Goal: Task Accomplishment & Management: Manage account settings

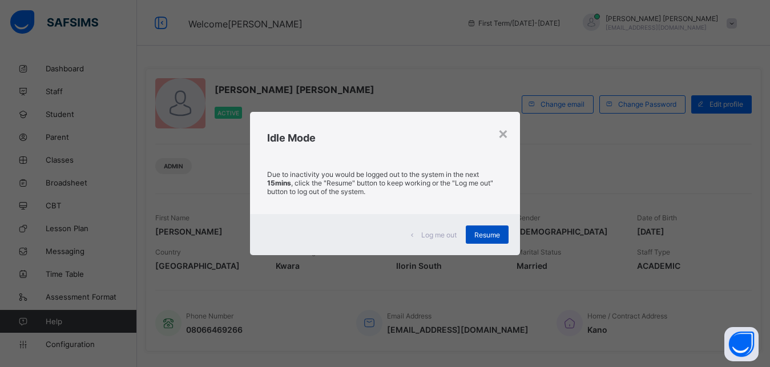
click at [497, 231] on span "Resume" at bounding box center [487, 235] width 26 height 9
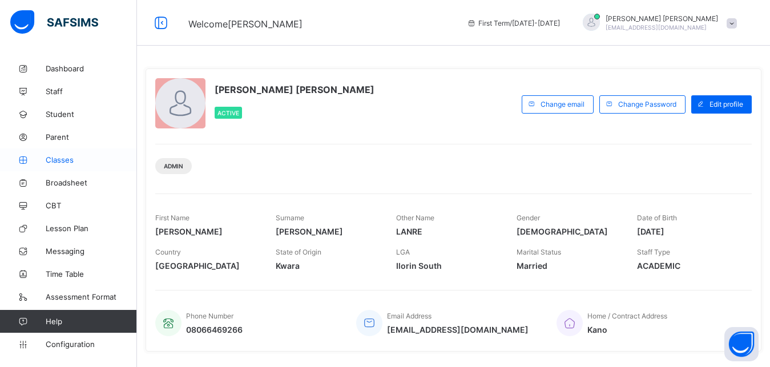
click at [60, 160] on span "Classes" at bounding box center [91, 159] width 91 height 9
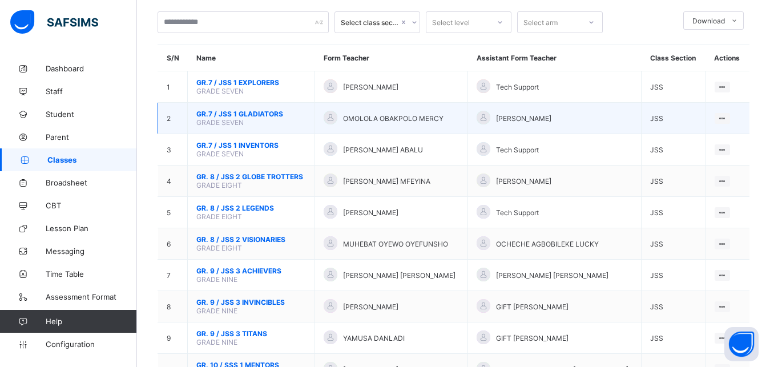
scroll to position [74, 0]
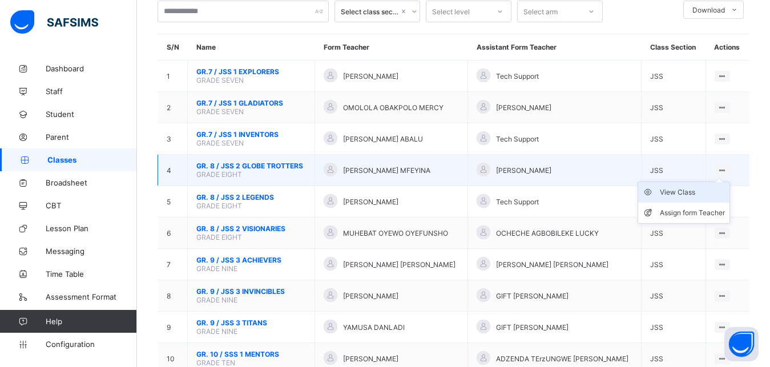
click at [697, 198] on div "View Class" at bounding box center [692, 192] width 65 height 11
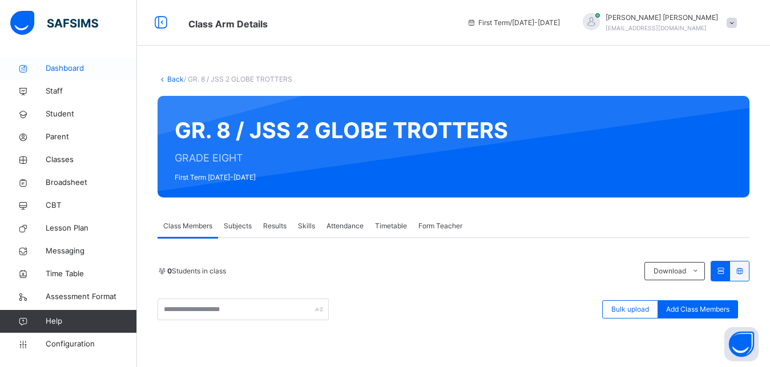
click at [78, 67] on span "Dashboard" at bounding box center [91, 68] width 91 height 11
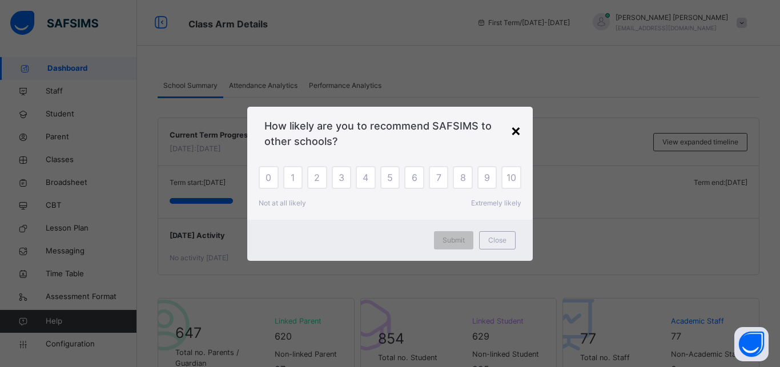
click at [519, 136] on div "×" at bounding box center [515, 130] width 11 height 24
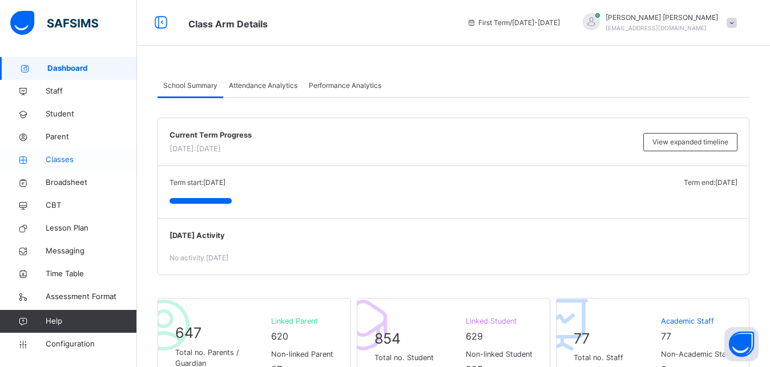
click at [64, 162] on span "Classes" at bounding box center [91, 159] width 91 height 11
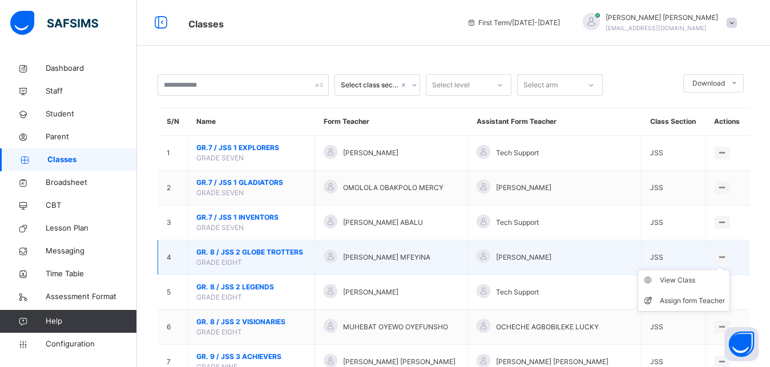
click at [727, 261] on icon at bounding box center [722, 257] width 10 height 9
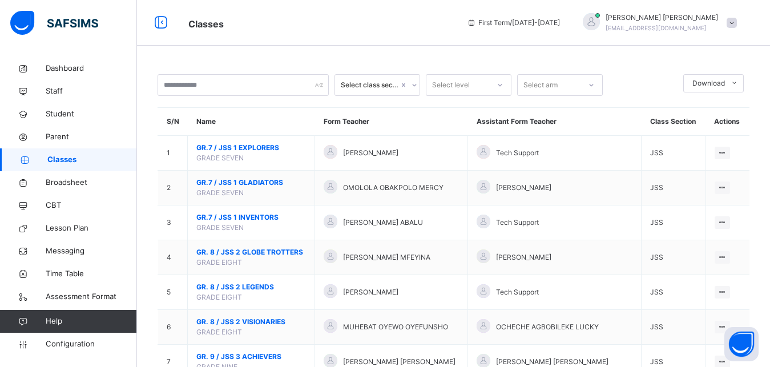
click at [72, 159] on span "Classes" at bounding box center [92, 159] width 90 height 11
click at [161, 22] on icon at bounding box center [160, 23] width 19 height 21
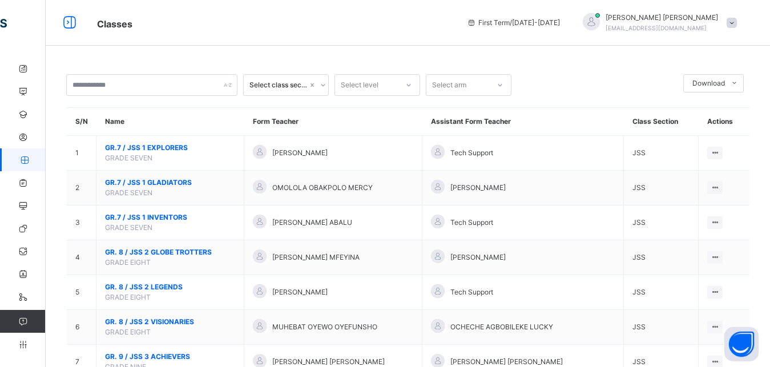
click at [322, 87] on icon at bounding box center [323, 84] width 7 height 11
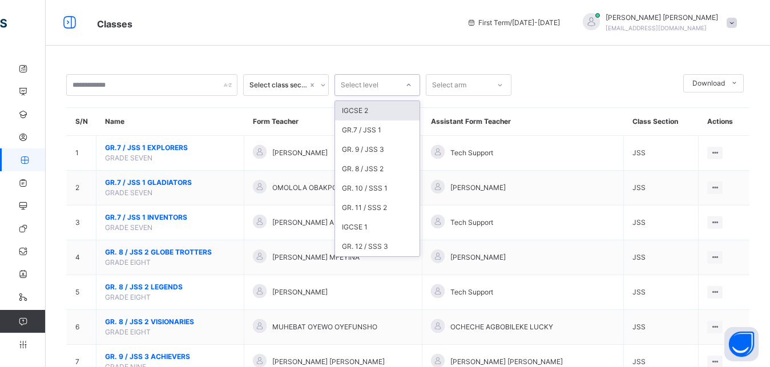
click at [361, 90] on div "Select level" at bounding box center [360, 85] width 38 height 22
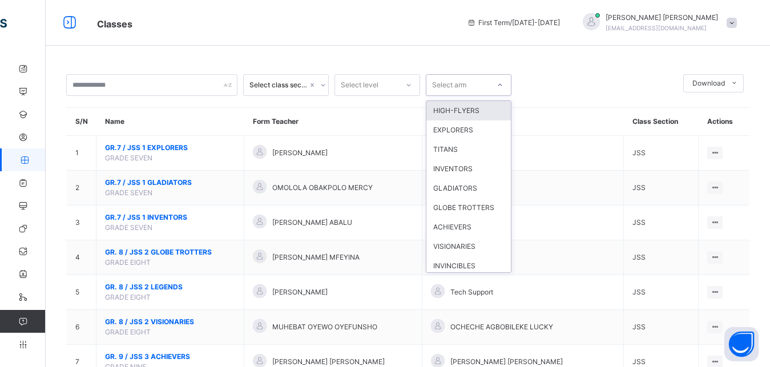
click at [501, 85] on icon at bounding box center [500, 84] width 7 height 11
click at [69, 22] on icon at bounding box center [69, 23] width 19 height 21
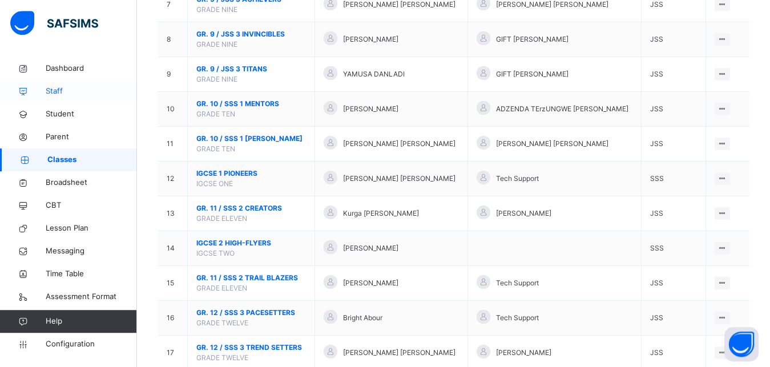
scroll to position [400, 0]
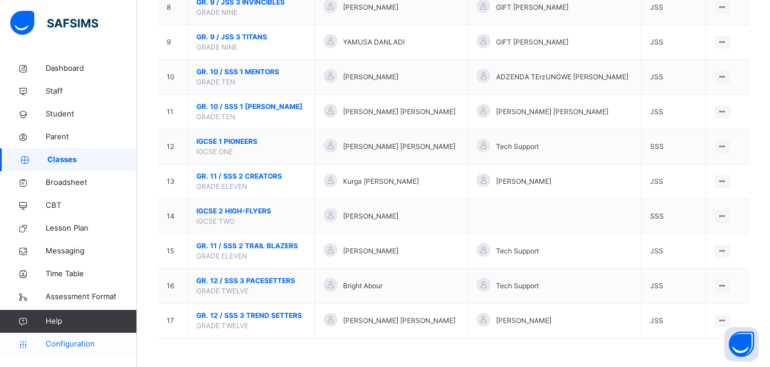
click at [72, 347] on span "Configuration" at bounding box center [91, 343] width 91 height 11
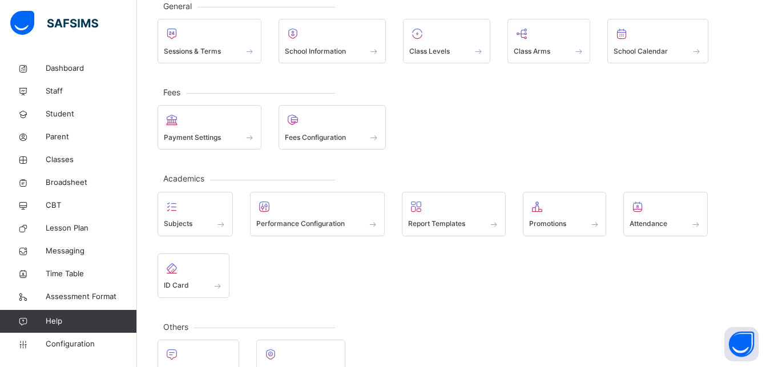
scroll to position [58, 0]
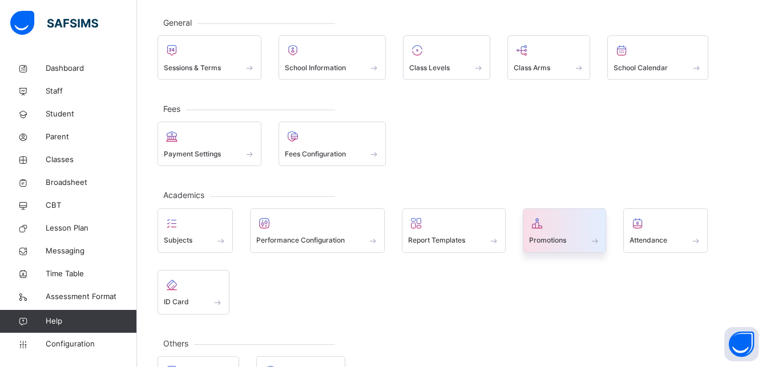
click at [586, 234] on span at bounding box center [564, 233] width 71 height 3
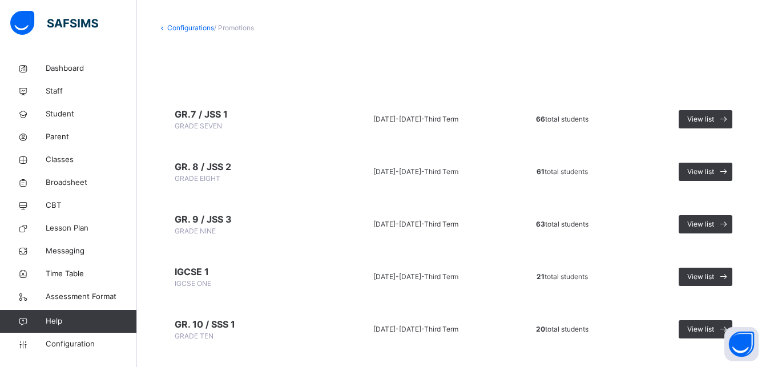
scroll to position [59, 0]
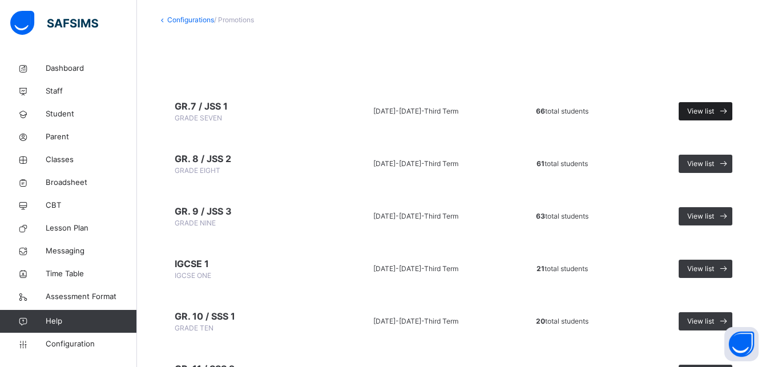
click at [712, 111] on span "View list" at bounding box center [700, 111] width 27 height 10
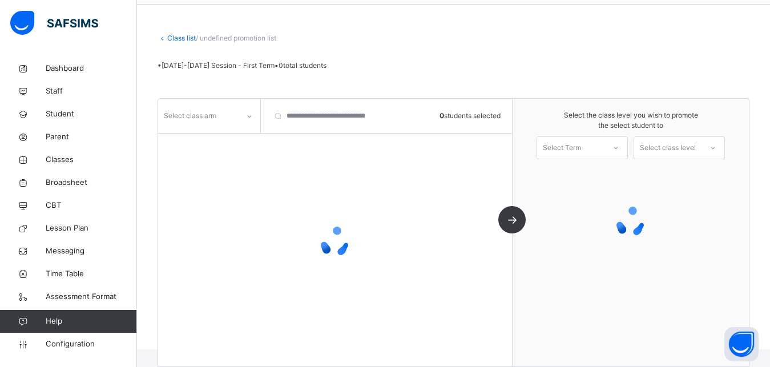
scroll to position [41, 0]
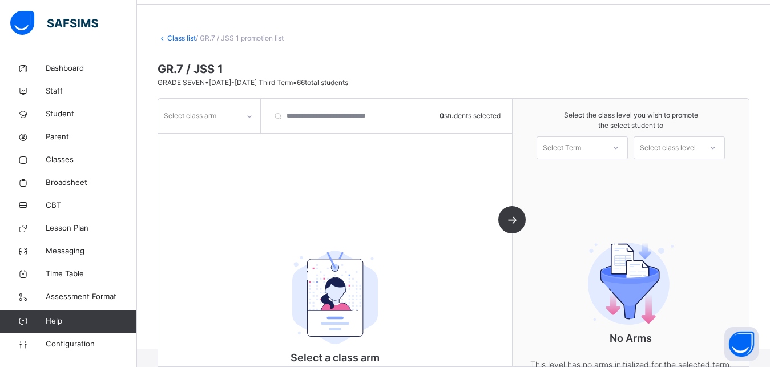
click at [215, 116] on div "Select class arm" at bounding box center [190, 116] width 53 height 22
click at [251, 116] on icon at bounding box center [249, 116] width 7 height 11
click at [244, 137] on div "EXPLORERS" at bounding box center [209, 141] width 101 height 19
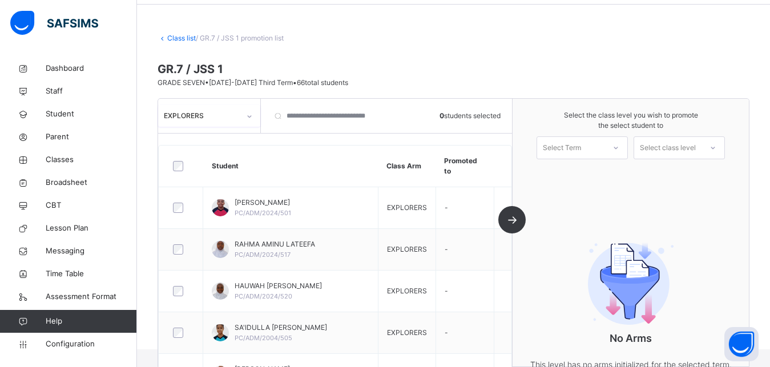
click at [604, 154] on div "Select Term" at bounding box center [570, 148] width 67 height 18
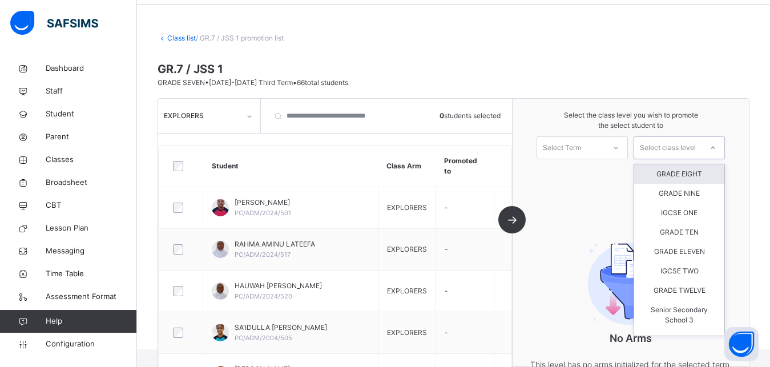
click at [668, 143] on div "Select class level" at bounding box center [668, 147] width 56 height 23
click at [676, 171] on div "GRADE EIGHT" at bounding box center [679, 173] width 90 height 19
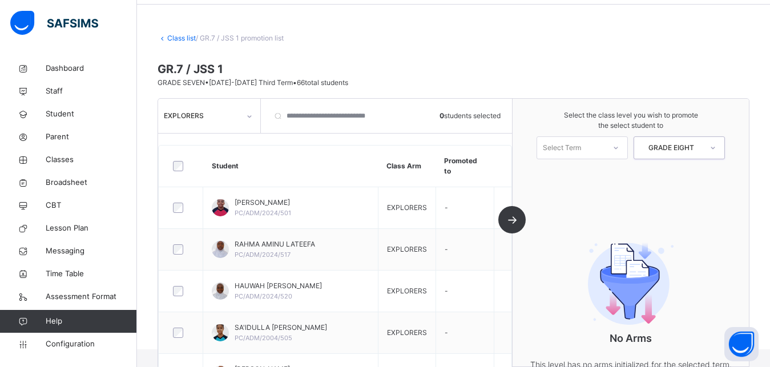
click at [676, 171] on div "Select the class level you wish to promote the select student to Select Term op…" at bounding box center [631, 233] width 236 height 268
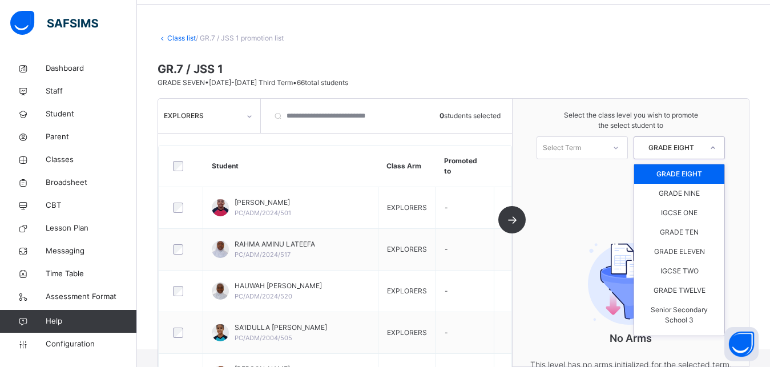
click at [715, 148] on icon at bounding box center [713, 147] width 4 height 2
click at [684, 176] on div "GRADE EIGHT" at bounding box center [679, 173] width 90 height 19
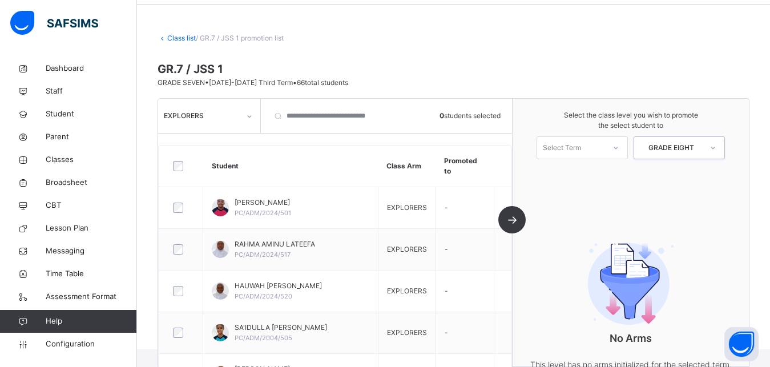
click at [619, 147] on icon at bounding box center [615, 147] width 7 height 11
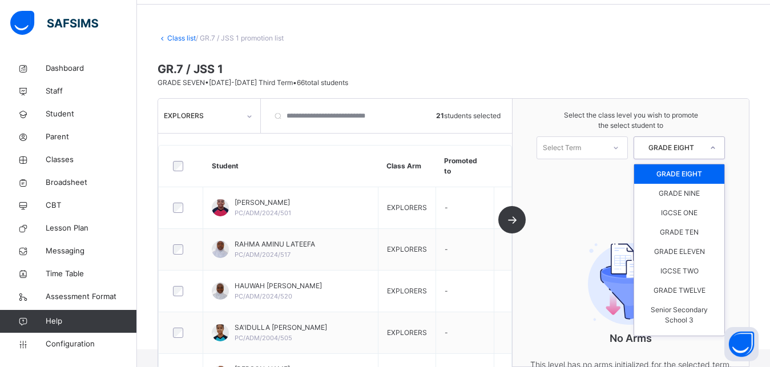
click at [716, 148] on icon at bounding box center [712, 147] width 7 height 11
click at [692, 170] on div "GRADE EIGHT" at bounding box center [679, 173] width 90 height 19
click at [692, 170] on div "Select the class level you wish to promote the select student to Select Term op…" at bounding box center [631, 135] width 236 height 72
click at [716, 150] on icon at bounding box center [712, 147] width 7 height 11
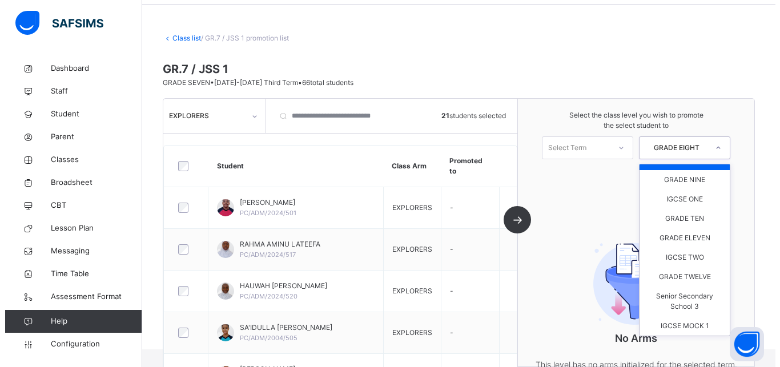
scroll to position [0, 0]
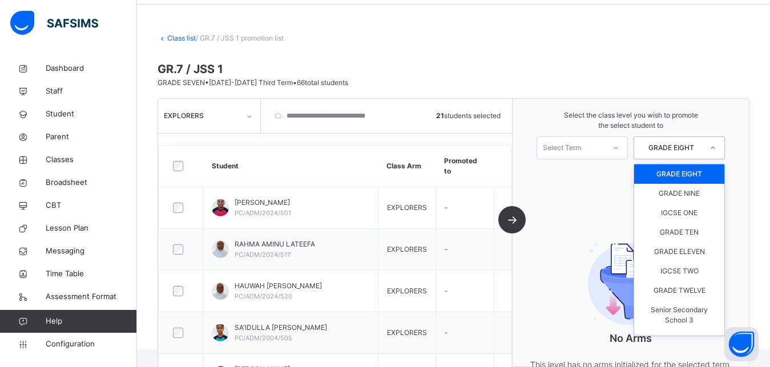
click at [681, 173] on div "GRADE EIGHT" at bounding box center [679, 173] width 90 height 19
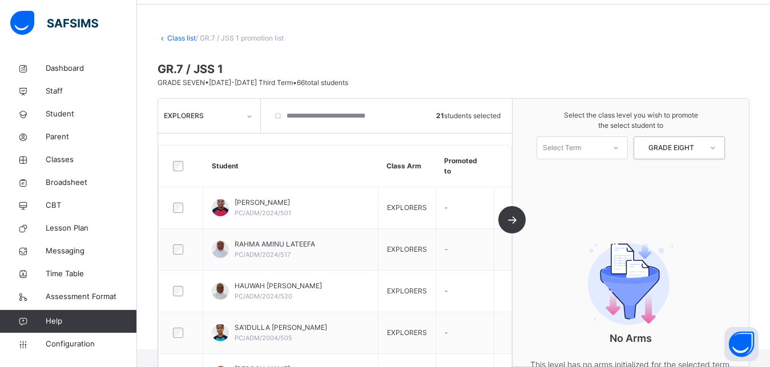
click at [681, 173] on div "Select the class level you wish to promote the select student to Select Term op…" at bounding box center [631, 233] width 236 height 268
click at [619, 147] on icon at bounding box center [615, 147] width 7 height 11
click at [604, 178] on div "First Term [DATE]-[DATE]" at bounding box center [582, 179] width 90 height 30
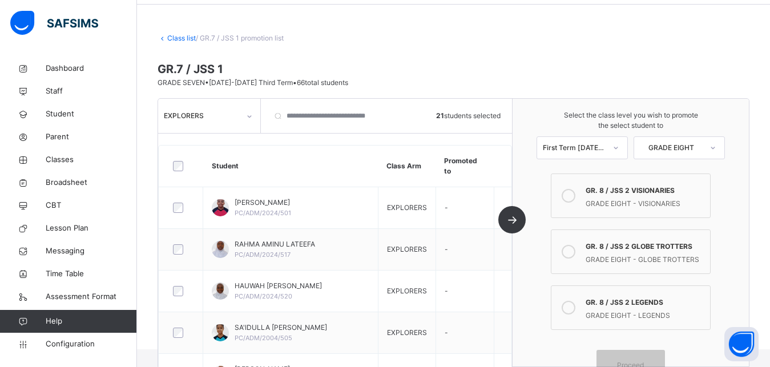
click at [622, 305] on div "GR. 8 / JSS 2 LEGENDS" at bounding box center [645, 301] width 119 height 13
click at [630, 360] on span "Proceed" at bounding box center [630, 365] width 27 height 10
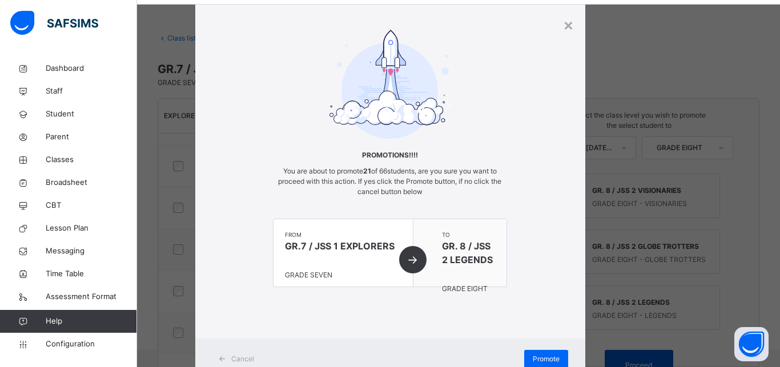
scroll to position [68, 0]
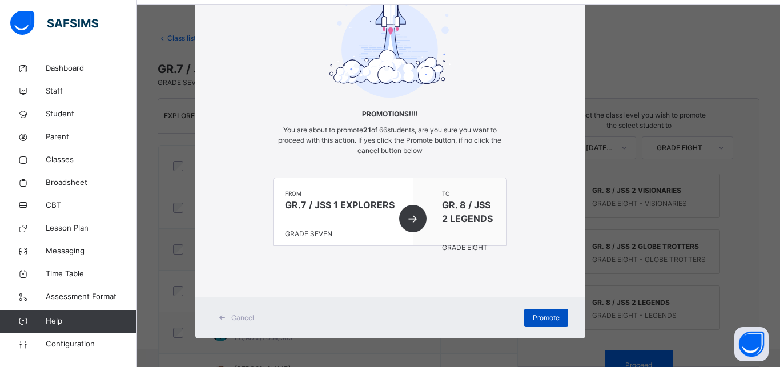
click at [545, 319] on span "Promote" at bounding box center [546, 318] width 27 height 10
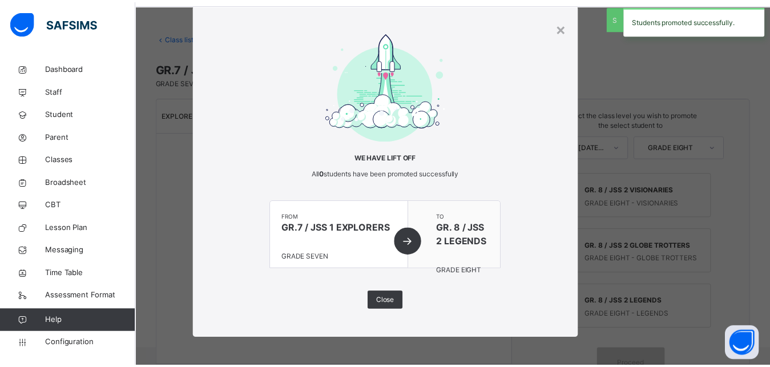
scroll to position [25, 0]
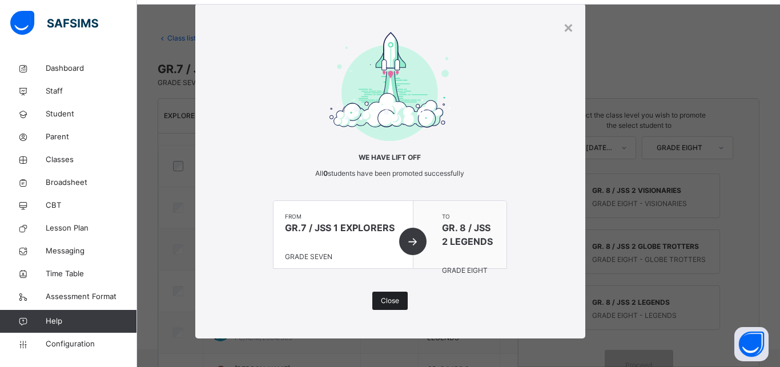
click at [386, 304] on span "Close" at bounding box center [390, 301] width 18 height 10
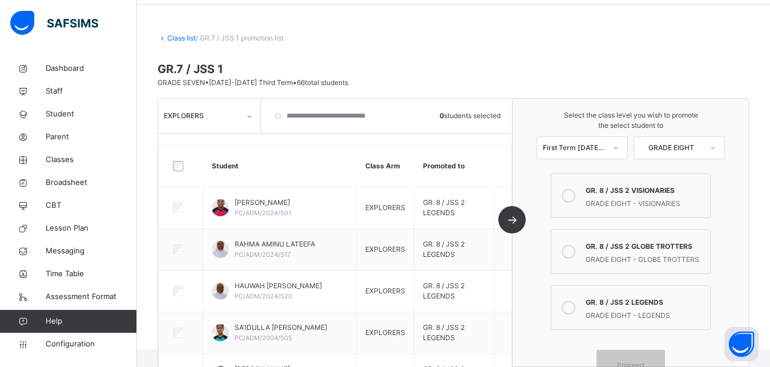
click at [183, 39] on link "Class list" at bounding box center [181, 38] width 29 height 9
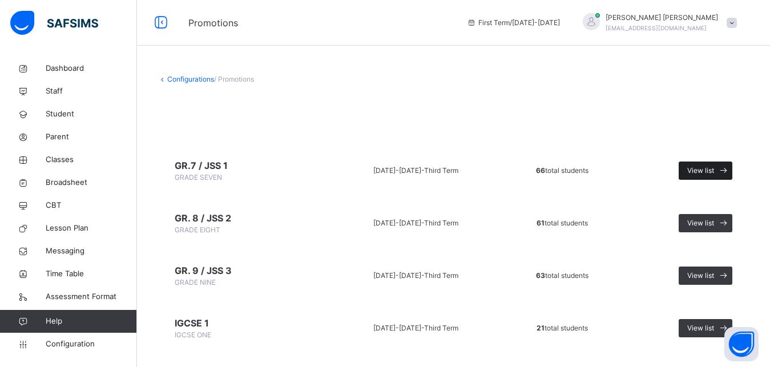
click at [725, 171] on span at bounding box center [723, 171] width 18 height 18
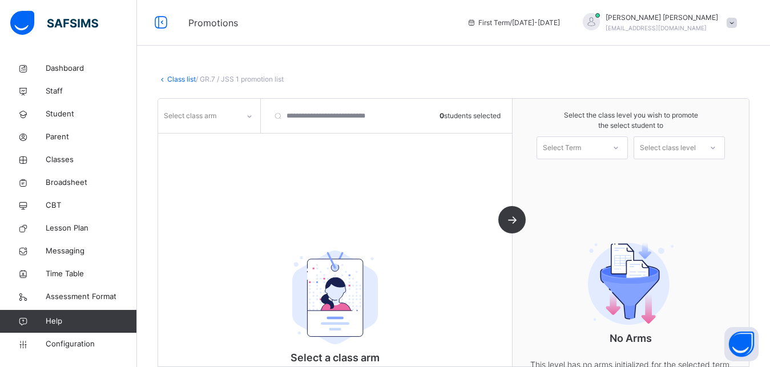
click at [246, 119] on icon at bounding box center [249, 116] width 7 height 11
click at [216, 183] on div "GLADIATORS" at bounding box center [209, 180] width 101 height 19
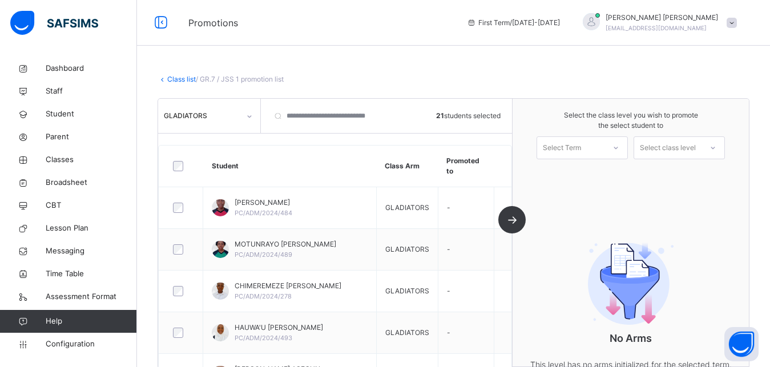
click at [598, 147] on div "Select Term" at bounding box center [570, 148] width 67 height 18
click at [592, 171] on div "First Term [DATE]-[DATE]" at bounding box center [582, 179] width 90 height 30
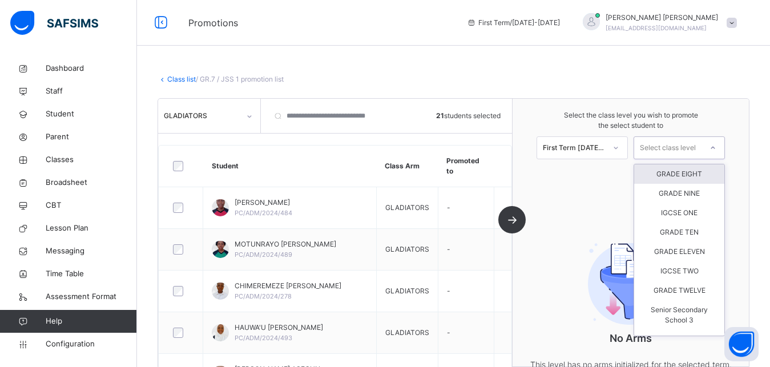
click at [683, 145] on div "Select class level" at bounding box center [668, 147] width 56 height 23
click at [683, 172] on div "GRADE EIGHT" at bounding box center [679, 173] width 90 height 19
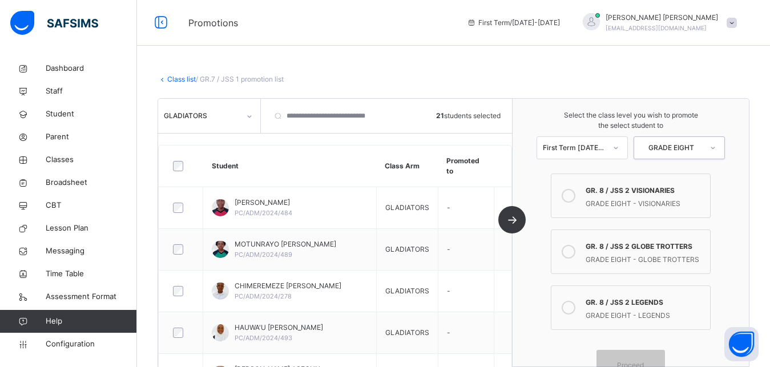
click at [656, 261] on div "GRADE EIGHT - GLOBE TROTTERS" at bounding box center [645, 258] width 119 height 13
click at [644, 360] on span "Proceed" at bounding box center [630, 365] width 27 height 10
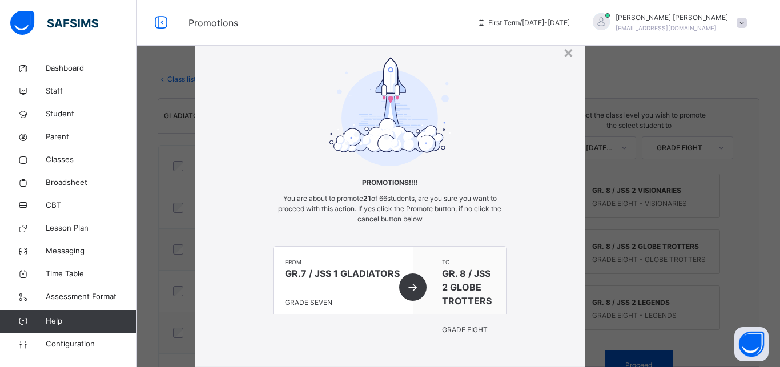
scroll to position [25, 0]
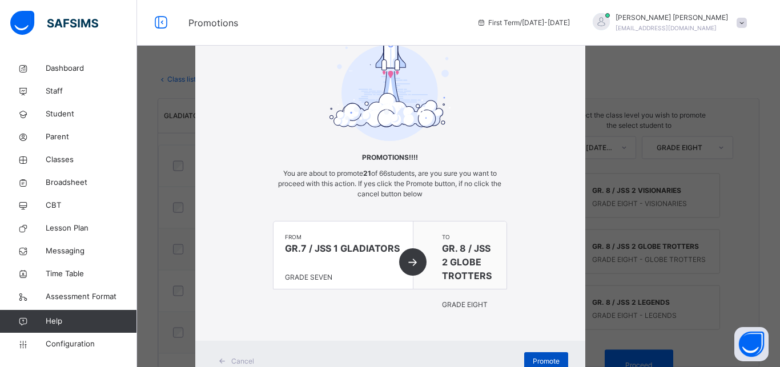
click at [551, 361] on span "Promote" at bounding box center [546, 361] width 27 height 10
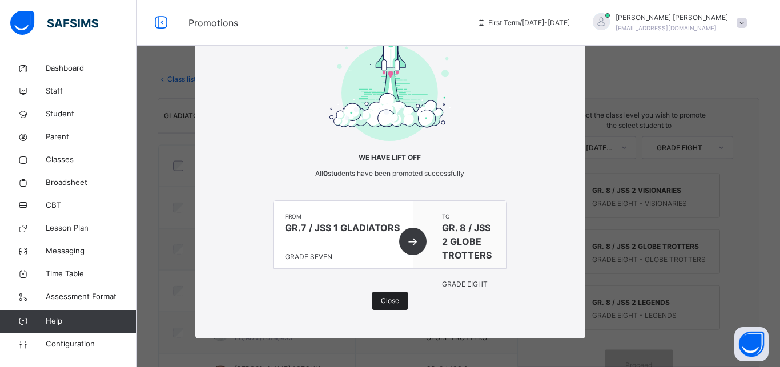
click at [388, 304] on span "Close" at bounding box center [390, 301] width 18 height 10
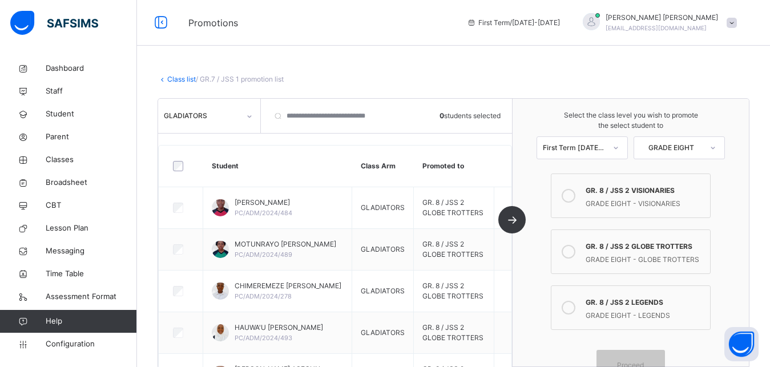
click at [164, 82] on icon at bounding box center [163, 79] width 10 height 9
click at [189, 77] on link "Class list" at bounding box center [181, 79] width 29 height 9
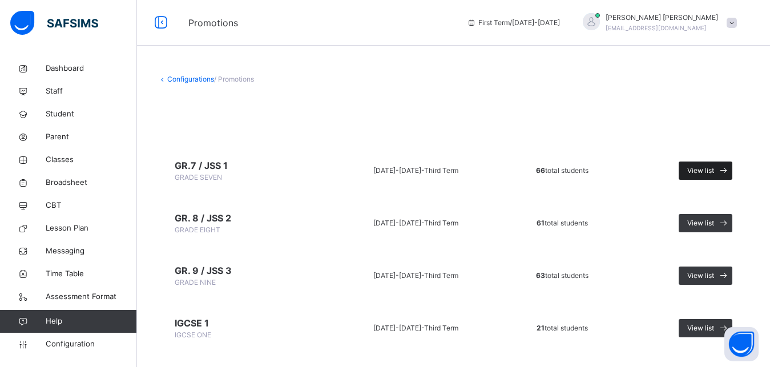
click at [714, 170] on span "View list" at bounding box center [700, 171] width 27 height 10
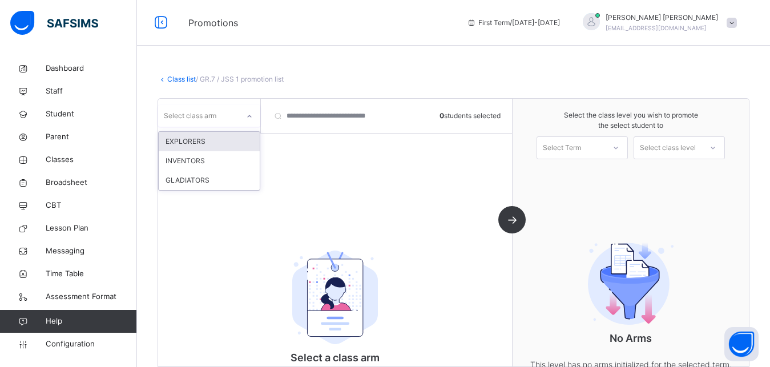
click at [211, 115] on div "Select class arm" at bounding box center [190, 116] width 53 height 22
click at [210, 132] on div "EXPLORERS" at bounding box center [209, 141] width 101 height 19
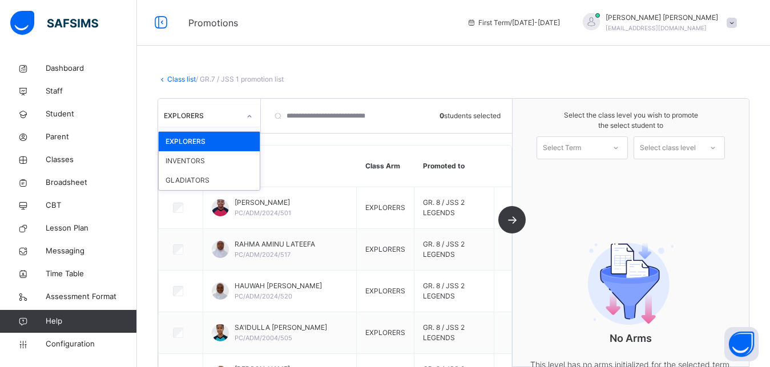
click at [251, 114] on icon at bounding box center [249, 116] width 7 height 11
click at [213, 160] on div "INVENTORS" at bounding box center [209, 160] width 101 height 19
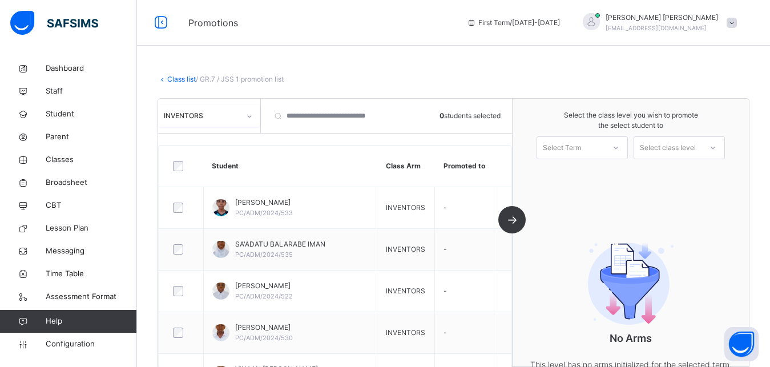
click at [576, 144] on div "Select Term" at bounding box center [562, 147] width 38 height 23
click at [576, 177] on div "First Term [DATE]-[DATE]" at bounding box center [582, 179] width 90 height 30
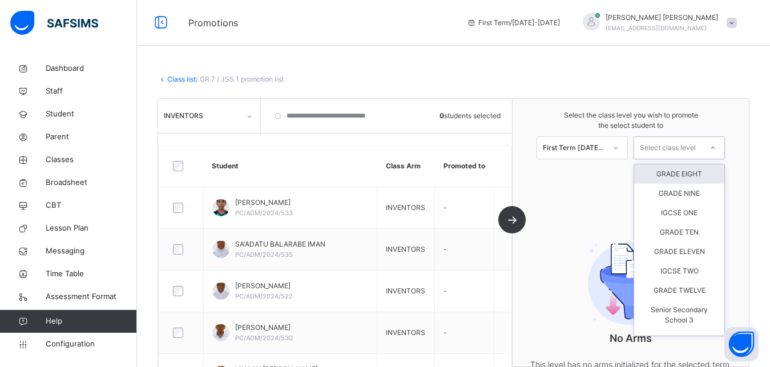
click at [696, 147] on div "Select class level" at bounding box center [668, 147] width 56 height 23
click at [690, 175] on div "GRADE EIGHT" at bounding box center [679, 173] width 90 height 19
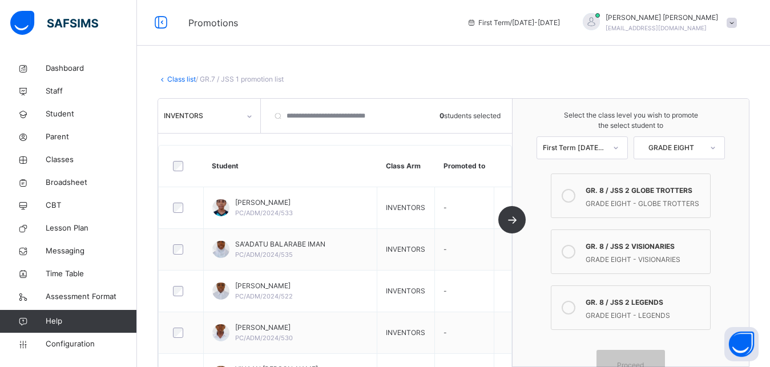
click at [649, 256] on div "GRADE EIGHT - VISIONARIES" at bounding box center [645, 258] width 119 height 13
click at [642, 357] on div "Proceed" at bounding box center [630, 365] width 68 height 30
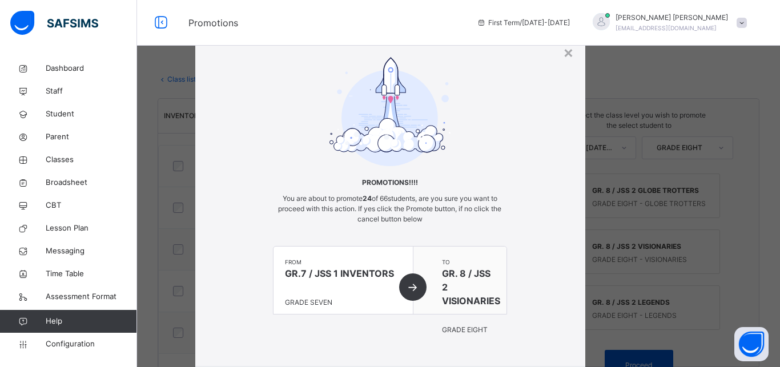
scroll to position [25, 0]
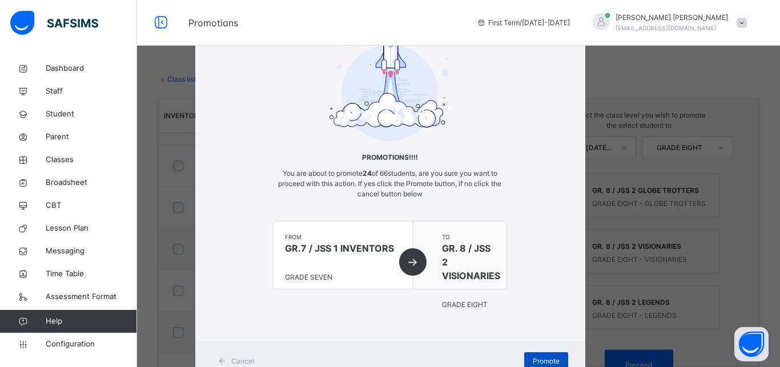
click at [549, 360] on span "Promote" at bounding box center [546, 361] width 27 height 10
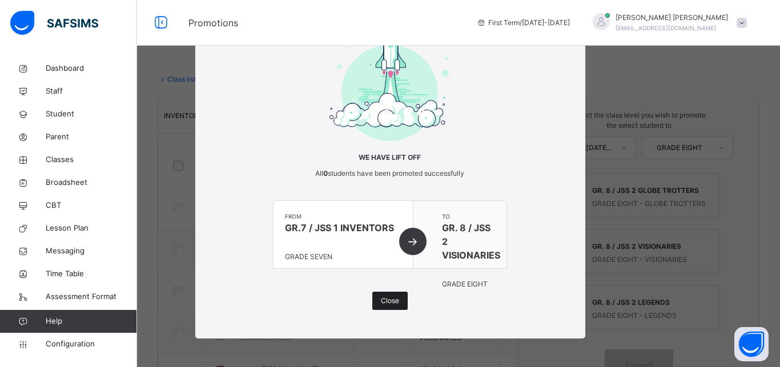
click at [388, 301] on span "Close" at bounding box center [390, 301] width 18 height 10
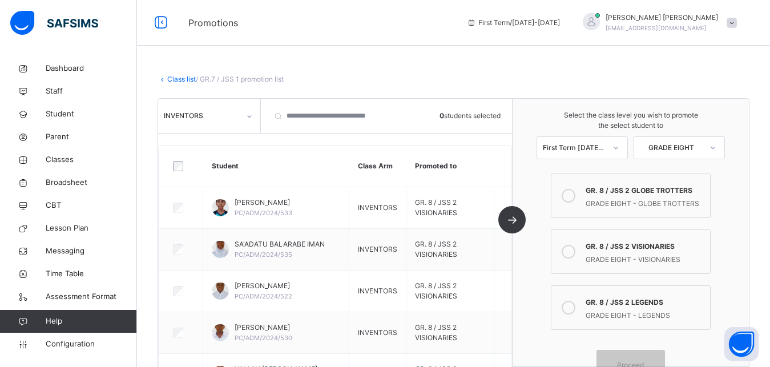
click at [174, 82] on link "Class list" at bounding box center [181, 79] width 29 height 9
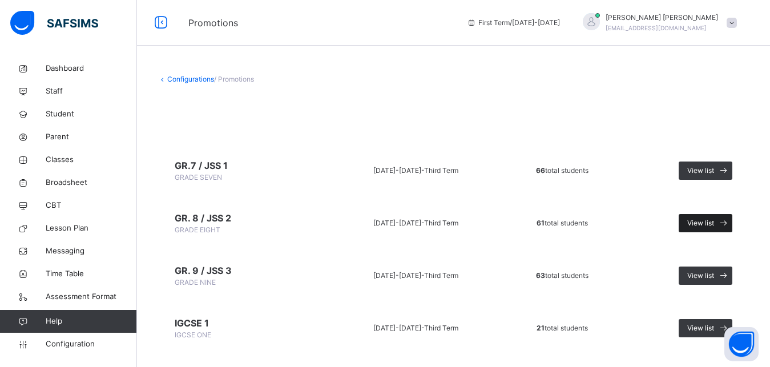
click at [707, 222] on span "View list" at bounding box center [700, 223] width 27 height 10
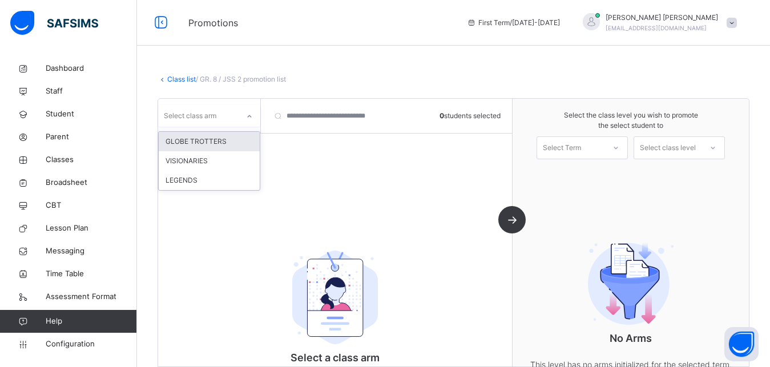
click at [248, 123] on div at bounding box center [249, 116] width 19 height 18
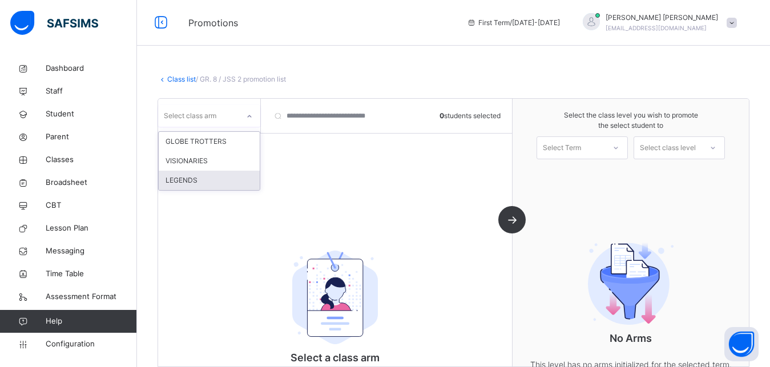
click at [209, 182] on div "LEGENDS" at bounding box center [209, 180] width 101 height 19
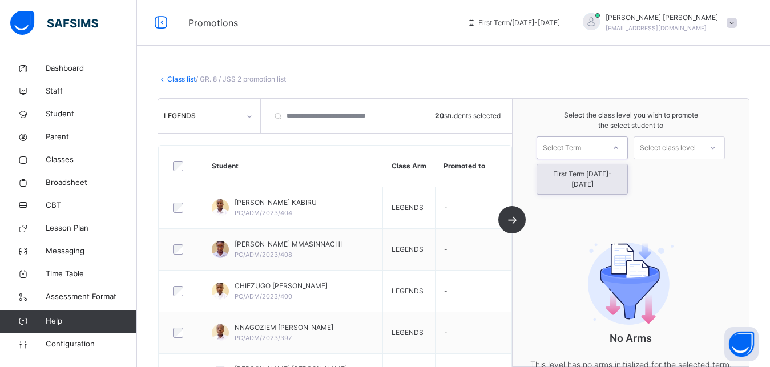
click at [596, 150] on div "Select Term" at bounding box center [570, 148] width 67 height 18
click at [587, 174] on div "First Term [DATE]-[DATE]" at bounding box center [582, 179] width 90 height 30
click at [683, 150] on div "Select class level" at bounding box center [668, 147] width 56 height 23
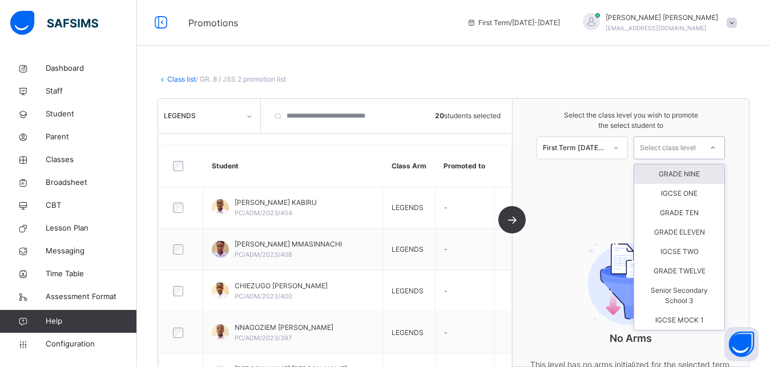
click at [690, 172] on div "GRADE NINE" at bounding box center [679, 173] width 90 height 19
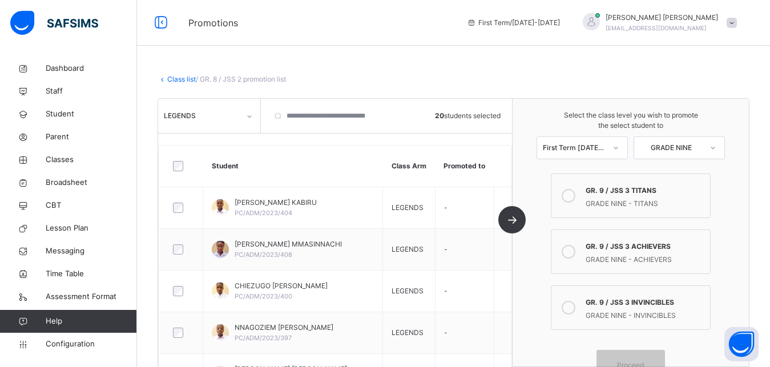
click at [626, 198] on div "GRADE NINE - TITANS" at bounding box center [645, 202] width 119 height 13
click at [652, 357] on div "Proceed" at bounding box center [630, 365] width 68 height 30
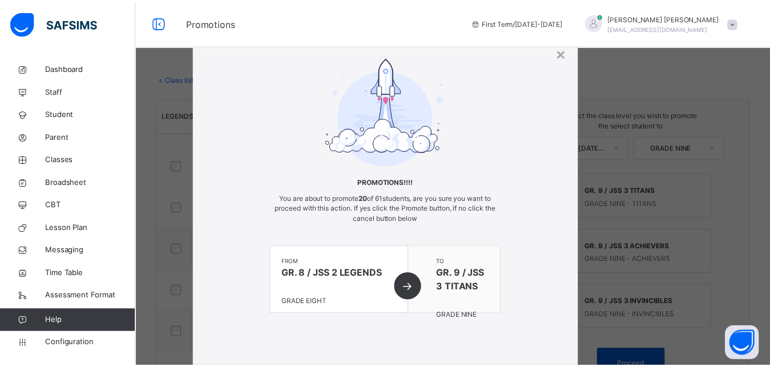
scroll to position [25, 0]
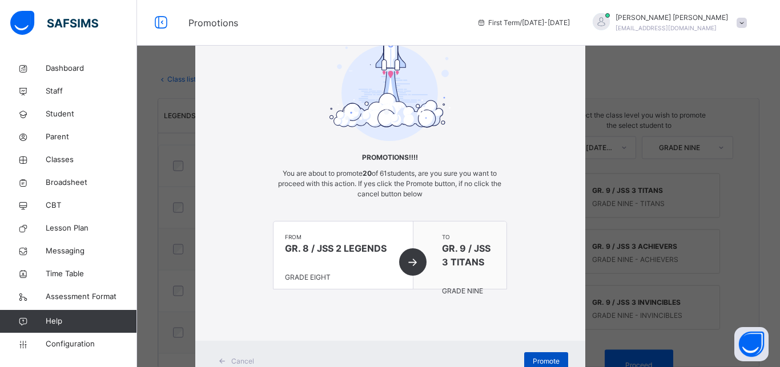
click at [552, 358] on span "Promote" at bounding box center [546, 361] width 27 height 10
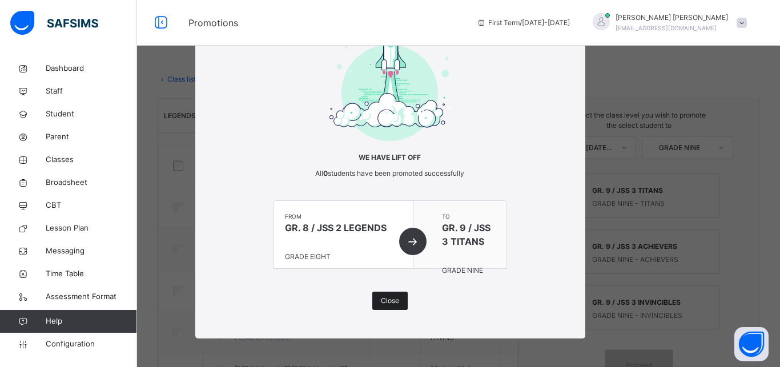
click at [390, 301] on span "Close" at bounding box center [390, 301] width 18 height 10
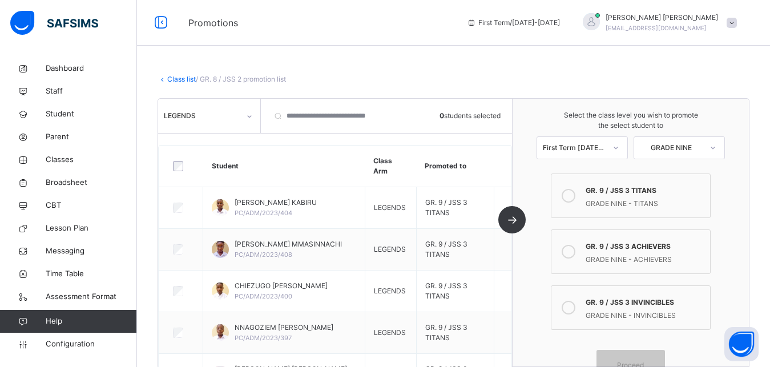
click at [178, 78] on link "Class list" at bounding box center [181, 79] width 29 height 9
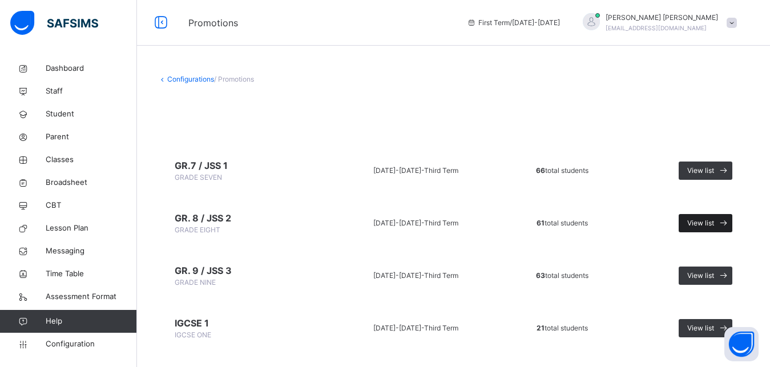
click at [704, 229] on div "View list" at bounding box center [706, 223] width 54 height 18
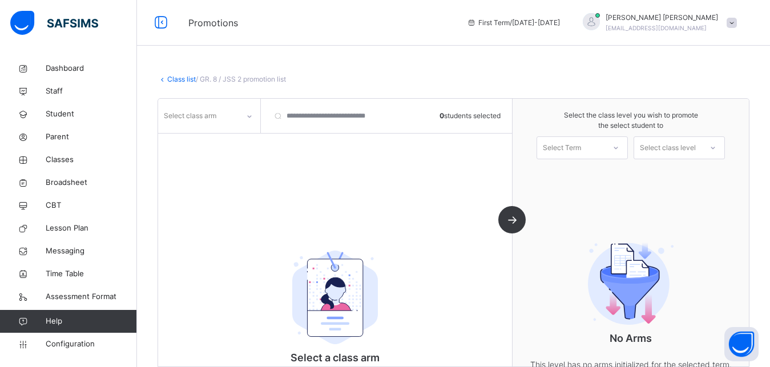
click at [255, 118] on div at bounding box center [249, 116] width 19 height 18
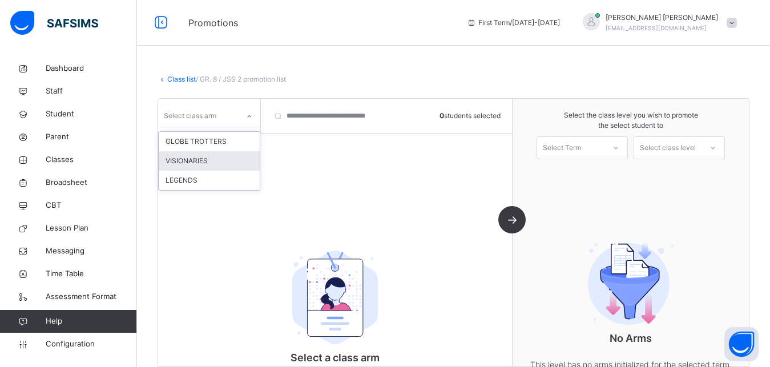
click at [217, 163] on div "VISIONARIES" at bounding box center [209, 160] width 101 height 19
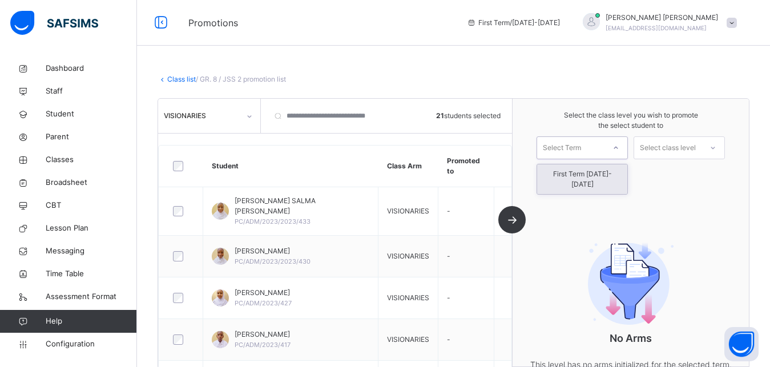
click at [604, 148] on div "Select Term" at bounding box center [570, 148] width 67 height 18
click at [603, 175] on div "First Term 2025-2026" at bounding box center [582, 179] width 90 height 30
click at [681, 150] on div "Select class level" at bounding box center [668, 147] width 56 height 23
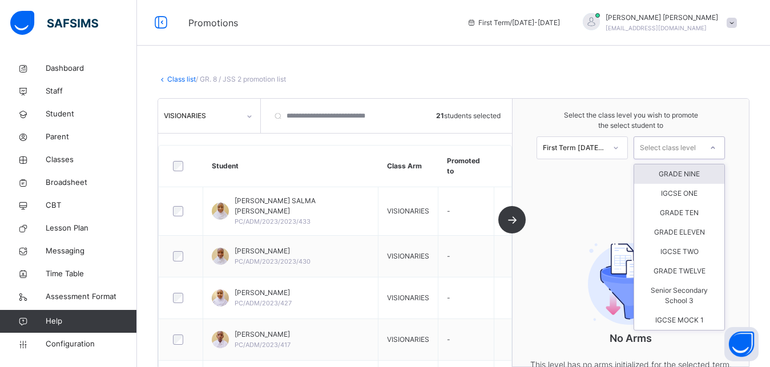
click at [680, 174] on div "GRADE NINE" at bounding box center [679, 173] width 90 height 19
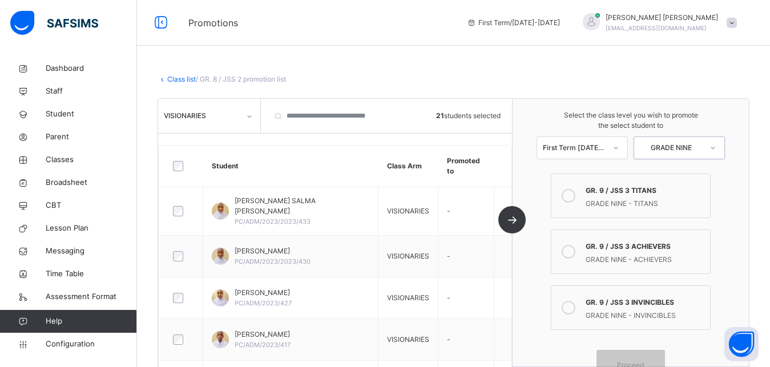
click at [589, 256] on label "GR. 9 / JSS 3 ACHIEVERS GRADE NINE - ACHIEVERS" at bounding box center [631, 251] width 160 height 45
click at [644, 362] on span "Proceed" at bounding box center [630, 365] width 27 height 10
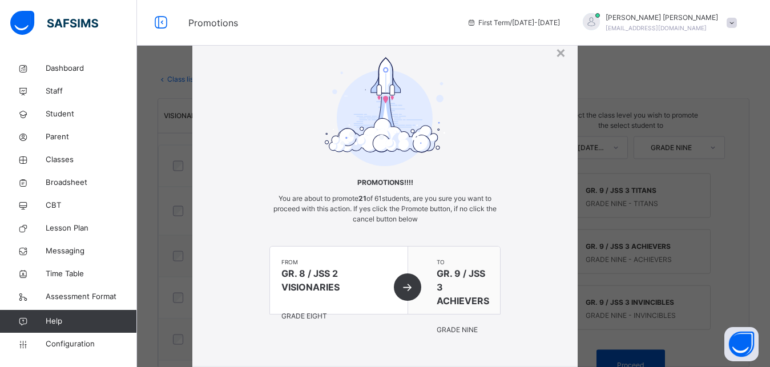
scroll to position [25, 0]
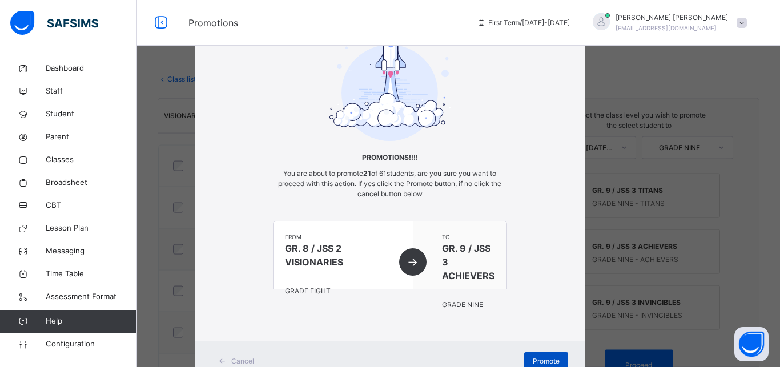
click at [555, 361] on div "Promote" at bounding box center [546, 361] width 44 height 18
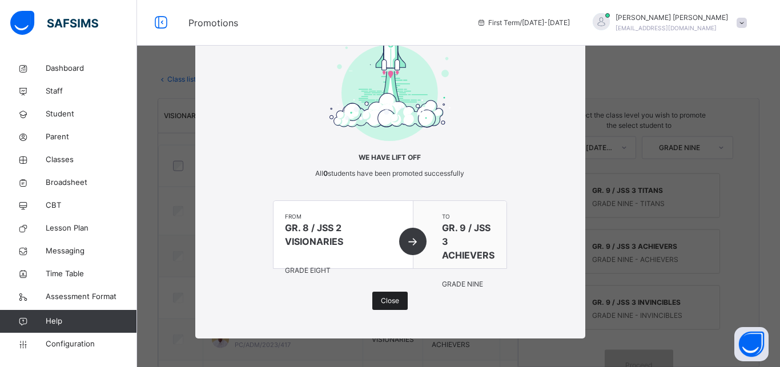
click at [393, 303] on span "Close" at bounding box center [390, 301] width 18 height 10
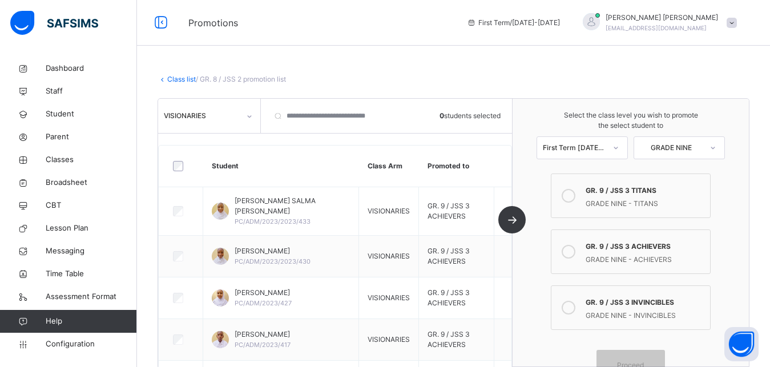
click at [180, 79] on link "Class list" at bounding box center [181, 79] width 29 height 9
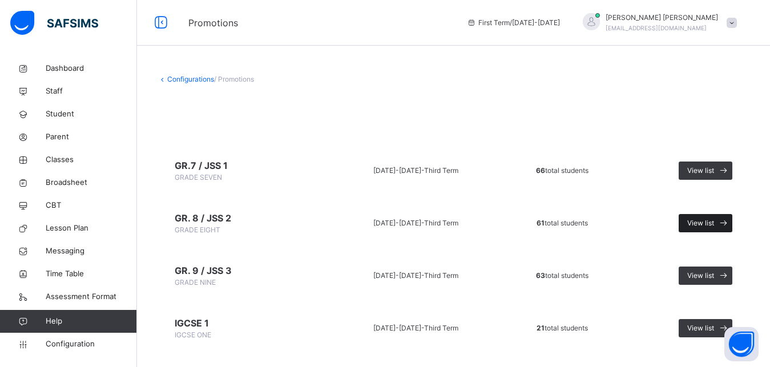
click at [714, 225] on span "View list" at bounding box center [700, 223] width 27 height 10
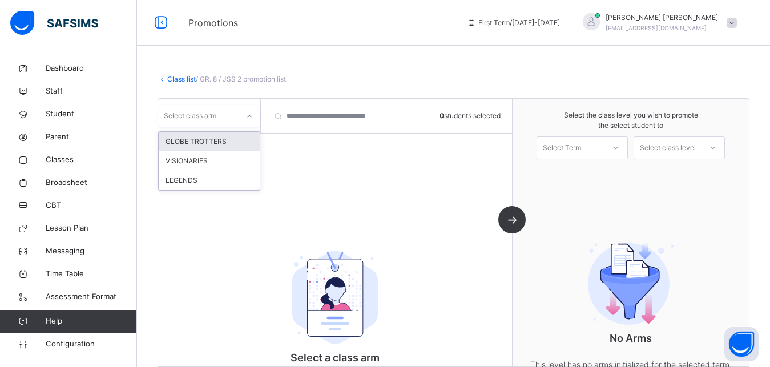
click at [249, 116] on icon at bounding box center [250, 116] width 4 height 2
click at [234, 138] on div "GLOBE TROTTERS" at bounding box center [209, 141] width 101 height 19
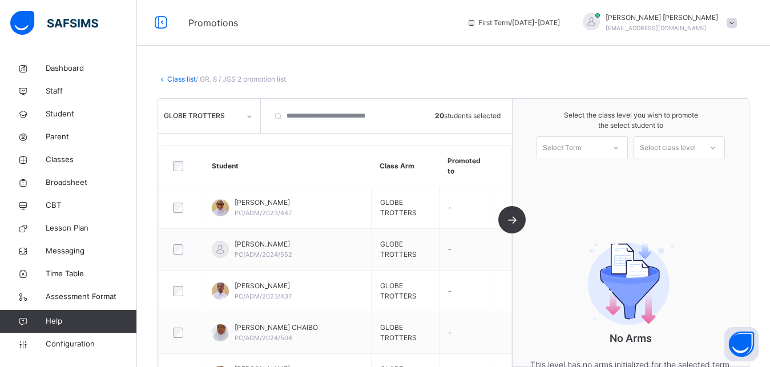
click at [600, 144] on div "Select Term" at bounding box center [570, 148] width 67 height 18
click at [599, 175] on div "First Term 2025-2026" at bounding box center [582, 179] width 90 height 30
click at [690, 148] on div "Select class level" at bounding box center [668, 147] width 56 height 23
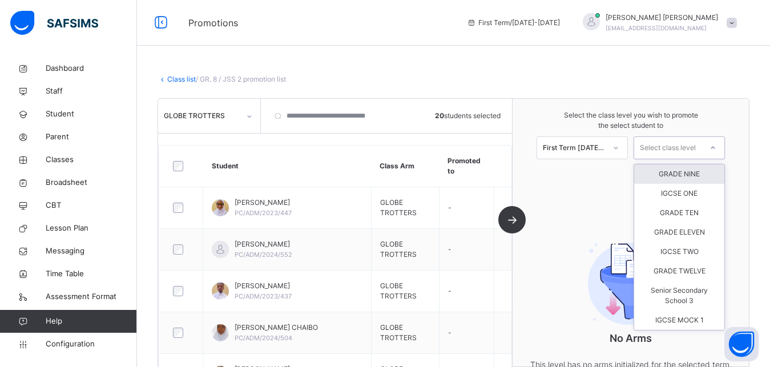
click at [693, 176] on div "GRADE NINE" at bounding box center [679, 173] width 90 height 19
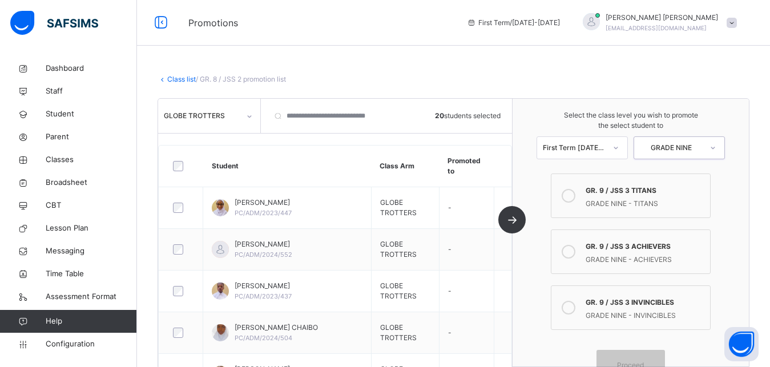
click at [643, 299] on div "GR. 9 / JSS 3 INVINCIBLES" at bounding box center [645, 301] width 119 height 13
click at [644, 363] on span "Proceed" at bounding box center [630, 365] width 27 height 10
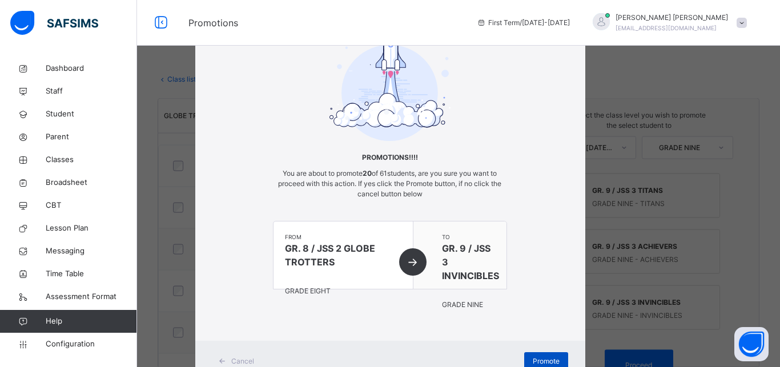
click at [554, 361] on div "Promote" at bounding box center [546, 361] width 44 height 18
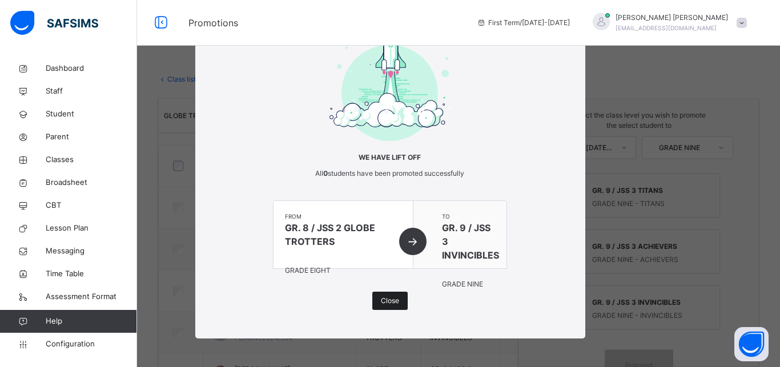
click at [383, 300] on span "Close" at bounding box center [390, 301] width 18 height 10
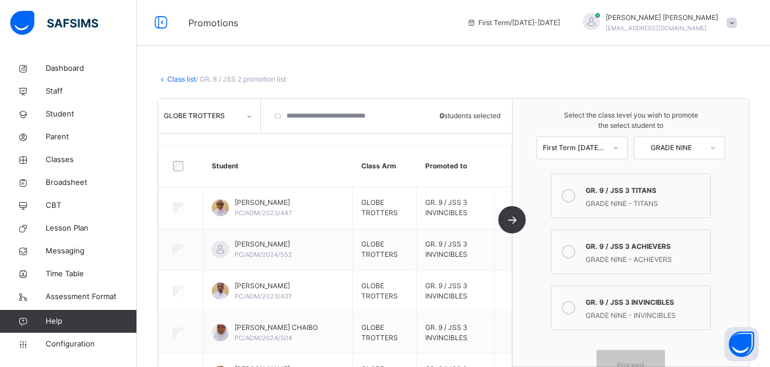
click at [179, 79] on link "Class list" at bounding box center [181, 79] width 29 height 9
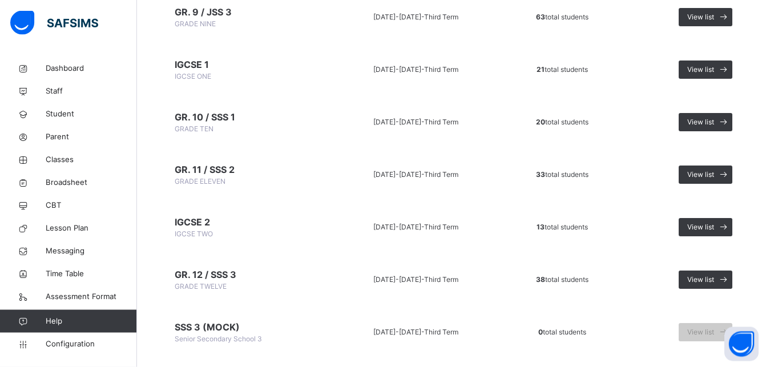
scroll to position [260, 0]
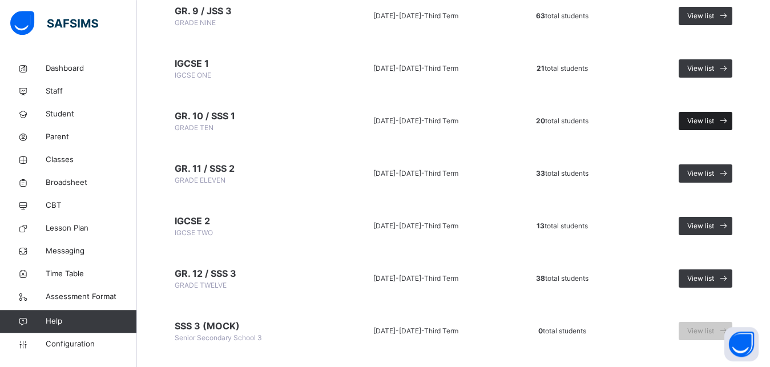
click at [714, 121] on span "View list" at bounding box center [700, 121] width 27 height 10
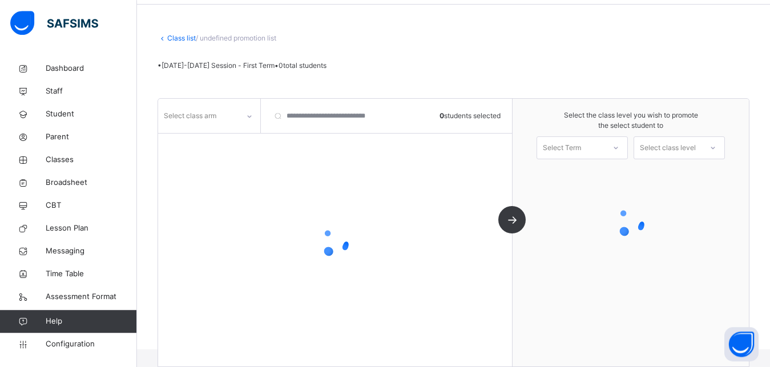
scroll to position [41, 0]
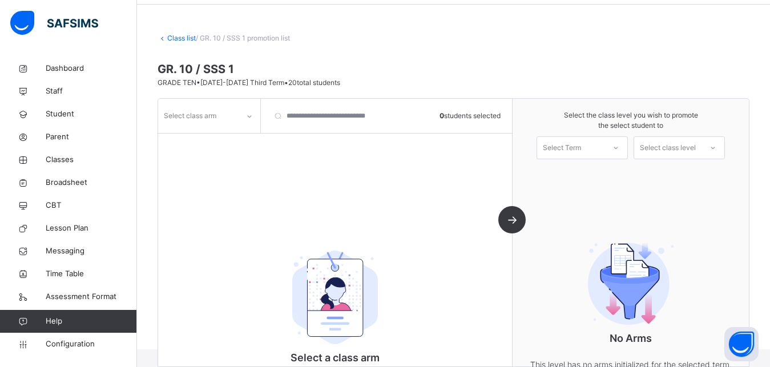
click at [251, 118] on icon at bounding box center [249, 116] width 7 height 11
click at [220, 162] on div "MENTORS" at bounding box center [209, 160] width 101 height 19
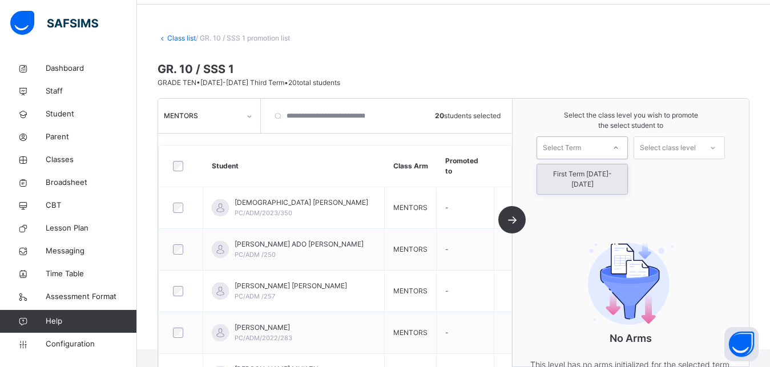
click at [623, 154] on div at bounding box center [616, 147] width 21 height 19
click at [594, 176] on div "First Term 2025-2026" at bounding box center [582, 179] width 90 height 30
click at [701, 150] on div "Select class level" at bounding box center [667, 148] width 67 height 18
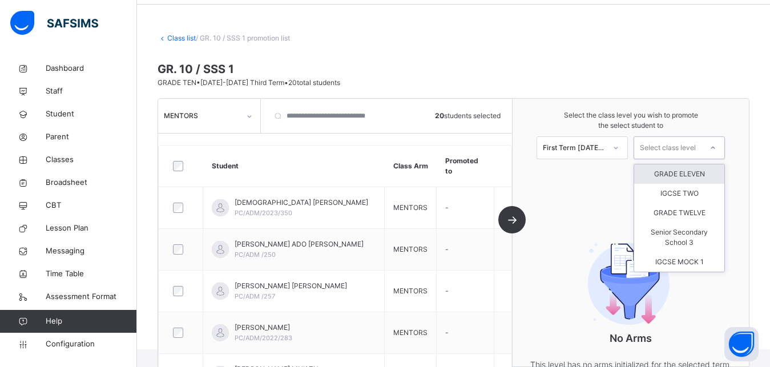
click at [680, 172] on div "GRADE ELEVEN" at bounding box center [679, 173] width 90 height 19
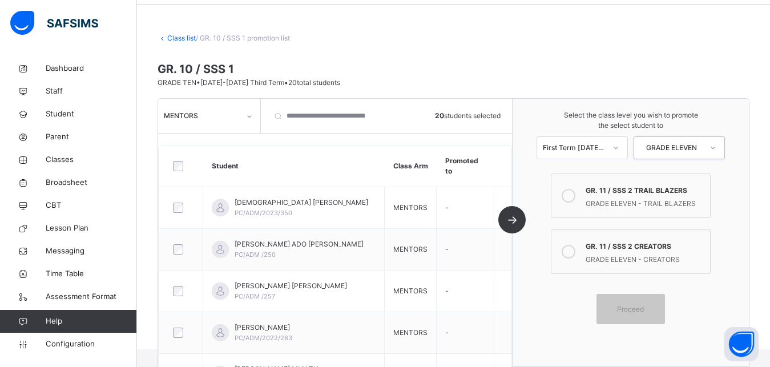
click at [573, 197] on icon at bounding box center [569, 196] width 14 height 14
click at [643, 311] on span "Proceed" at bounding box center [630, 309] width 27 height 10
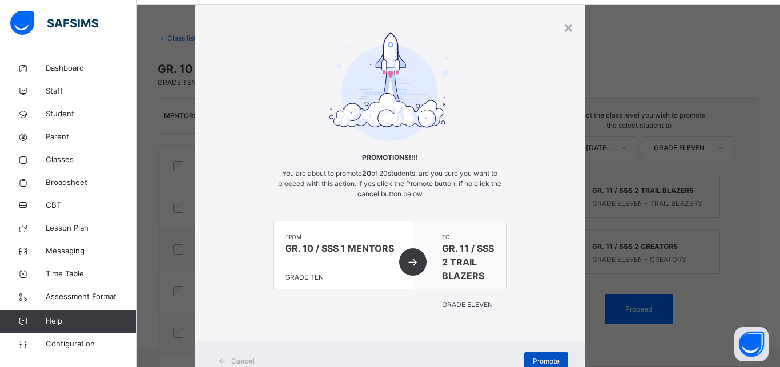
click at [544, 359] on span "Promote" at bounding box center [546, 361] width 27 height 10
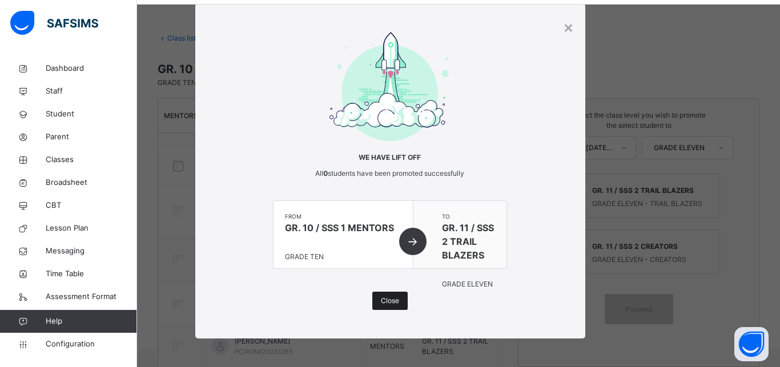
click at [388, 304] on span "Close" at bounding box center [390, 301] width 18 height 10
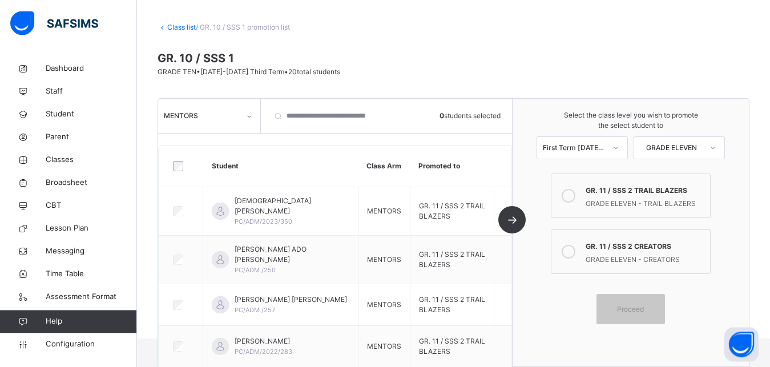
scroll to position [0, 0]
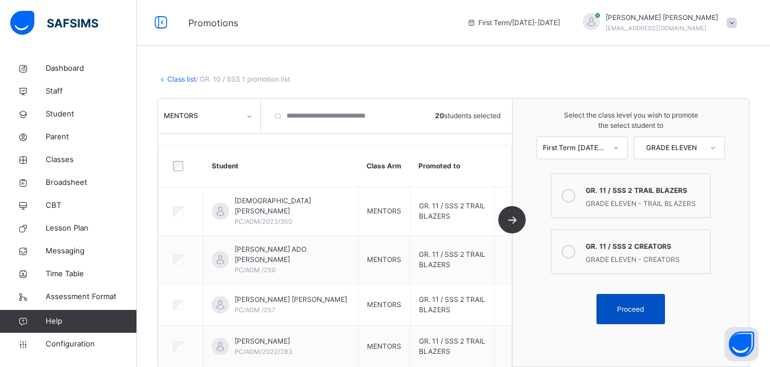
click at [637, 317] on div "Proceed" at bounding box center [630, 309] width 68 height 30
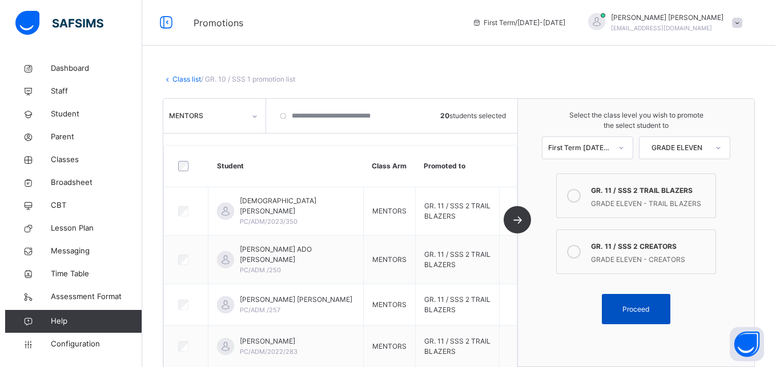
scroll to position [25, 0]
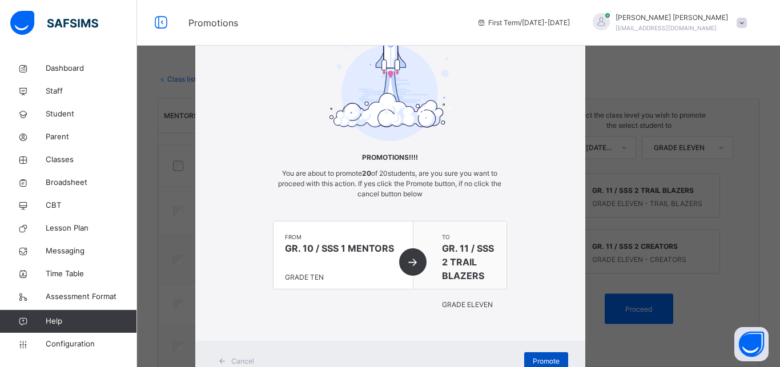
click at [547, 357] on span "Promote" at bounding box center [546, 361] width 27 height 10
click at [550, 358] on span "Promote" at bounding box center [546, 361] width 27 height 10
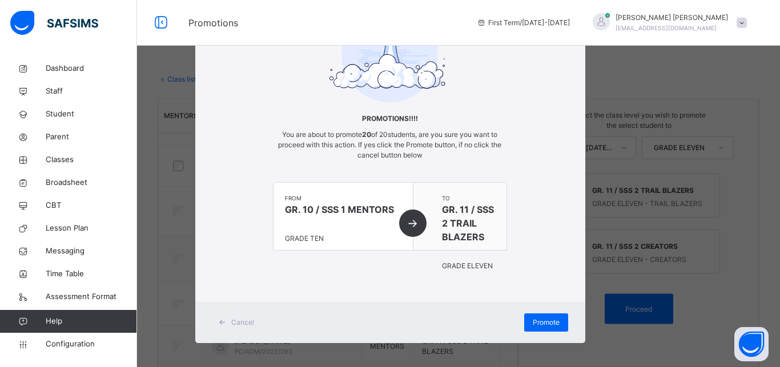
scroll to position [68, 0]
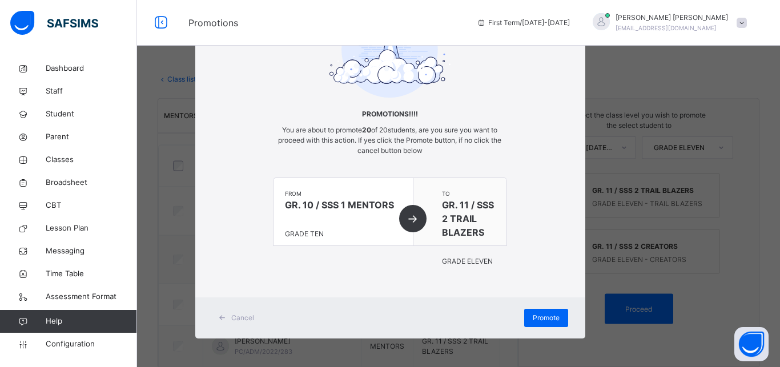
click at [568, 268] on div "Promotions!!!! You are about to promote 20 of 20 students, are you sure you wan…" at bounding box center [390, 129] width 390 height 280
click at [536, 313] on span "Promote" at bounding box center [546, 318] width 27 height 10
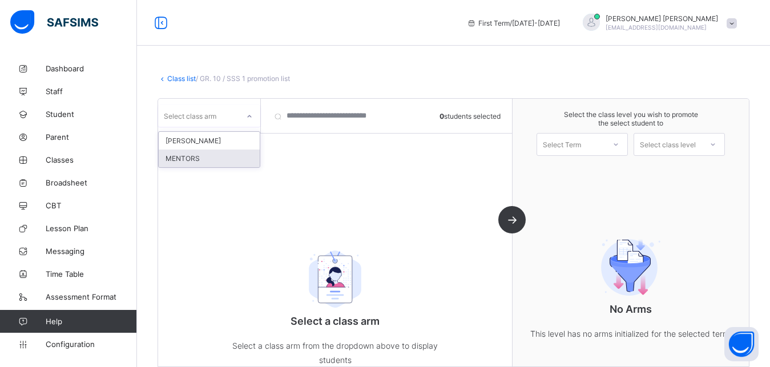
click at [212, 155] on div "MENTORS" at bounding box center [209, 159] width 101 height 18
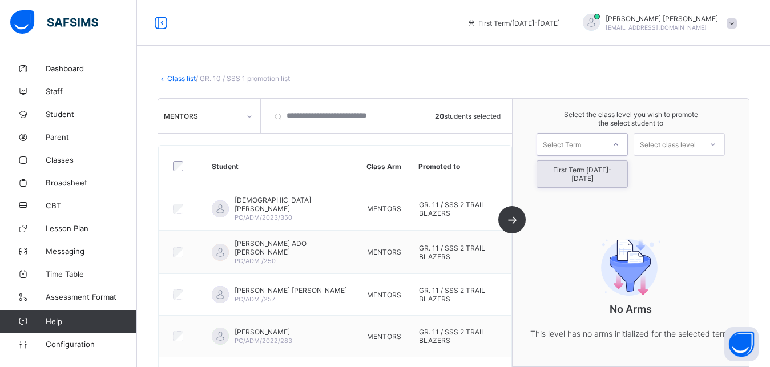
click at [581, 148] on div "Select Term" at bounding box center [562, 144] width 38 height 23
click at [580, 167] on div "First Term [DATE]-[DATE]" at bounding box center [582, 174] width 90 height 26
click at [684, 147] on div "Select class level" at bounding box center [668, 144] width 56 height 23
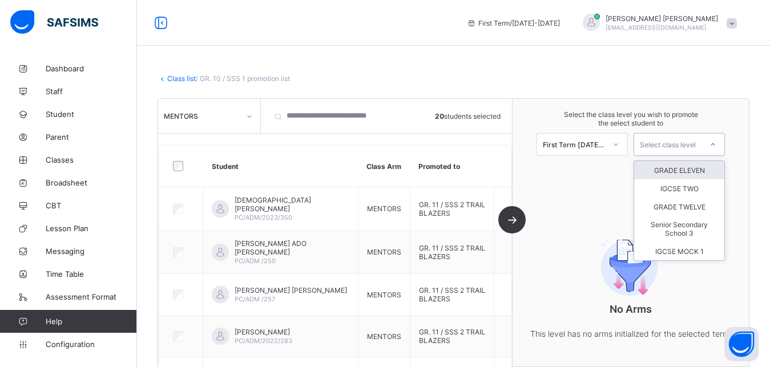
click at [685, 166] on div "GRADE ELEVEN" at bounding box center [679, 170] width 90 height 18
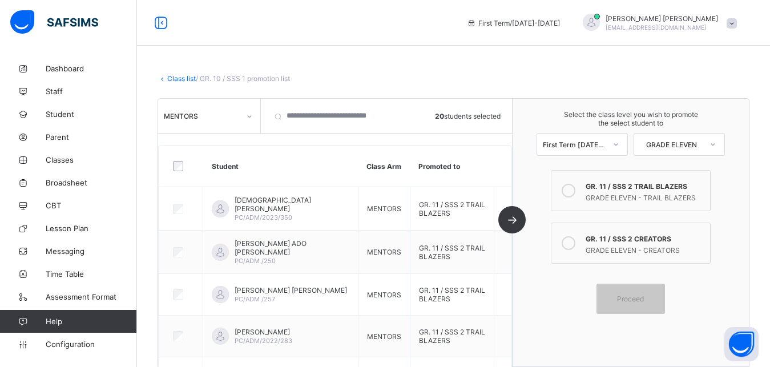
click at [632, 193] on div "GRADE ELEVEN - TRAIL BLAZERS" at bounding box center [645, 196] width 119 height 11
click at [639, 303] on div "Proceed" at bounding box center [630, 299] width 68 height 30
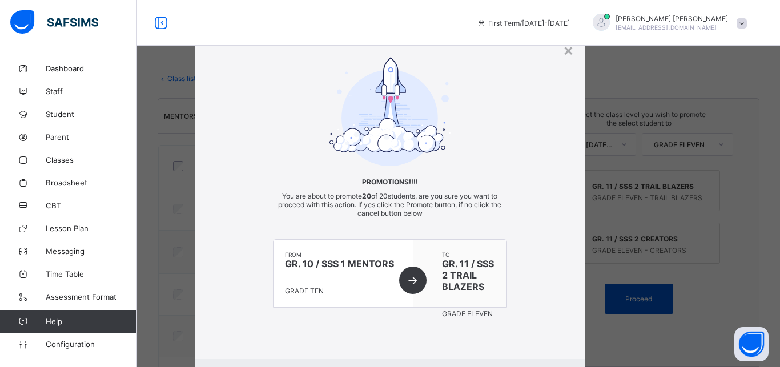
scroll to position [62, 0]
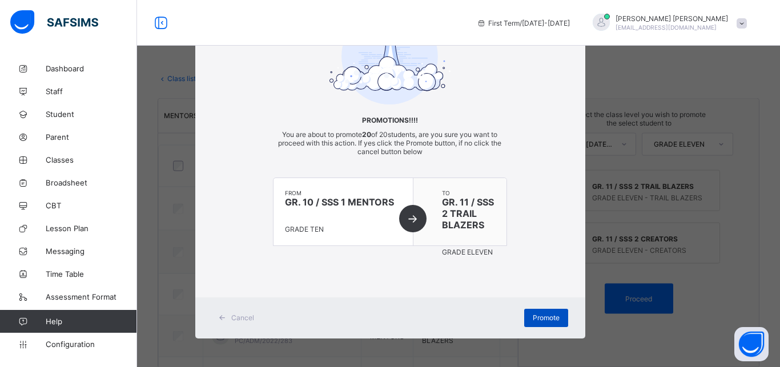
click at [547, 312] on div "Promote" at bounding box center [546, 318] width 44 height 18
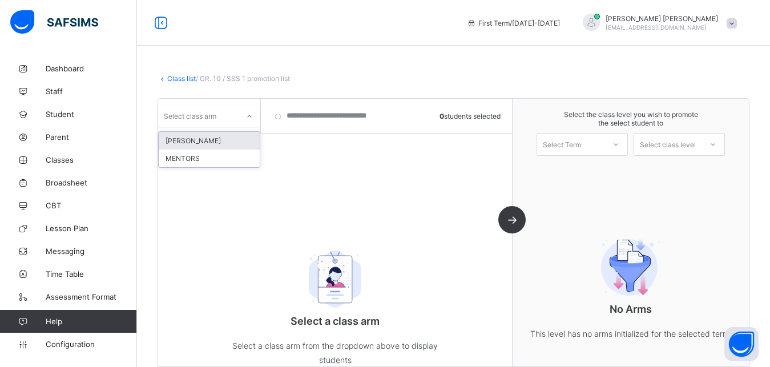
click at [183, 77] on link "Class list" at bounding box center [181, 78] width 29 height 9
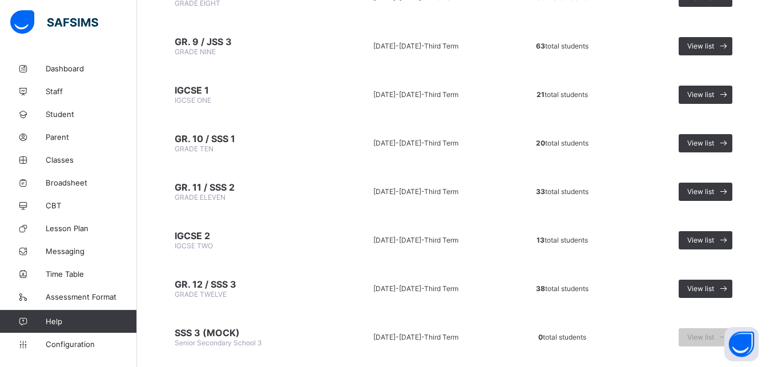
scroll to position [249, 0]
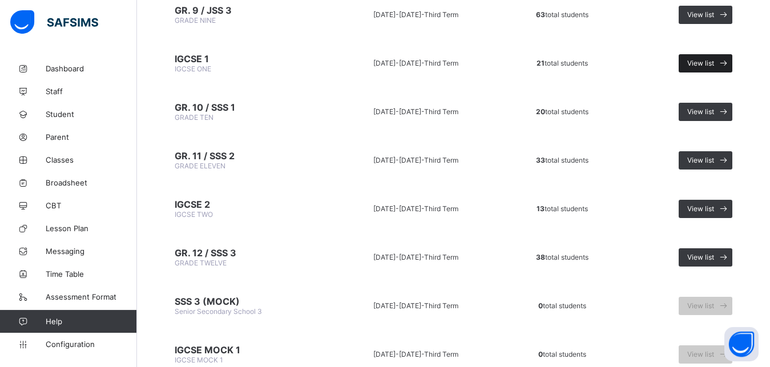
click at [711, 61] on span "View list" at bounding box center [700, 63] width 27 height 9
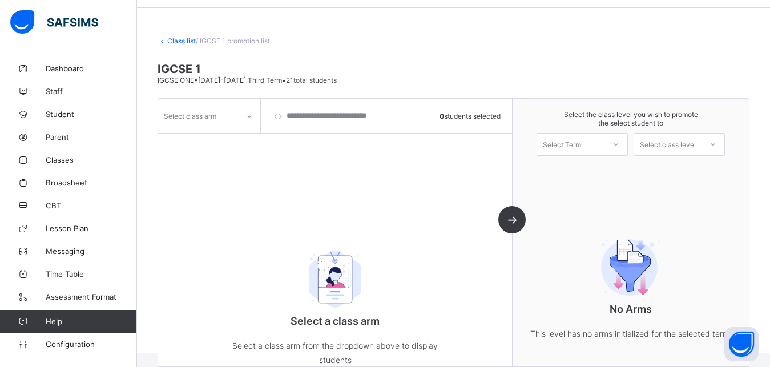
click at [237, 116] on div "Select class arm" at bounding box center [198, 116] width 80 height 16
click at [229, 137] on div "PIONEERS" at bounding box center [209, 141] width 101 height 18
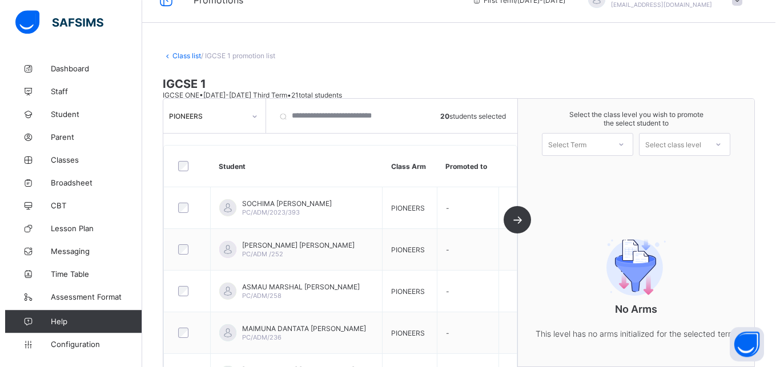
scroll to position [0, 0]
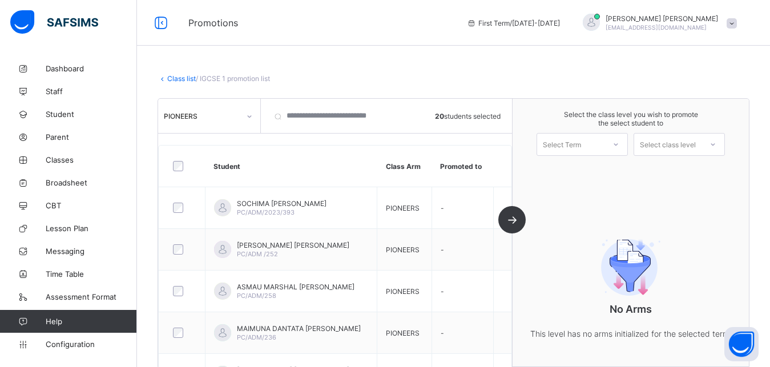
click at [619, 146] on icon at bounding box center [615, 144] width 7 height 11
click at [596, 177] on div "First Term 2025-2026" at bounding box center [582, 174] width 90 height 26
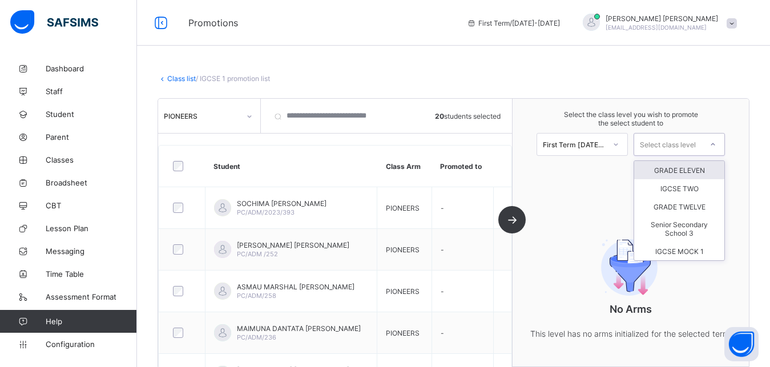
click at [701, 143] on div "Select class level" at bounding box center [667, 144] width 67 height 16
click at [689, 187] on div "IGCSE TWO" at bounding box center [679, 188] width 90 height 18
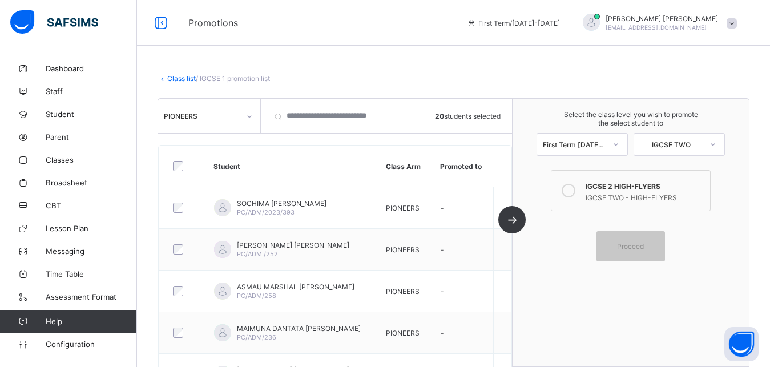
click at [660, 197] on div "IGCSE TWO - HIGH-FLYERS" at bounding box center [645, 196] width 119 height 11
click at [644, 244] on span "Proceed" at bounding box center [630, 246] width 27 height 9
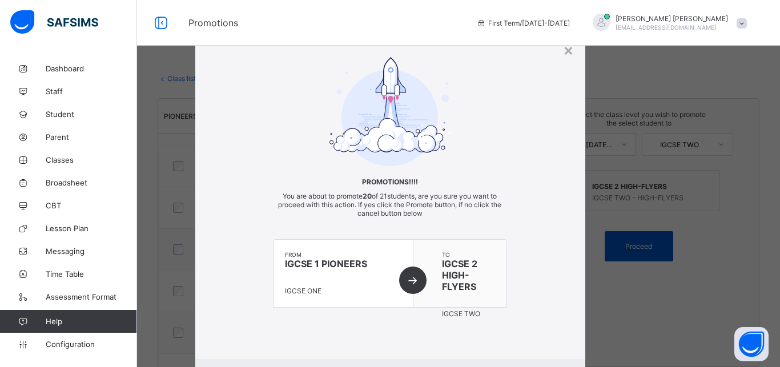
scroll to position [62, 0]
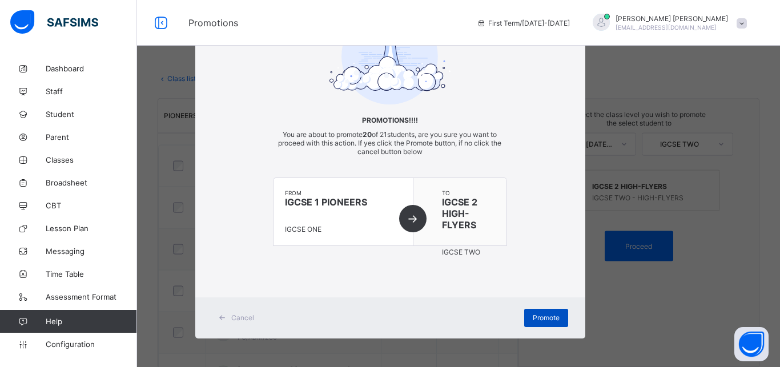
click at [553, 315] on span "Promote" at bounding box center [546, 317] width 27 height 9
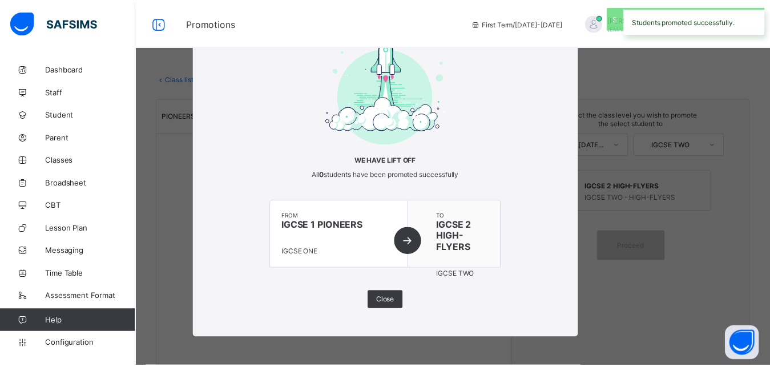
scroll to position [22, 0]
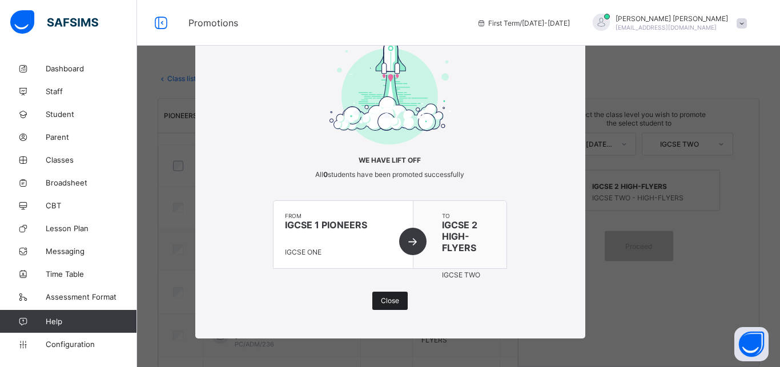
click at [387, 299] on span "Close" at bounding box center [390, 300] width 18 height 9
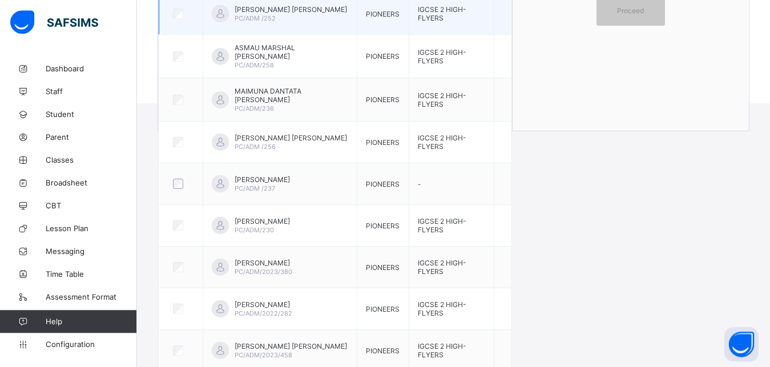
scroll to position [285, 0]
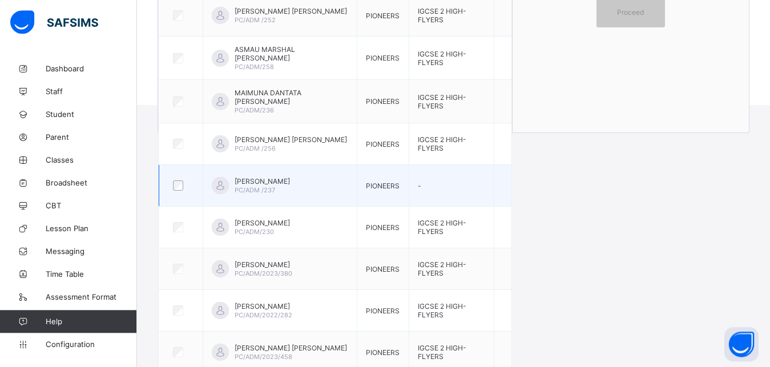
click at [184, 185] on div at bounding box center [181, 185] width 21 height 10
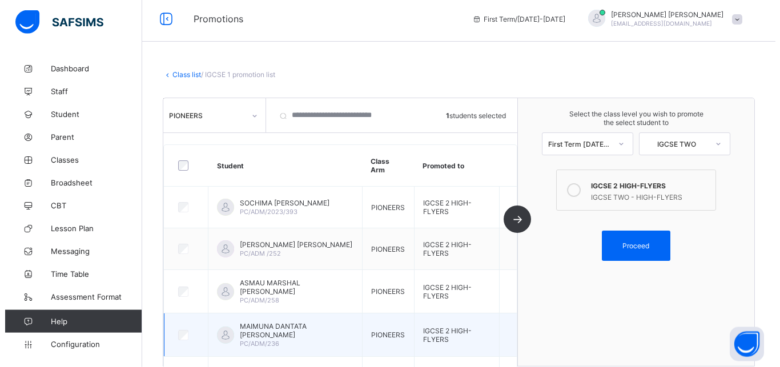
scroll to position [0, 0]
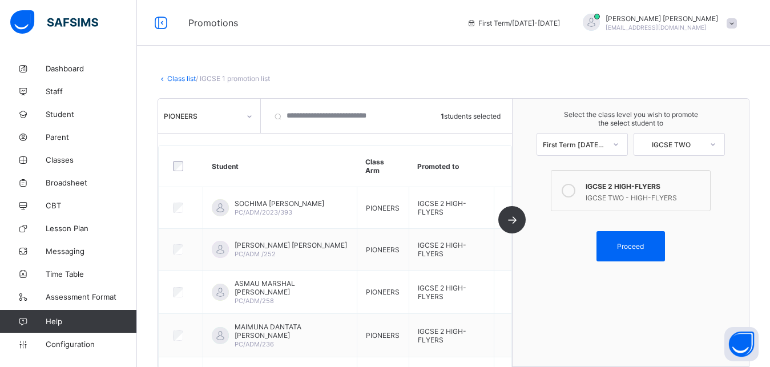
click at [713, 151] on div at bounding box center [713, 144] width 21 height 19
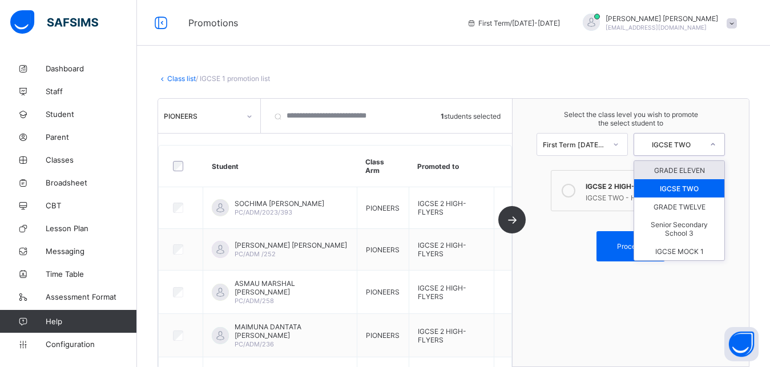
click at [703, 168] on div "GRADE ELEVEN" at bounding box center [679, 170] width 90 height 18
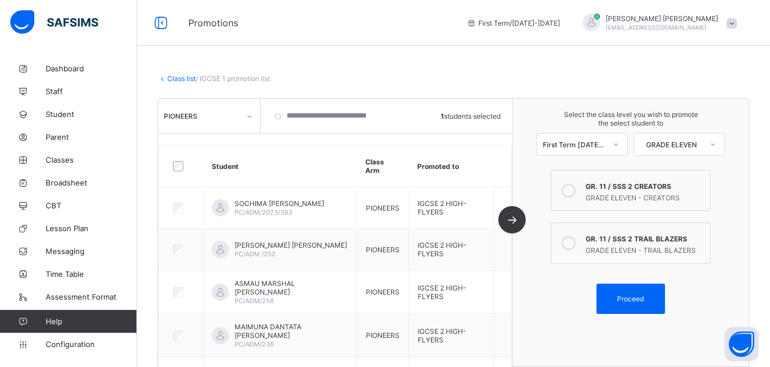
click at [663, 193] on div "GRADE ELEVEN - CREATORS" at bounding box center [645, 196] width 119 height 11
click at [637, 242] on div "GR. 11 / SSS 2 TRAIL BLAZERS" at bounding box center [645, 237] width 119 height 11
click at [644, 297] on span "Proceed" at bounding box center [630, 299] width 27 height 9
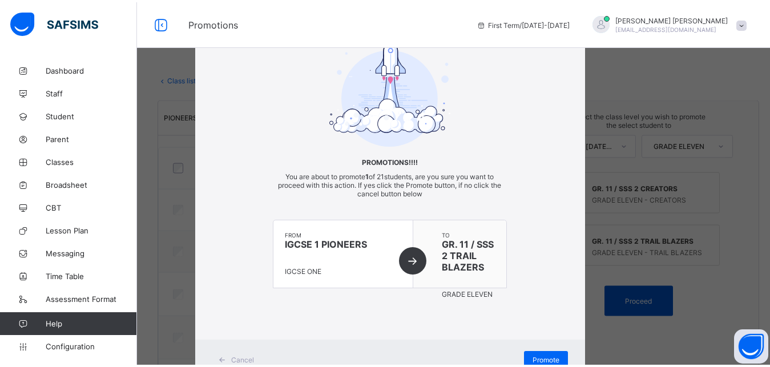
scroll to position [22, 0]
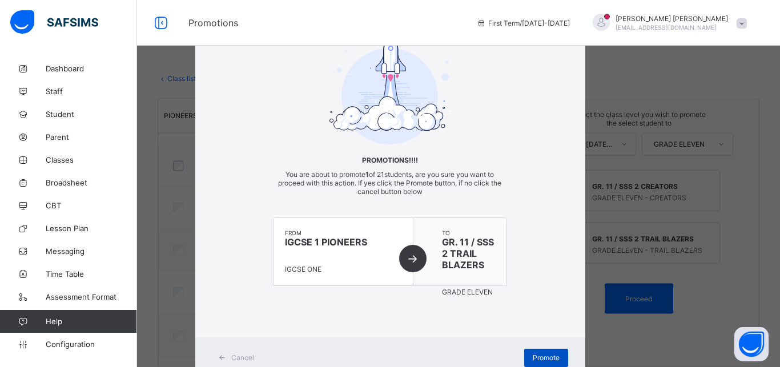
click at [546, 355] on span "Promote" at bounding box center [546, 357] width 27 height 9
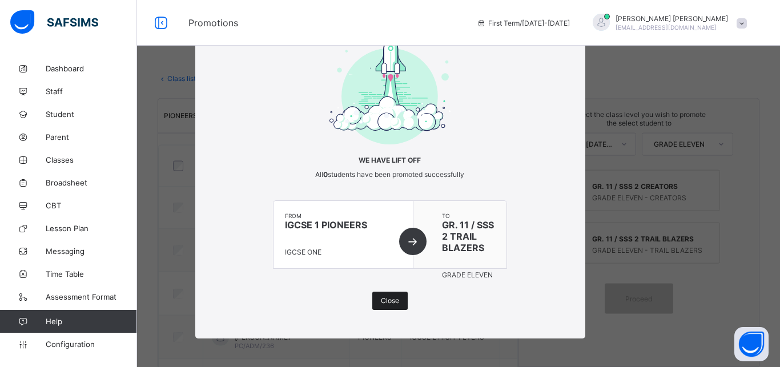
click at [389, 301] on span "Close" at bounding box center [390, 300] width 18 height 9
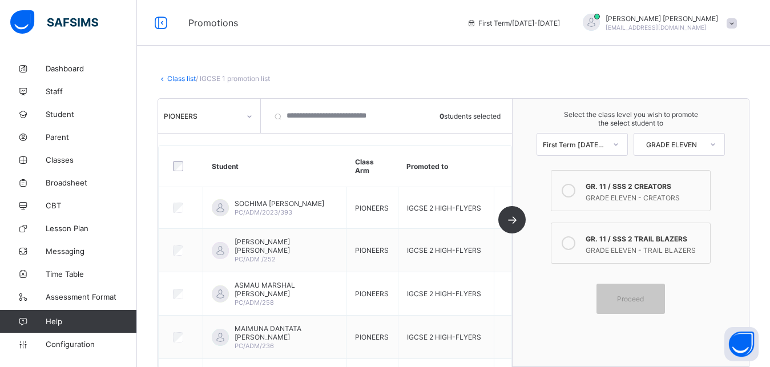
click at [180, 77] on link "Class list" at bounding box center [181, 78] width 29 height 9
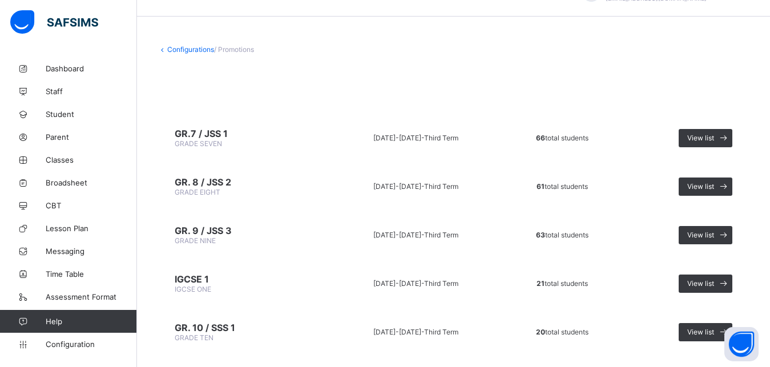
scroll to position [62, 0]
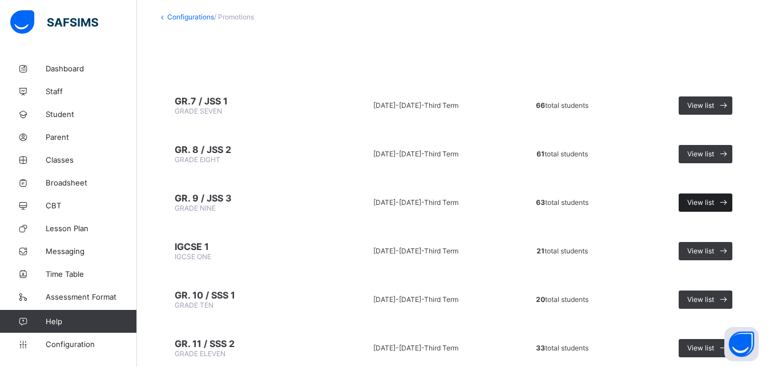
click at [714, 204] on span "View list" at bounding box center [700, 202] width 27 height 9
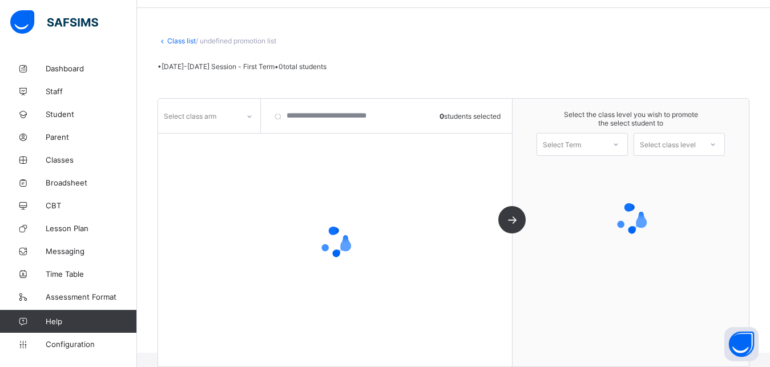
scroll to position [38, 0]
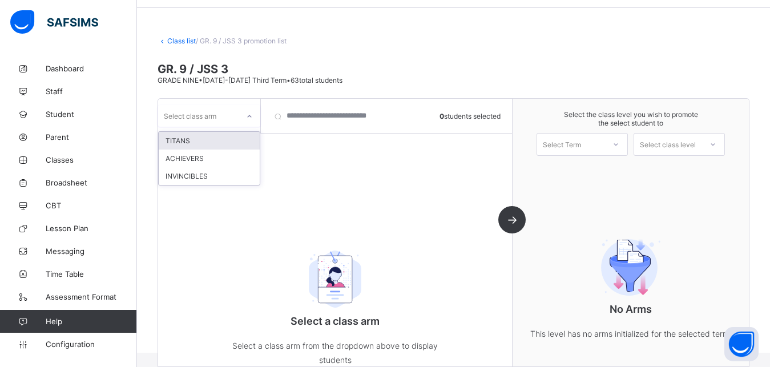
click at [244, 126] on div at bounding box center [250, 116] width 22 height 22
click at [232, 144] on div "TITANS" at bounding box center [209, 141] width 101 height 18
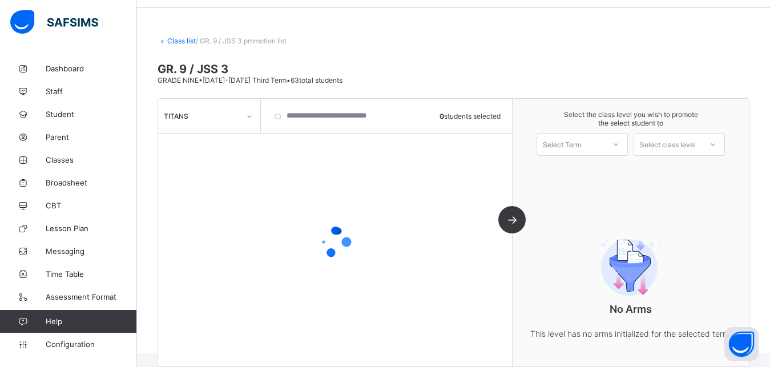
click at [232, 144] on div at bounding box center [335, 242] width 354 height 217
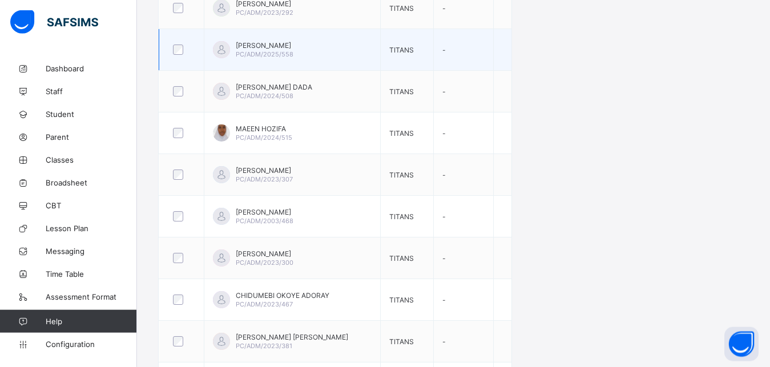
scroll to position [723, 0]
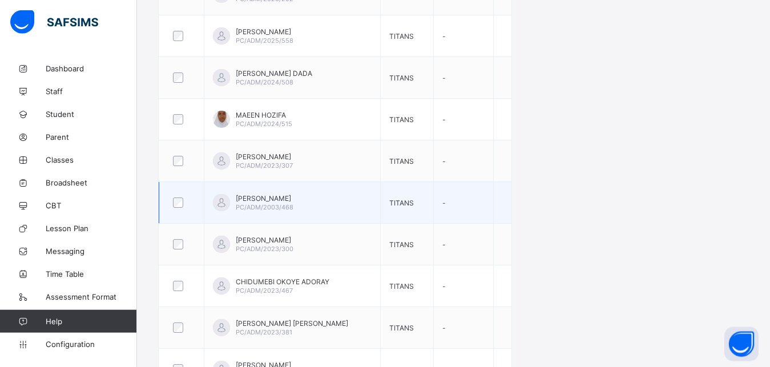
click at [180, 208] on div at bounding box center [181, 203] width 27 height 24
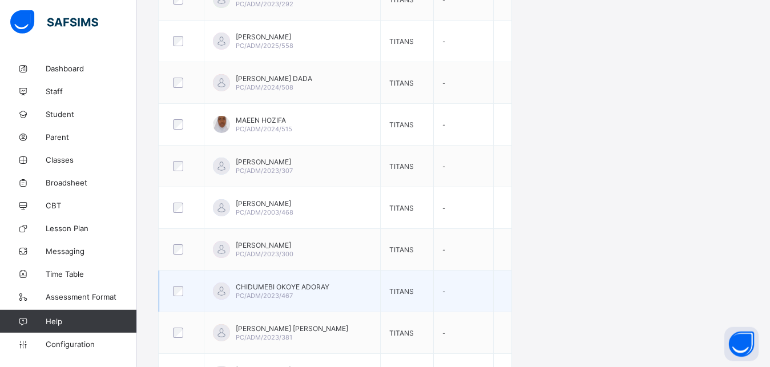
scroll to position [747, 0]
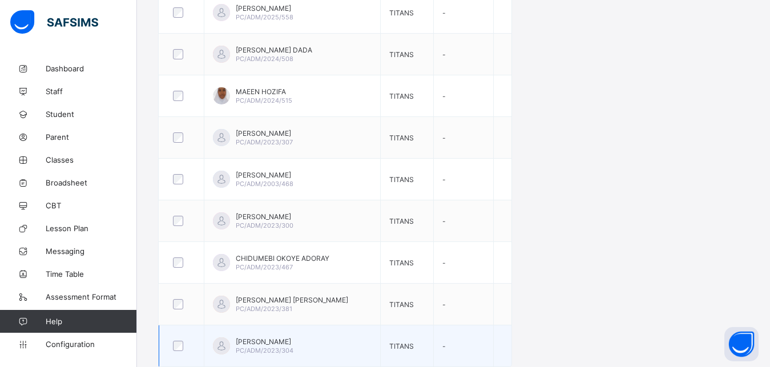
click at [178, 352] on div at bounding box center [181, 346] width 27 height 24
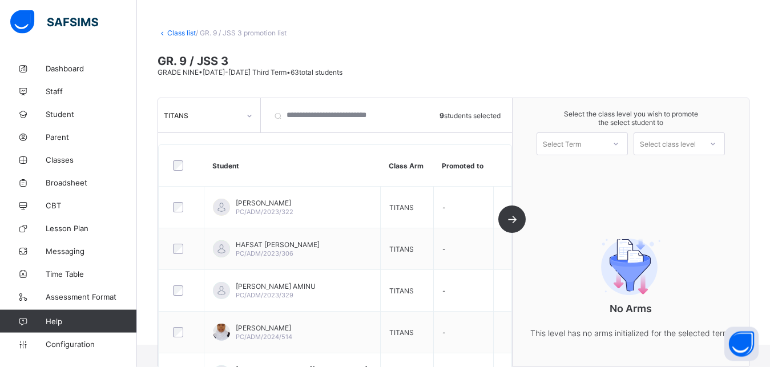
scroll to position [31, 0]
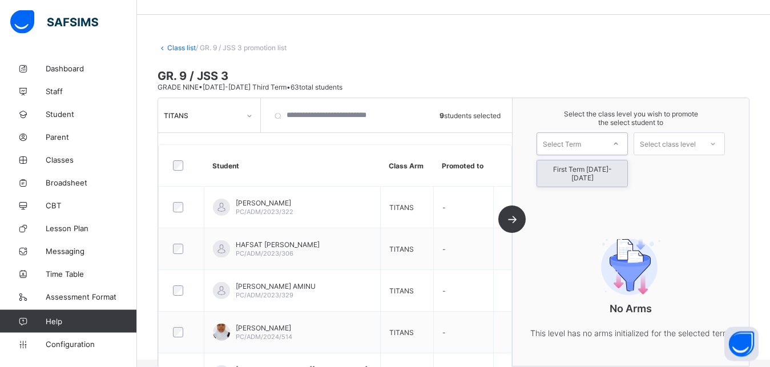
click at [619, 147] on icon at bounding box center [615, 144] width 7 height 11
click at [606, 172] on div "First Term 2025-2026" at bounding box center [582, 174] width 90 height 26
click at [681, 145] on div "Select class level" at bounding box center [668, 144] width 56 height 23
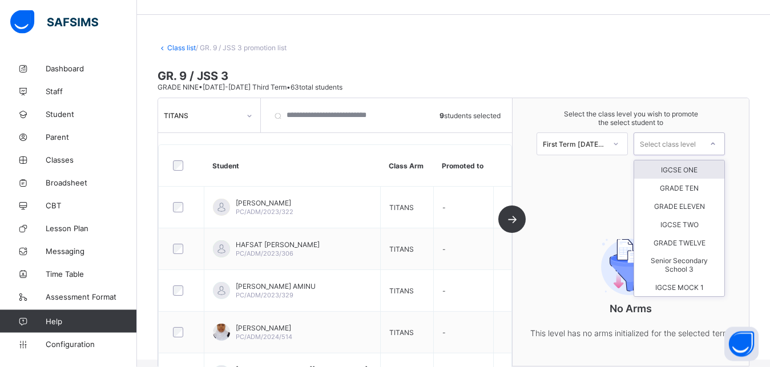
click at [685, 168] on div "IGCSE ONE" at bounding box center [679, 170] width 90 height 18
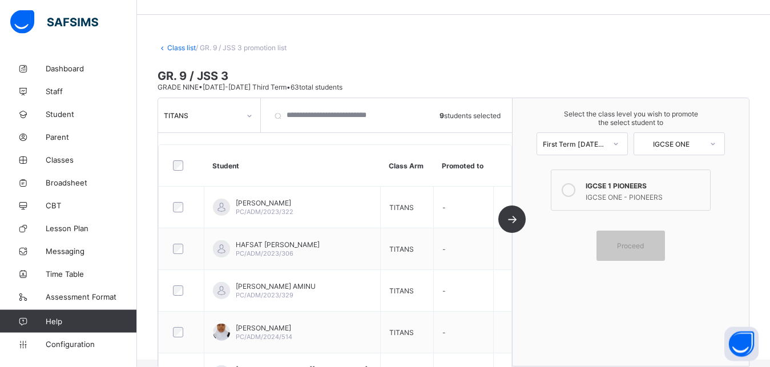
click at [624, 192] on div "IGCSE ONE - PIONEERS" at bounding box center [645, 196] width 119 height 11
click at [638, 252] on div "Proceed" at bounding box center [630, 246] width 68 height 30
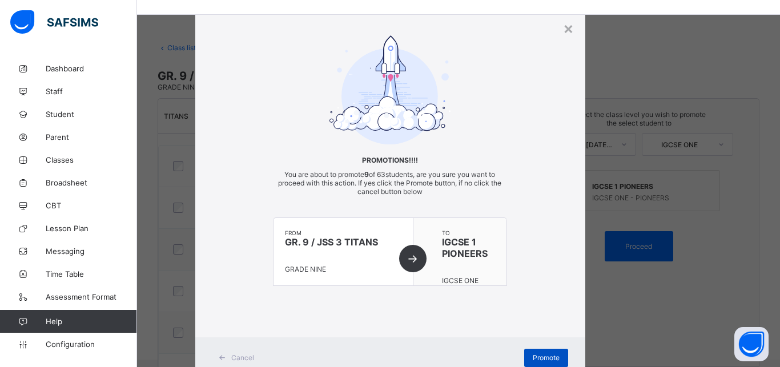
click at [555, 356] on div "Promote" at bounding box center [546, 358] width 44 height 18
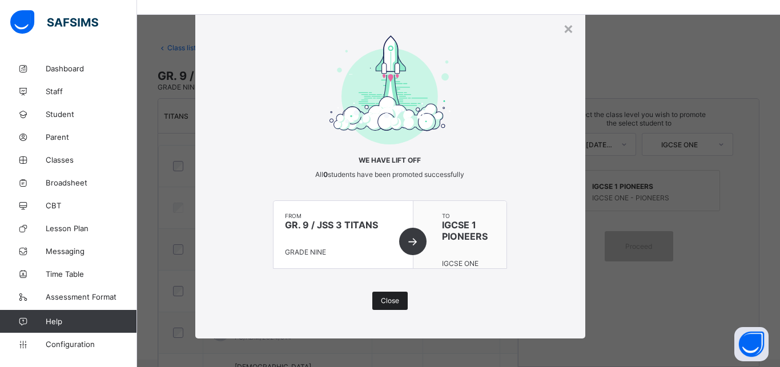
click at [393, 302] on span "Close" at bounding box center [390, 300] width 18 height 9
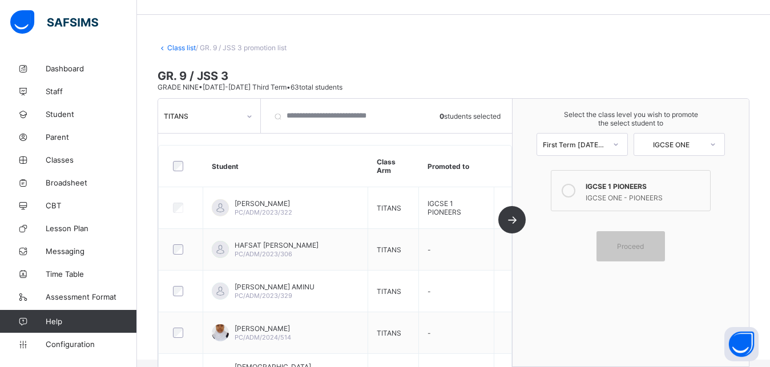
click at [180, 47] on link "Class list" at bounding box center [181, 47] width 29 height 9
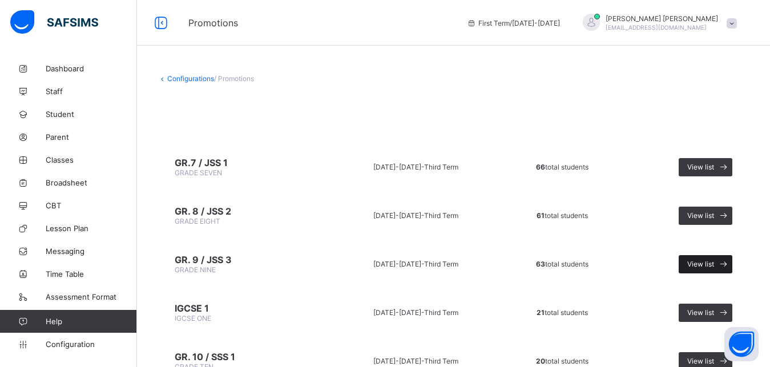
click at [714, 264] on span "View list" at bounding box center [700, 264] width 27 height 9
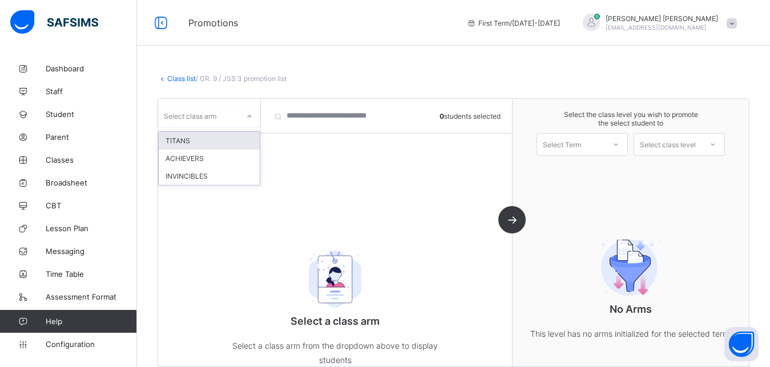
click at [234, 124] on div "Select class arm" at bounding box center [209, 116] width 102 height 22
click at [221, 162] on div "ACHIEVERS" at bounding box center [209, 159] width 101 height 18
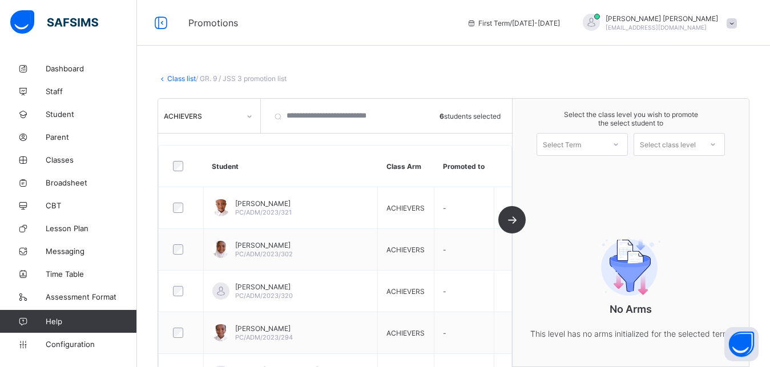
click at [619, 146] on icon at bounding box center [615, 144] width 7 height 11
click at [613, 171] on div "First Term 2025-2026" at bounding box center [582, 174] width 90 height 26
click at [686, 142] on div "Select class level" at bounding box center [668, 144] width 56 height 23
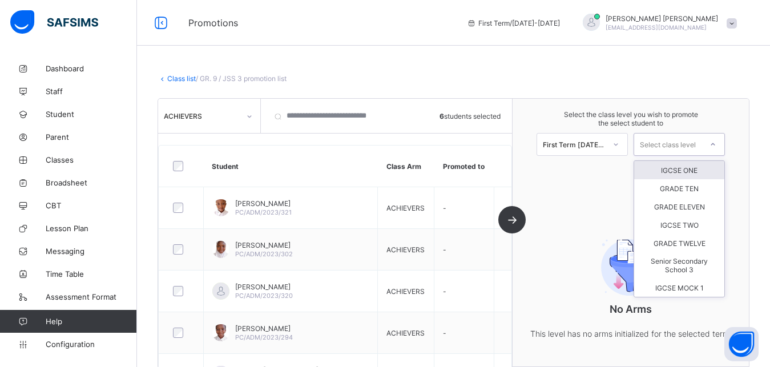
click at [688, 170] on div "IGCSE ONE" at bounding box center [679, 170] width 90 height 18
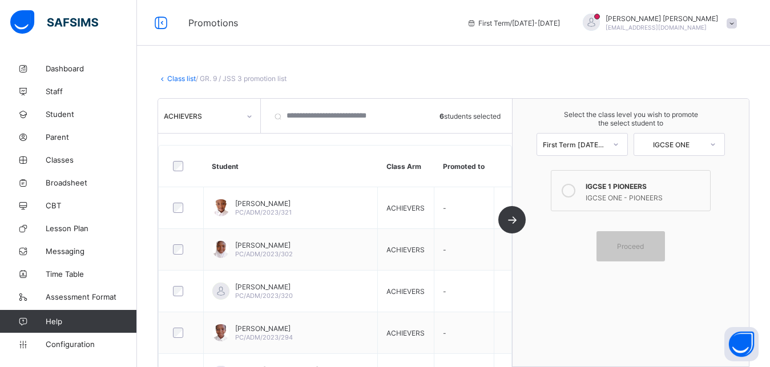
click at [597, 200] on div "IGCSE ONE - PIONEERS" at bounding box center [645, 196] width 119 height 11
click at [639, 241] on div "Proceed" at bounding box center [630, 246] width 68 height 30
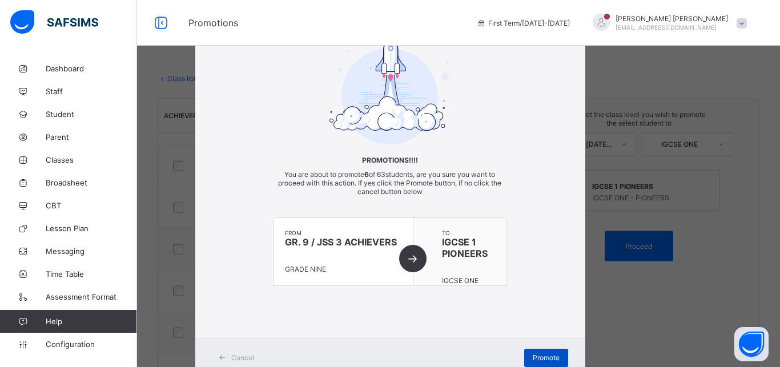
click at [547, 357] on span "Promote" at bounding box center [546, 357] width 27 height 9
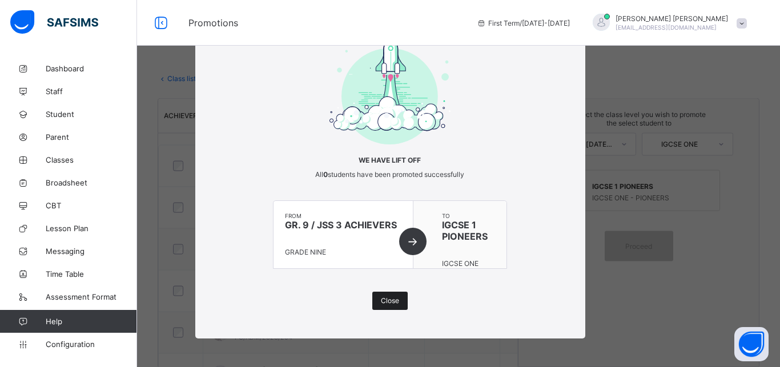
click at [394, 299] on div "Close" at bounding box center [389, 301] width 35 height 18
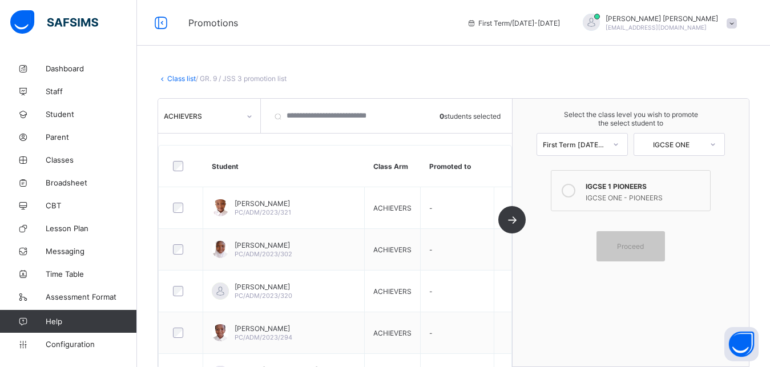
click at [176, 76] on link "Class list" at bounding box center [181, 78] width 29 height 9
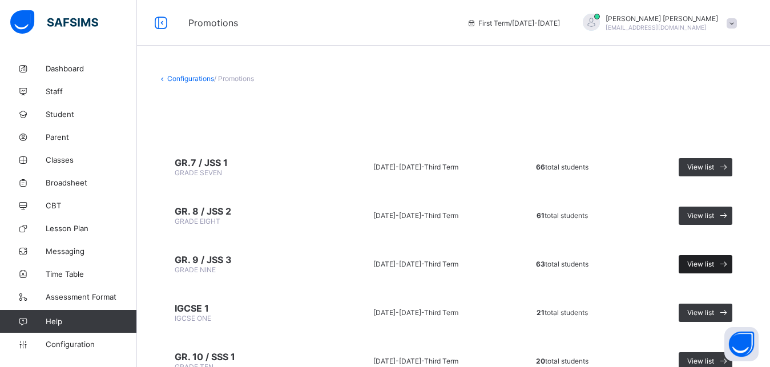
click at [712, 265] on span "View list" at bounding box center [700, 264] width 27 height 9
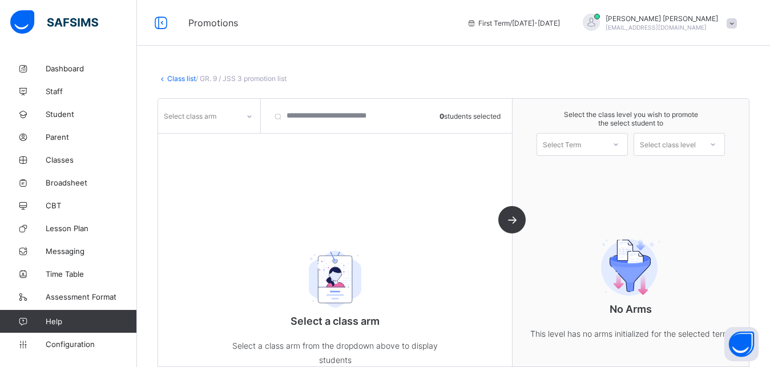
click at [220, 115] on div "Select class arm" at bounding box center [198, 116] width 80 height 16
click at [213, 139] on div "TITANS" at bounding box center [209, 141] width 101 height 18
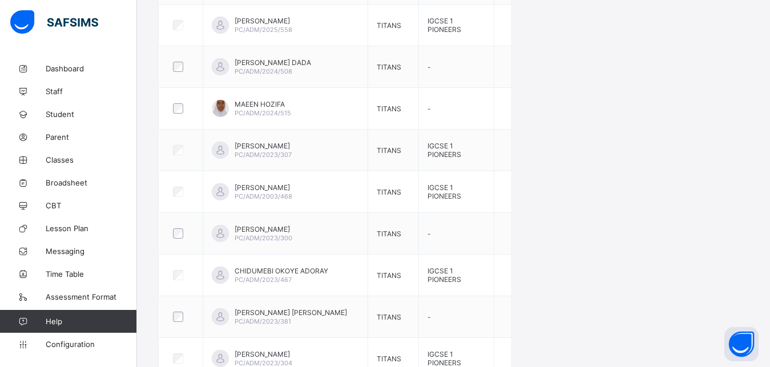
scroll to position [748, 0]
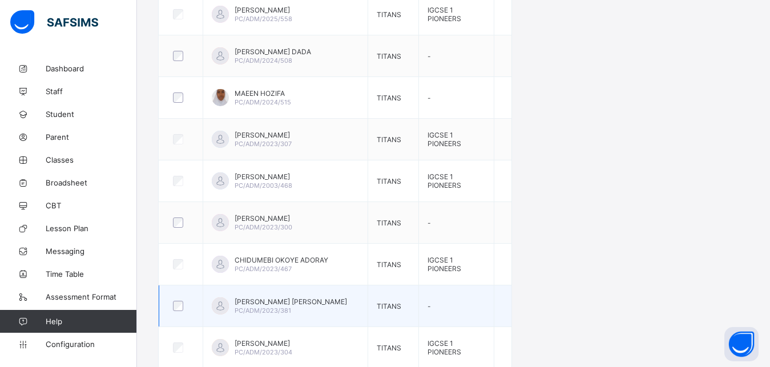
click at [172, 304] on div at bounding box center [181, 306] width 21 height 10
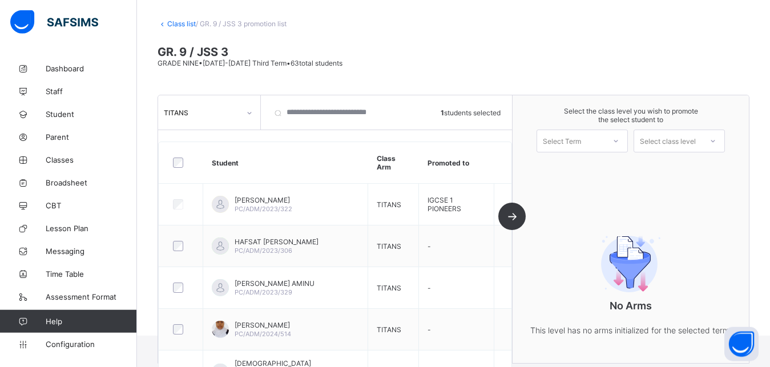
scroll to position [0, 0]
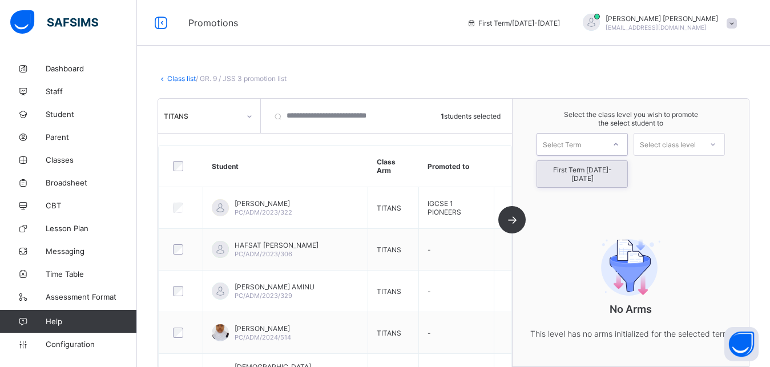
click at [619, 144] on icon at bounding box center [615, 144] width 7 height 11
click at [608, 168] on div "First Term 2025-2026" at bounding box center [582, 174] width 90 height 26
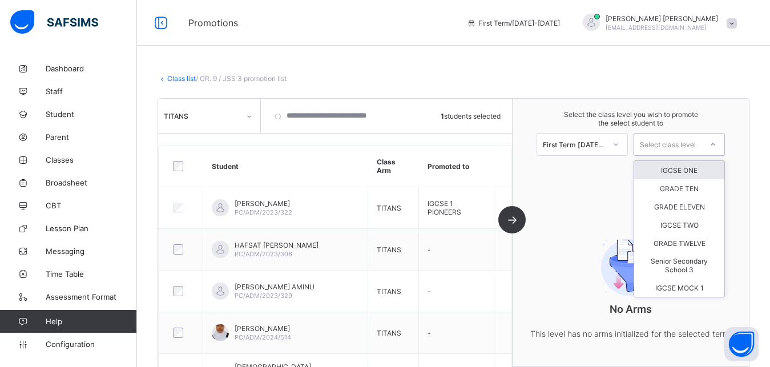
click at [688, 147] on div "Select class level" at bounding box center [668, 144] width 56 height 23
click at [684, 172] on div "IGCSE ONE" at bounding box center [679, 170] width 90 height 18
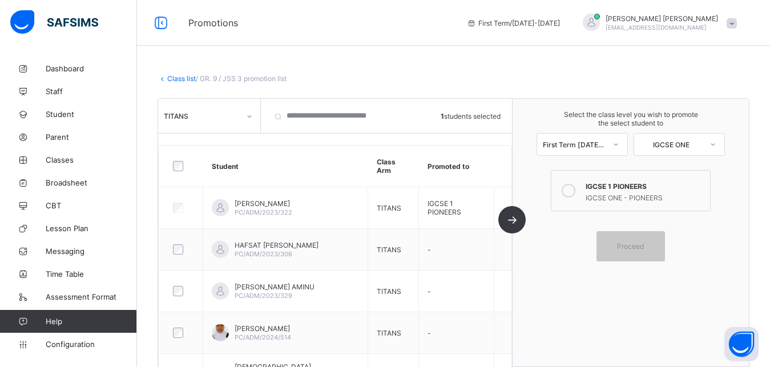
click at [659, 190] on div "IGCSE 1 PIONEERS" at bounding box center [645, 184] width 119 height 11
click at [640, 245] on span "Proceed" at bounding box center [630, 246] width 27 height 9
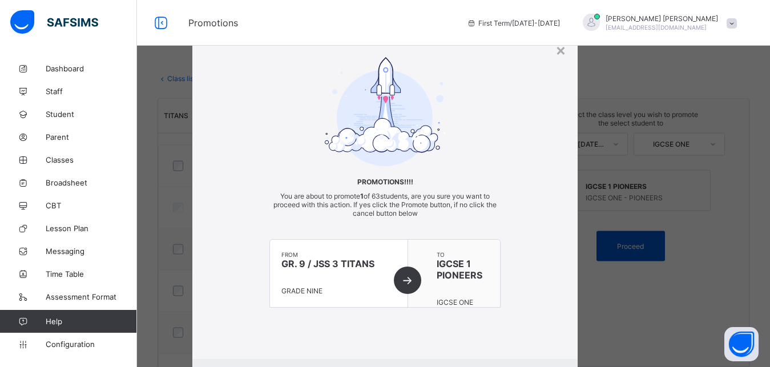
scroll to position [22, 0]
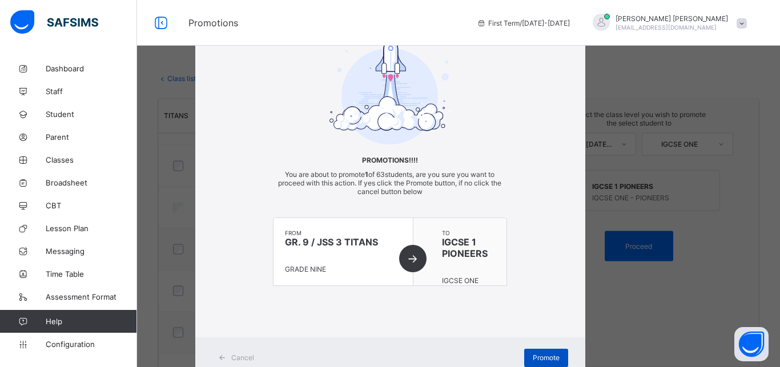
click at [548, 357] on span "Promote" at bounding box center [546, 357] width 27 height 9
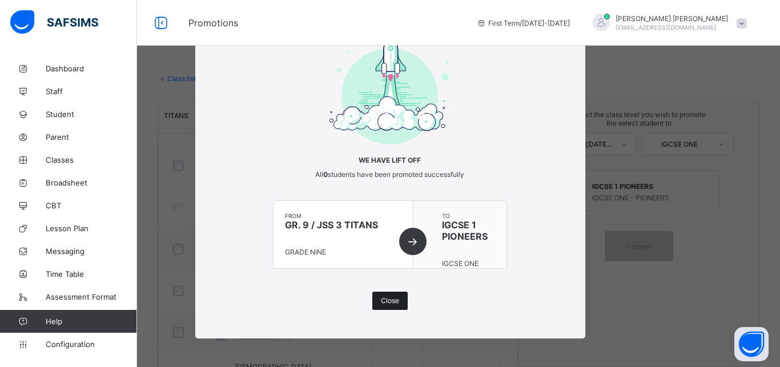
click at [389, 304] on span "Close" at bounding box center [390, 300] width 18 height 9
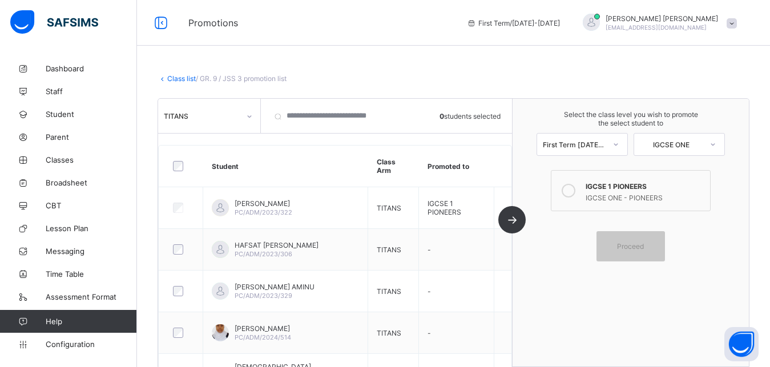
click at [183, 76] on link "Class list" at bounding box center [181, 78] width 29 height 9
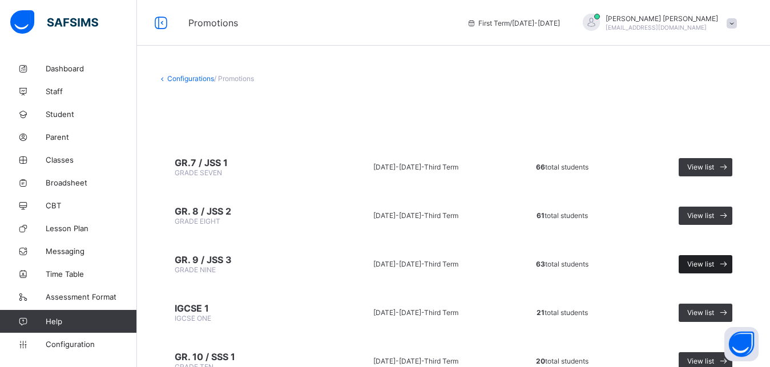
click at [714, 267] on span "View list" at bounding box center [700, 264] width 27 height 9
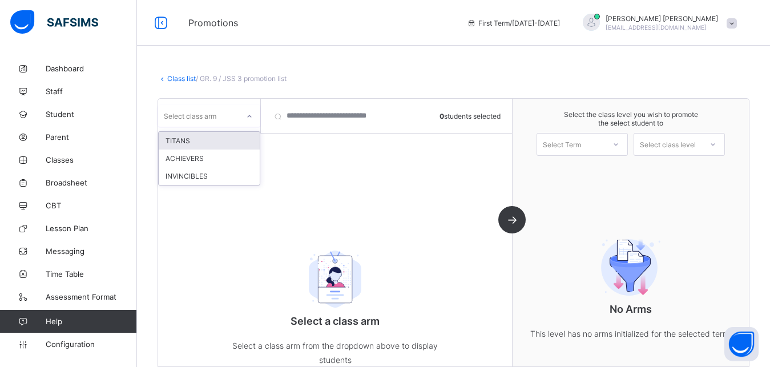
click at [223, 116] on div "Select class arm" at bounding box center [198, 116] width 80 height 16
click at [218, 182] on div "INVINCIBLES" at bounding box center [209, 176] width 101 height 18
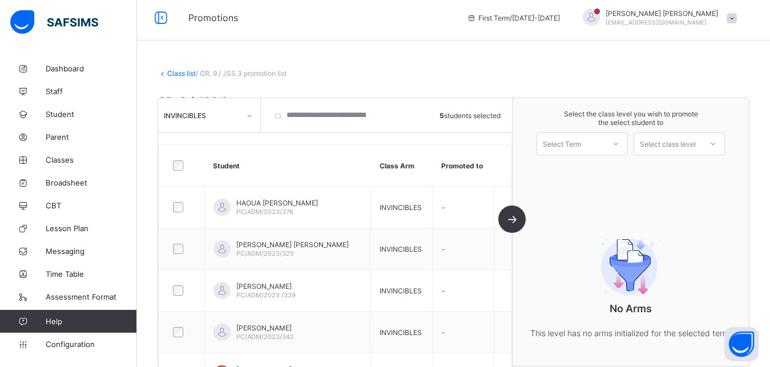
scroll to position [3, 0]
click at [619, 145] on icon at bounding box center [615, 144] width 7 height 11
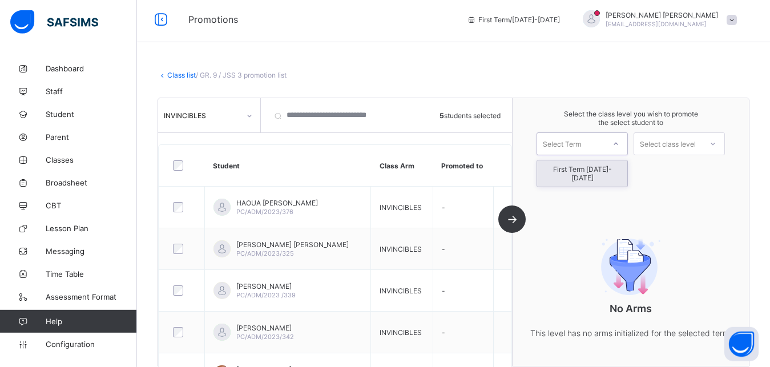
click at [602, 170] on div "First Term 2025-2026" at bounding box center [582, 174] width 90 height 26
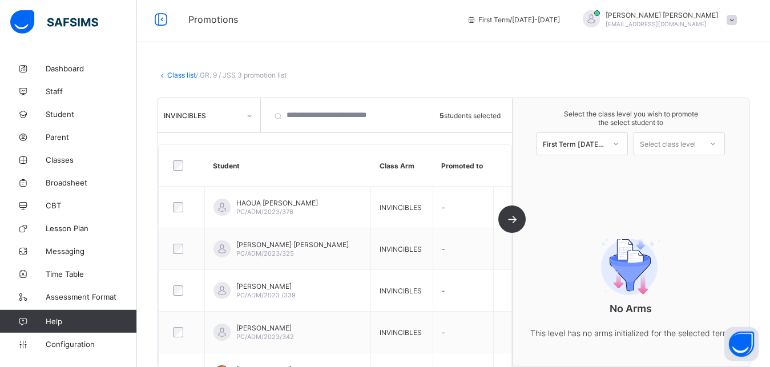
click at [551, 223] on div "No Arms This level has no arms initialized for the selected term." at bounding box center [631, 285] width 228 height 156
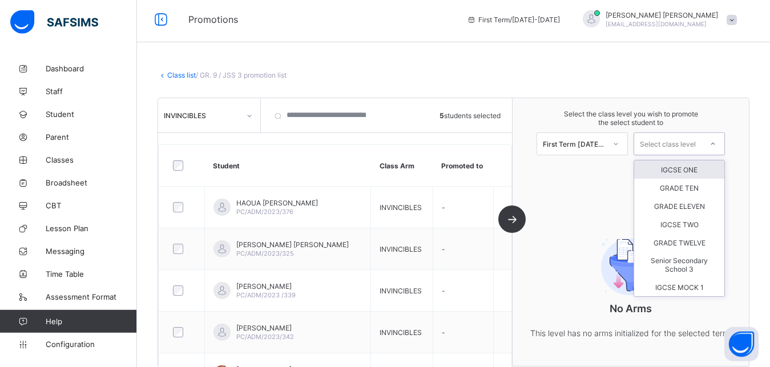
click at [689, 146] on div "Select class level" at bounding box center [668, 144] width 56 height 23
click at [686, 168] on div "IGCSE ONE" at bounding box center [679, 170] width 90 height 18
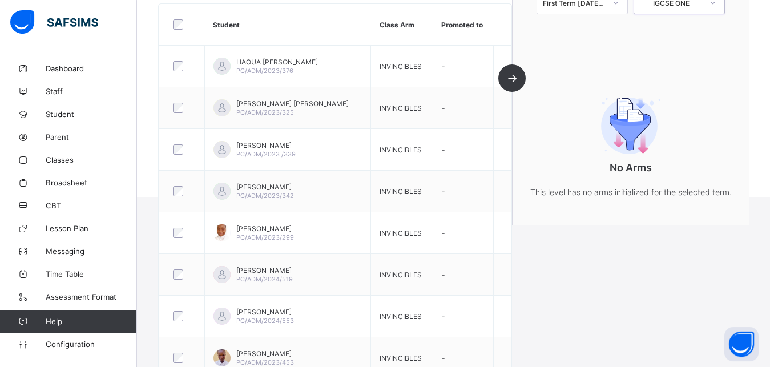
scroll to position [0, 0]
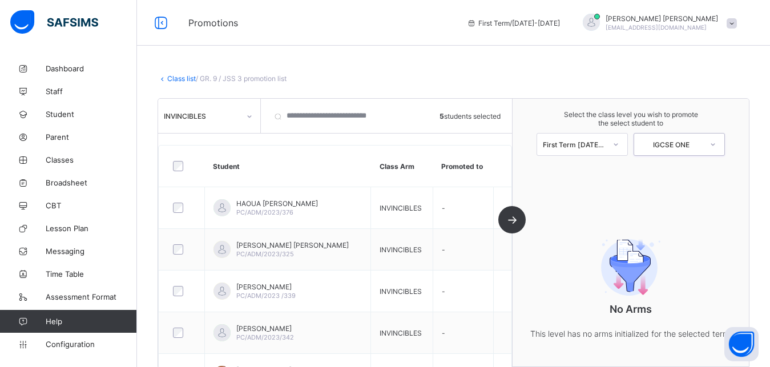
click at [670, 146] on div "IGCSE ONE" at bounding box center [671, 144] width 63 height 9
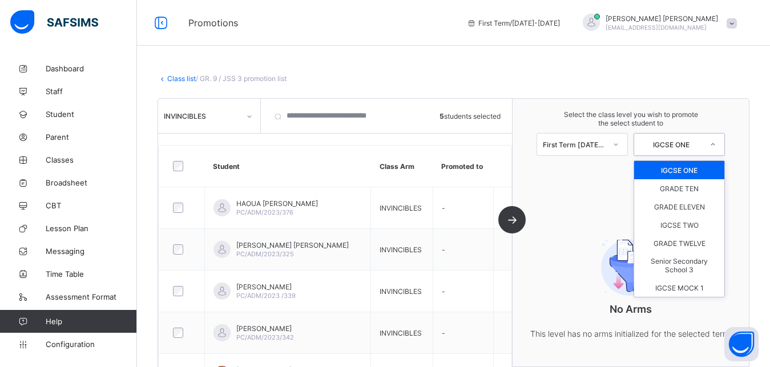
click at [676, 170] on div "IGCSE ONE" at bounding box center [679, 170] width 90 height 18
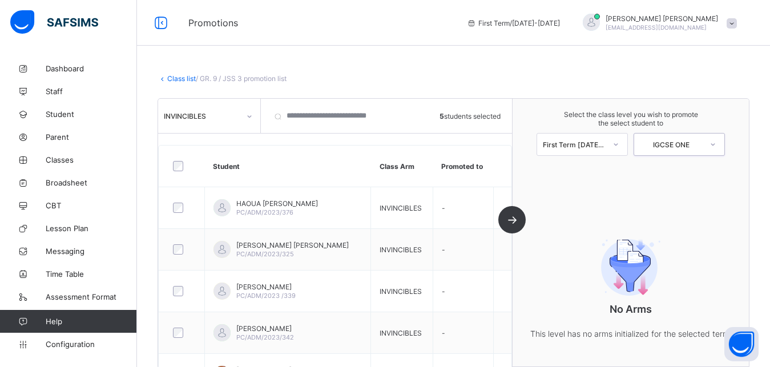
click at [703, 147] on div "IGCSE ONE" at bounding box center [671, 144] width 63 height 9
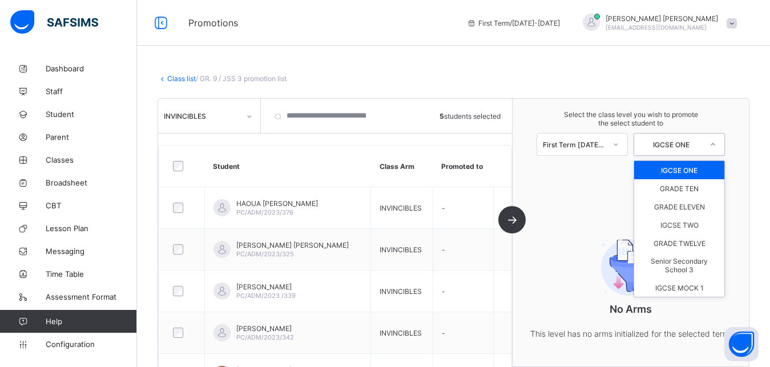
click at [606, 147] on div "First Term 2025-2026" at bounding box center [574, 144] width 63 height 9
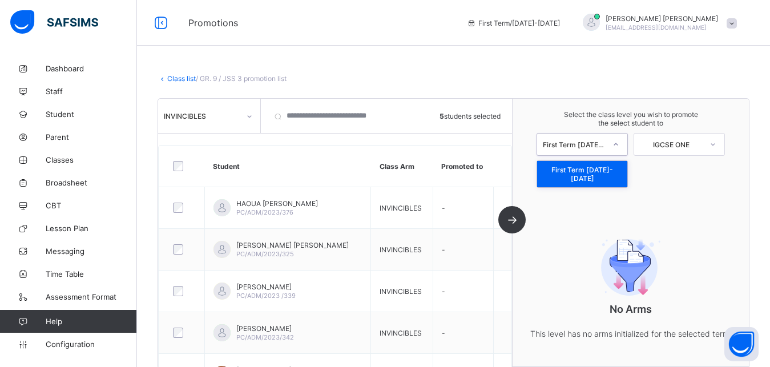
click at [598, 168] on div "First Term 2025-2026" at bounding box center [582, 174] width 90 height 26
click at [716, 143] on icon at bounding box center [712, 144] width 7 height 11
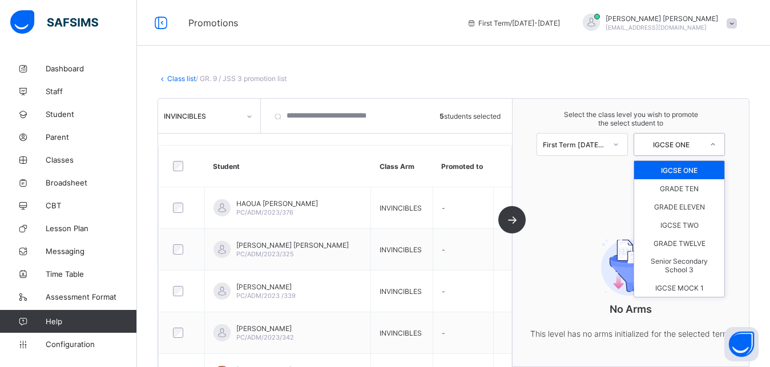
click at [701, 170] on div "IGCSE ONE" at bounding box center [679, 170] width 90 height 18
click at [681, 151] on div "IGCSE ONE" at bounding box center [667, 144] width 67 height 16
click at [681, 171] on div "IGCSE ONE" at bounding box center [679, 170] width 90 height 18
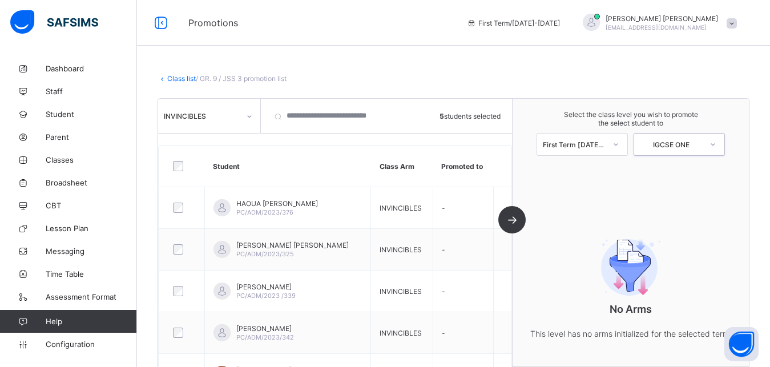
click at [619, 146] on icon at bounding box center [615, 144] width 7 height 11
click at [604, 169] on div "First Term 2025-2026" at bounding box center [582, 174] width 90 height 26
click at [697, 147] on div "IGCSE ONE" at bounding box center [671, 144] width 63 height 9
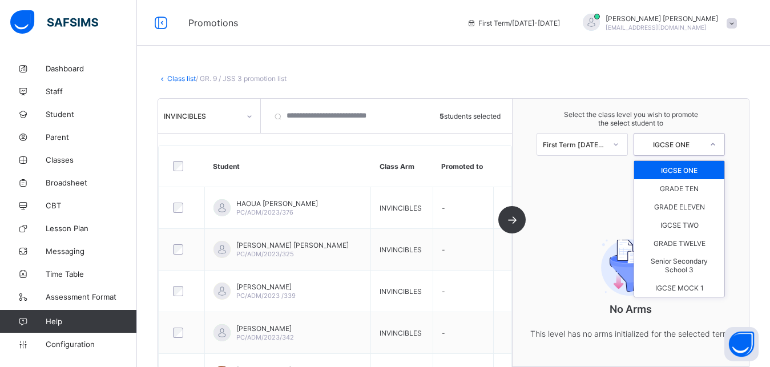
click at [683, 174] on div "IGCSE ONE" at bounding box center [679, 170] width 90 height 18
click at [715, 145] on icon at bounding box center [713, 144] width 4 height 2
click at [689, 169] on div "IGCSE ONE" at bounding box center [679, 170] width 90 height 18
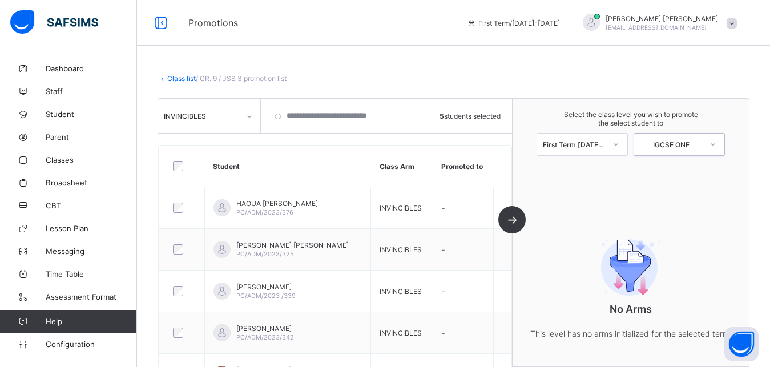
click at [703, 147] on div "IGCSE ONE" at bounding box center [671, 144] width 63 height 9
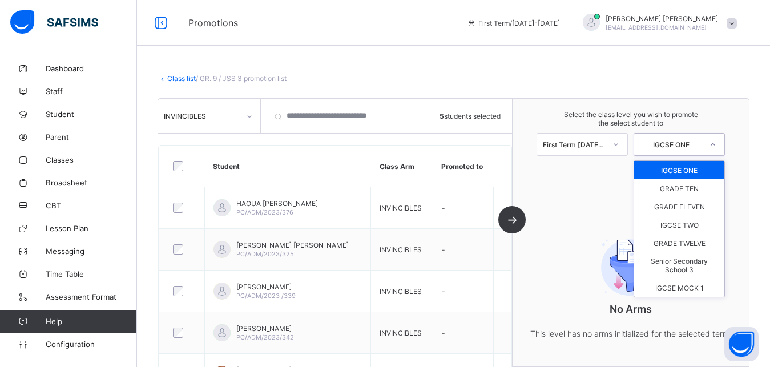
click at [689, 168] on div "IGCSE ONE" at bounding box center [679, 170] width 90 height 18
click at [689, 148] on div "IGCSE ONE" at bounding box center [671, 144] width 63 height 9
click at [692, 168] on div "IGCSE ONE" at bounding box center [679, 170] width 90 height 18
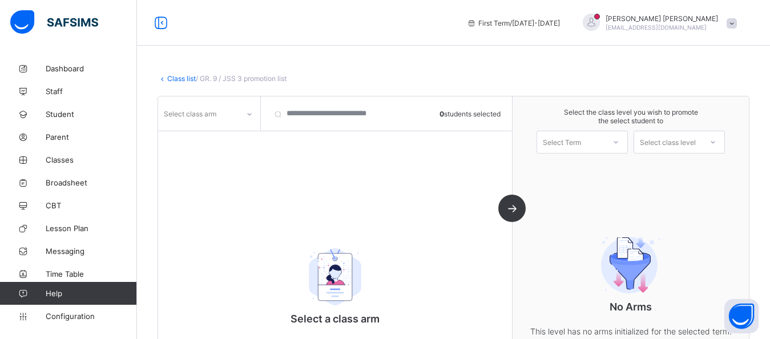
click at [475, 191] on div "Select class arm 0 students selected Select a class arm Select a class arm from…" at bounding box center [335, 218] width 354 height 245
click at [178, 83] on div "Class list / GR. 9 / JSS 3 promotion list GR. 9 / JSS 3 GRADE NINE • 2024-2025 …" at bounding box center [453, 211] width 633 height 308
click at [178, 78] on link "Class list" at bounding box center [181, 78] width 29 height 9
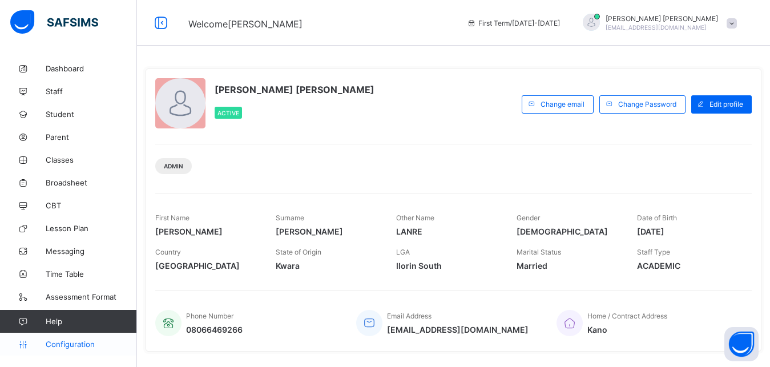
click at [82, 349] on link "Configuration" at bounding box center [68, 344] width 136 height 23
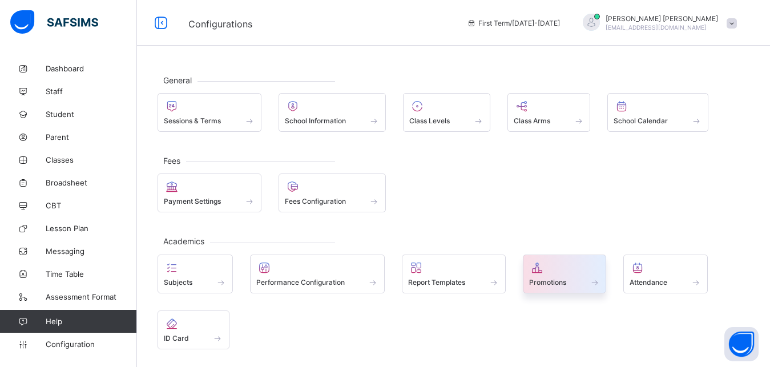
click at [584, 279] on div "Promotions" at bounding box center [564, 282] width 71 height 10
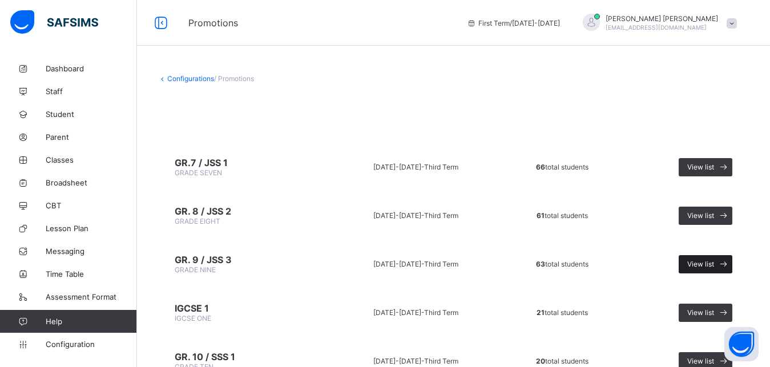
click at [712, 261] on span "View list" at bounding box center [700, 264] width 27 height 9
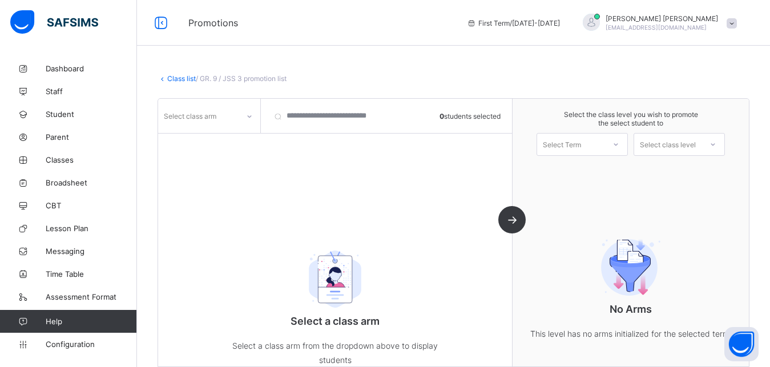
click at [251, 120] on icon at bounding box center [249, 116] width 7 height 11
click at [227, 176] on div "INVINCIBLES" at bounding box center [209, 176] width 101 height 18
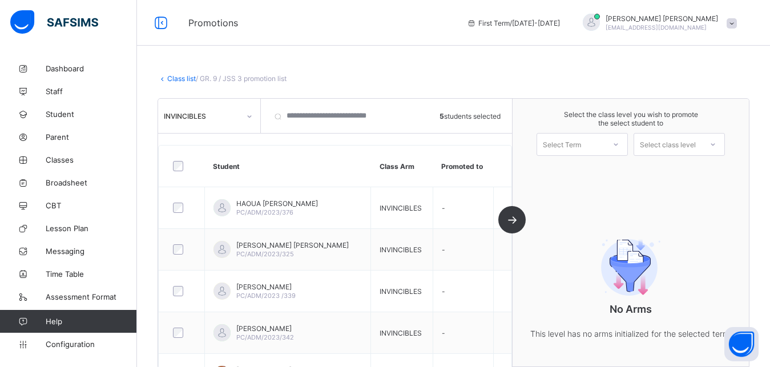
click at [624, 140] on div at bounding box center [616, 144] width 21 height 19
click at [611, 166] on div "First Term [DATE]-[DATE]" at bounding box center [582, 174] width 90 height 26
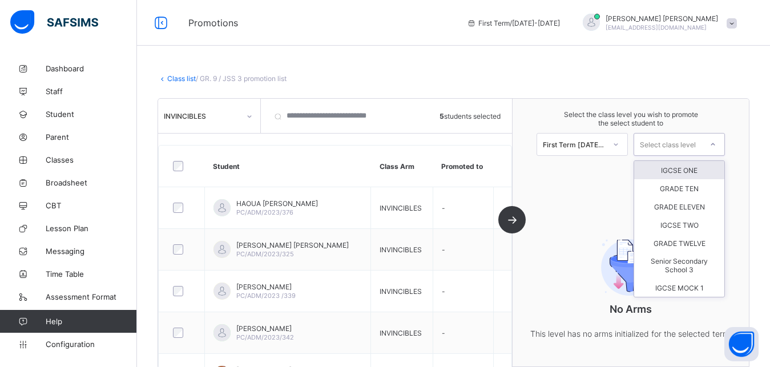
click at [694, 142] on div "Select class level" at bounding box center [668, 144] width 56 height 23
click at [685, 170] on div "IGCSE ONE" at bounding box center [679, 170] width 90 height 18
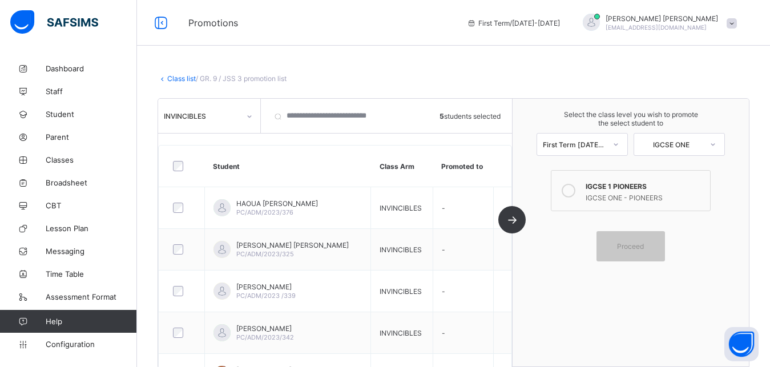
click at [580, 191] on div at bounding box center [568, 190] width 23 height 23
click at [634, 245] on span "Proceed" at bounding box center [630, 246] width 27 height 9
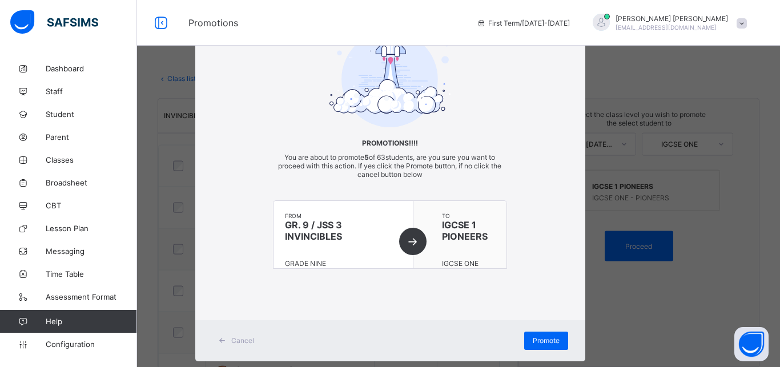
scroll to position [62, 0]
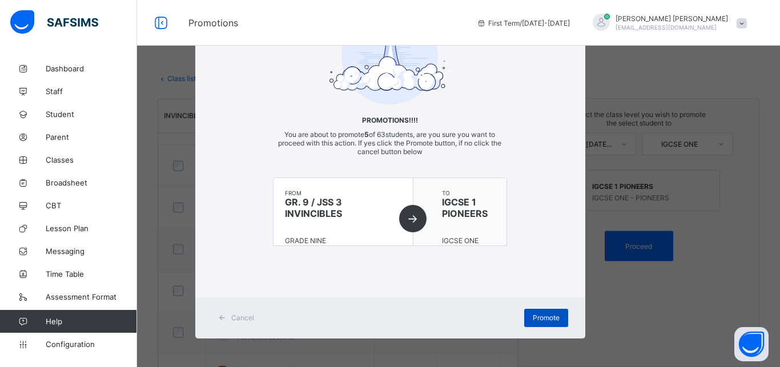
click at [541, 319] on span "Promote" at bounding box center [546, 317] width 27 height 9
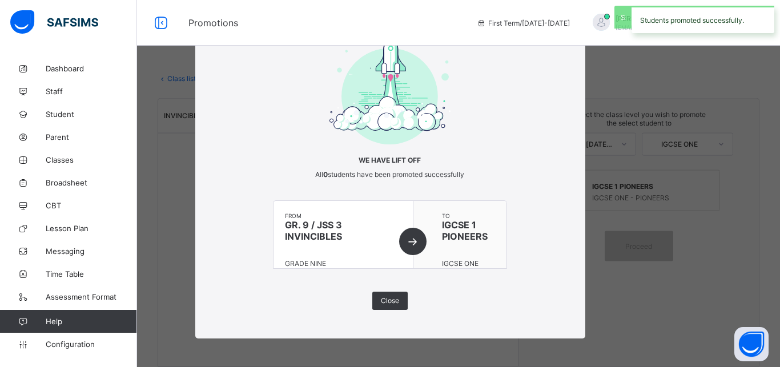
scroll to position [22, 0]
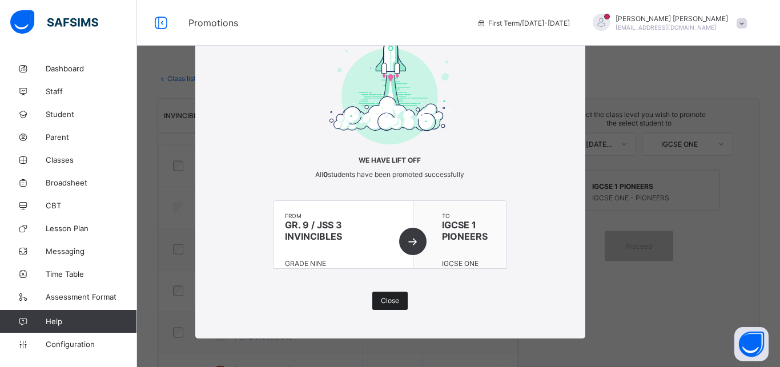
click at [394, 303] on span "Close" at bounding box center [390, 300] width 18 height 9
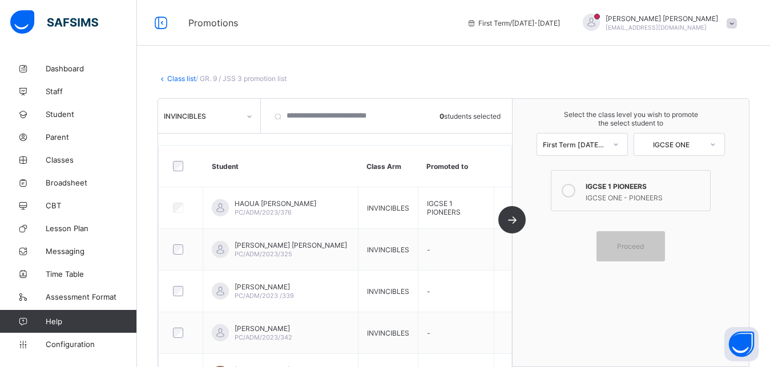
click at [193, 78] on link "Class list" at bounding box center [181, 78] width 29 height 9
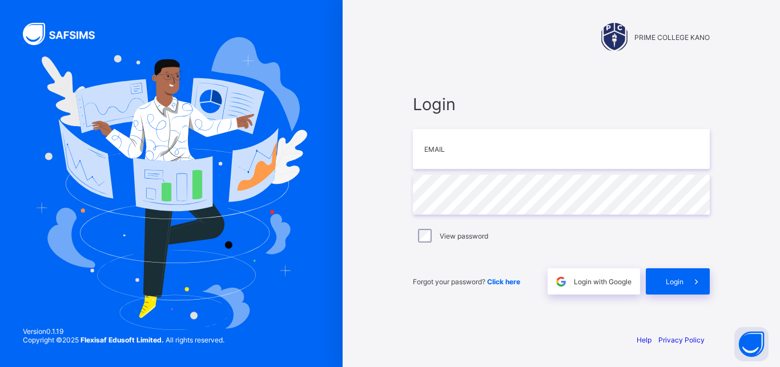
click at [526, 107] on span "Login" at bounding box center [561, 104] width 297 height 20
click at [407, 298] on div "Login Email Password View password Forgot your password? Click here Login with …" at bounding box center [561, 194] width 320 height 260
click at [666, 287] on div "Login" at bounding box center [678, 281] width 64 height 26
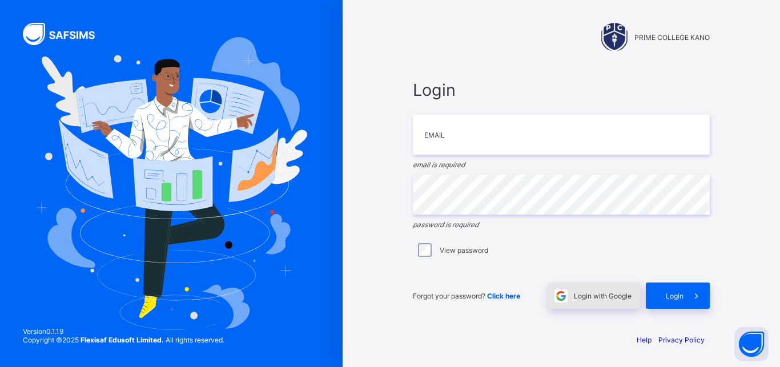
click at [596, 296] on span "Login with Google" at bounding box center [603, 296] width 58 height 9
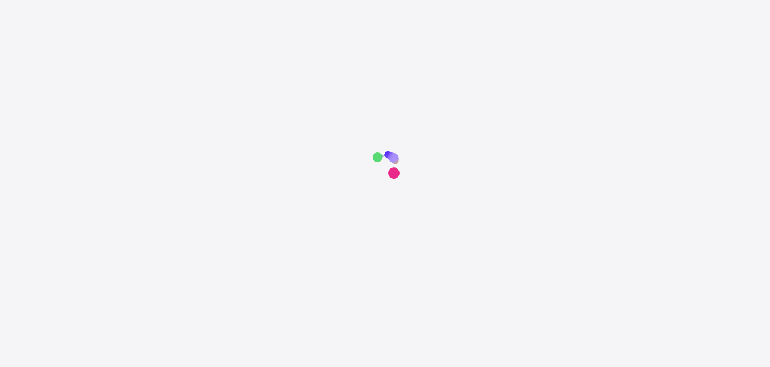
click at [489, 301] on div at bounding box center [385, 326] width 770 height 367
click at [454, 273] on div at bounding box center [385, 326] width 770 height 367
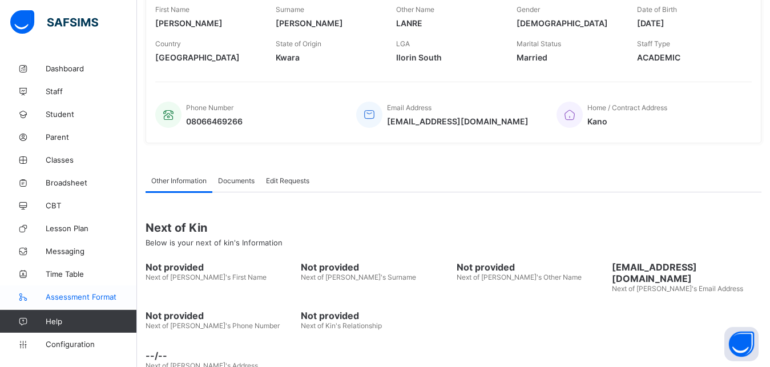
scroll to position [225, 0]
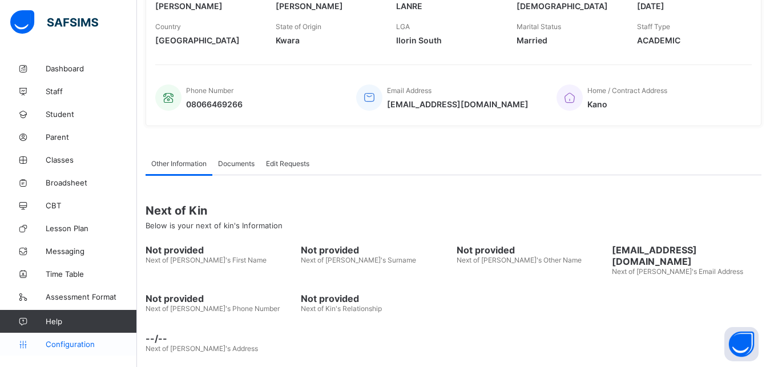
click at [72, 350] on link "Configuration" at bounding box center [68, 344] width 136 height 23
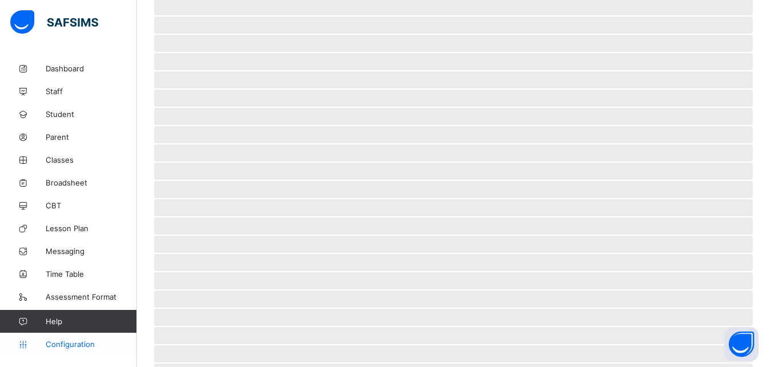
scroll to position [80, 0]
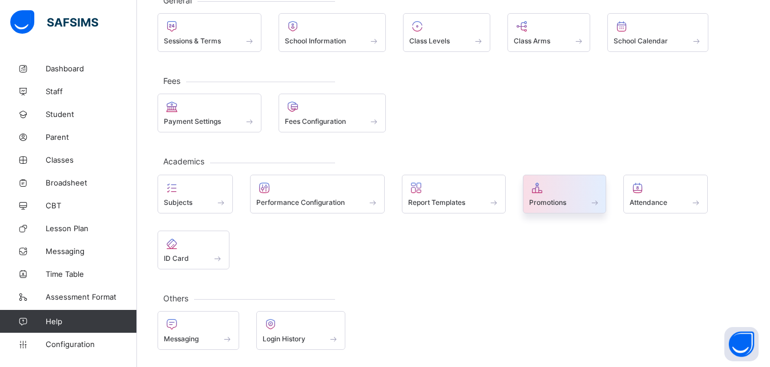
click at [561, 199] on span "Promotions" at bounding box center [547, 202] width 37 height 9
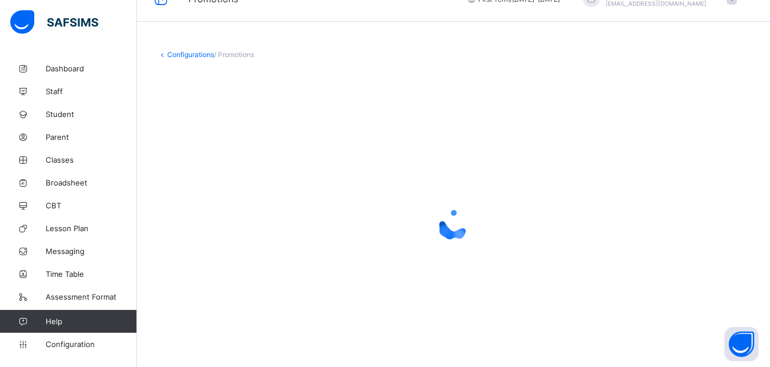
scroll to position [24, 0]
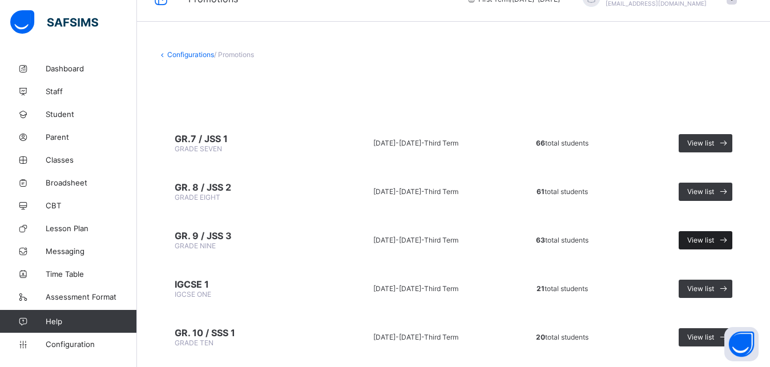
click at [714, 241] on span "View list" at bounding box center [700, 240] width 27 height 9
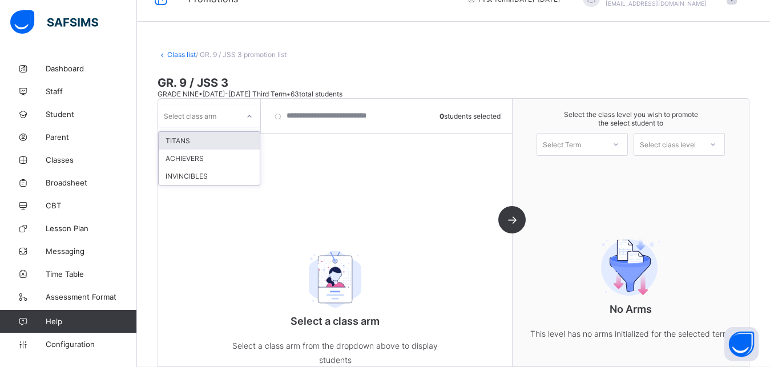
click at [209, 116] on div "Select class arm" at bounding box center [190, 116] width 53 height 22
click at [189, 143] on div "TITANS" at bounding box center [209, 141] width 101 height 18
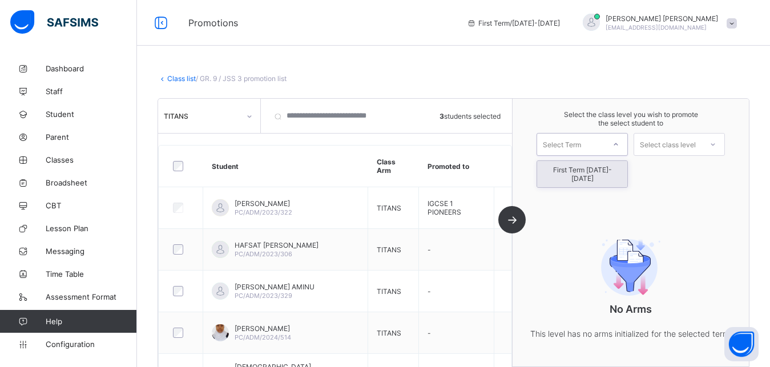
click at [619, 145] on icon at bounding box center [615, 144] width 7 height 11
click at [608, 171] on div "First Term [DATE]-[DATE]" at bounding box center [582, 174] width 90 height 26
click at [691, 150] on div "Select class level" at bounding box center [668, 144] width 56 height 23
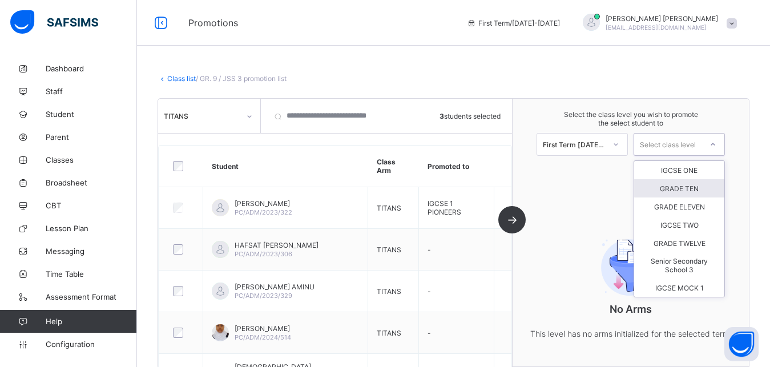
click at [687, 185] on div "GRADE TEN" at bounding box center [679, 188] width 90 height 18
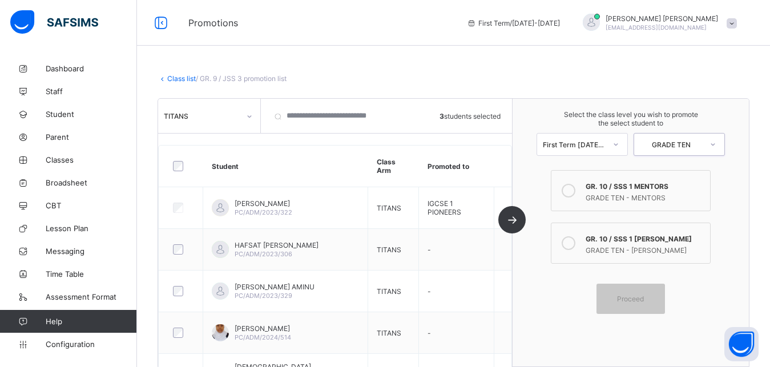
click at [620, 190] on div "GR. 10 / SSS 1 MENTORS" at bounding box center [645, 184] width 119 height 11
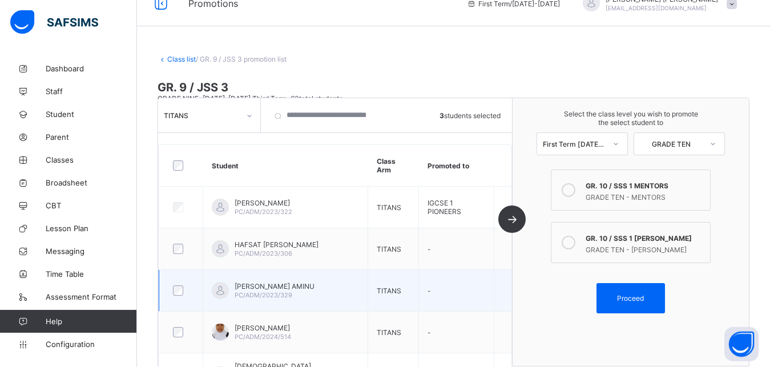
scroll to position [17, 0]
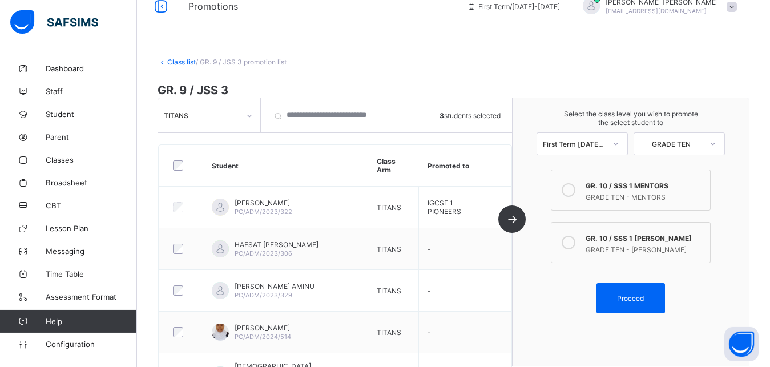
click at [180, 172] on div at bounding box center [181, 166] width 27 height 24
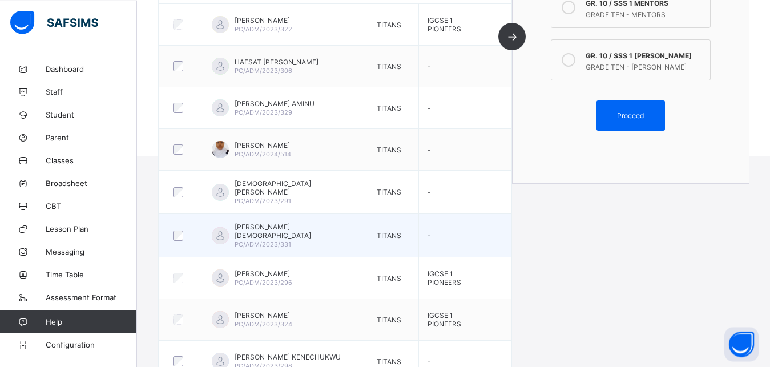
scroll to position [246, 0]
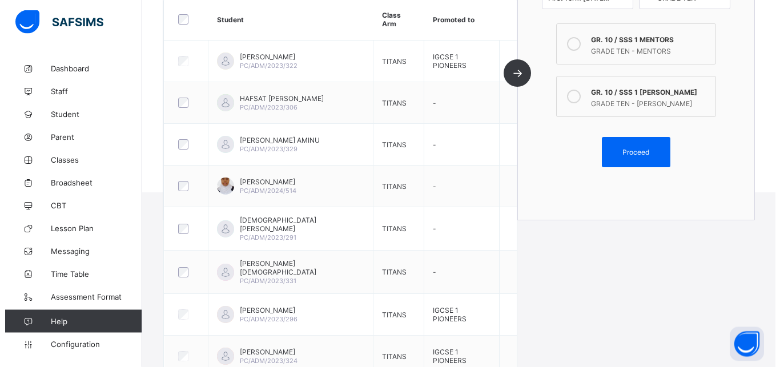
scroll to position [179, 0]
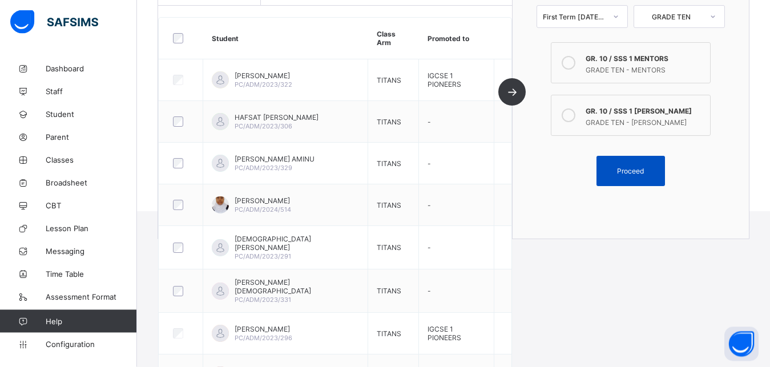
click at [637, 171] on span "Proceed" at bounding box center [630, 171] width 27 height 9
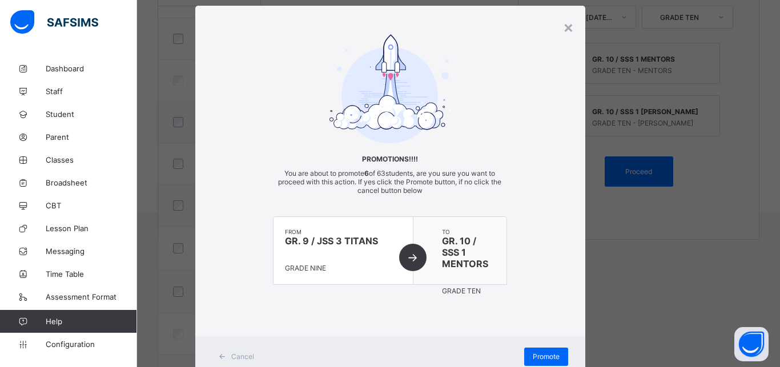
scroll to position [62, 0]
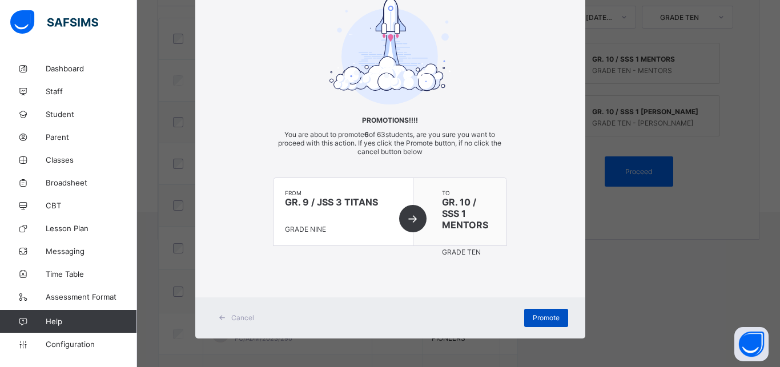
click at [560, 317] on div "Promote" at bounding box center [546, 318] width 44 height 18
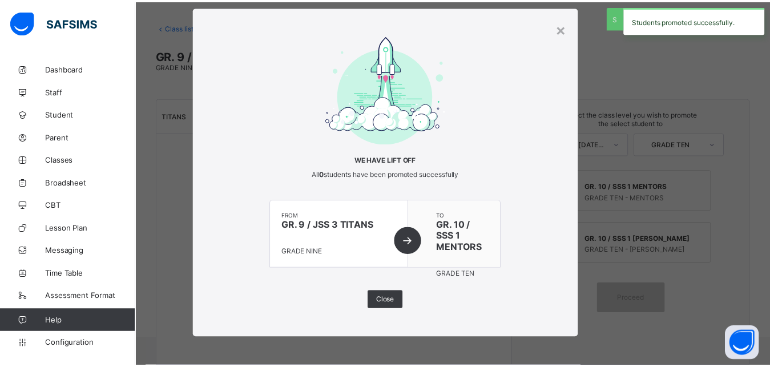
scroll to position [51, 0]
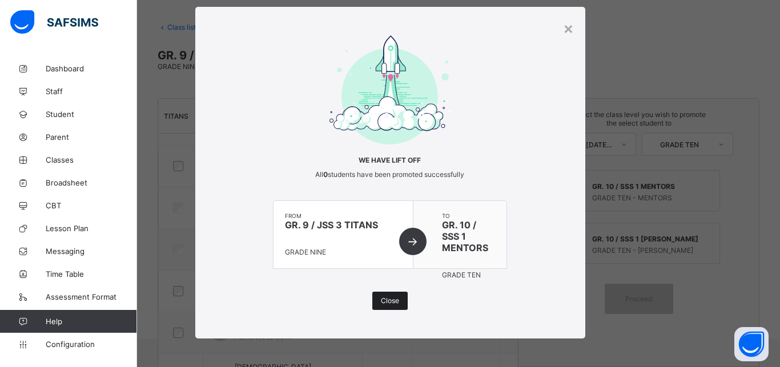
click at [384, 304] on span "Close" at bounding box center [390, 300] width 18 height 9
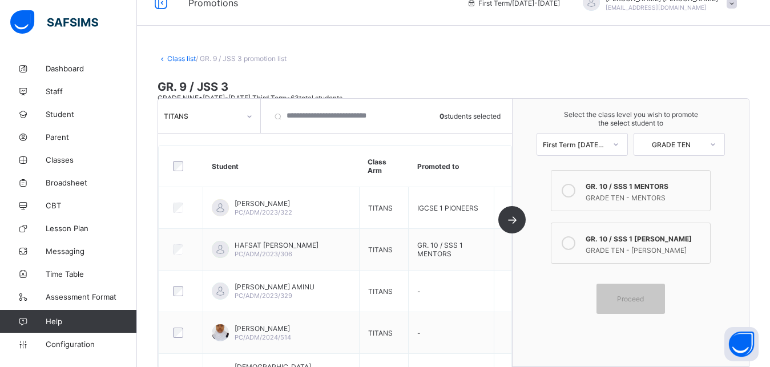
scroll to position [18, 0]
click at [647, 243] on div "GRADE TEN - NOBLES" at bounding box center [645, 248] width 119 height 11
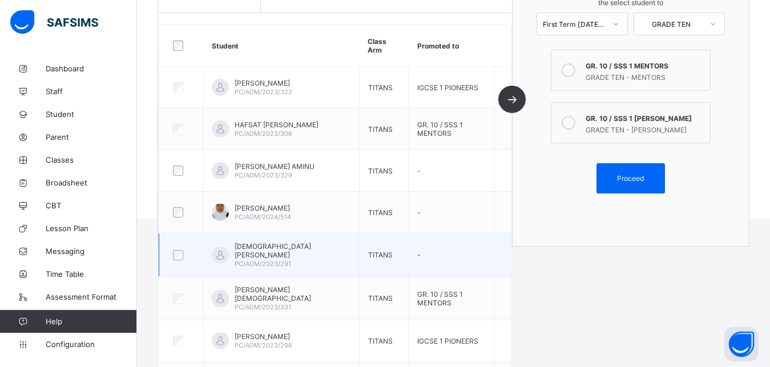
scroll to position [171, 0]
click at [183, 259] on div at bounding box center [181, 256] width 21 height 10
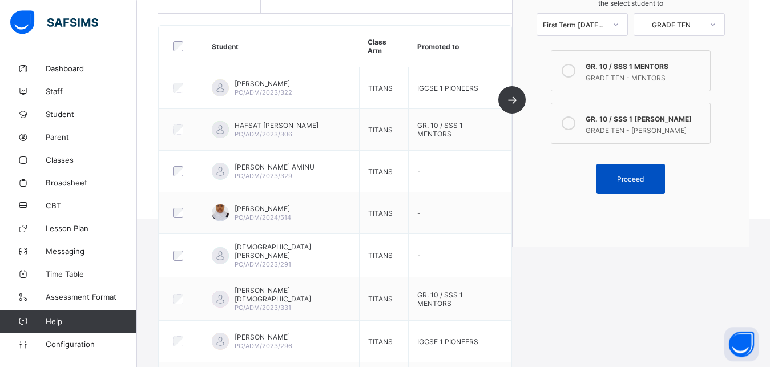
click at [639, 182] on span "Proceed" at bounding box center [630, 179] width 27 height 9
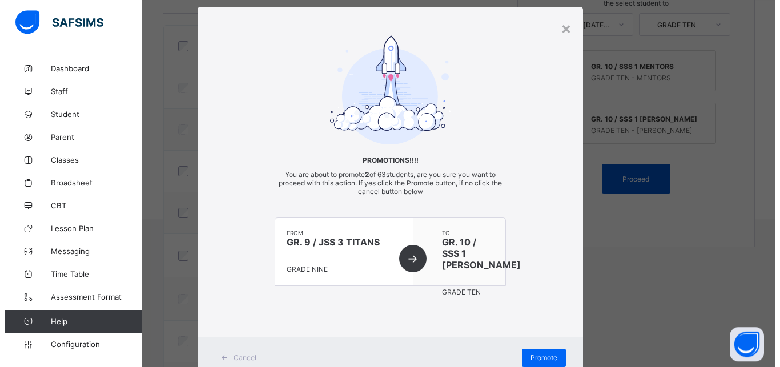
scroll to position [22, 0]
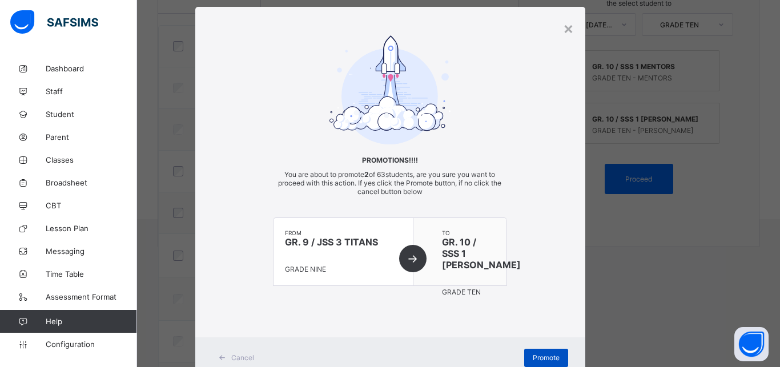
click at [541, 356] on span "Promote" at bounding box center [546, 357] width 27 height 9
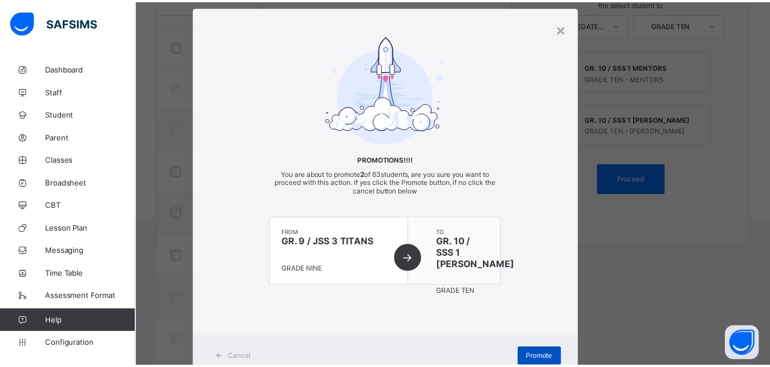
scroll to position [51, 0]
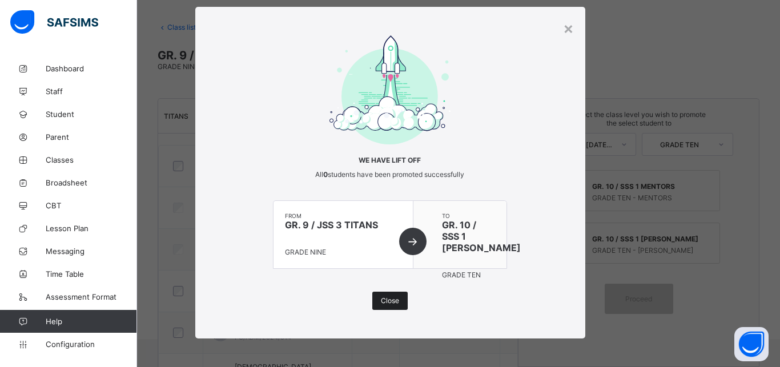
click at [394, 302] on div "Close" at bounding box center [389, 301] width 35 height 18
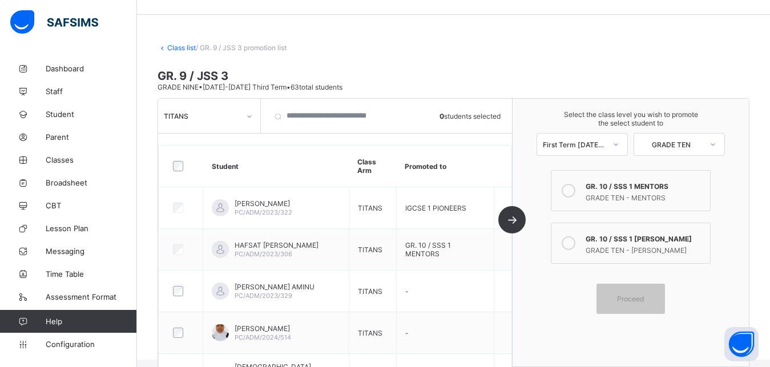
scroll to position [0, 0]
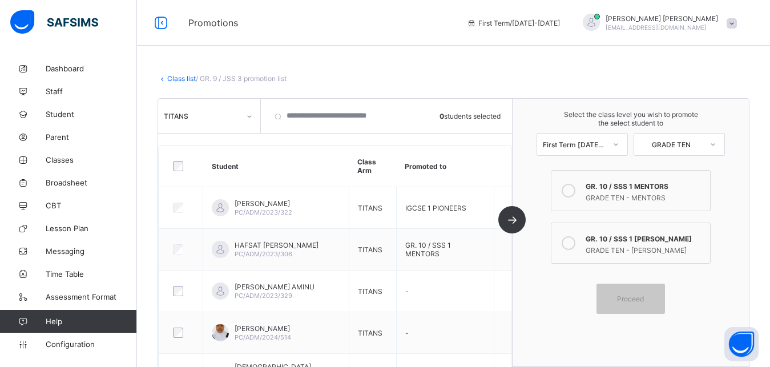
click at [189, 81] on link "Class list" at bounding box center [181, 78] width 29 height 9
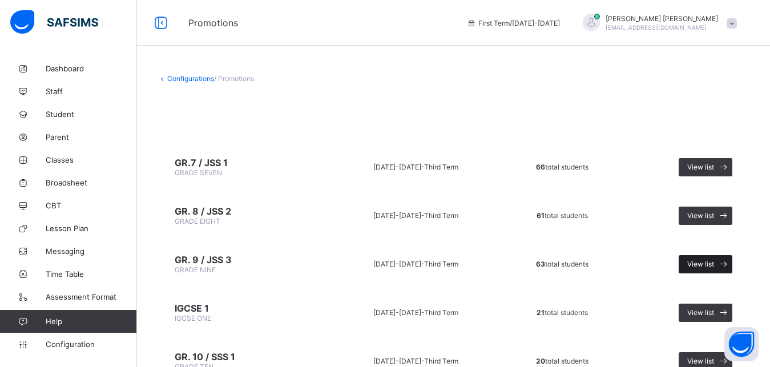
click at [724, 267] on span at bounding box center [723, 264] width 18 height 18
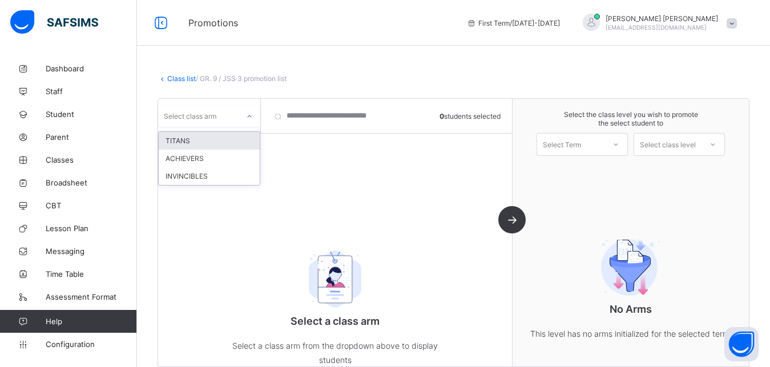
click at [247, 115] on icon at bounding box center [249, 116] width 7 height 11
click at [205, 159] on div "ACHIEVERS" at bounding box center [209, 159] width 101 height 18
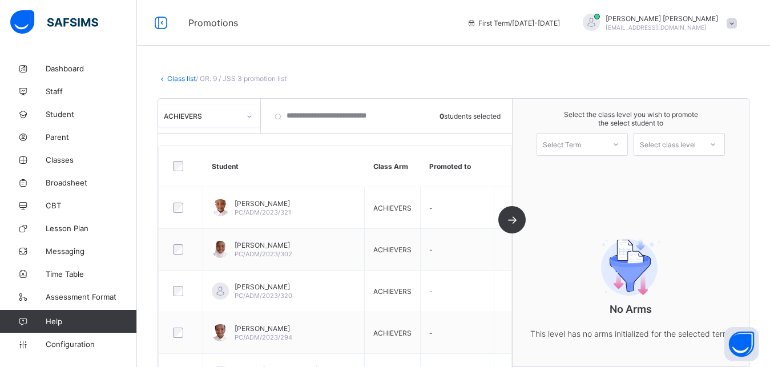
click at [618, 145] on icon at bounding box center [616, 144] width 4 height 2
click at [608, 170] on div "First Term 2025-2026" at bounding box center [582, 174] width 90 height 26
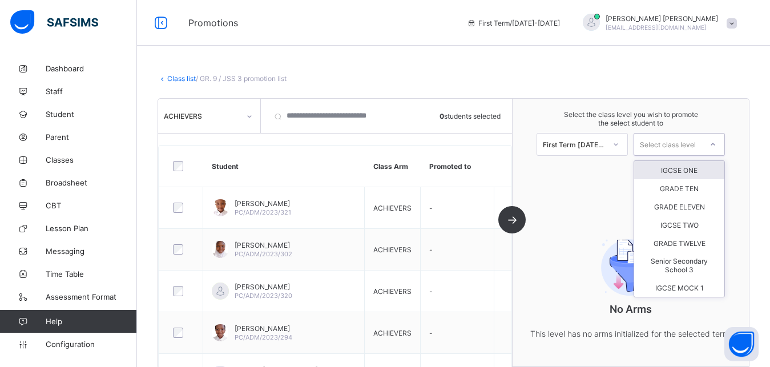
click at [684, 147] on div "Select class level" at bounding box center [668, 144] width 56 height 23
click at [685, 189] on div "GRADE TEN" at bounding box center [679, 188] width 90 height 18
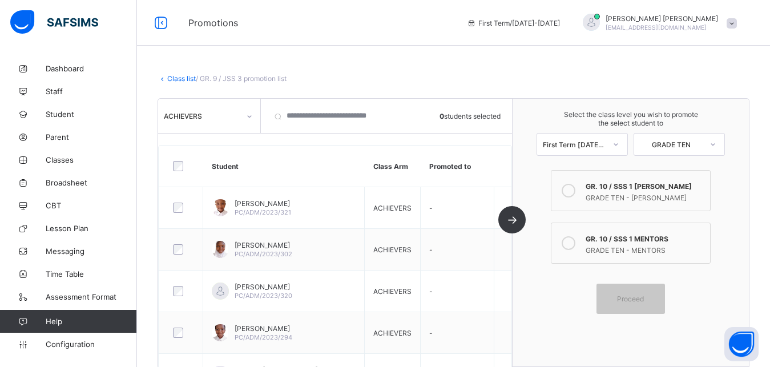
click at [637, 249] on div "GRADE TEN - MENTORS" at bounding box center [645, 248] width 119 height 11
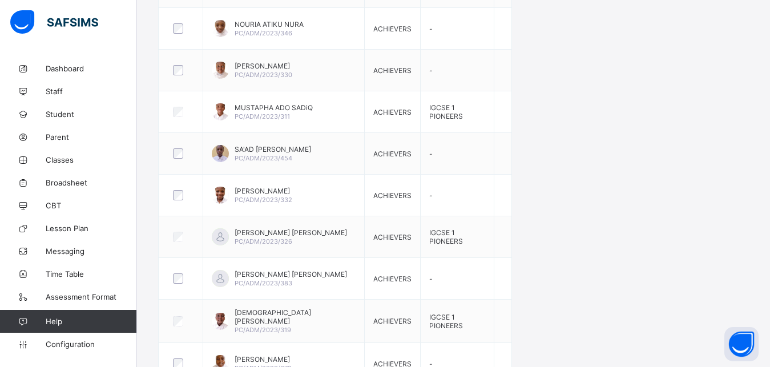
scroll to position [563, 0]
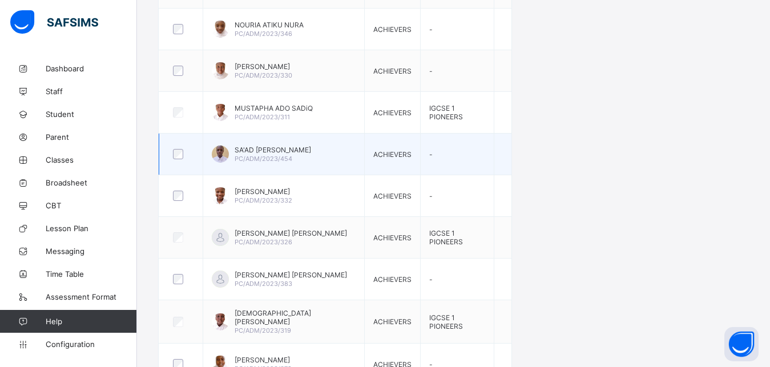
click at [184, 155] on div at bounding box center [181, 154] width 21 height 10
click at [208, 167] on td "SA'AD DANMARI MAGAJI PC/ADM/2023/454" at bounding box center [284, 155] width 162 height 42
click at [211, 159] on td "SA'AD DANMARI MAGAJI PC/ADM/2023/454" at bounding box center [284, 155] width 162 height 42
click at [184, 151] on div at bounding box center [181, 154] width 21 height 10
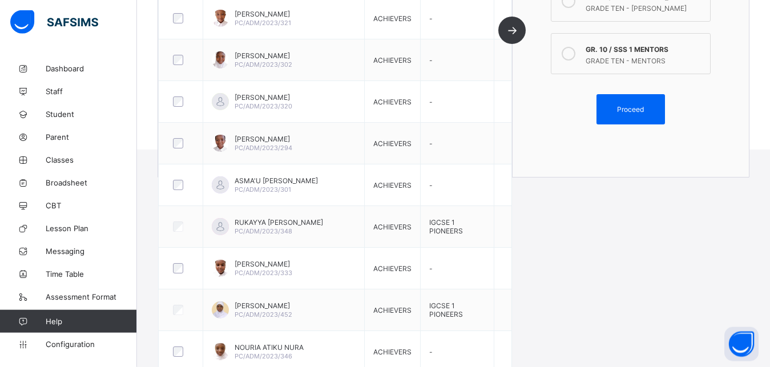
scroll to position [213, 0]
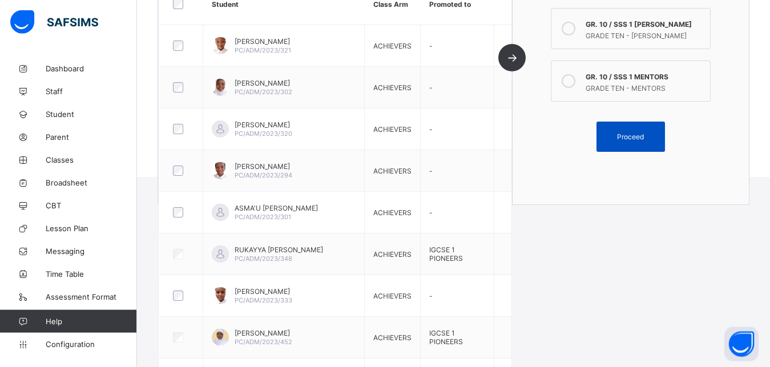
click at [654, 138] on span "Proceed" at bounding box center [630, 136] width 51 height 9
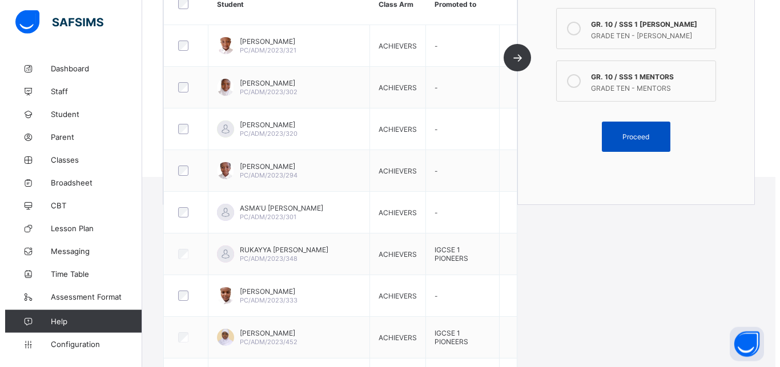
scroll to position [22, 0]
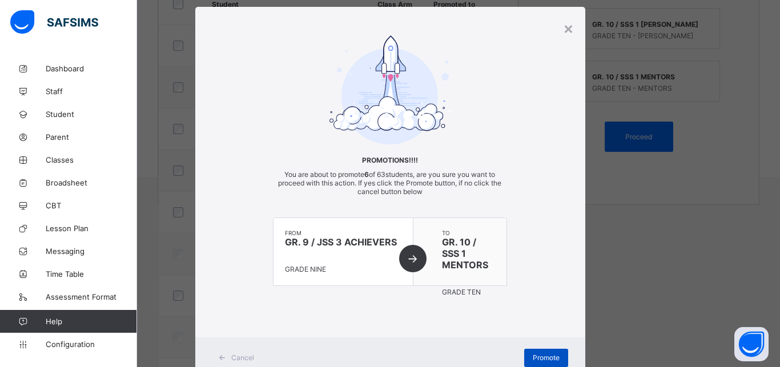
click at [551, 355] on span "Promote" at bounding box center [546, 357] width 27 height 9
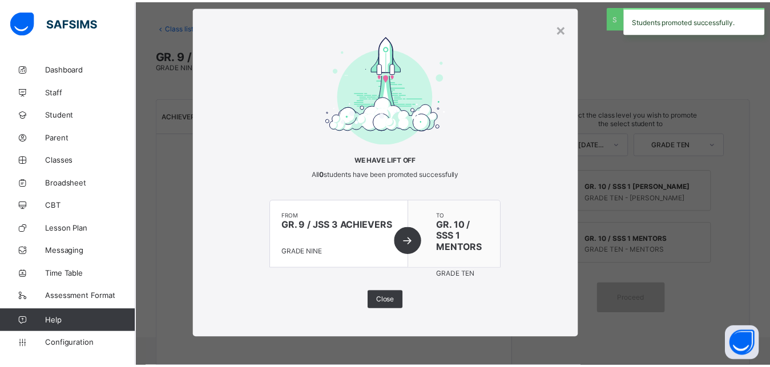
scroll to position [51, 0]
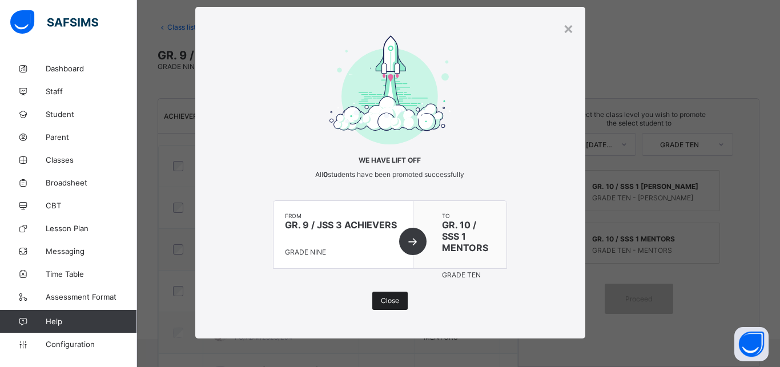
click at [392, 300] on span "Close" at bounding box center [390, 300] width 18 height 9
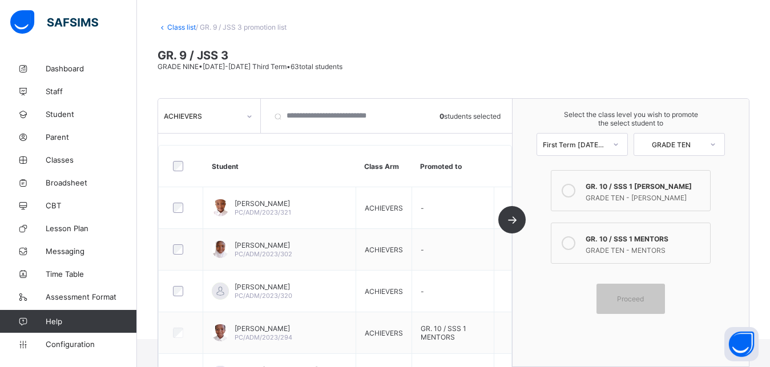
click at [188, 27] on link "Class list" at bounding box center [181, 27] width 29 height 9
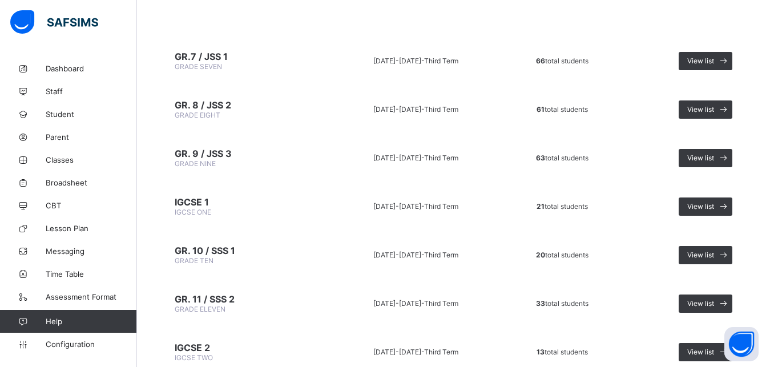
scroll to position [114, 0]
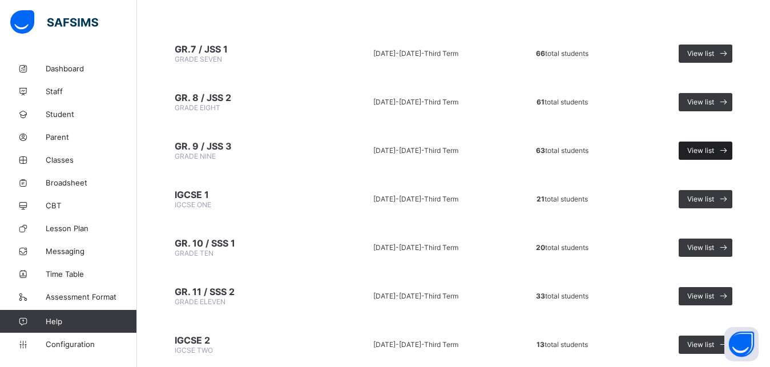
click at [709, 148] on span "View list" at bounding box center [700, 150] width 27 height 9
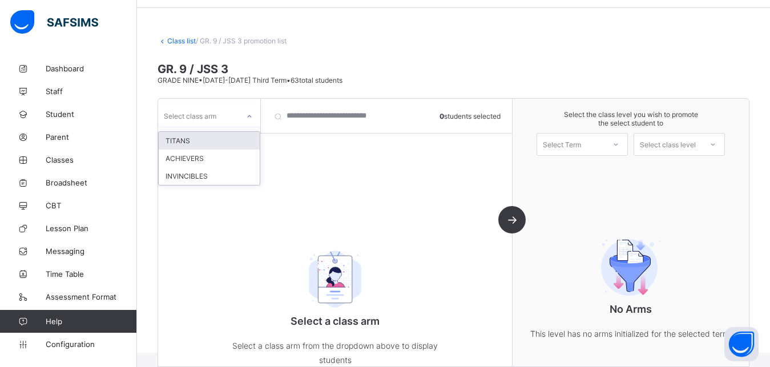
click at [238, 116] on div "Select class arm" at bounding box center [198, 116] width 80 height 16
click at [225, 178] on div "INVINCIBLES" at bounding box center [209, 176] width 101 height 18
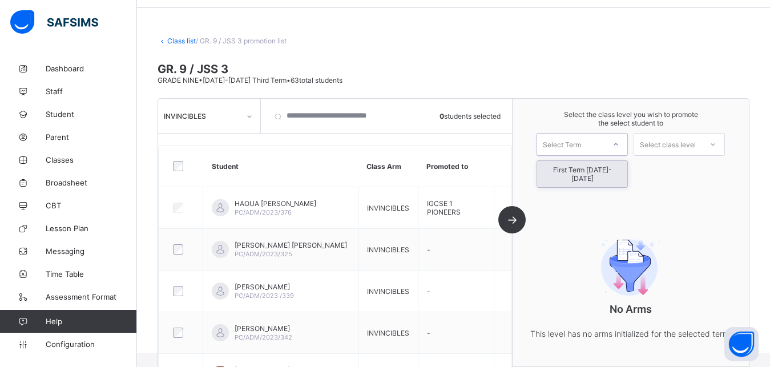
click at [568, 144] on div "Select Term" at bounding box center [562, 144] width 38 height 23
click at [253, 117] on div at bounding box center [249, 116] width 19 height 18
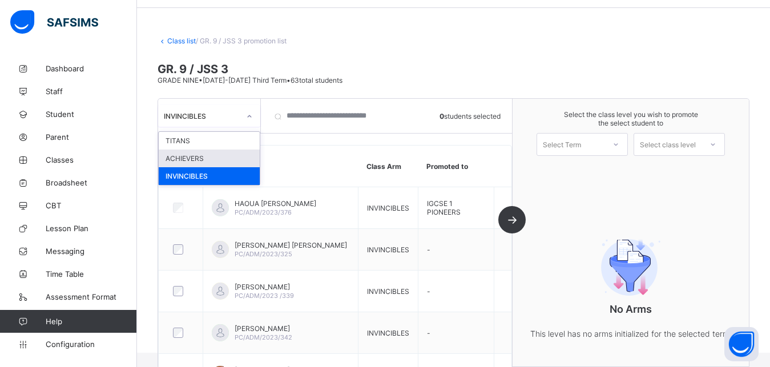
click at [220, 156] on div "ACHIEVERS" at bounding box center [209, 159] width 101 height 18
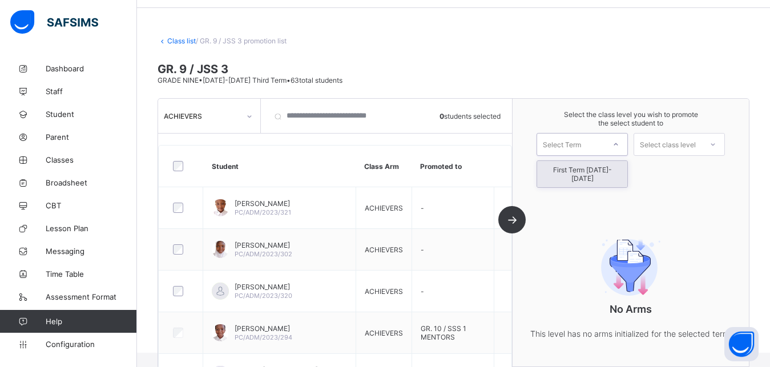
click at [617, 149] on div at bounding box center [616, 144] width 21 height 19
click at [606, 167] on div "First Term 2025-2026" at bounding box center [582, 174] width 90 height 26
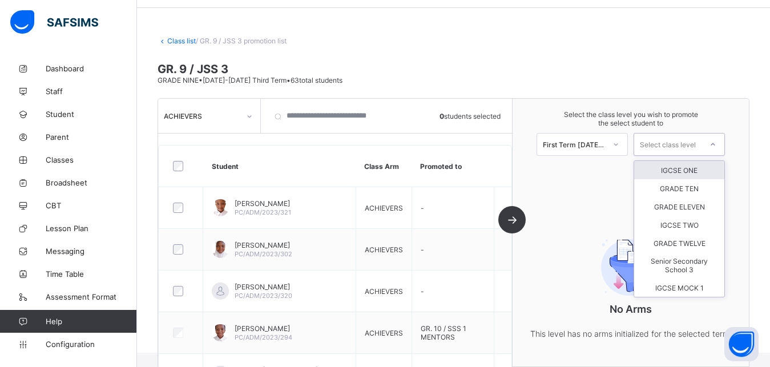
click at [667, 146] on div "Select class level" at bounding box center [668, 144] width 56 height 23
click at [674, 184] on div "GRADE TEN" at bounding box center [679, 188] width 90 height 18
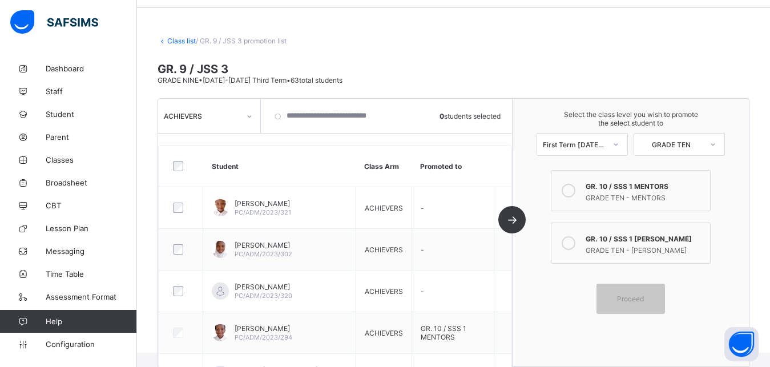
click at [617, 242] on div "GR. 10 / SSS 1 NOBLES" at bounding box center [645, 237] width 119 height 11
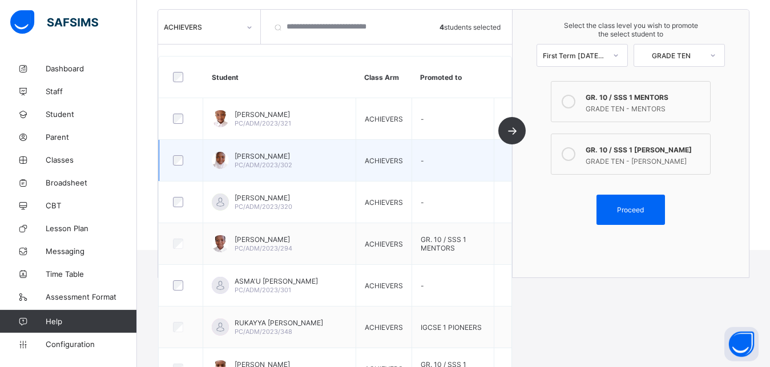
scroll to position [122, 0]
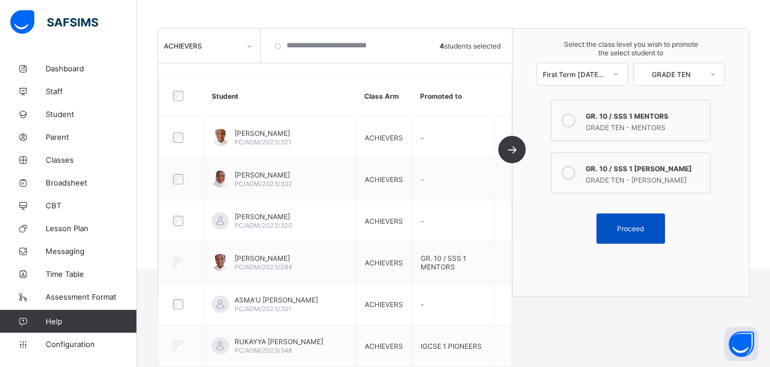
click at [641, 225] on span "Proceed" at bounding box center [630, 228] width 27 height 9
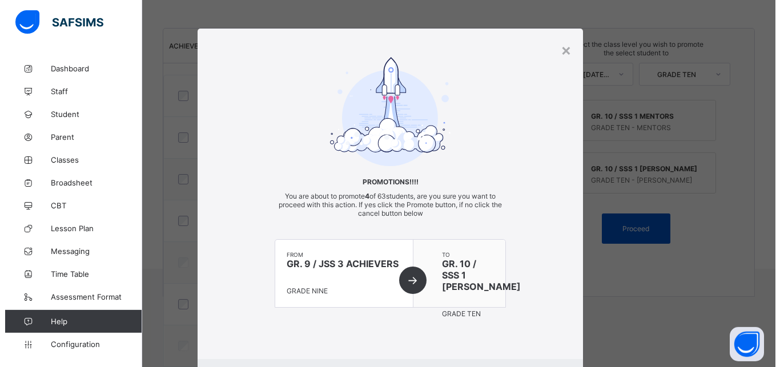
scroll to position [22, 0]
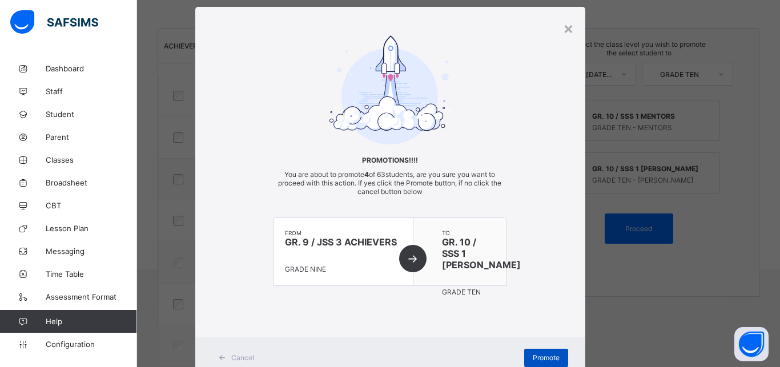
click at [549, 357] on span "Promote" at bounding box center [546, 357] width 27 height 9
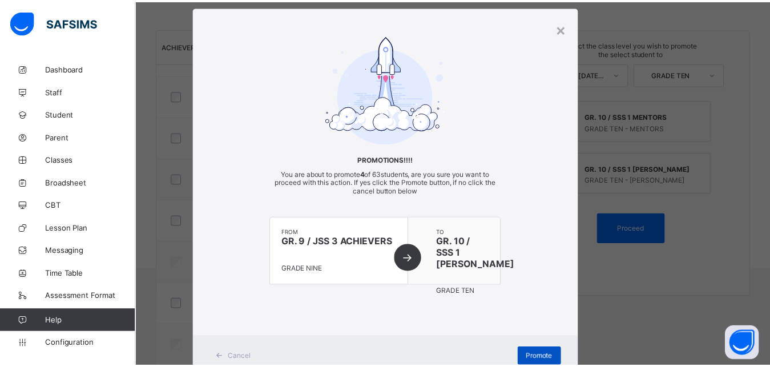
scroll to position [51, 0]
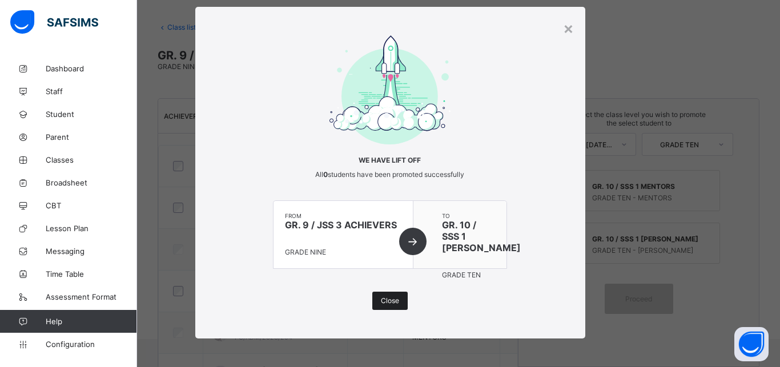
click at [390, 295] on div "Close" at bounding box center [389, 301] width 35 height 18
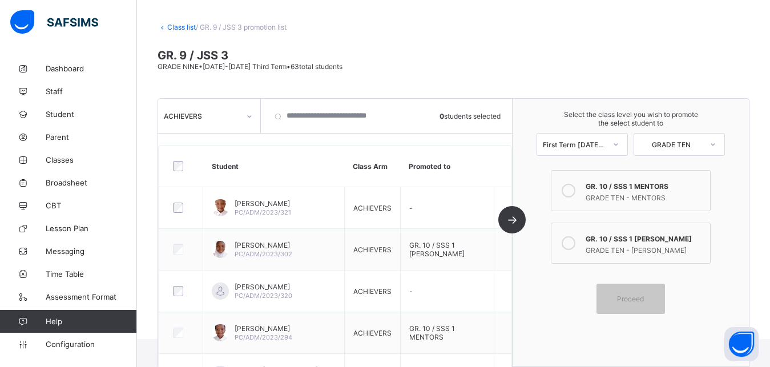
click at [179, 27] on link "Class list" at bounding box center [181, 27] width 29 height 9
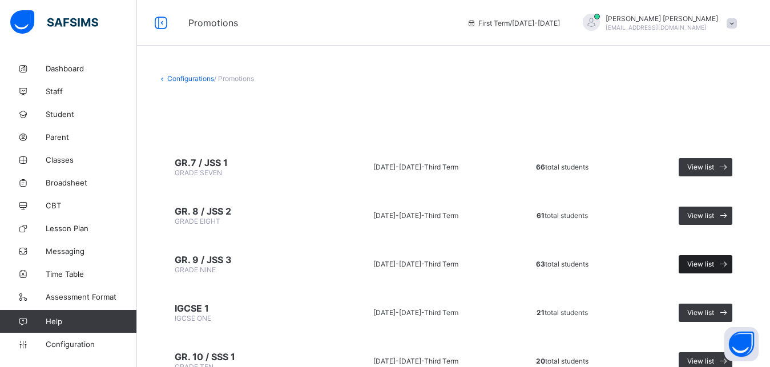
click at [714, 263] on span "View list" at bounding box center [700, 264] width 27 height 9
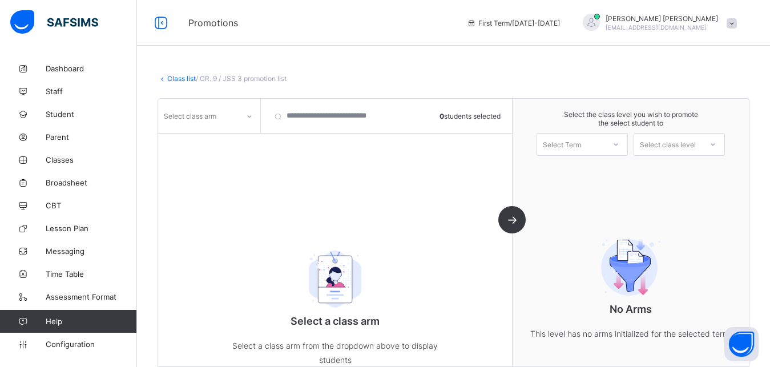
click at [225, 119] on div "Select class arm" at bounding box center [198, 116] width 80 height 16
click at [217, 172] on div "INVINCIBLES" at bounding box center [209, 176] width 101 height 18
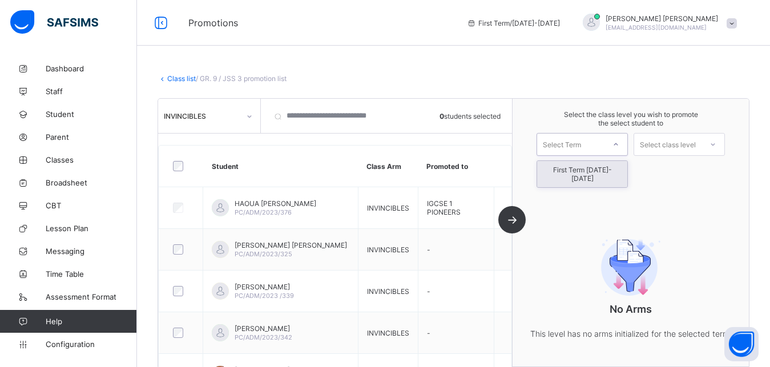
click at [580, 144] on div "Select Term" at bounding box center [562, 144] width 38 height 23
click at [599, 172] on div "First Term 2025-2026" at bounding box center [582, 174] width 90 height 26
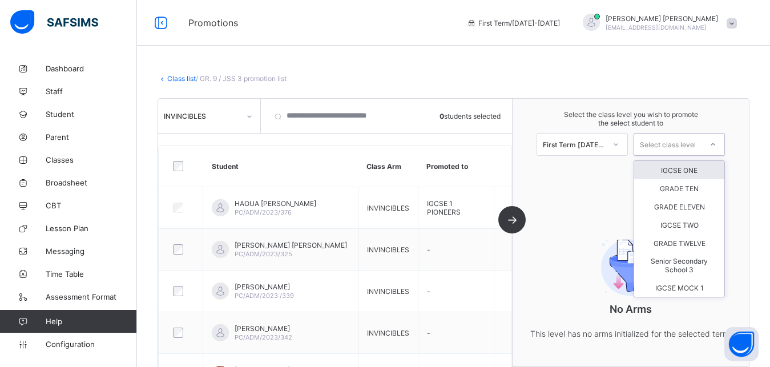
click at [666, 148] on div "Select class level" at bounding box center [668, 144] width 56 height 23
click at [674, 185] on div "GRADE TEN" at bounding box center [679, 188] width 90 height 18
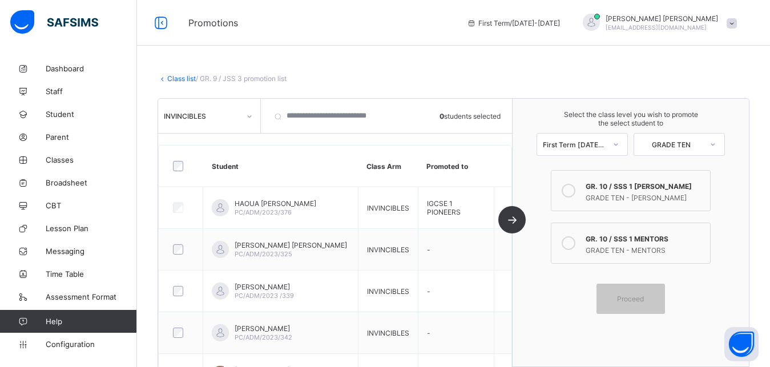
click at [652, 243] on div "GRADE TEN - MENTORS" at bounding box center [645, 248] width 119 height 11
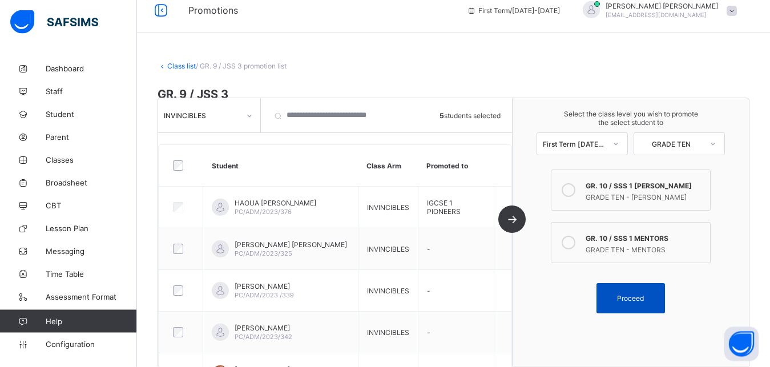
scroll to position [11, 0]
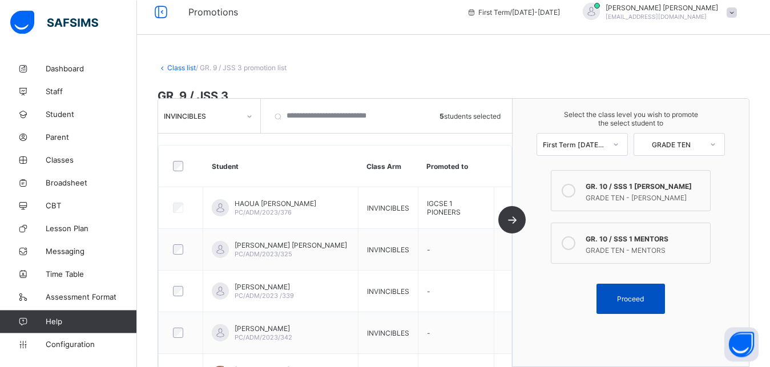
click at [639, 304] on div "Proceed" at bounding box center [630, 299] width 68 height 30
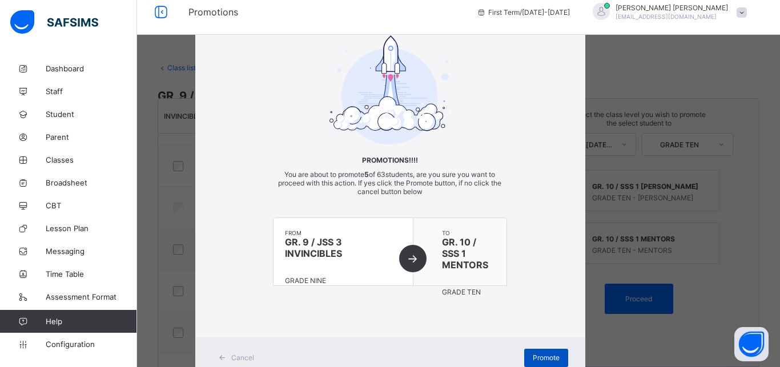
click at [545, 356] on span "Promote" at bounding box center [546, 357] width 27 height 9
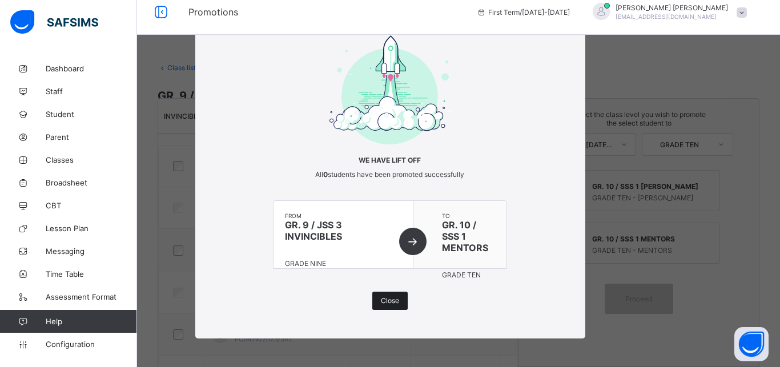
click at [385, 305] on span "Close" at bounding box center [390, 300] width 18 height 9
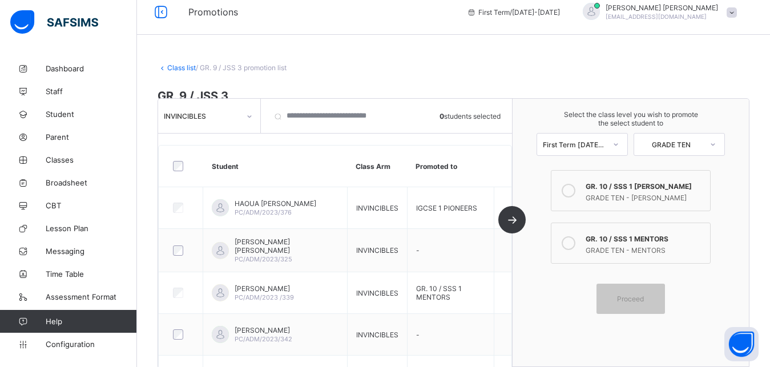
click at [623, 202] on label "GR. 10 / SSS 1 NOBLES GRADE TEN - NOBLES" at bounding box center [631, 190] width 160 height 41
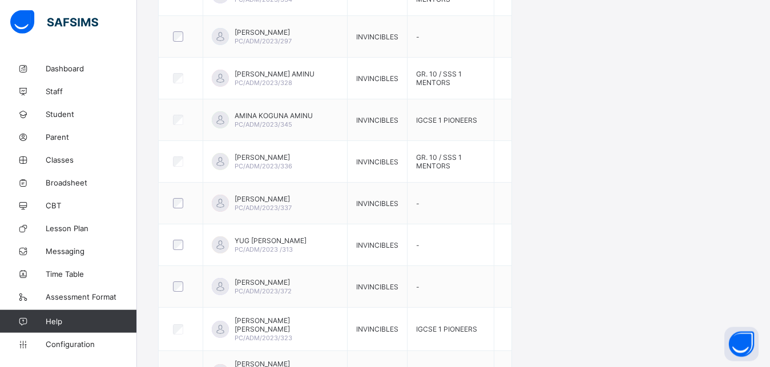
scroll to position [792, 0]
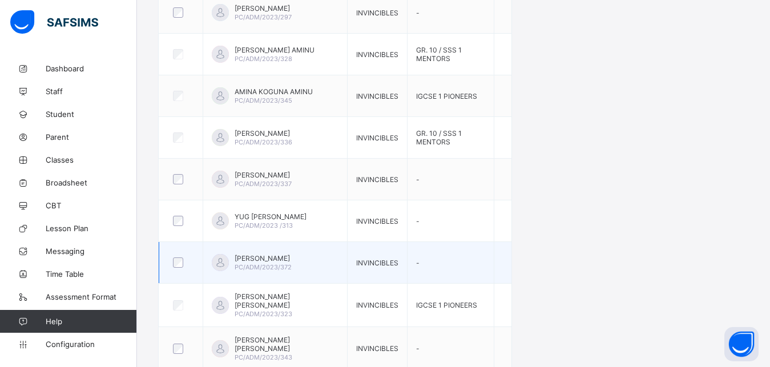
click at [182, 269] on div at bounding box center [181, 263] width 26 height 24
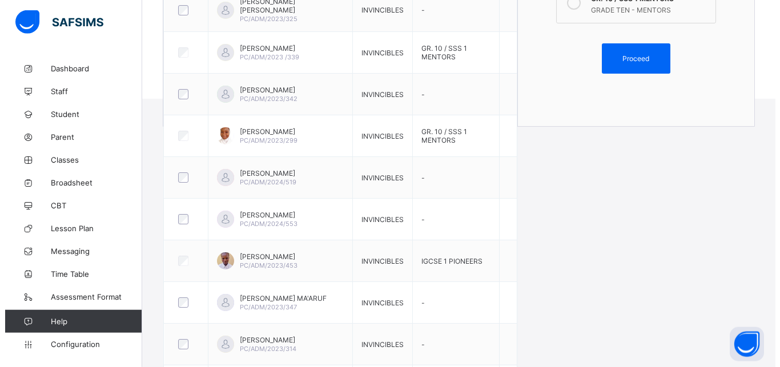
scroll to position [291, 0]
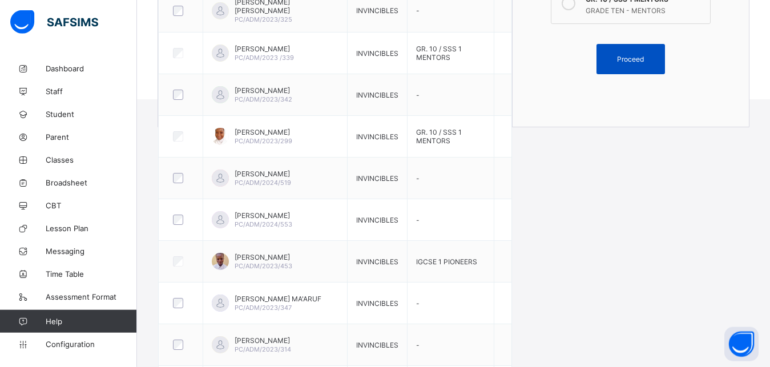
click at [643, 68] on div "Proceed" at bounding box center [630, 59] width 68 height 30
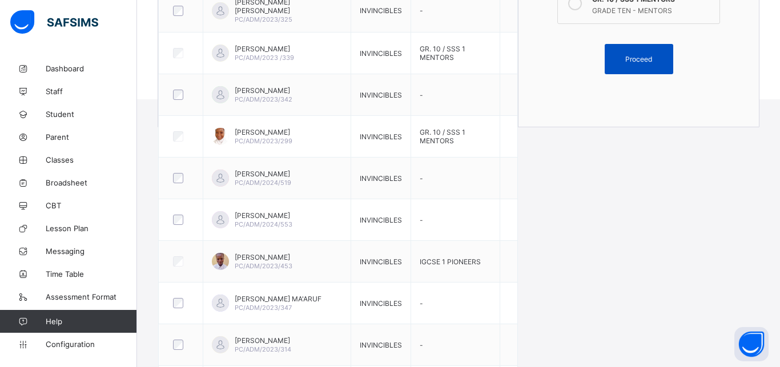
scroll to position [22, 0]
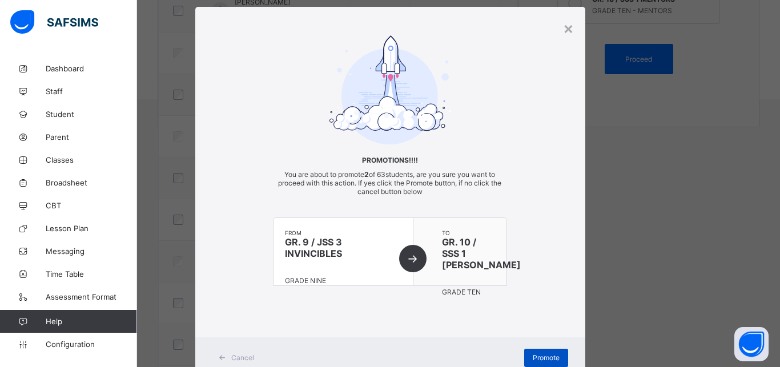
click at [548, 359] on span "Promote" at bounding box center [546, 357] width 27 height 9
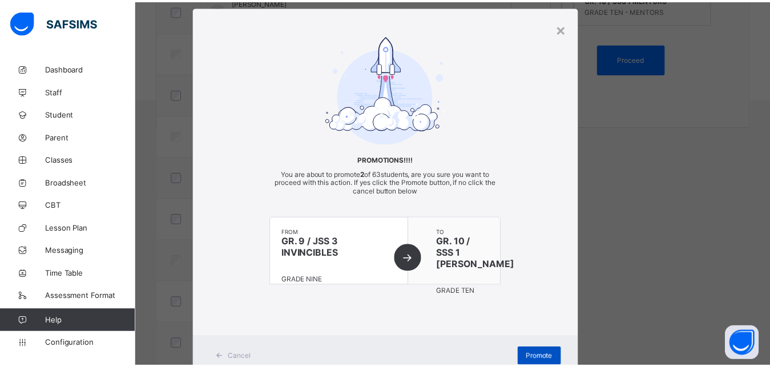
scroll to position [51, 0]
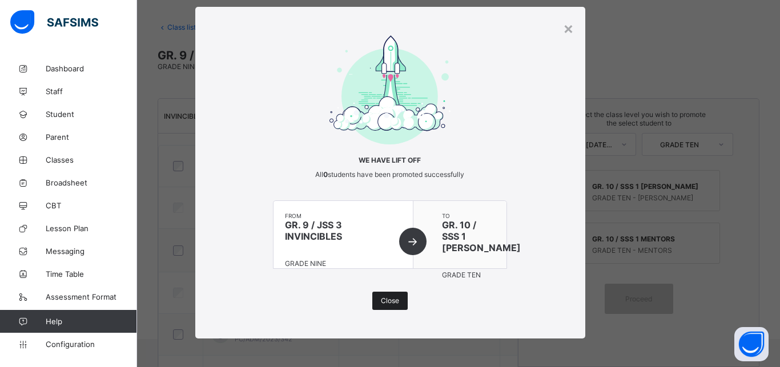
click at [382, 301] on span "Close" at bounding box center [390, 300] width 18 height 9
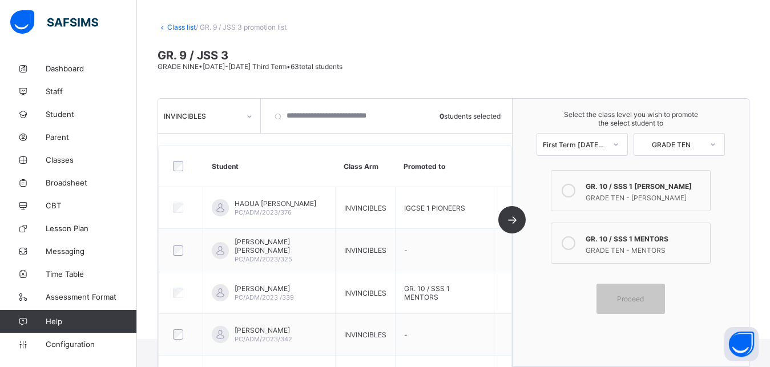
click at [172, 26] on link "Class list" at bounding box center [181, 27] width 29 height 9
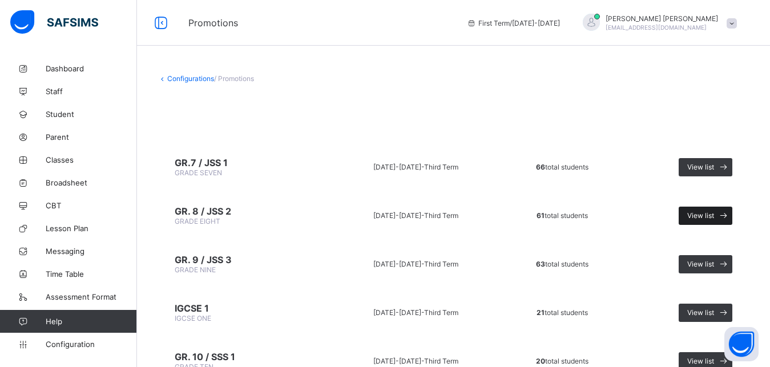
click at [725, 217] on span at bounding box center [723, 216] width 18 height 18
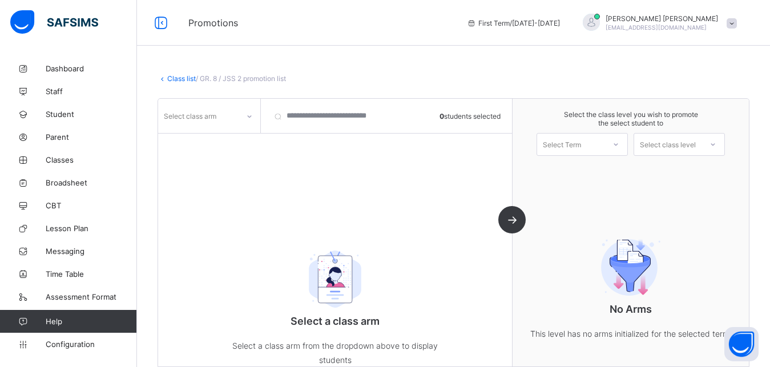
click at [188, 114] on div "Select class arm" at bounding box center [190, 116] width 53 height 22
click at [193, 161] on div "VISIONARIES" at bounding box center [209, 159] width 101 height 18
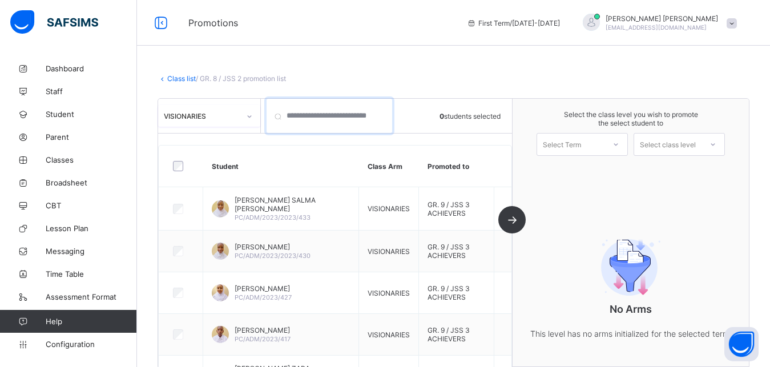
click at [288, 118] on input "search" at bounding box center [330, 116] width 126 height 34
click at [372, 120] on input "search" at bounding box center [330, 116] width 126 height 34
click at [602, 148] on div "Select Term" at bounding box center [570, 144] width 67 height 16
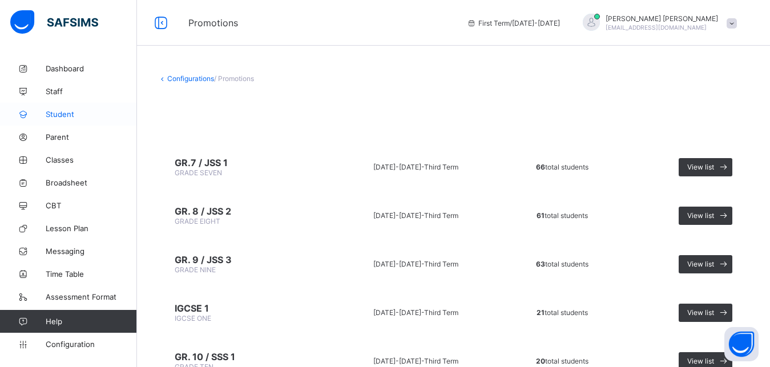
click at [62, 115] on span "Student" at bounding box center [91, 114] width 91 height 9
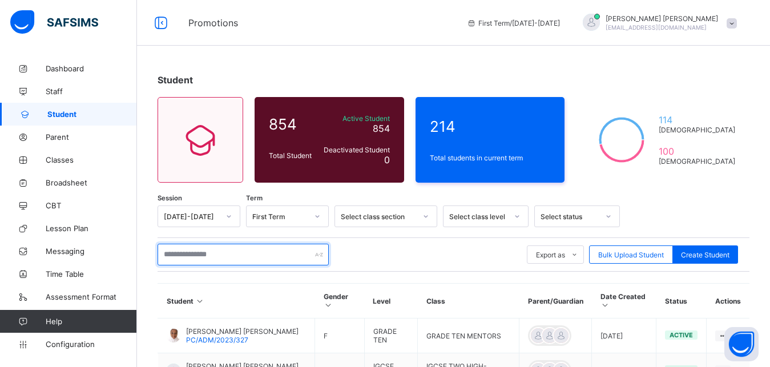
click at [211, 259] on input "text" at bounding box center [243, 255] width 171 height 22
type input "*"
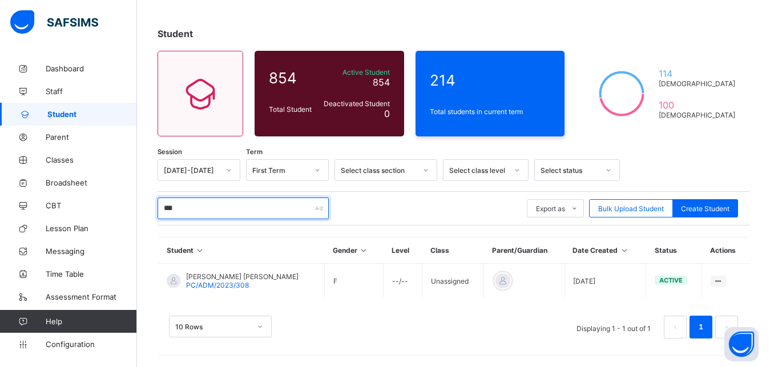
scroll to position [46, 0]
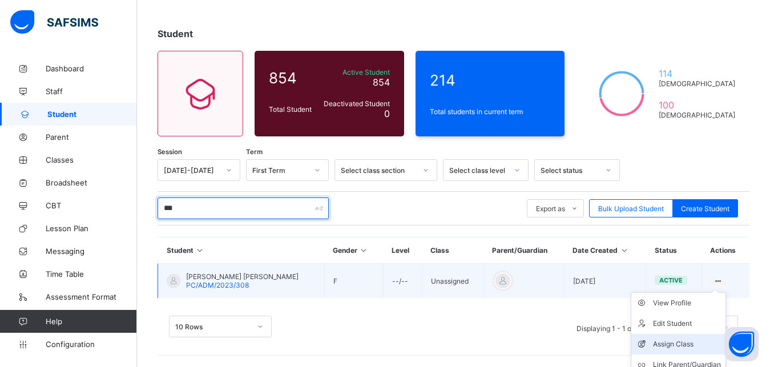
type input "***"
click at [679, 346] on div "Assign Class" at bounding box center [687, 343] width 68 height 11
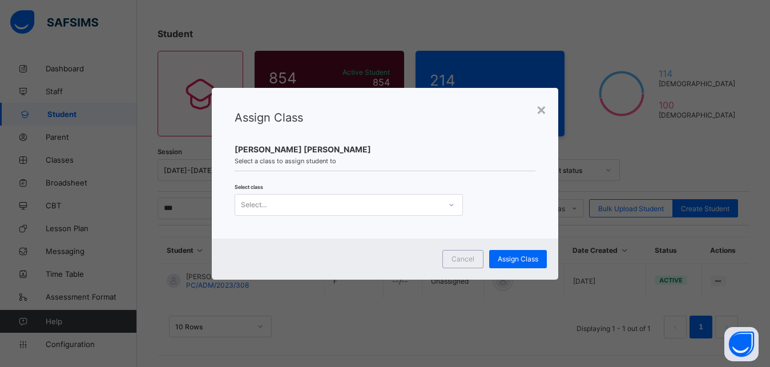
click at [361, 208] on div "Select..." at bounding box center [337, 205] width 205 height 16
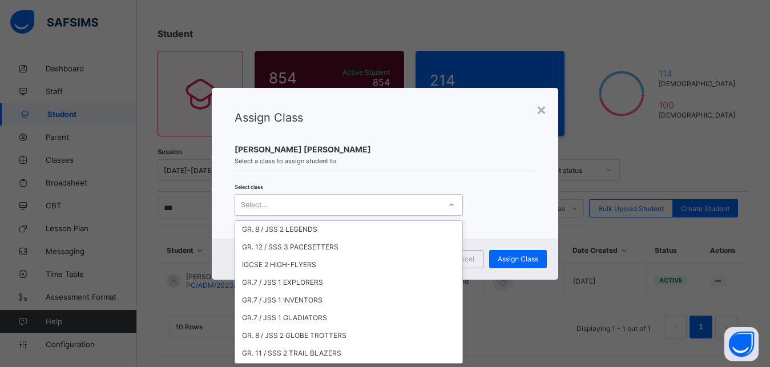
scroll to position [159, 0]
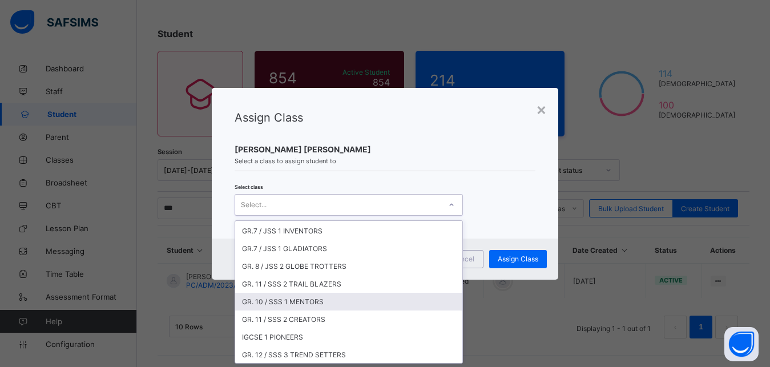
click at [275, 299] on div "GR. 10 / SSS 1 MENTORS" at bounding box center [348, 302] width 227 height 18
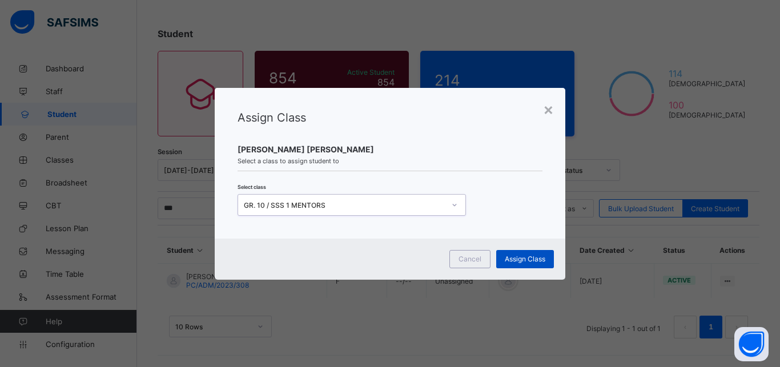
click at [531, 263] on span "Assign Class" at bounding box center [525, 259] width 41 height 9
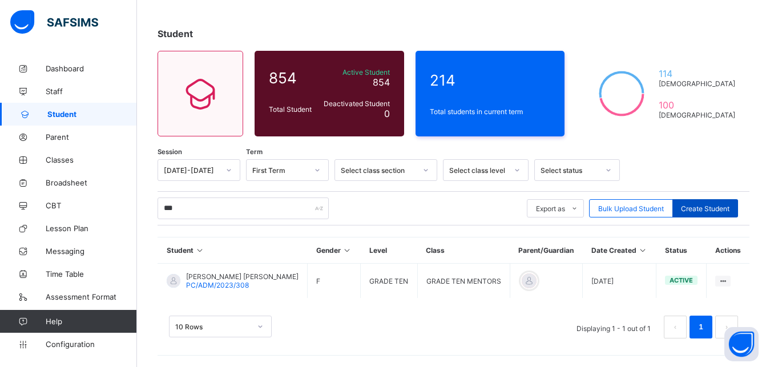
click at [728, 207] on span "Create Student" at bounding box center [705, 208] width 49 height 9
select select "**"
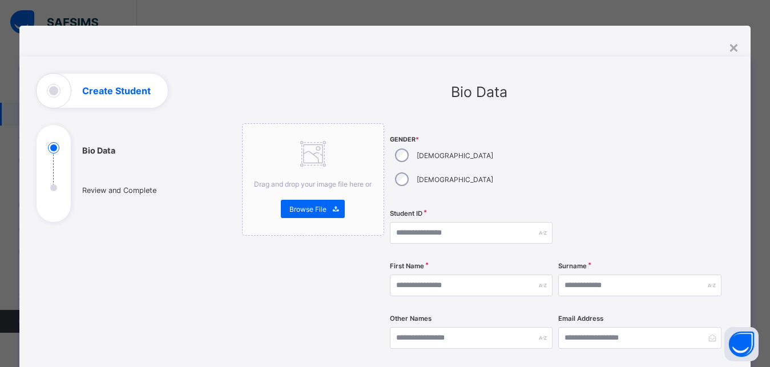
scroll to position [0, 0]
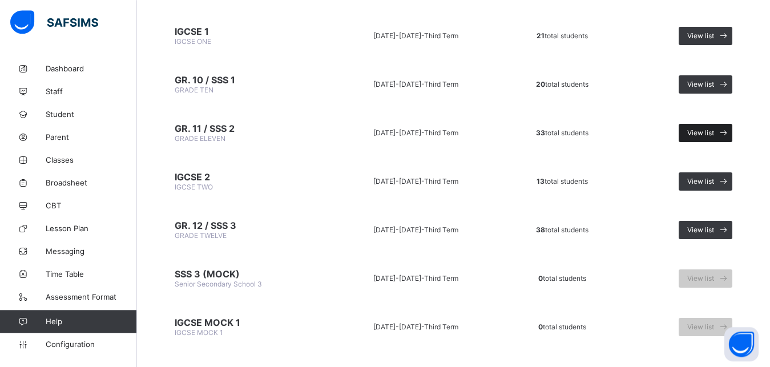
scroll to position [279, 0]
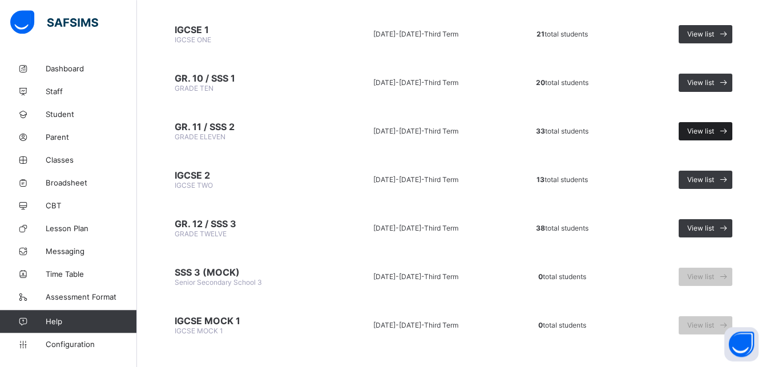
click at [712, 133] on span "View list" at bounding box center [700, 131] width 27 height 9
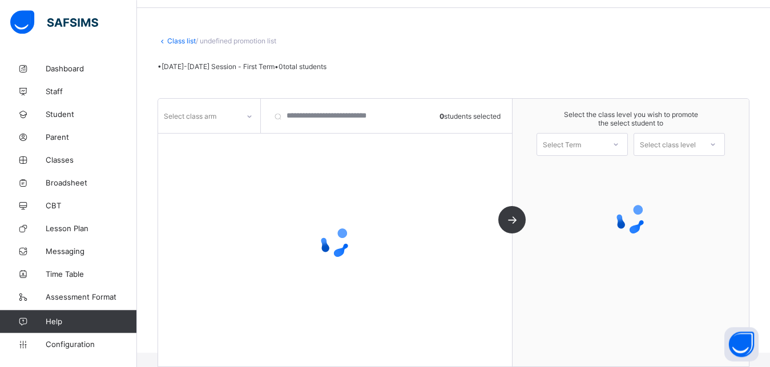
scroll to position [38, 0]
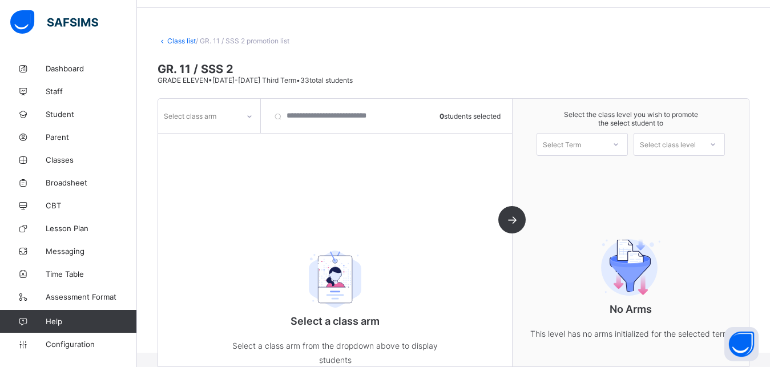
click at [248, 119] on icon at bounding box center [249, 116] width 7 height 11
click at [234, 141] on div "TRAIL BLAZERS" at bounding box center [209, 141] width 101 height 18
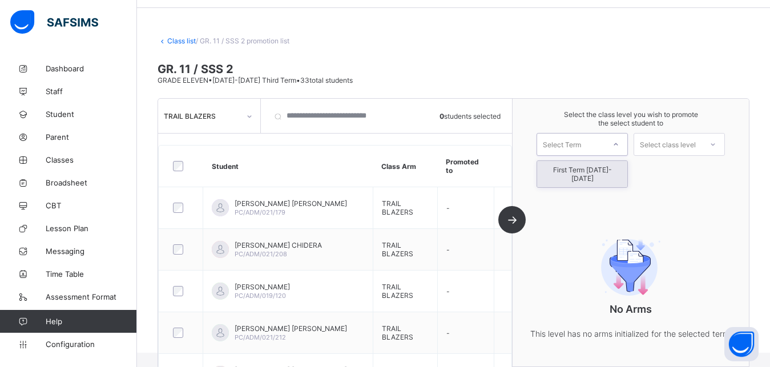
click at [596, 150] on div "Select Term" at bounding box center [570, 144] width 67 height 16
click at [608, 170] on div "First Term 2025-2026" at bounding box center [582, 174] width 90 height 26
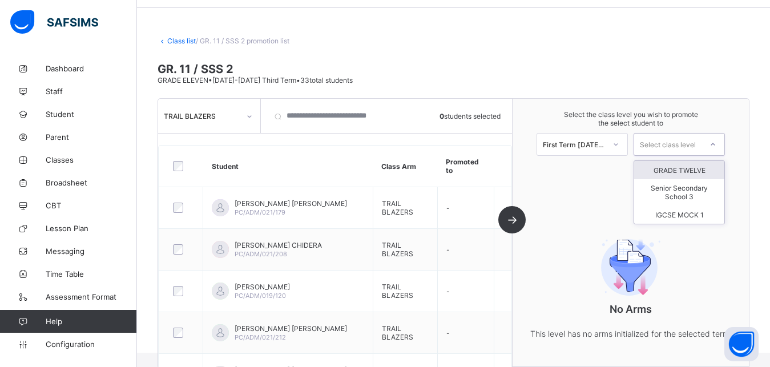
click at [687, 147] on div "Select class level" at bounding box center [668, 144] width 56 height 23
click at [687, 168] on div "GRADE TWELVE" at bounding box center [679, 170] width 90 height 18
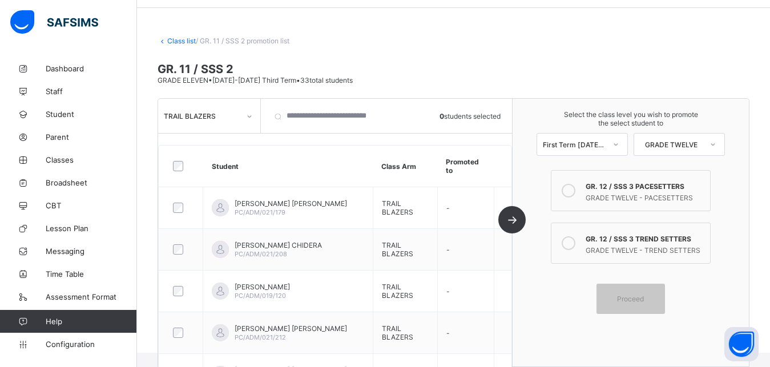
click at [648, 250] on div "GRADE TWELVE - TREND SETTERS" at bounding box center [645, 248] width 119 height 11
click at [182, 171] on div at bounding box center [181, 166] width 27 height 24
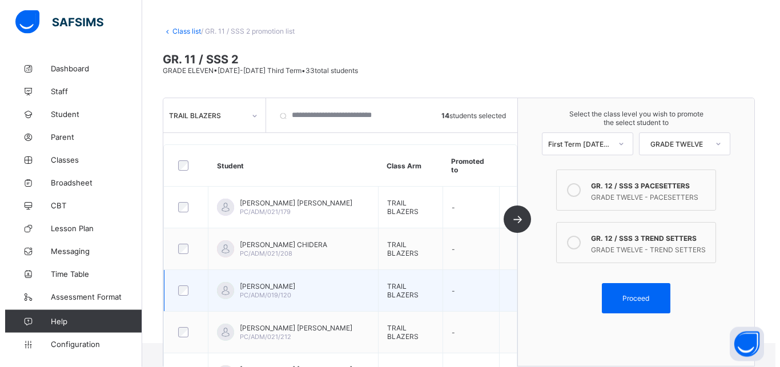
scroll to position [0, 0]
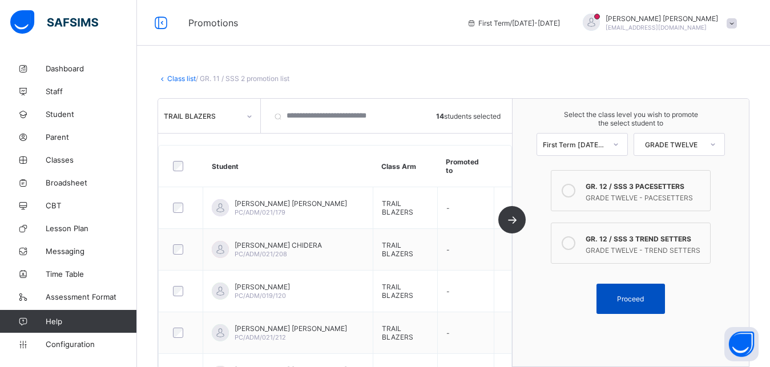
click at [641, 301] on span "Proceed" at bounding box center [630, 299] width 27 height 9
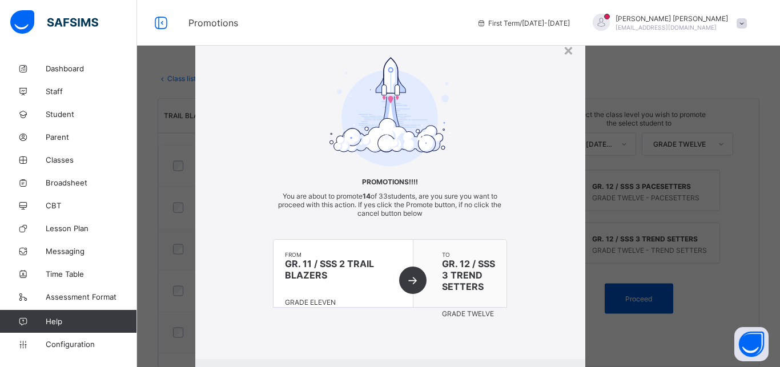
scroll to position [22, 0]
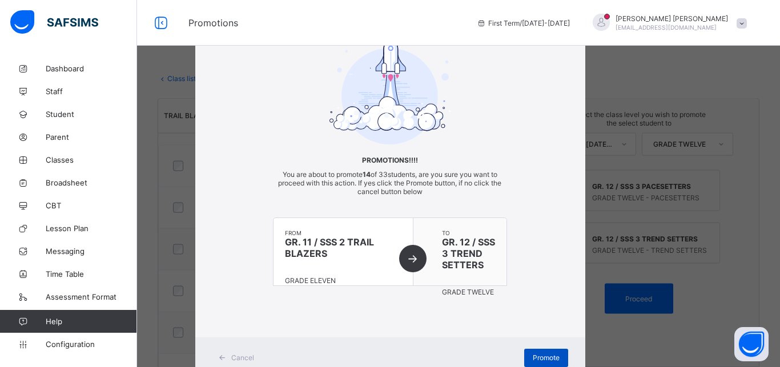
click at [550, 360] on span "Promote" at bounding box center [546, 357] width 27 height 9
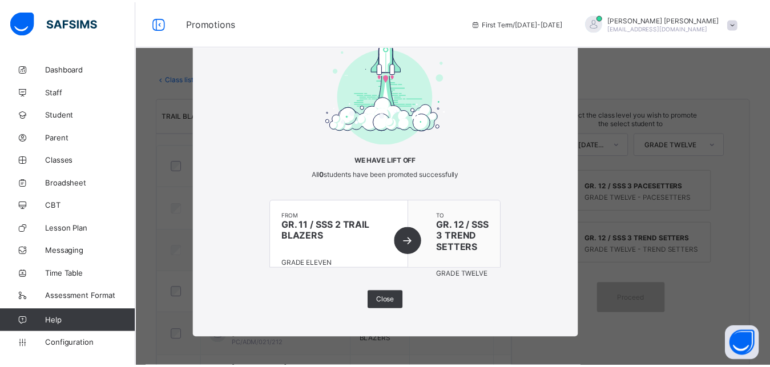
scroll to position [0, 0]
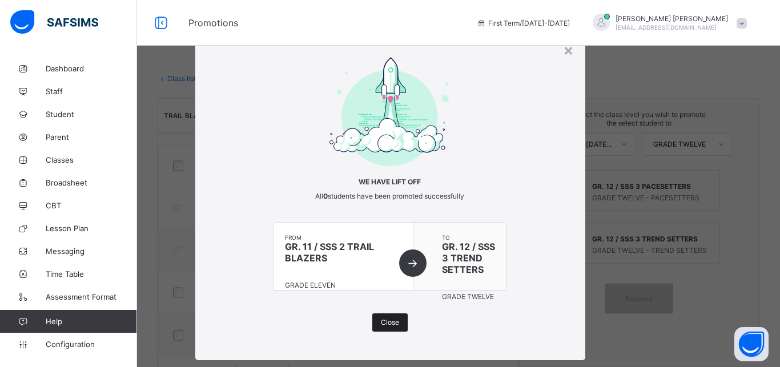
click at [393, 324] on span "Close" at bounding box center [390, 322] width 18 height 9
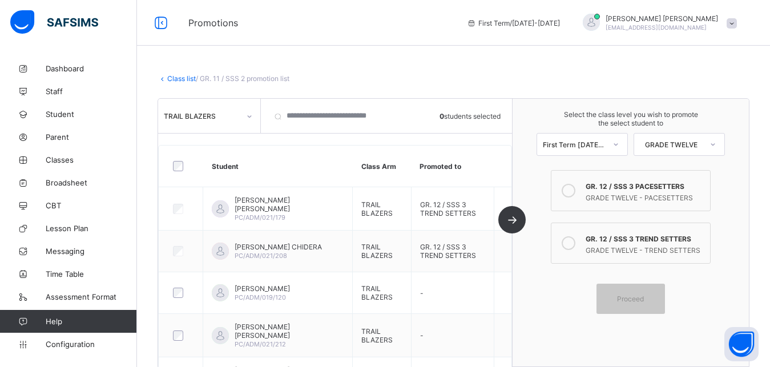
click at [183, 82] on link "Class list" at bounding box center [181, 78] width 29 height 9
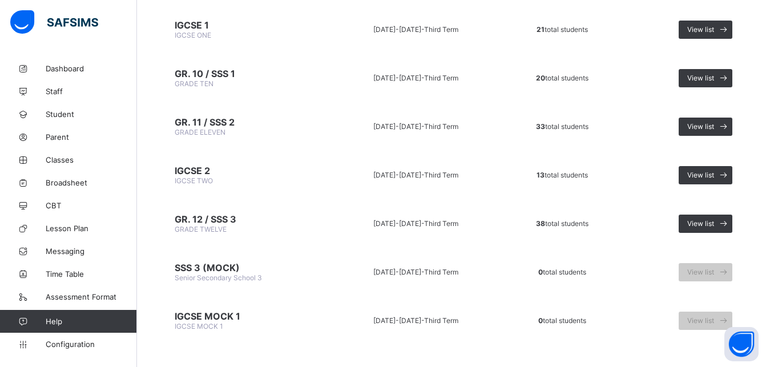
scroll to position [265, 0]
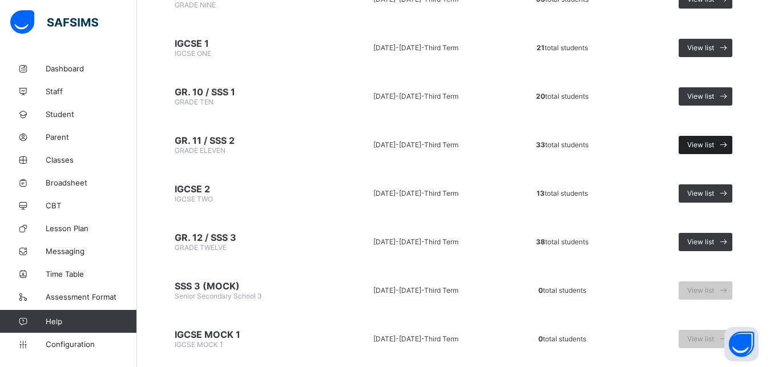
click at [714, 147] on span "View list" at bounding box center [700, 144] width 27 height 9
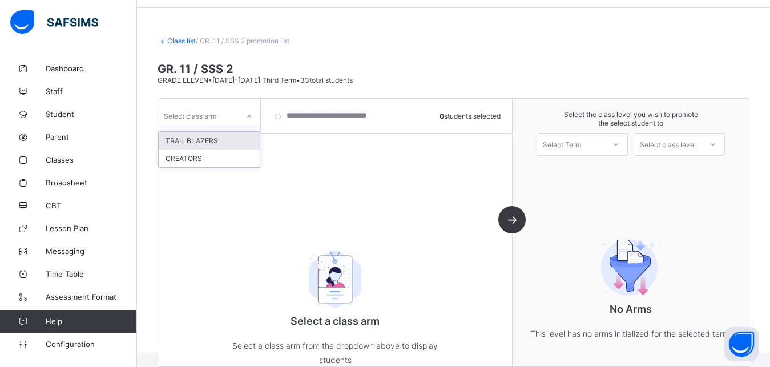
click at [248, 116] on icon at bounding box center [250, 116] width 4 height 2
click at [209, 156] on div "CREATORS" at bounding box center [209, 159] width 101 height 18
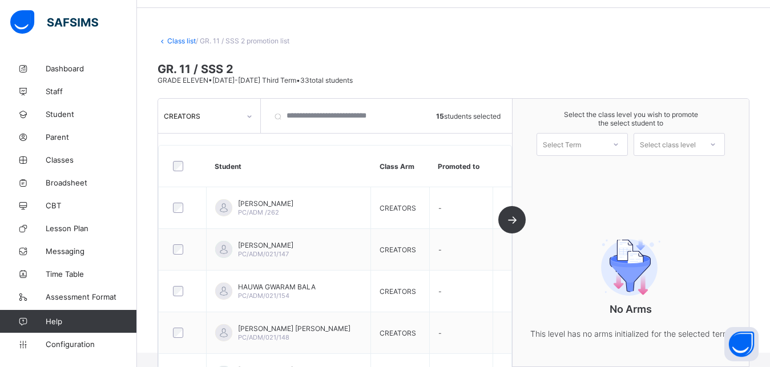
click at [622, 150] on div at bounding box center [616, 144] width 21 height 19
click at [611, 167] on div "First Term 2025-2026" at bounding box center [582, 174] width 90 height 26
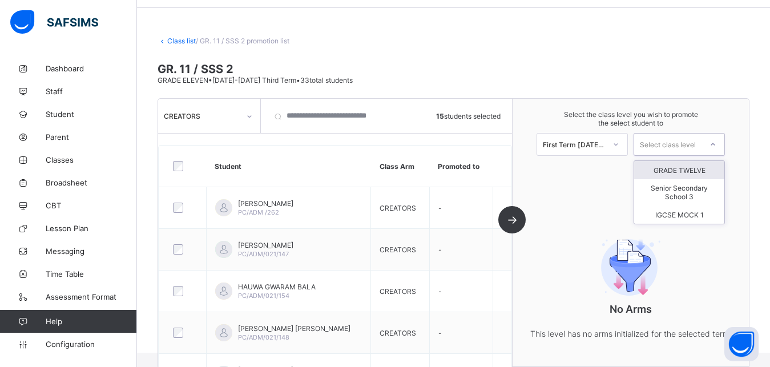
click at [714, 144] on div at bounding box center [713, 144] width 21 height 19
click at [712, 168] on div "GRADE TWELVE" at bounding box center [679, 170] width 90 height 18
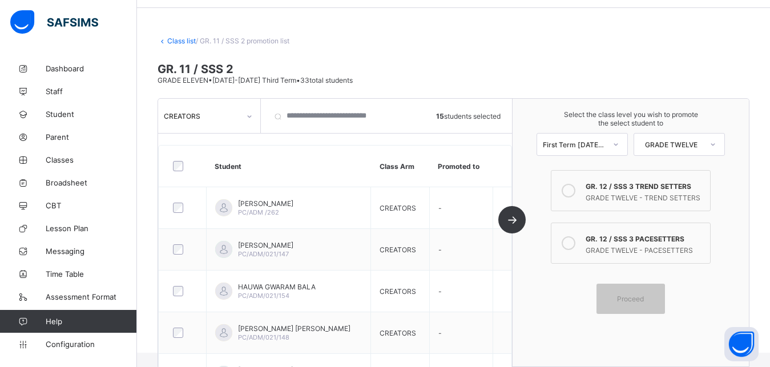
click at [658, 244] on div "GRADE TWELVE - PACESETTERS" at bounding box center [645, 248] width 119 height 11
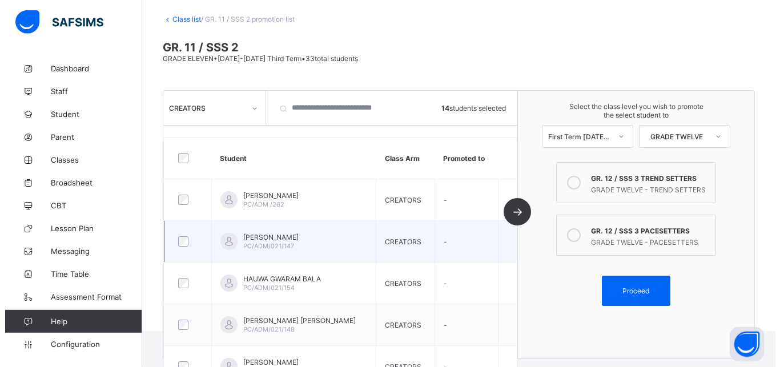
scroll to position [65, 0]
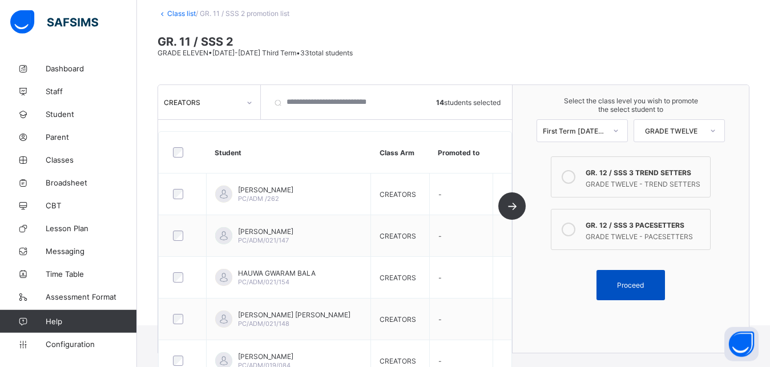
click at [643, 288] on span "Proceed" at bounding box center [630, 285] width 27 height 9
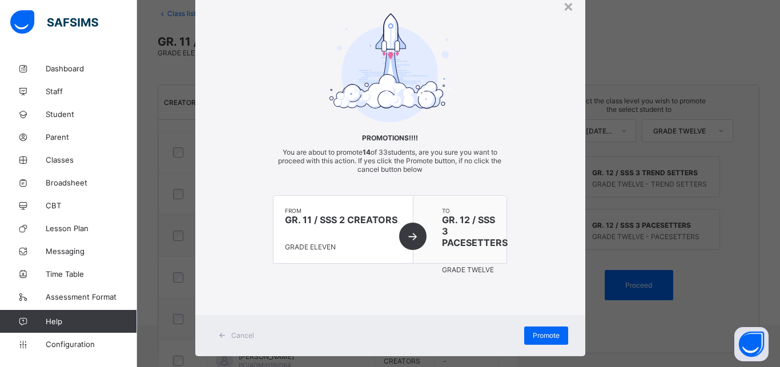
scroll to position [62, 0]
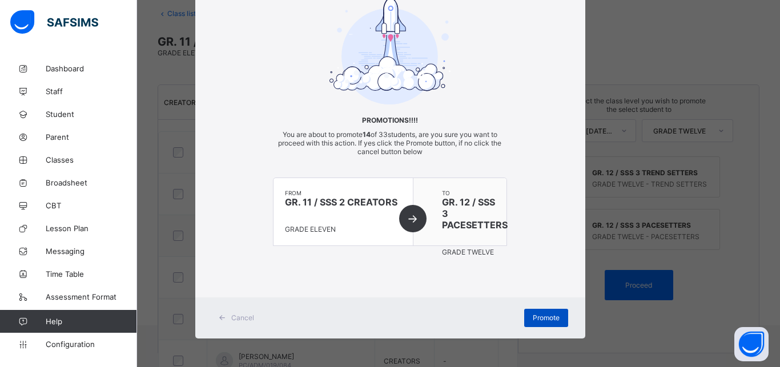
click at [540, 317] on span "Promote" at bounding box center [546, 317] width 27 height 9
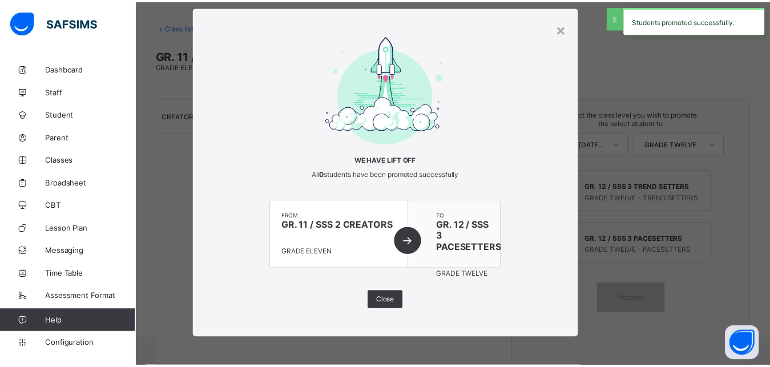
scroll to position [22, 0]
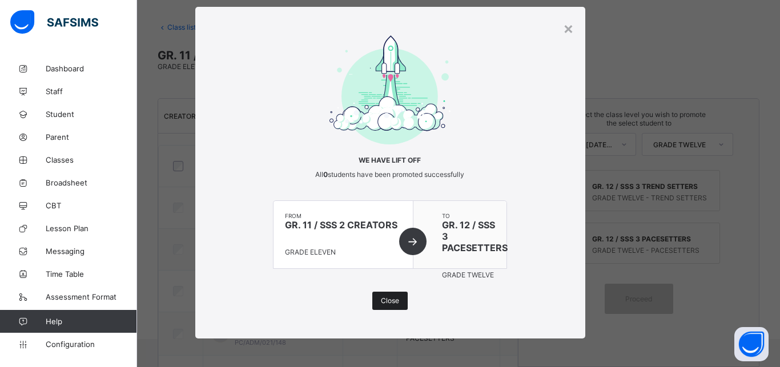
click at [384, 304] on span "Close" at bounding box center [390, 300] width 18 height 9
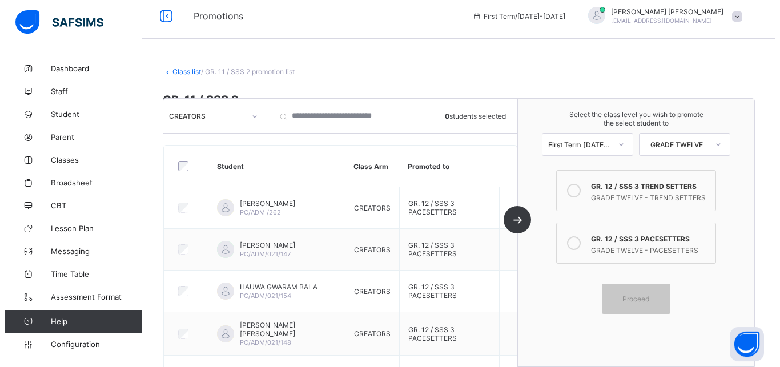
scroll to position [0, 0]
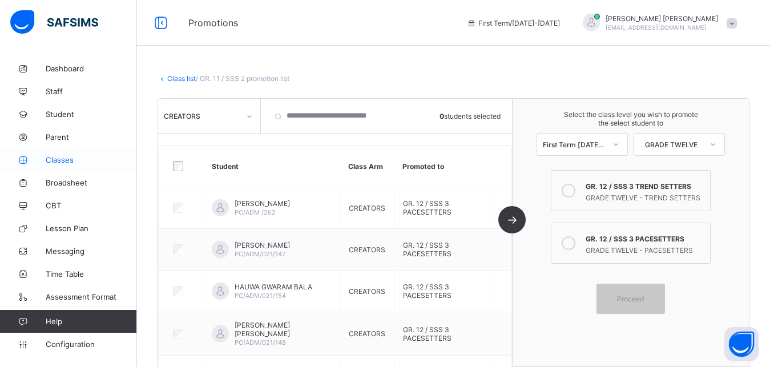
click at [66, 164] on link "Classes" at bounding box center [68, 159] width 137 height 23
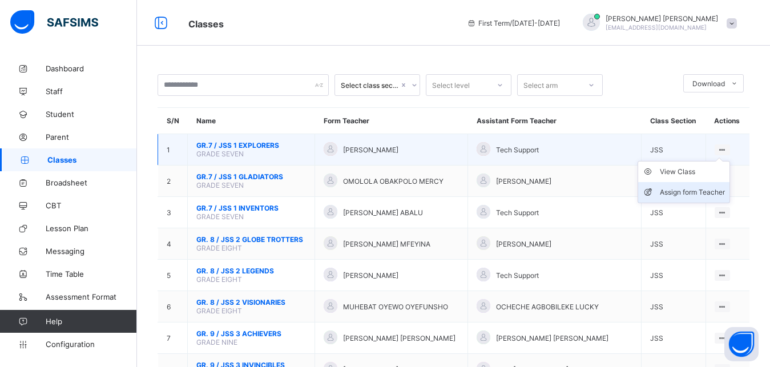
click at [715, 198] on div "Assign form Teacher" at bounding box center [692, 192] width 65 height 11
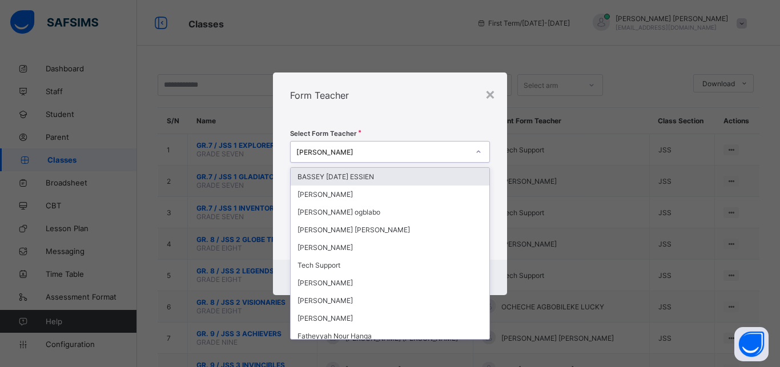
click at [477, 154] on icon at bounding box center [478, 151] width 7 height 11
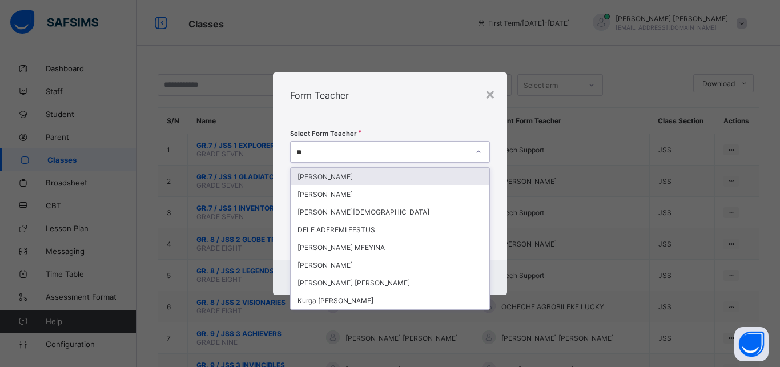
type input "***"
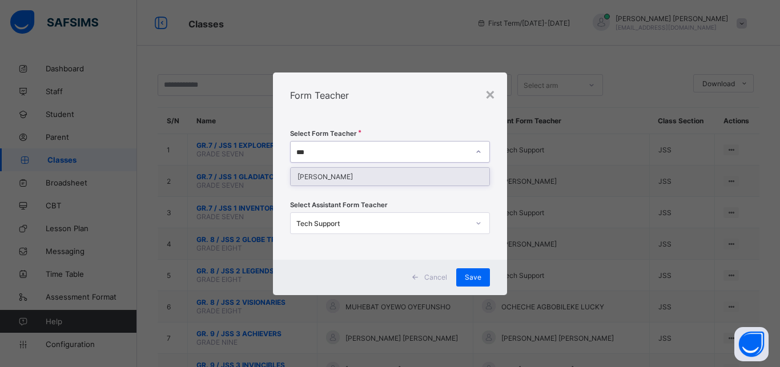
click at [390, 171] on div "REUBEN NOAH OCHOLI" at bounding box center [390, 177] width 199 height 18
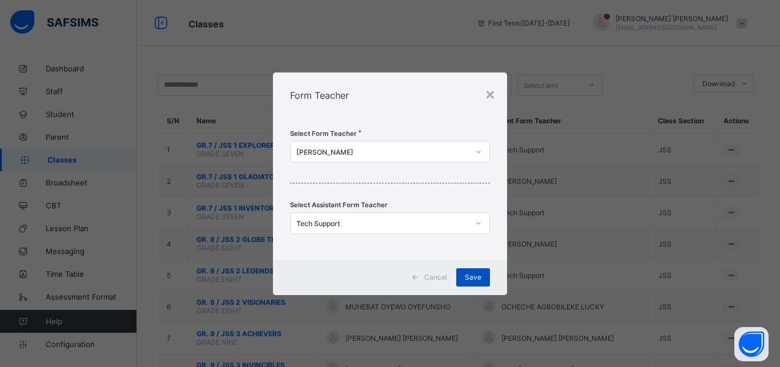
click at [485, 280] on div "Save" at bounding box center [473, 277] width 34 height 18
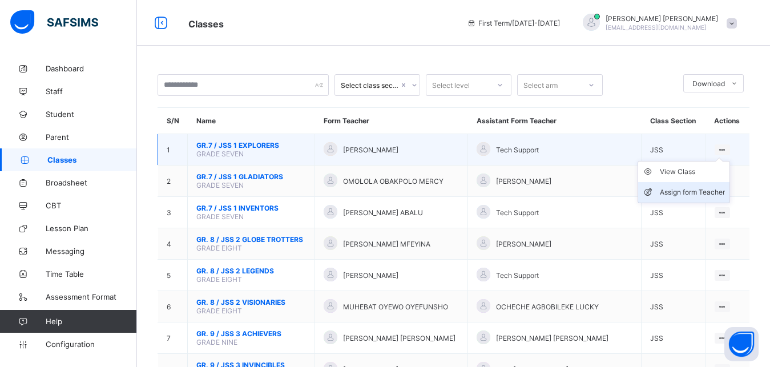
click at [685, 198] on div "Assign form Teacher" at bounding box center [692, 192] width 65 height 11
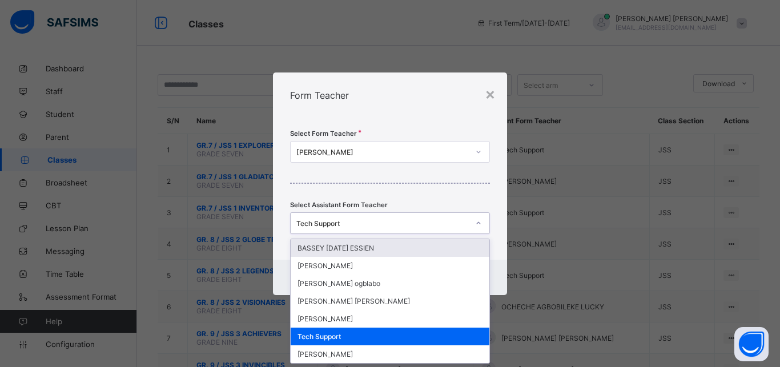
click at [365, 223] on div "Tech Support" at bounding box center [382, 223] width 172 height 9
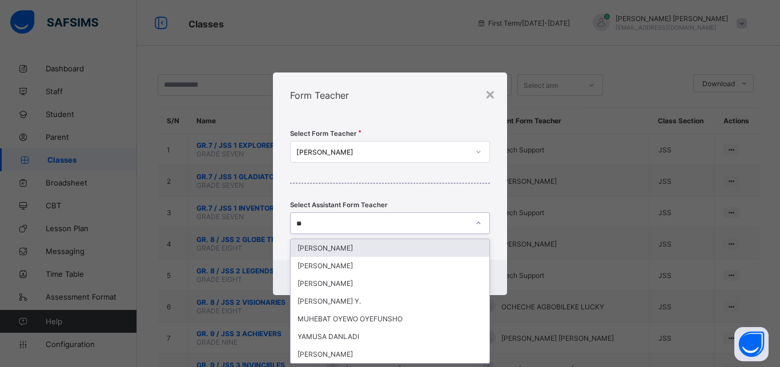
type input "***"
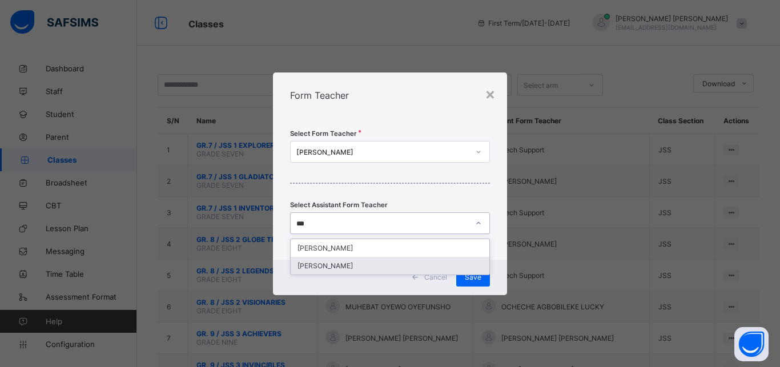
click at [391, 267] on div "MUJIBU RAHMAN SANI KAMILU" at bounding box center [390, 266] width 199 height 18
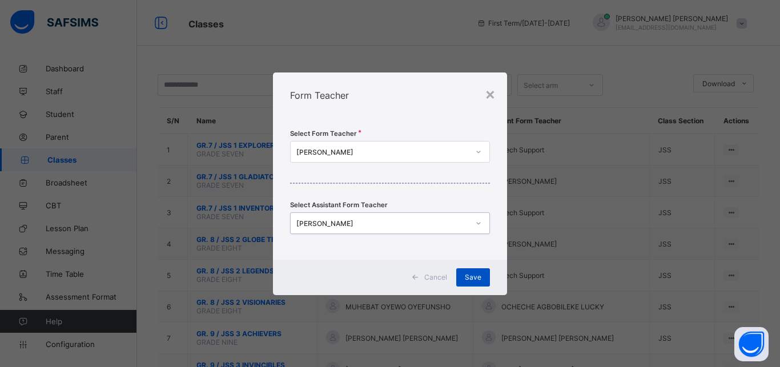
click at [469, 280] on span "Save" at bounding box center [473, 277] width 17 height 9
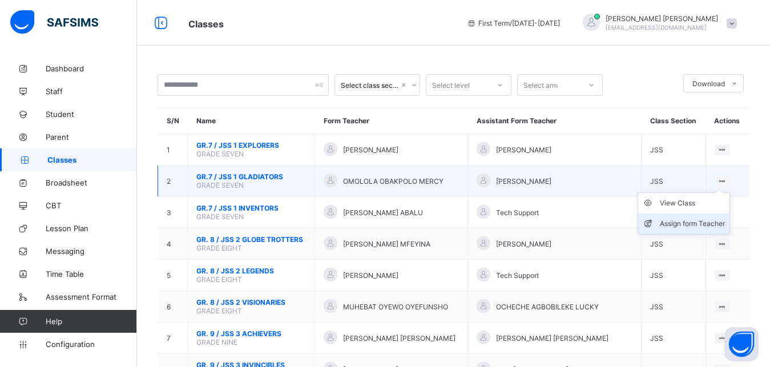
click at [695, 229] on div "Assign form Teacher" at bounding box center [692, 223] width 65 height 11
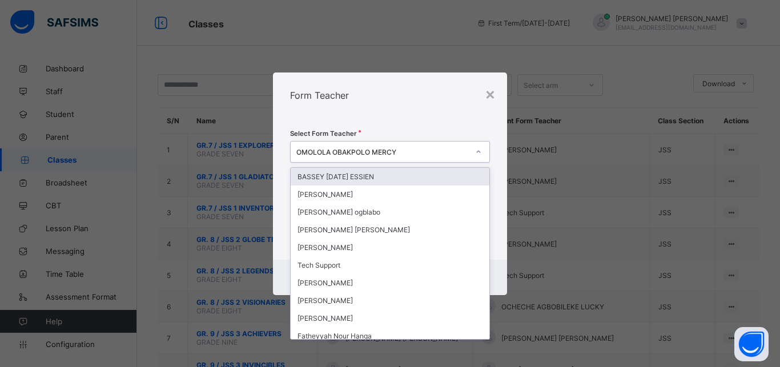
click at [473, 158] on div at bounding box center [478, 152] width 19 height 18
type input "**"
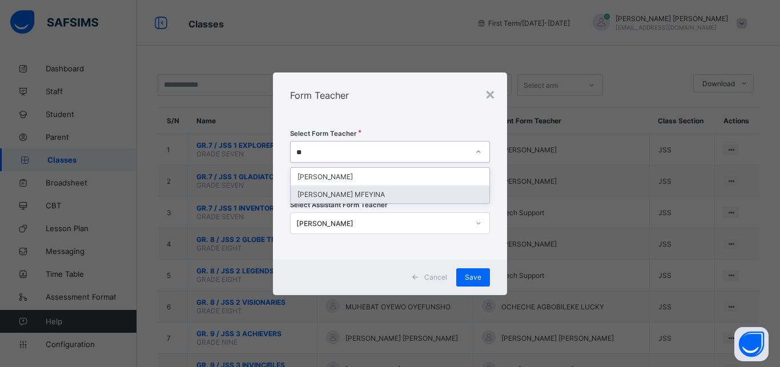
click at [439, 189] on div "GEOFFREY ACHAGH MFEYINA" at bounding box center [390, 194] width 199 height 18
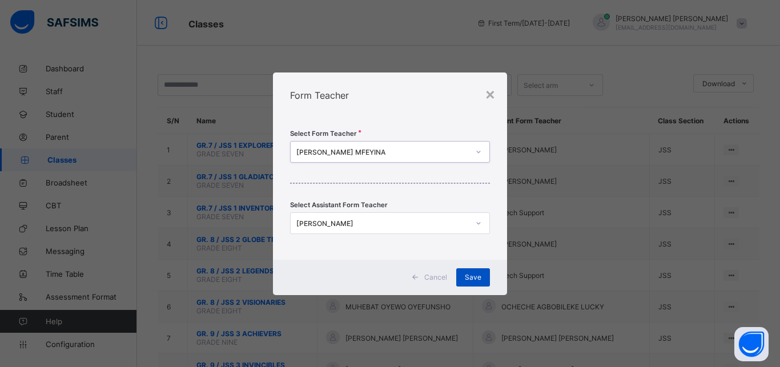
click at [481, 273] on span "Save" at bounding box center [473, 277] width 17 height 9
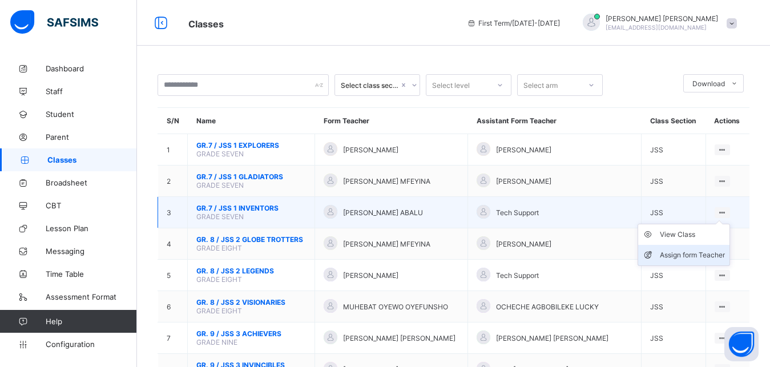
click at [696, 261] on div "Assign form Teacher" at bounding box center [692, 254] width 65 height 11
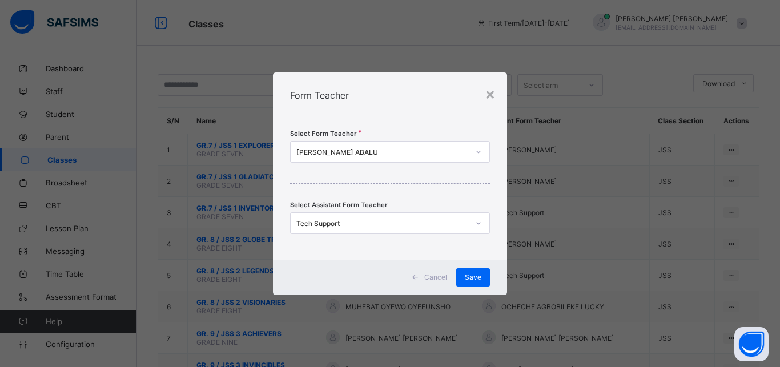
click at [479, 151] on icon at bounding box center [478, 151] width 7 height 11
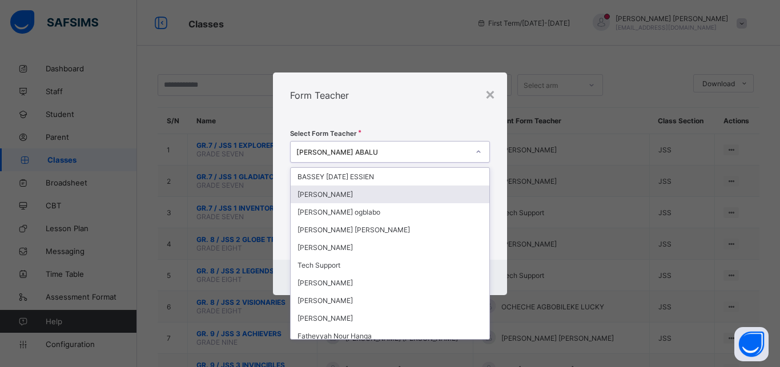
click at [405, 193] on div "AISHA SHEHU MUHAMMAD" at bounding box center [390, 194] width 199 height 18
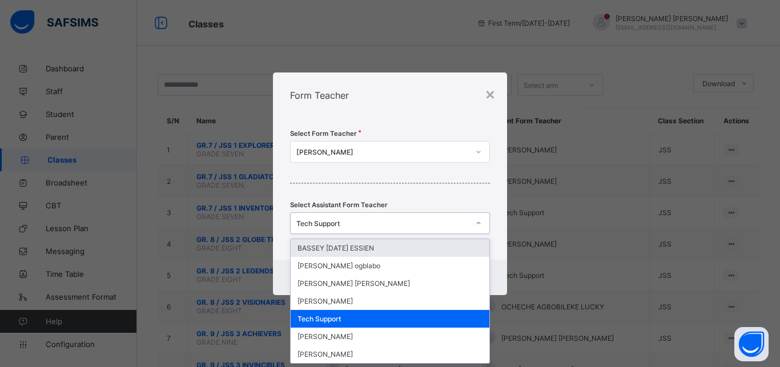
click at [362, 226] on div "Tech Support" at bounding box center [382, 223] width 172 height 9
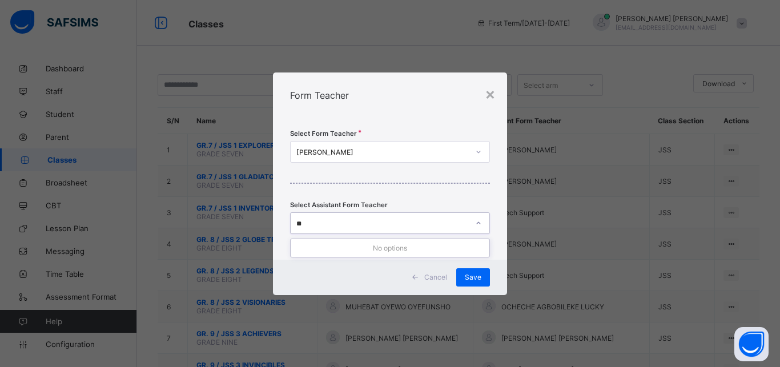
type input "*"
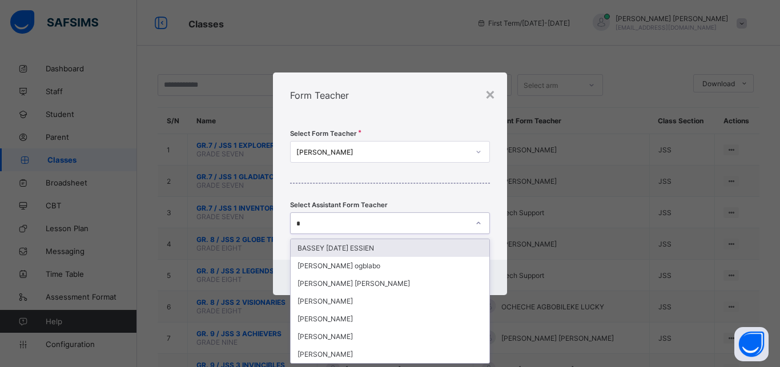
type input "**"
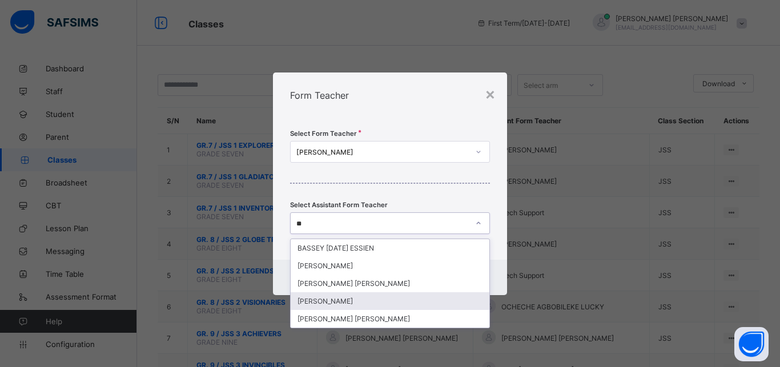
click at [346, 299] on div "TOYIN AYANGBAYI" at bounding box center [390, 301] width 199 height 18
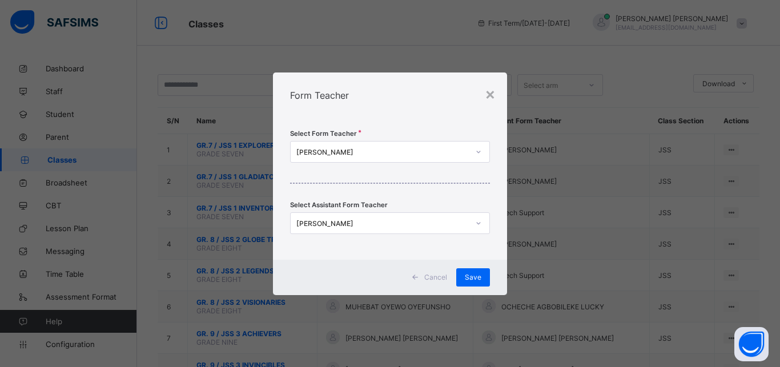
click at [491, 276] on div "Cancel Save" at bounding box center [390, 277] width 234 height 35
click at [477, 277] on span "Save" at bounding box center [473, 277] width 17 height 9
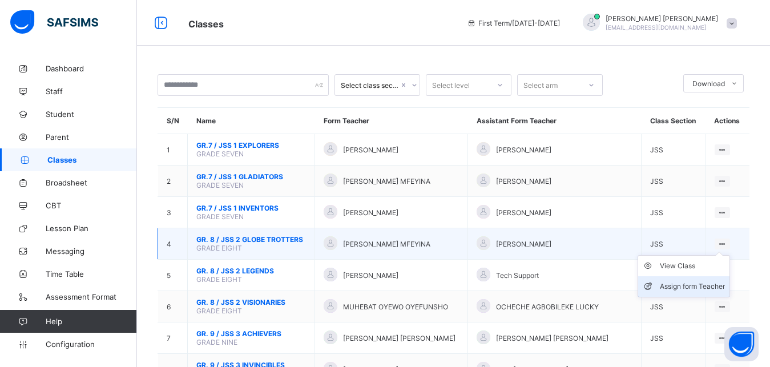
click at [701, 297] on li "Assign form Teacher" at bounding box center [683, 286] width 91 height 21
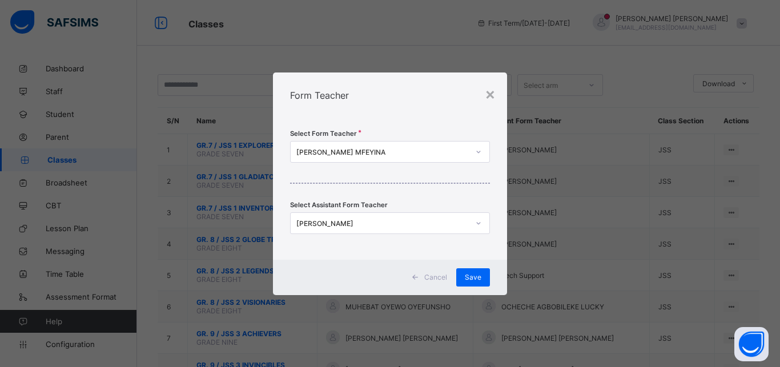
click at [434, 154] on div "GEOFFREY ACHAGH MFEYINA" at bounding box center [382, 151] width 172 height 9
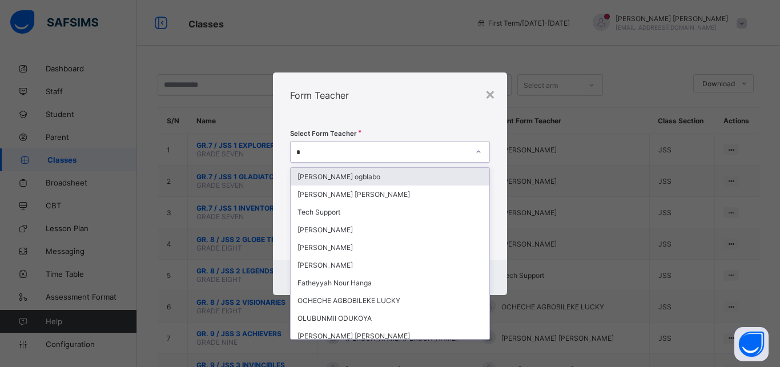
type input "**"
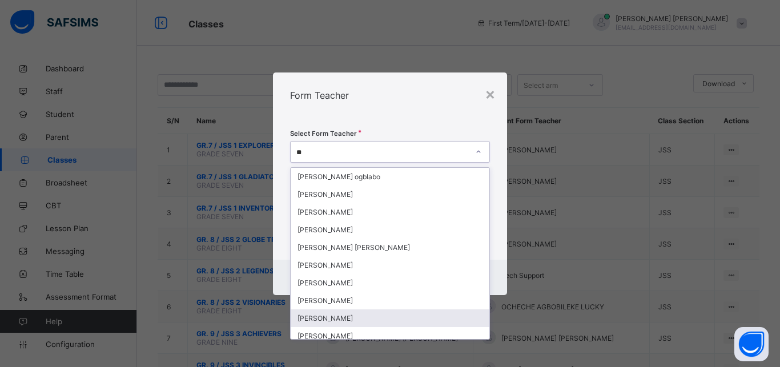
click at [384, 318] on div "MICHAEL IDU ONOJA" at bounding box center [390, 318] width 199 height 18
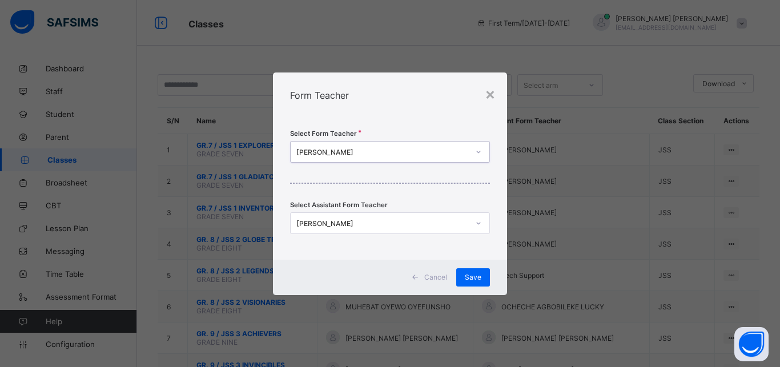
click at [403, 225] on div "REUBEN NOAH OCHOLI" at bounding box center [382, 223] width 172 height 9
type input "*"
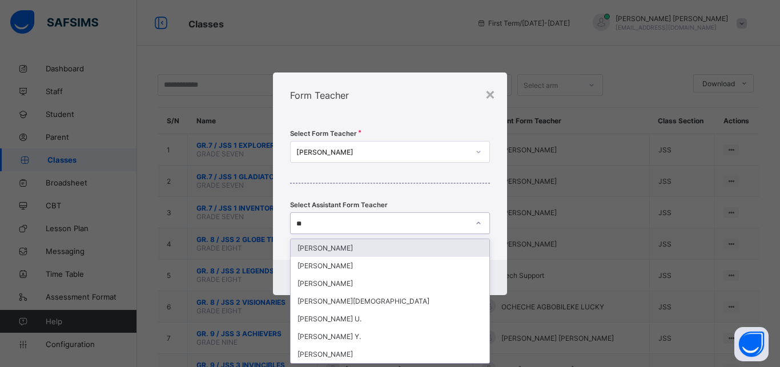
type input "***"
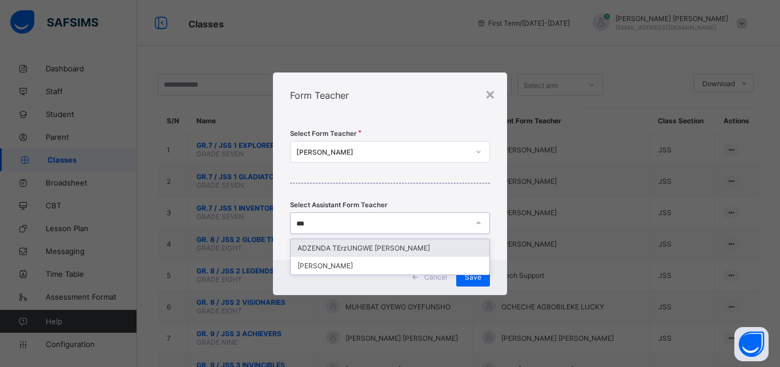
click at [399, 247] on div "ADZENDA TErzUNGWE MATTHEW" at bounding box center [390, 248] width 199 height 18
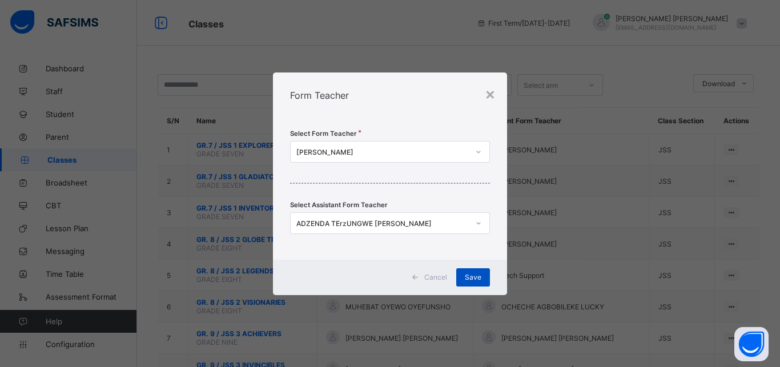
click at [475, 280] on span "Save" at bounding box center [473, 277] width 17 height 9
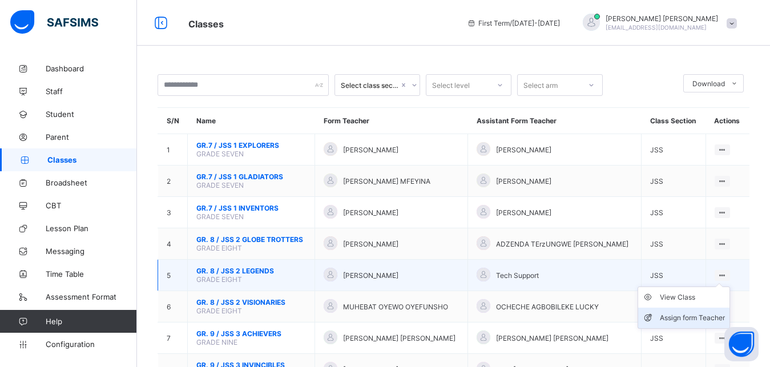
click at [689, 324] on div "Assign form Teacher" at bounding box center [692, 317] width 65 height 11
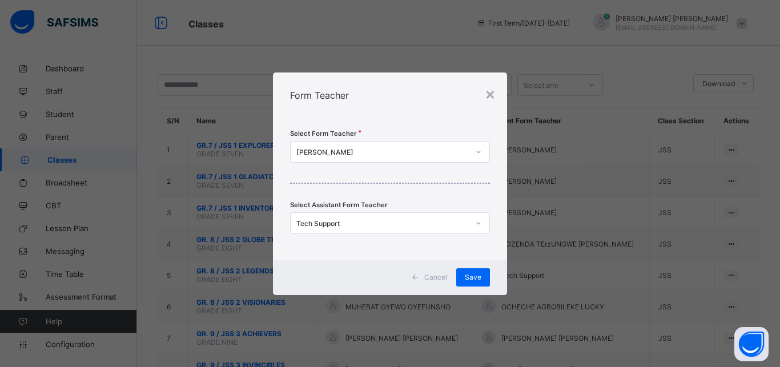
click at [372, 156] on div "PAMELA UMUNNA" at bounding box center [379, 152] width 177 height 16
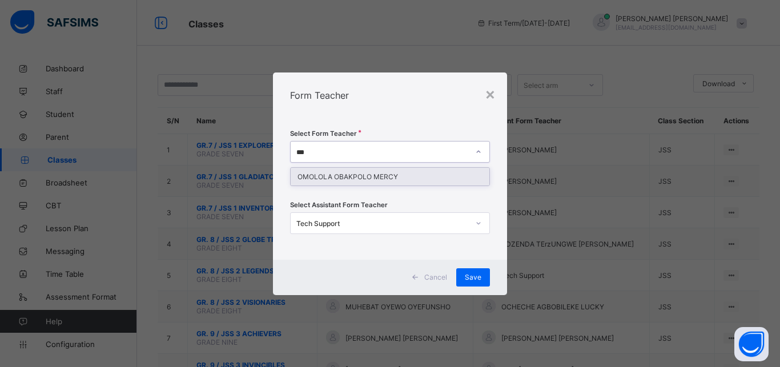
type input "****"
click at [369, 174] on div "OMOLOLA OBAKPOLO MERCY" at bounding box center [390, 177] width 199 height 18
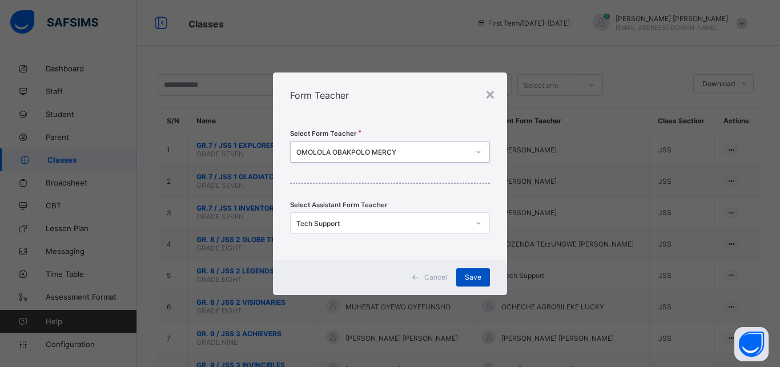
click at [481, 281] on div "Save" at bounding box center [473, 277] width 34 height 18
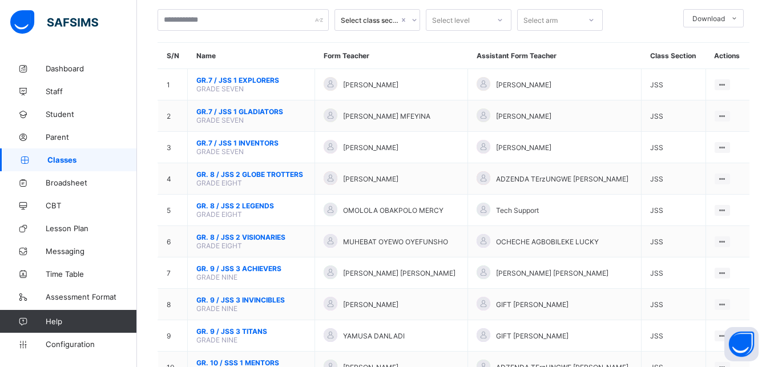
scroll to position [68, 0]
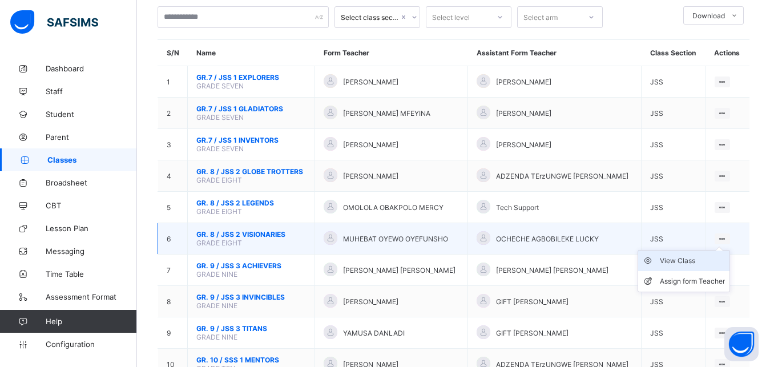
click at [680, 267] on div "View Class" at bounding box center [692, 260] width 65 height 11
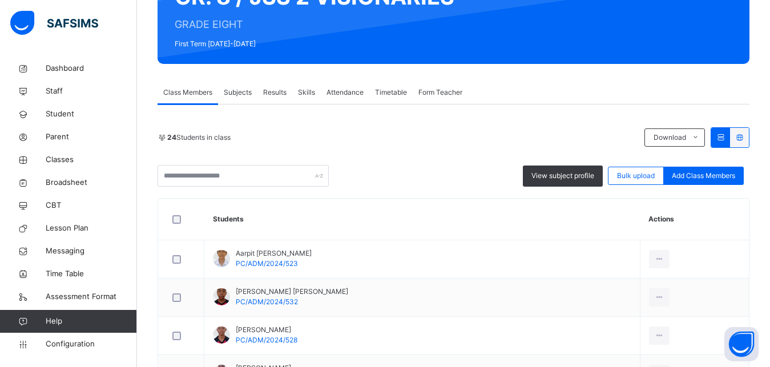
scroll to position [155, 0]
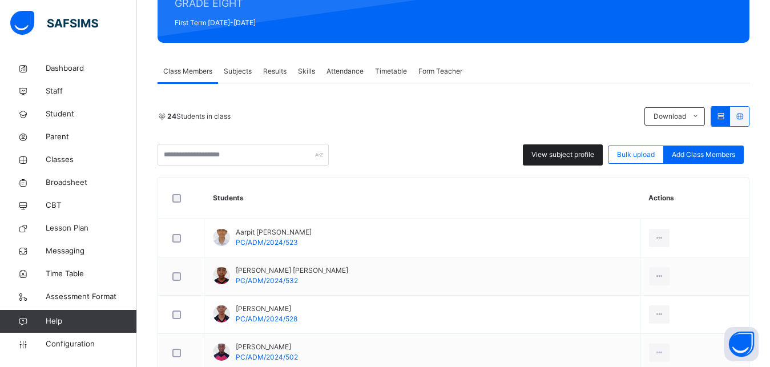
click at [587, 156] on span "View subject profile" at bounding box center [562, 155] width 63 height 10
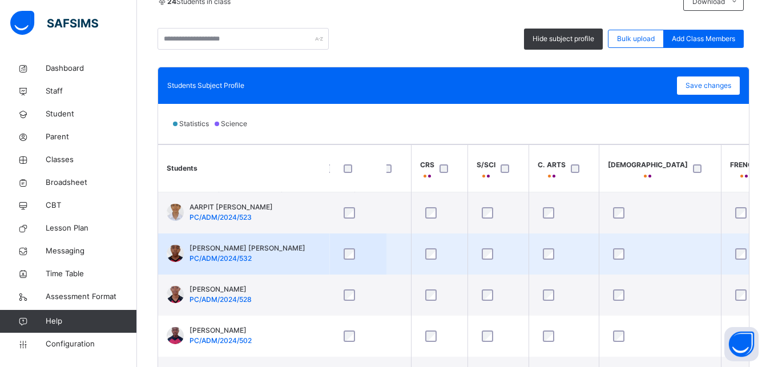
scroll to position [0, 475]
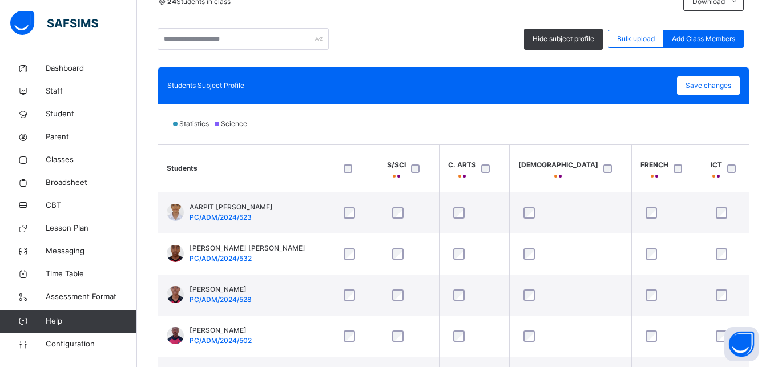
click at [725, 167] on div at bounding box center [734, 168] width 19 height 9
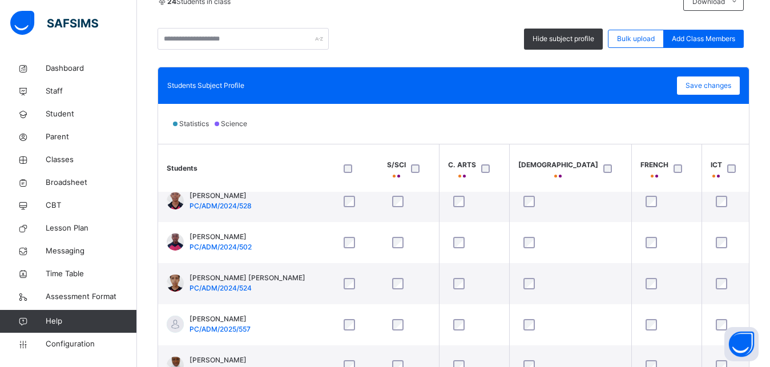
scroll to position [152, 475]
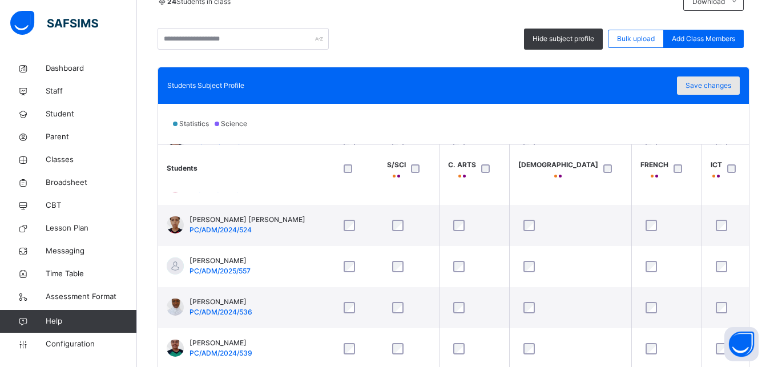
click at [722, 82] on span "Save changes" at bounding box center [708, 85] width 46 height 10
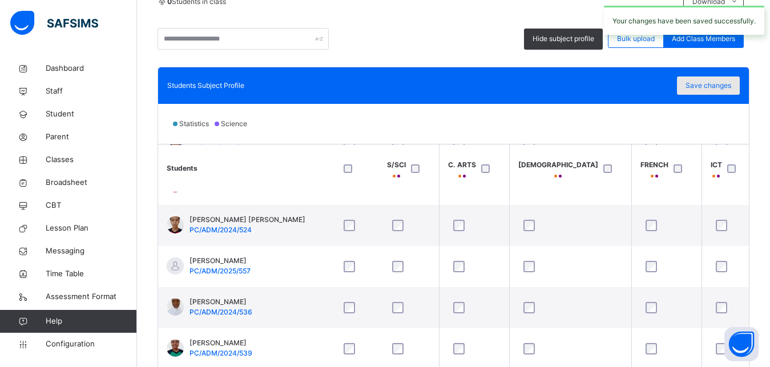
click at [722, 86] on span "Save changes" at bounding box center [708, 85] width 46 height 10
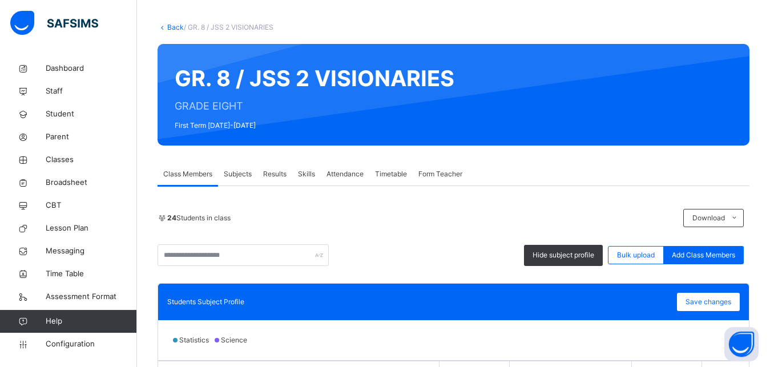
scroll to position [0, 0]
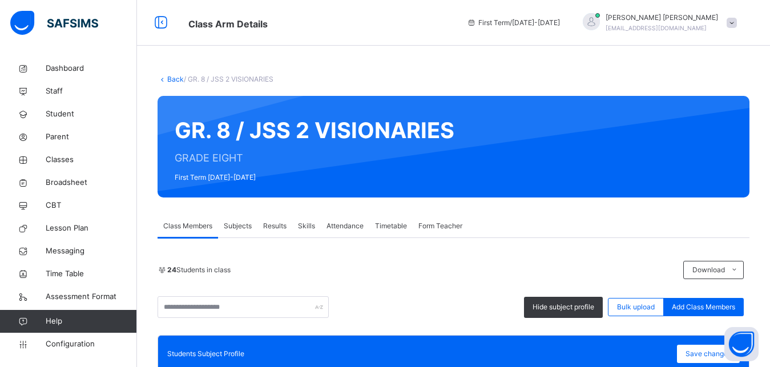
click at [176, 77] on link "Back" at bounding box center [175, 79] width 17 height 9
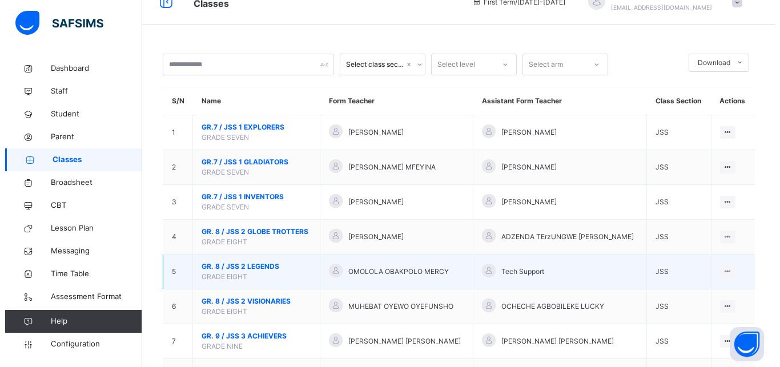
scroll to position [62, 0]
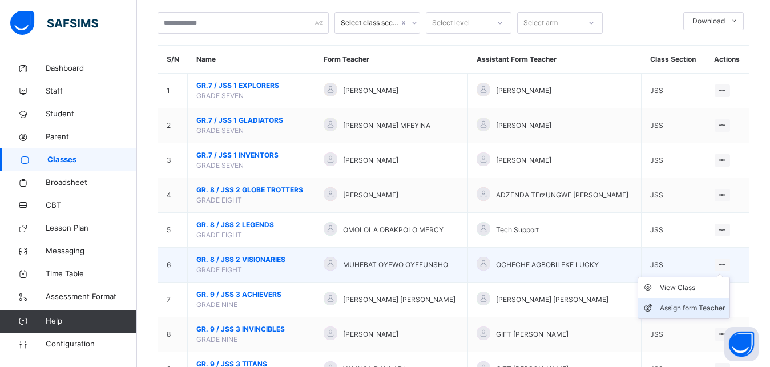
click at [699, 314] on div "Assign form Teacher" at bounding box center [692, 308] width 65 height 11
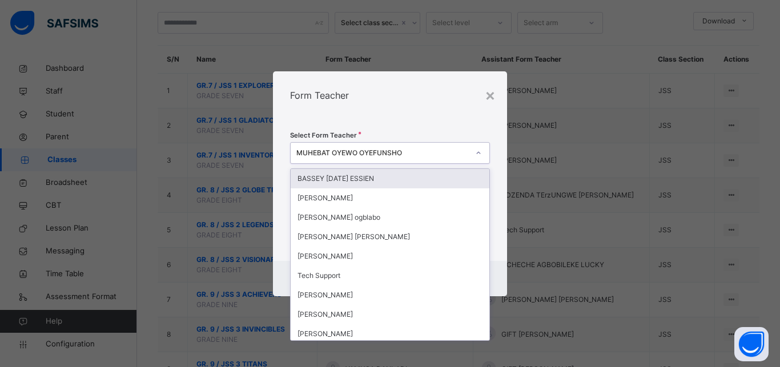
click at [426, 155] on div "MUHEBAT OYEWO OYEFUNSHO" at bounding box center [382, 153] width 172 height 10
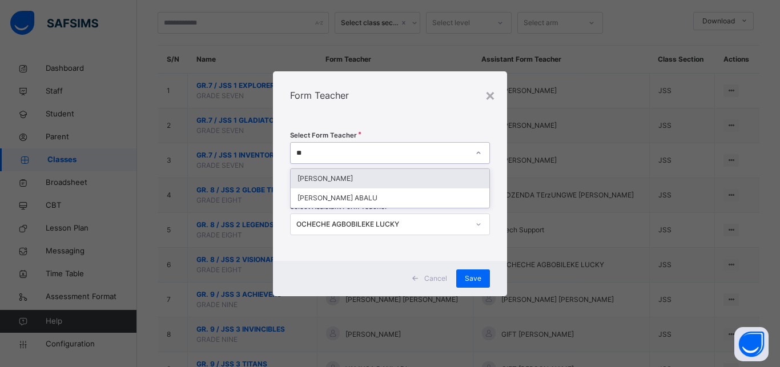
type input "***"
click at [424, 184] on div "GLORIA FOLORUNSHO ABALU" at bounding box center [390, 178] width 199 height 19
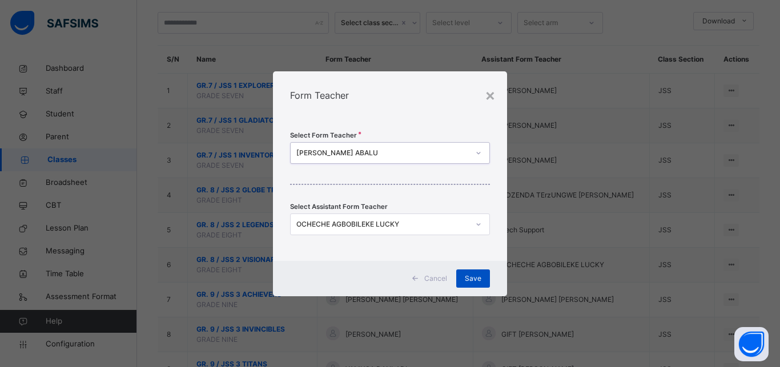
click at [476, 283] on span "Save" at bounding box center [473, 278] width 17 height 10
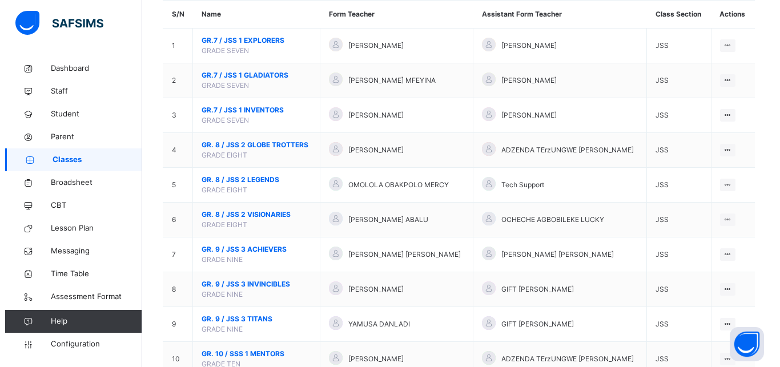
scroll to position [126, 0]
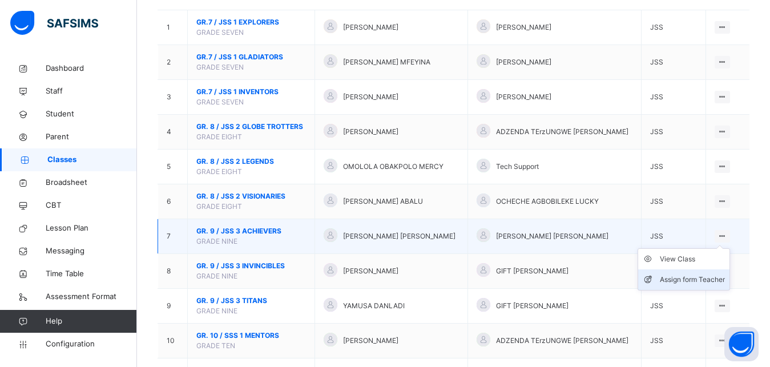
click at [695, 285] on div "Assign form Teacher" at bounding box center [692, 279] width 65 height 11
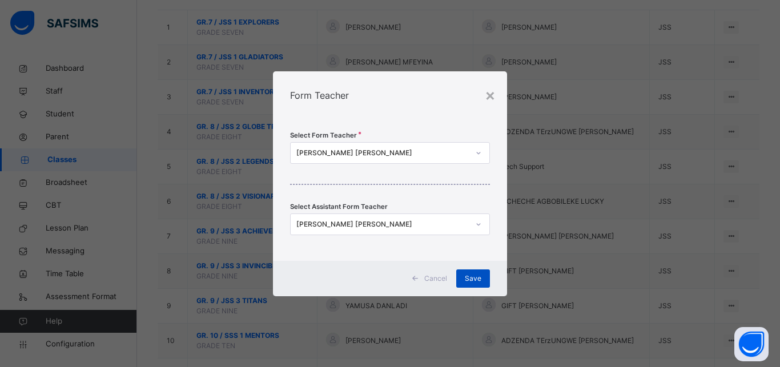
click at [478, 283] on span "Save" at bounding box center [473, 278] width 17 height 10
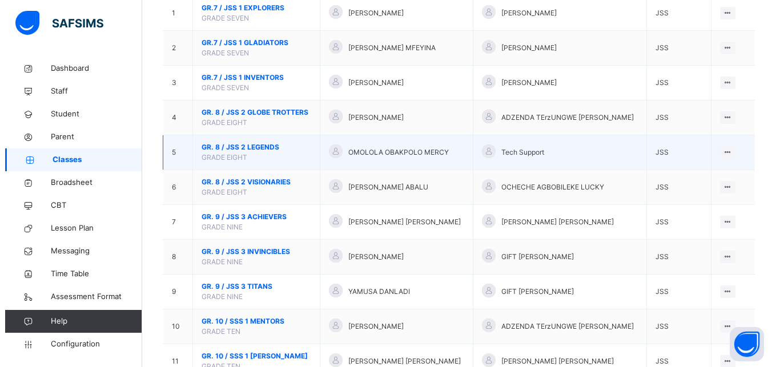
scroll to position [155, 0]
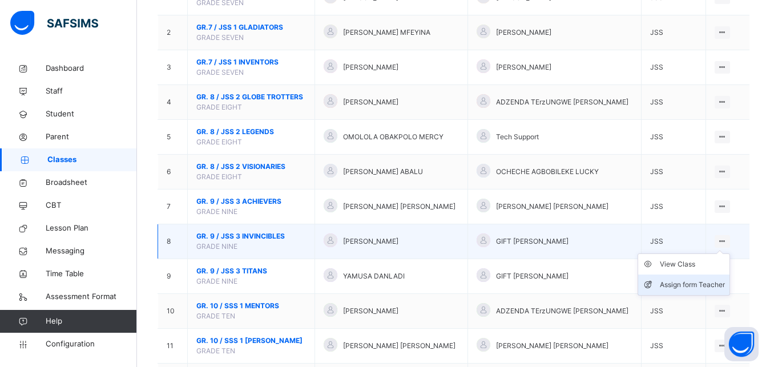
click at [709, 291] on div "Assign form Teacher" at bounding box center [692, 284] width 65 height 11
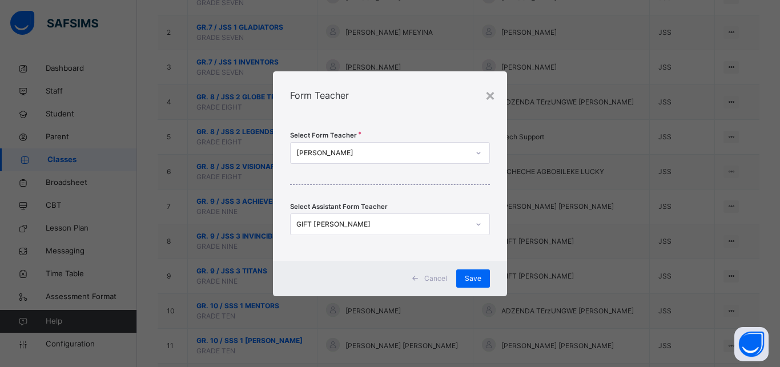
click at [430, 155] on div "TOYIN AYANGBAYI" at bounding box center [382, 153] width 172 height 10
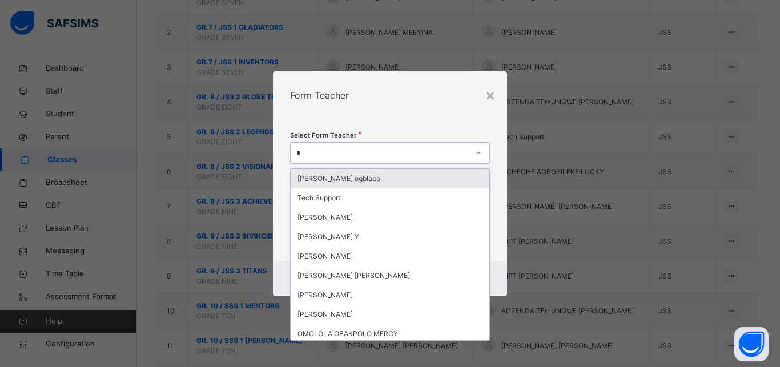
type input "**"
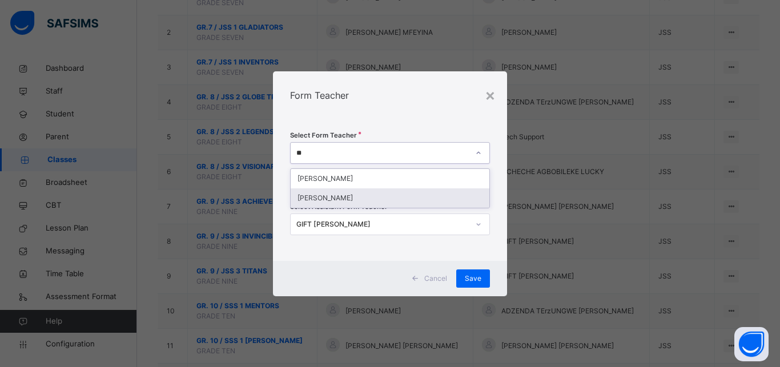
click at [409, 198] on div "PAMELA UMUNNA" at bounding box center [390, 197] width 199 height 19
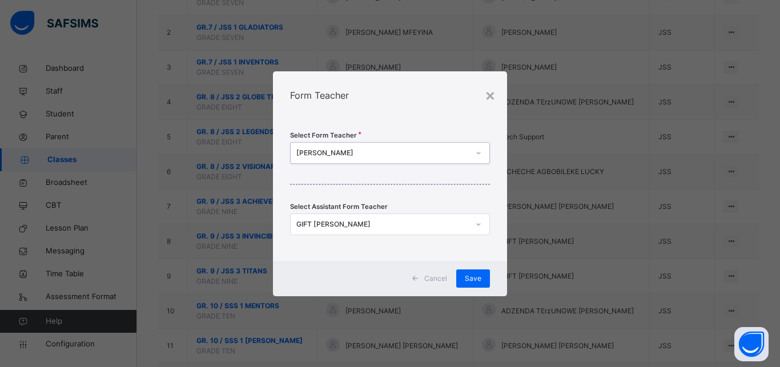
scroll to position [0, 0]
click at [369, 227] on div "GIFT NWANEZI" at bounding box center [382, 224] width 172 height 10
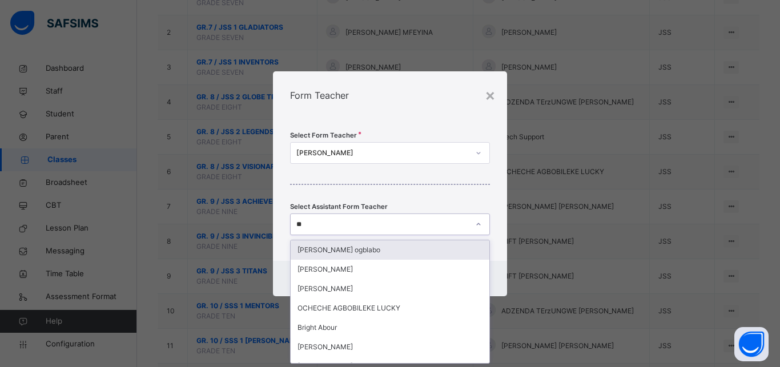
type input "***"
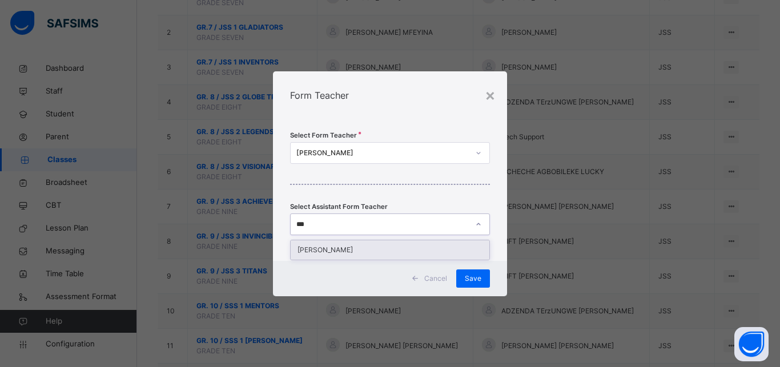
click at [386, 253] on div "ISAAC ABEKPE" at bounding box center [390, 249] width 199 height 19
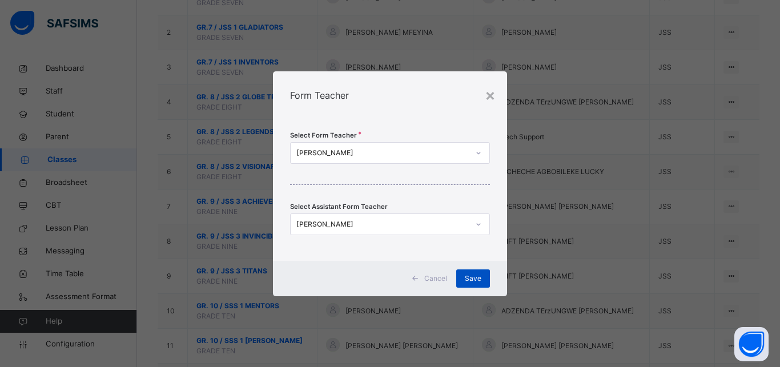
click at [471, 280] on span "Save" at bounding box center [473, 278] width 17 height 10
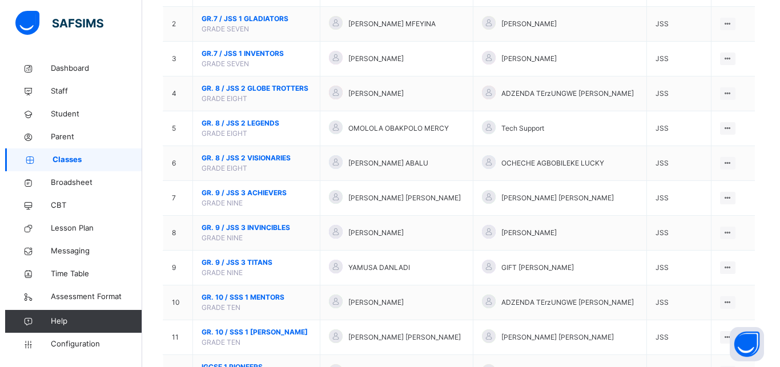
scroll to position [172, 0]
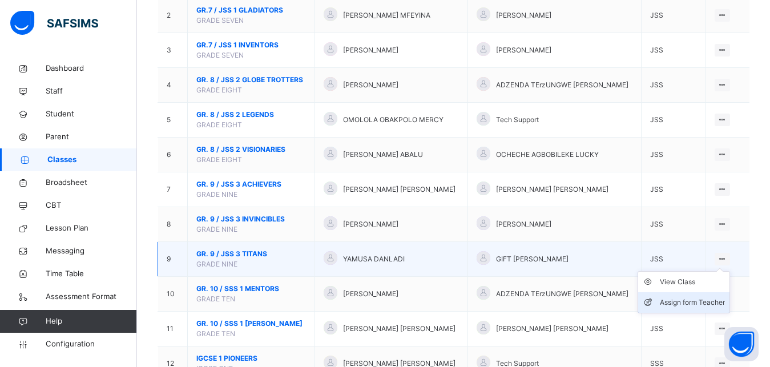
click at [692, 308] on div "Assign form Teacher" at bounding box center [692, 302] width 65 height 11
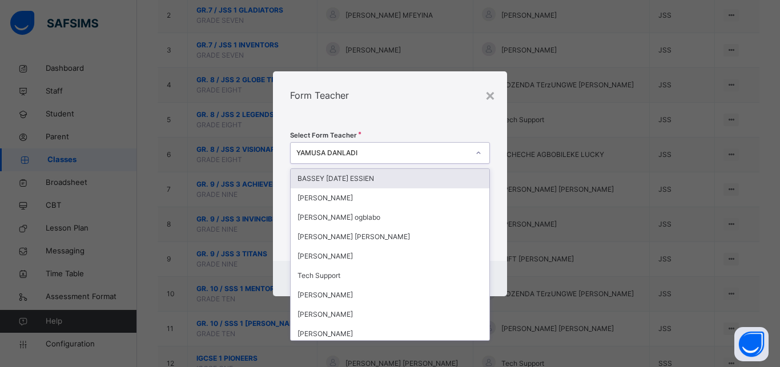
click at [378, 148] on div "YAMUSA DANLADI" at bounding box center [382, 153] width 172 height 10
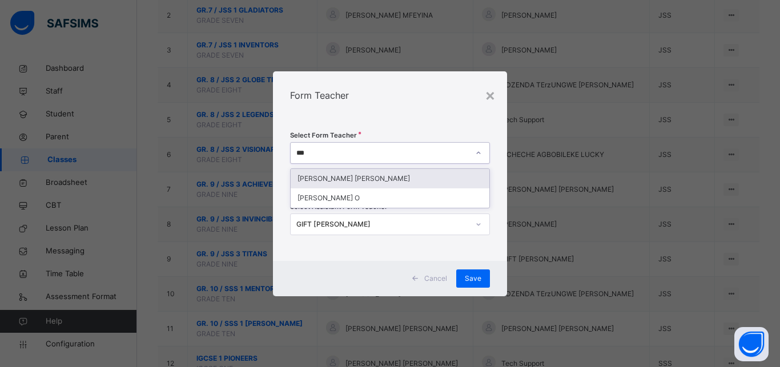
type input "****"
click at [366, 174] on div "OLAITAN FRANCIS MICHAEL" at bounding box center [390, 178] width 199 height 19
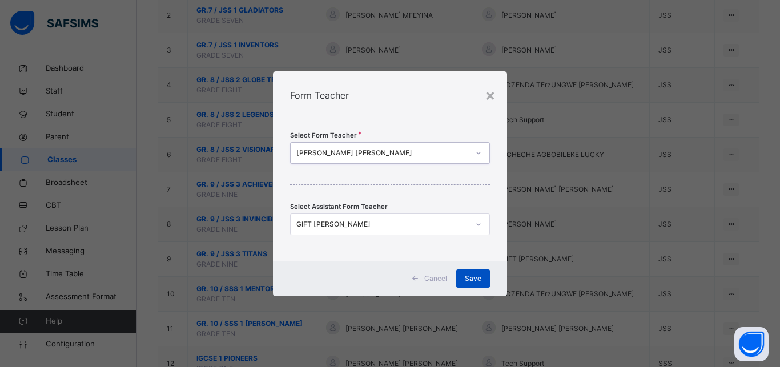
click at [472, 283] on span "Save" at bounding box center [473, 278] width 17 height 10
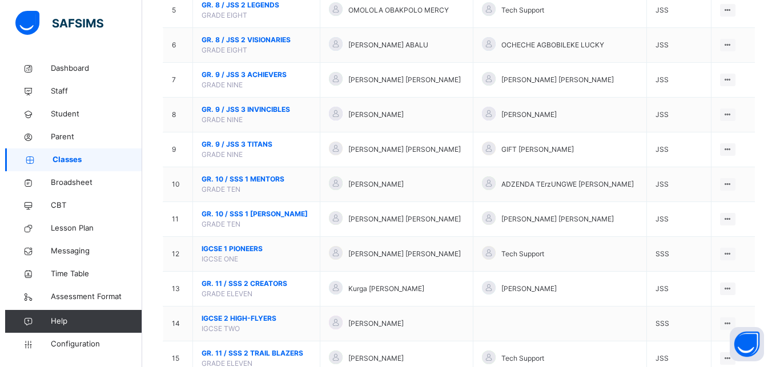
scroll to position [283, 0]
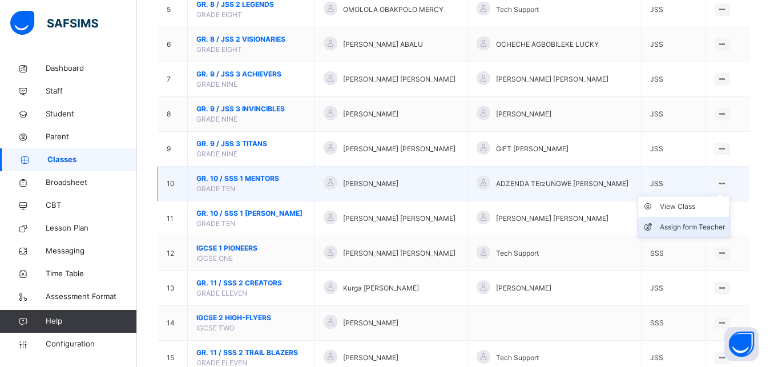
click at [697, 233] on div "Assign form Teacher" at bounding box center [692, 226] width 65 height 11
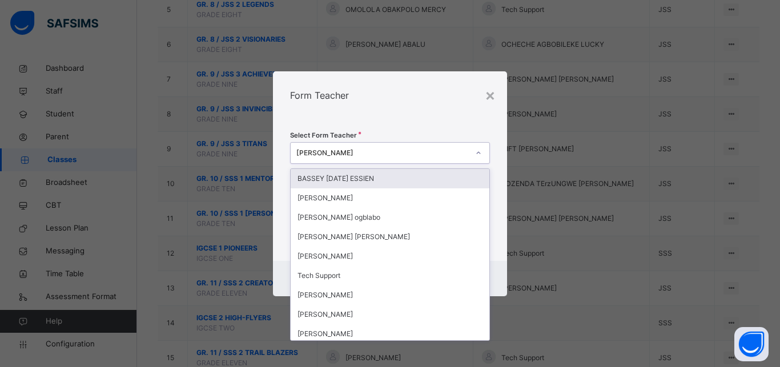
click at [461, 153] on div "EMMANUEL JOSEPH AYAKA" at bounding box center [382, 153] width 172 height 10
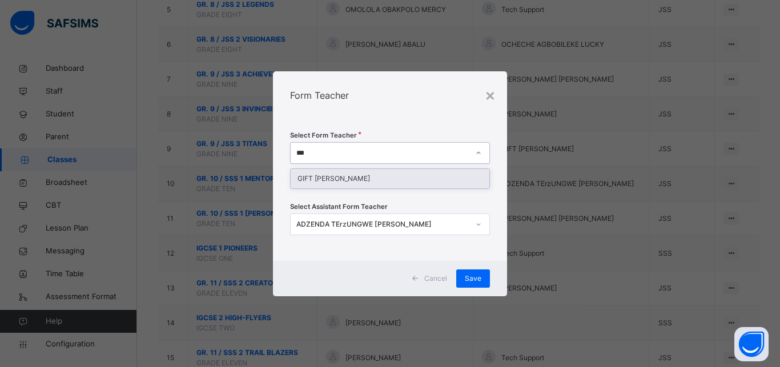
type input "****"
click at [402, 178] on div "GIFT NWANEZI" at bounding box center [390, 178] width 199 height 19
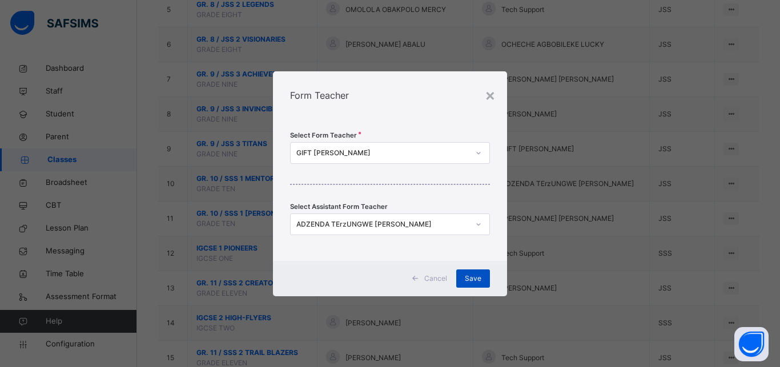
click at [470, 279] on span "Save" at bounding box center [473, 278] width 17 height 10
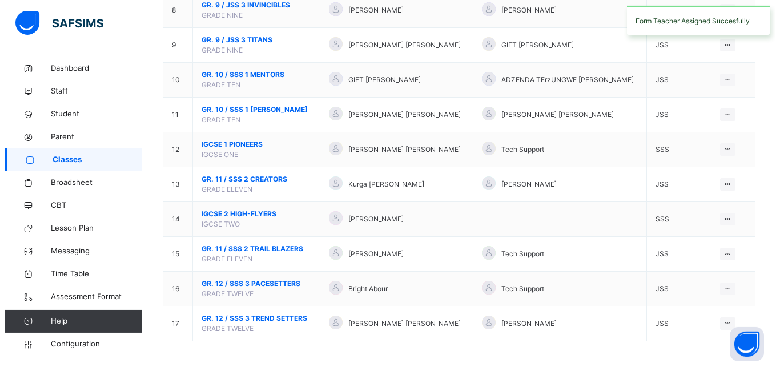
scroll to position [400, 0]
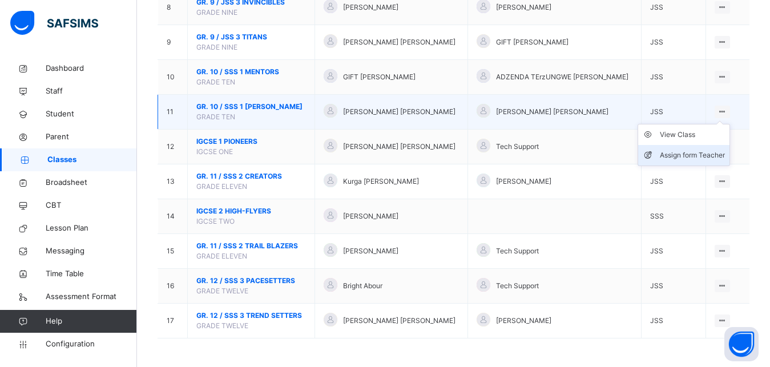
click at [699, 154] on div "Assign form Teacher" at bounding box center [692, 155] width 65 height 11
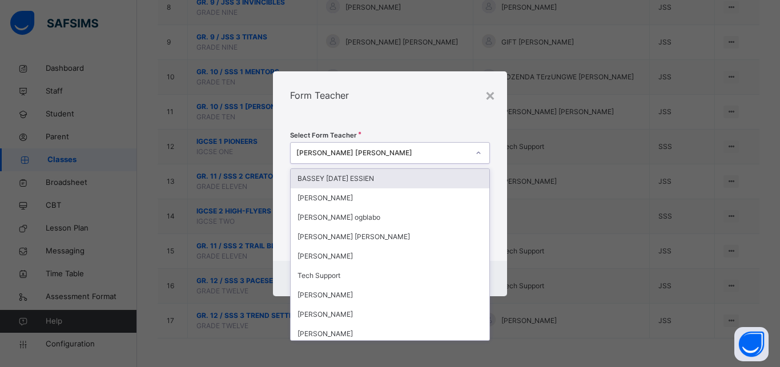
click at [448, 154] on div "Joseph Ogbonna Ifeanyi" at bounding box center [382, 153] width 172 height 10
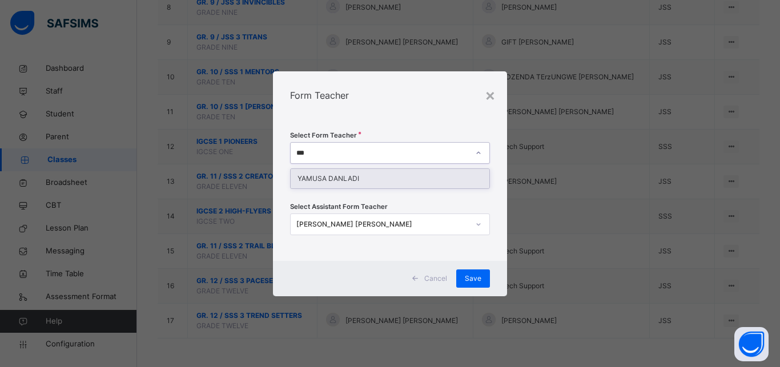
type input "****"
click at [430, 175] on div "YAMUSA DANLADI" at bounding box center [390, 178] width 199 height 19
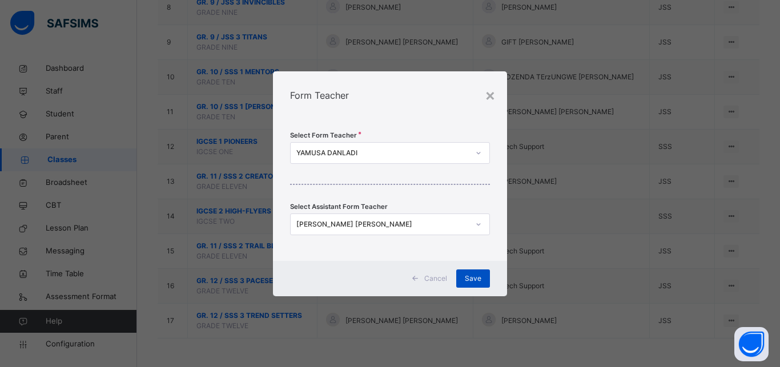
click at [473, 276] on span "Save" at bounding box center [473, 278] width 17 height 10
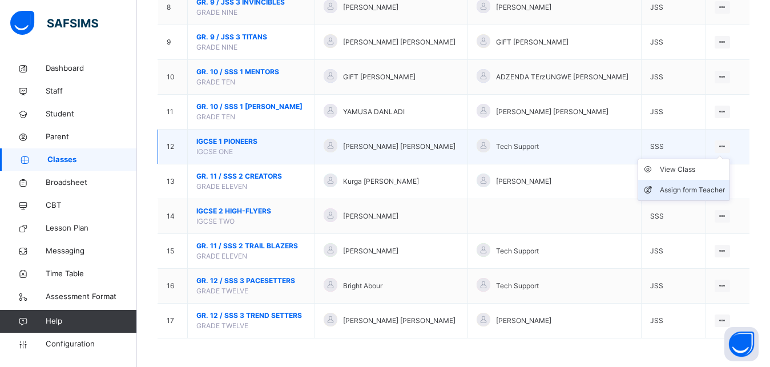
click at [693, 188] on div "Assign form Teacher" at bounding box center [692, 189] width 65 height 11
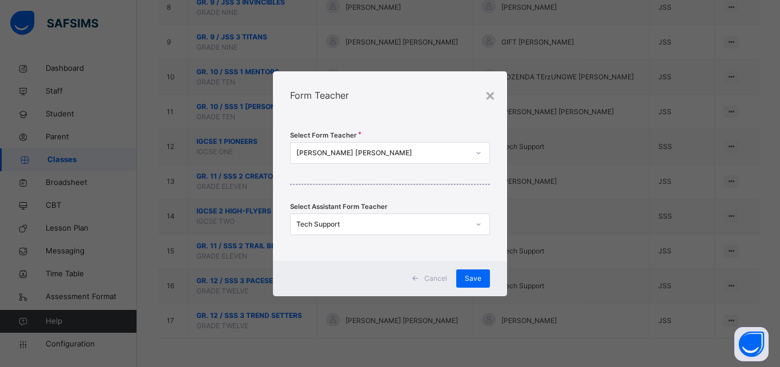
click at [474, 152] on div at bounding box center [478, 153] width 19 height 18
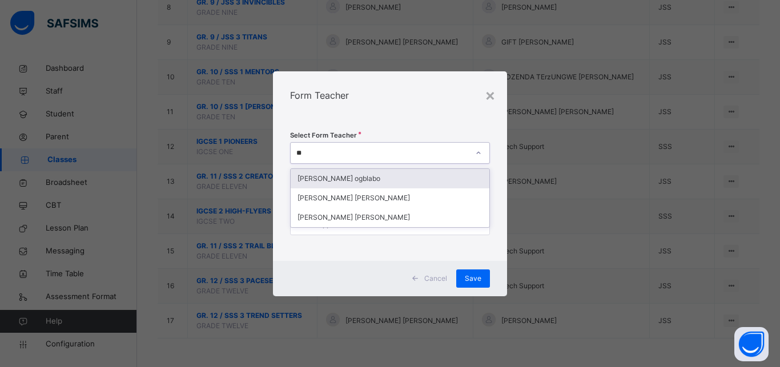
type input "*"
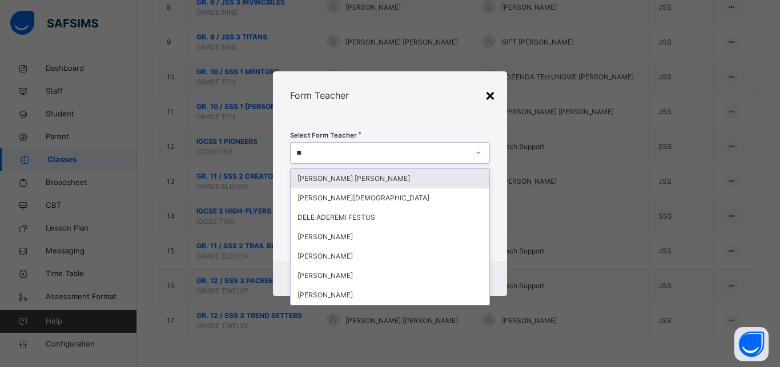
type input "**"
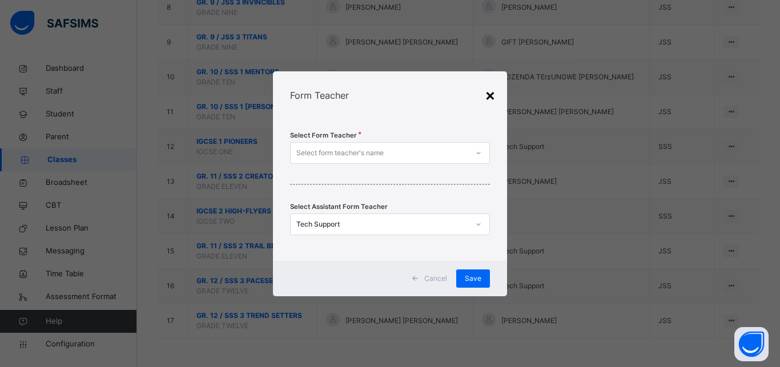
click at [491, 96] on div "×" at bounding box center [490, 95] width 11 height 24
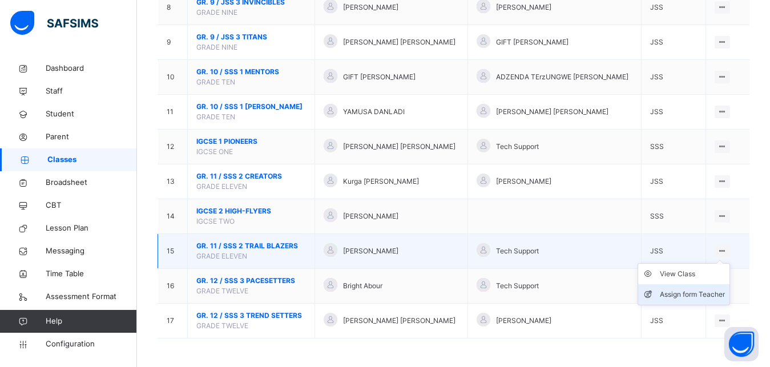
click at [693, 295] on div "Assign form Teacher" at bounding box center [692, 294] width 65 height 11
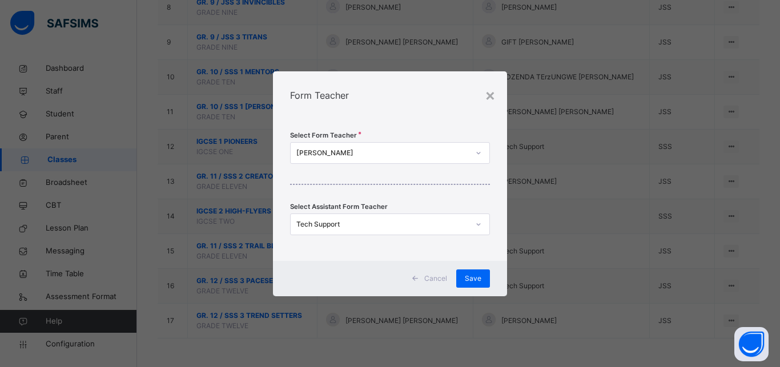
click at [414, 158] on div "DANIEL NELSON" at bounding box center [379, 153] width 177 height 18
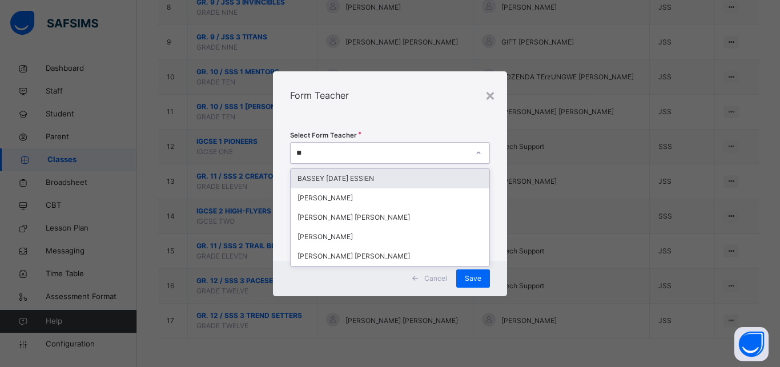
type input "***"
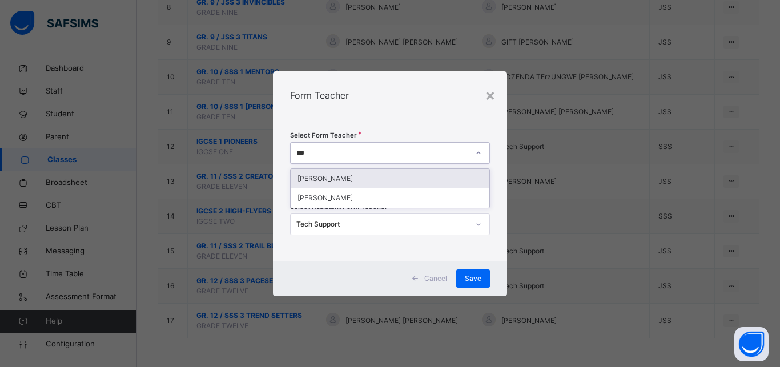
click at [347, 185] on div "EMMANUEL JOSEPH AYAKA" at bounding box center [390, 178] width 199 height 19
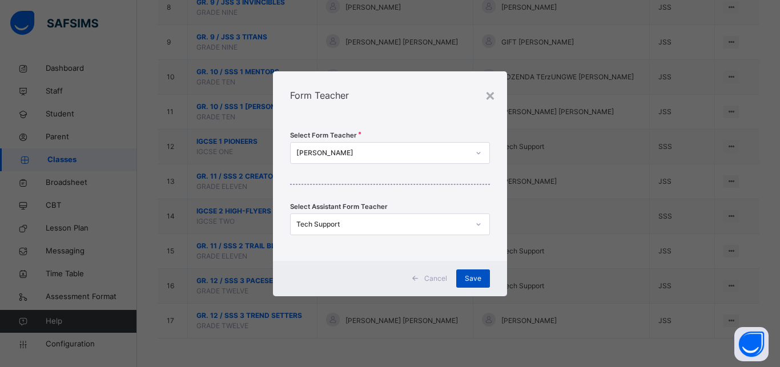
click at [471, 276] on span "Save" at bounding box center [473, 278] width 17 height 10
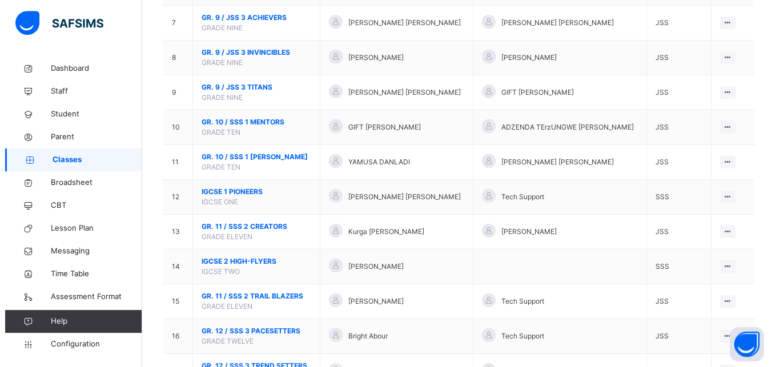
scroll to position [382, 0]
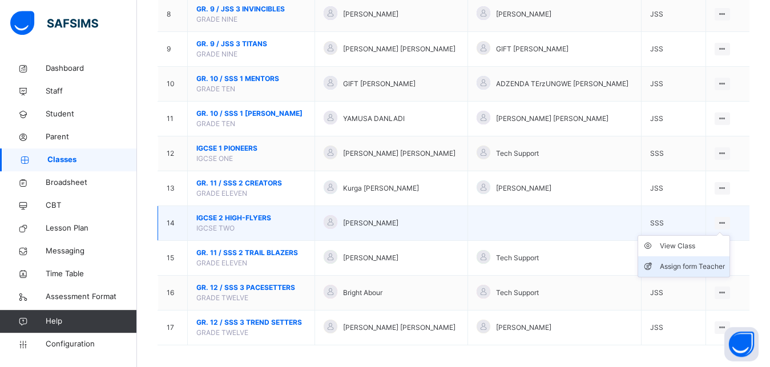
click at [697, 272] on div "Assign form Teacher" at bounding box center [692, 266] width 65 height 11
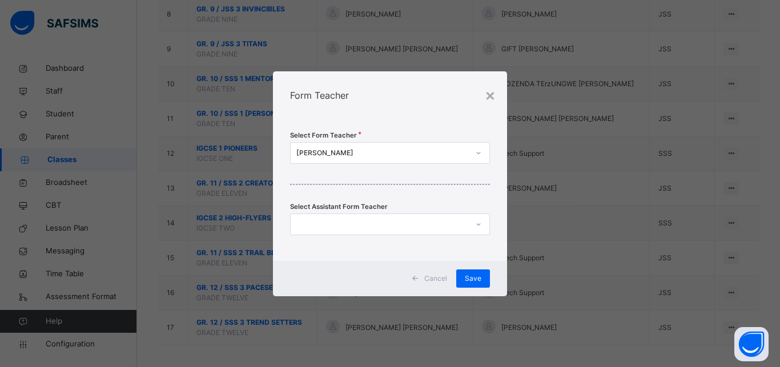
click at [437, 156] on div "VICTOR EHUMADU CHUKWUDI" at bounding box center [382, 153] width 172 height 10
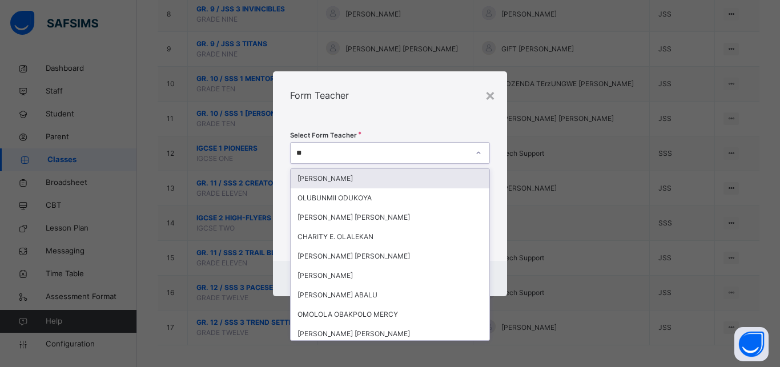
type input "***"
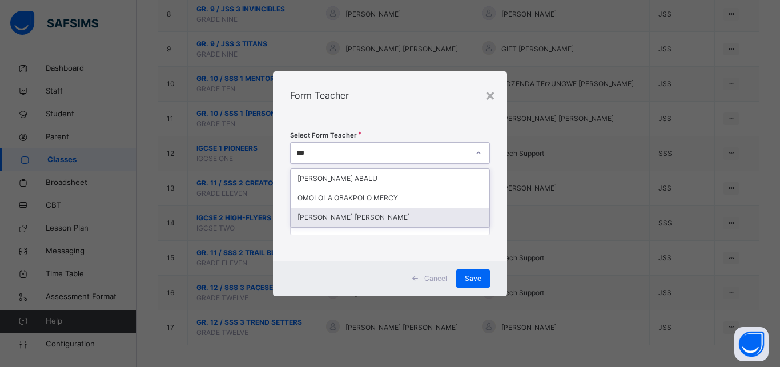
click at [388, 218] on div "AYODEJI OLOWU MICHEAL" at bounding box center [390, 217] width 199 height 19
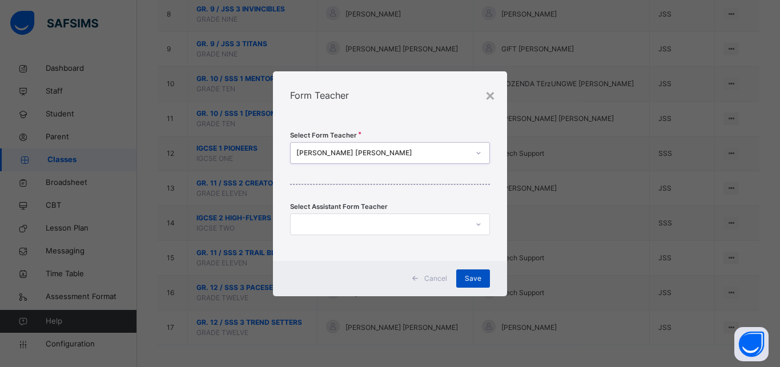
click at [474, 280] on span "Save" at bounding box center [473, 278] width 17 height 10
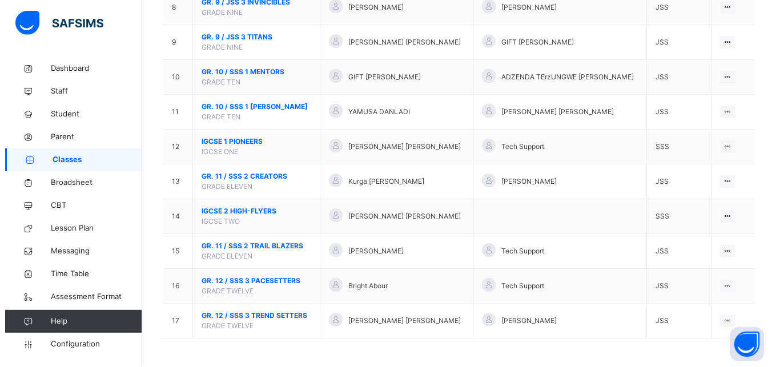
scroll to position [400, 0]
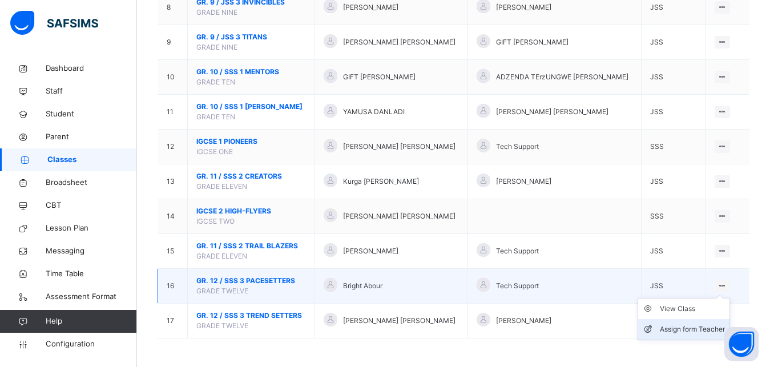
click at [692, 330] on div "Assign form Teacher" at bounding box center [692, 329] width 65 height 11
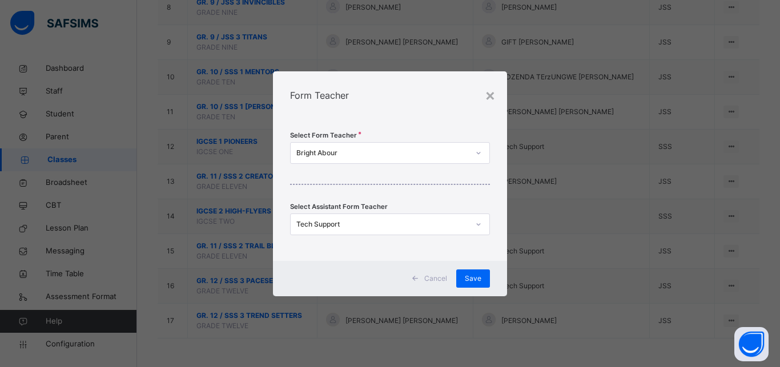
click at [376, 154] on div "Bright Abour" at bounding box center [382, 153] width 172 height 10
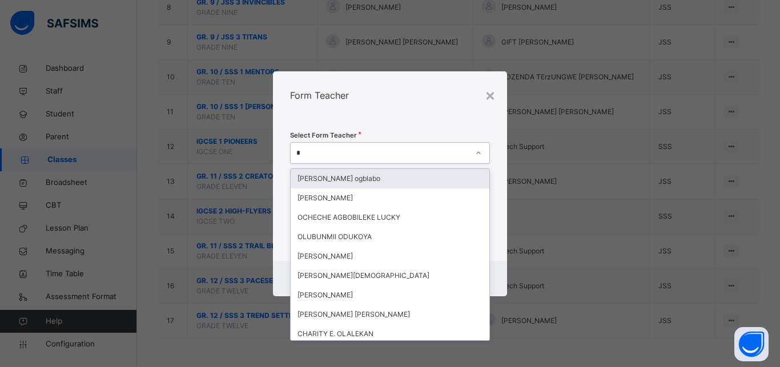
type input "**"
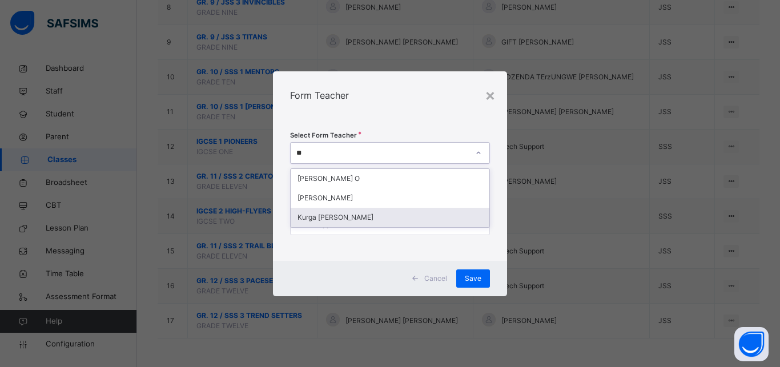
click at [363, 213] on div "Kurga Andrew Dooter" at bounding box center [390, 217] width 199 height 19
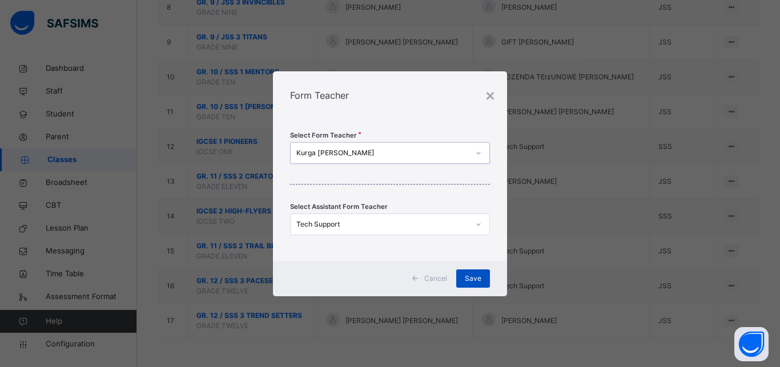
click at [484, 281] on div "Save" at bounding box center [473, 278] width 34 height 18
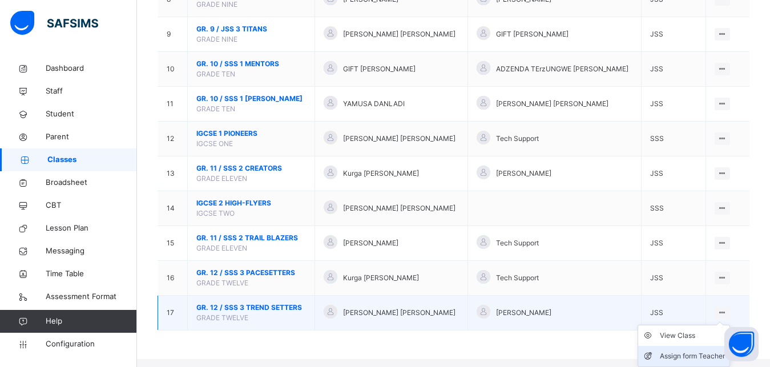
click at [704, 358] on li "Assign form Teacher" at bounding box center [683, 356] width 91 height 21
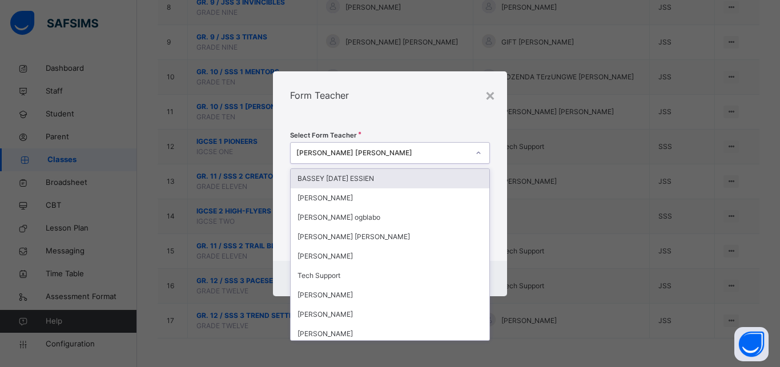
click at [400, 152] on div "OLAITAN FRANCIS MICHAEL" at bounding box center [382, 153] width 172 height 10
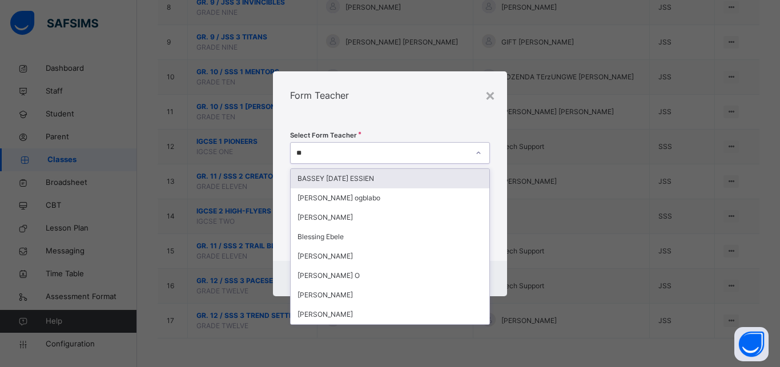
type input "***"
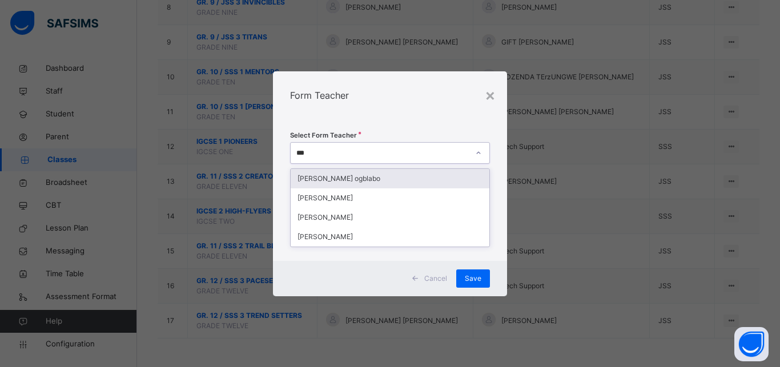
click at [337, 179] on div "SIMON OKPE ogblabo" at bounding box center [390, 178] width 199 height 19
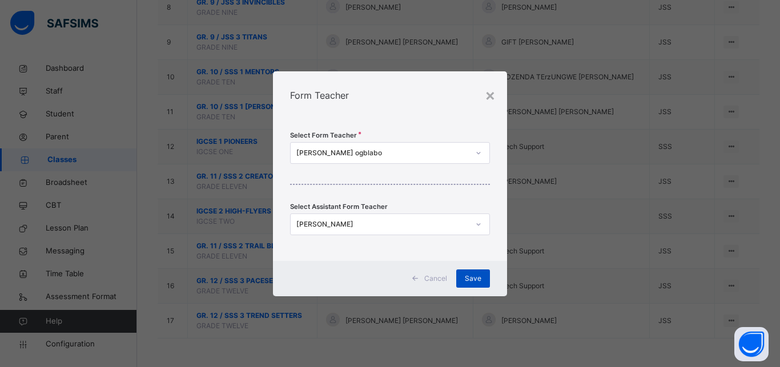
click at [475, 282] on span "Save" at bounding box center [473, 278] width 17 height 10
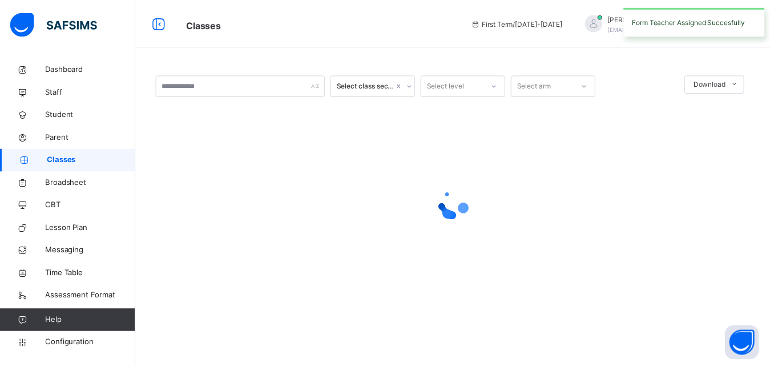
scroll to position [0, 0]
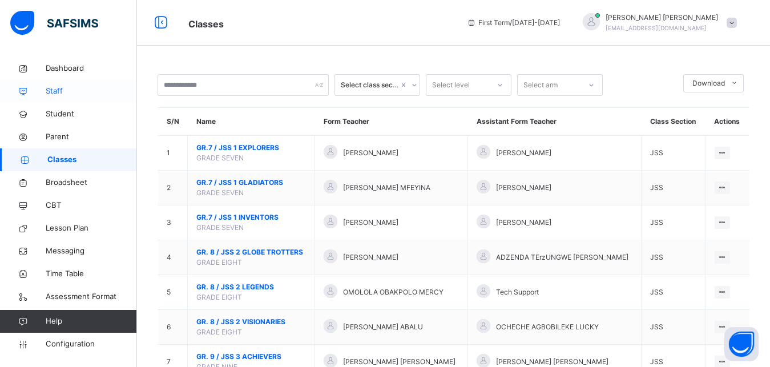
click at [64, 90] on span "Staff" at bounding box center [91, 91] width 91 height 11
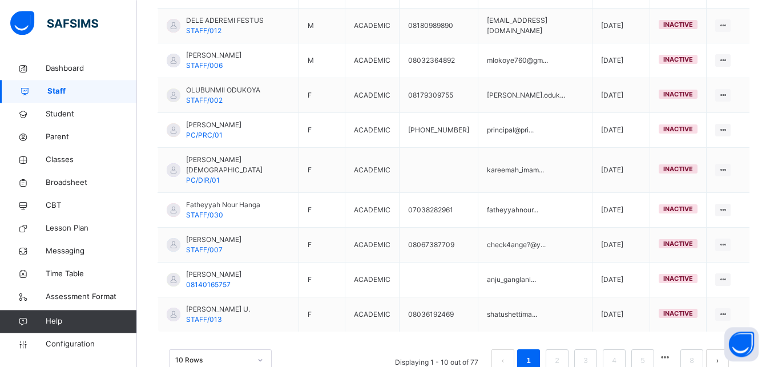
scroll to position [369, 0]
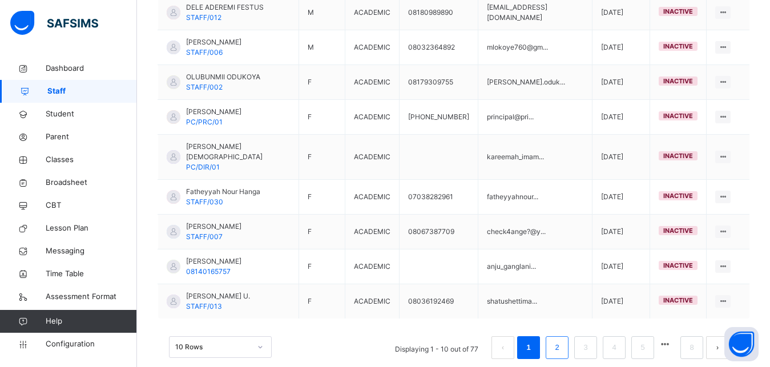
click at [562, 340] on link "2" at bounding box center [556, 347] width 11 height 15
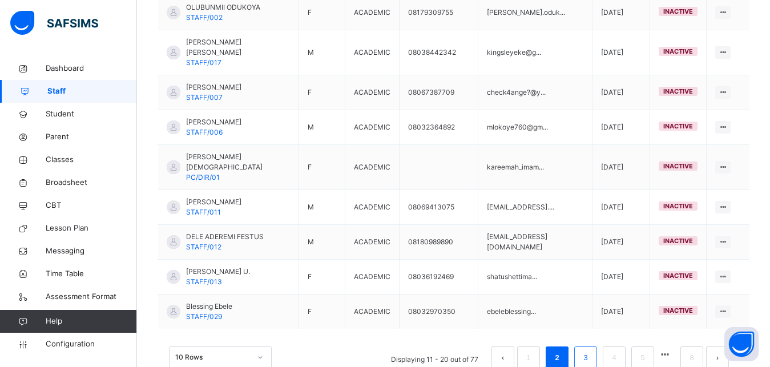
click at [591, 350] on link "3" at bounding box center [585, 357] width 11 height 15
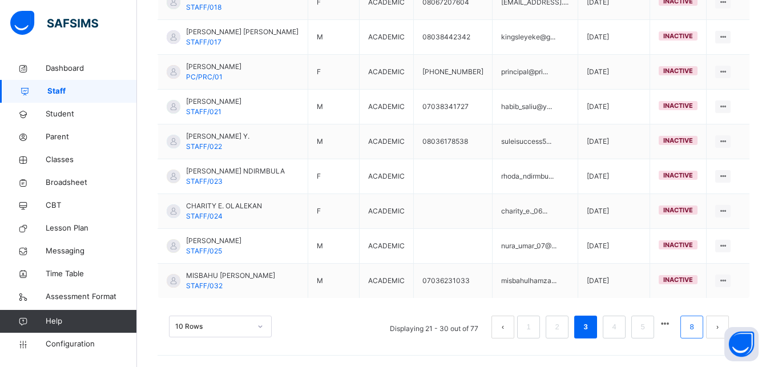
click at [697, 324] on link "8" at bounding box center [691, 327] width 11 height 15
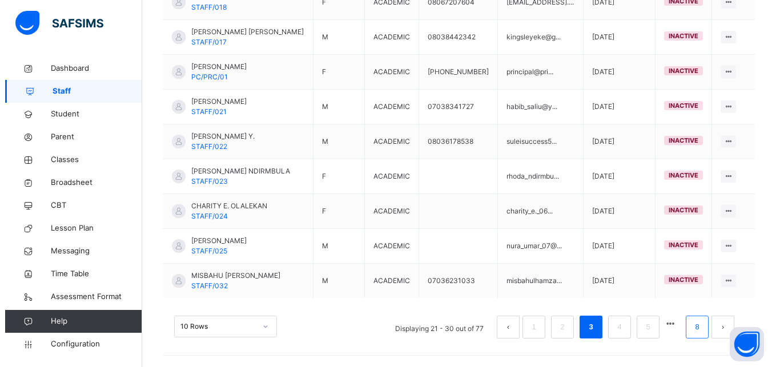
scroll to position [157, 0]
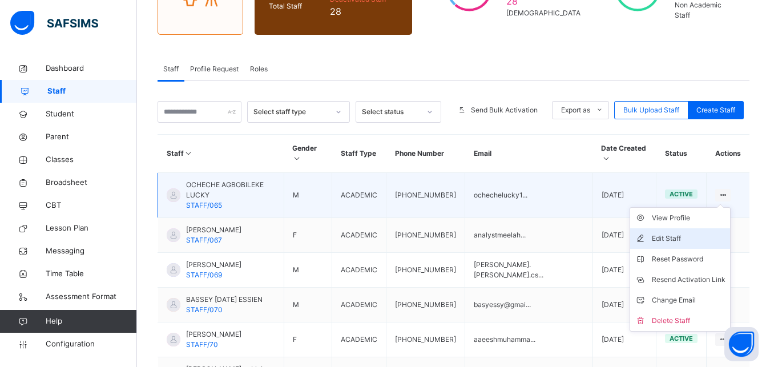
click at [676, 233] on div "Edit Staff" at bounding box center [689, 238] width 74 height 11
select select "**"
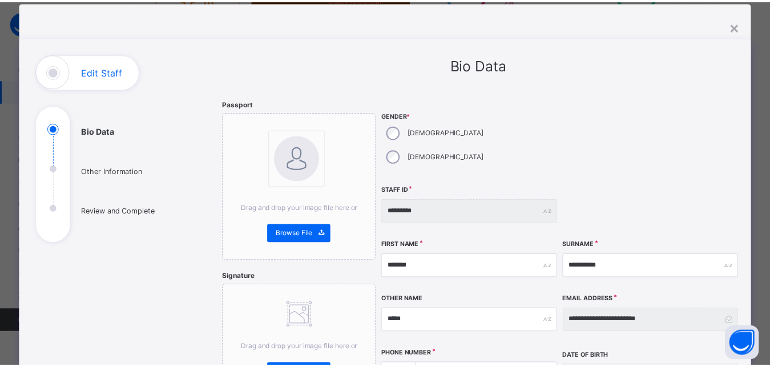
scroll to position [0, 0]
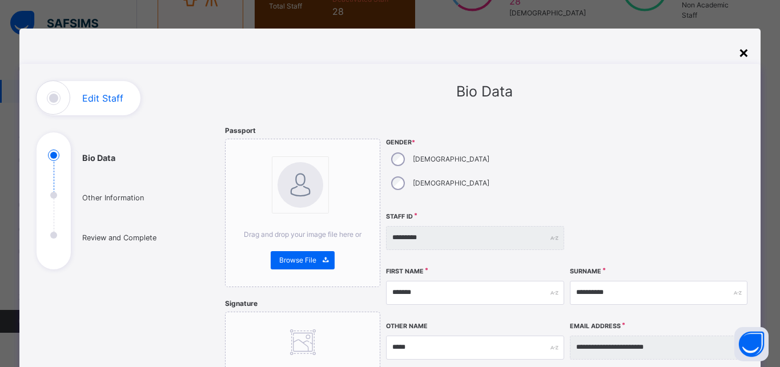
click at [738, 60] on div "×" at bounding box center [743, 52] width 11 height 24
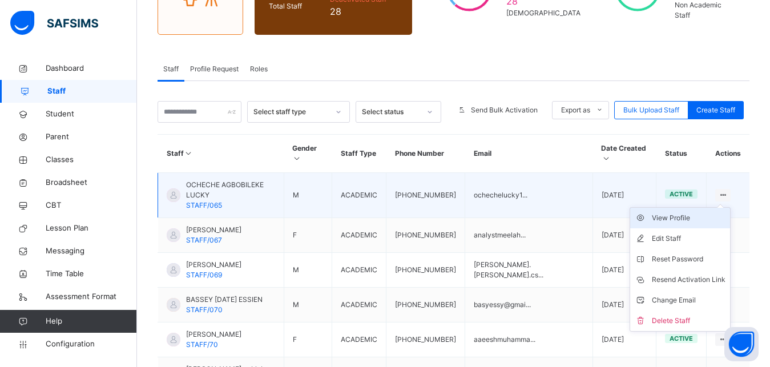
click at [687, 212] on div "View Profile" at bounding box center [689, 217] width 74 height 11
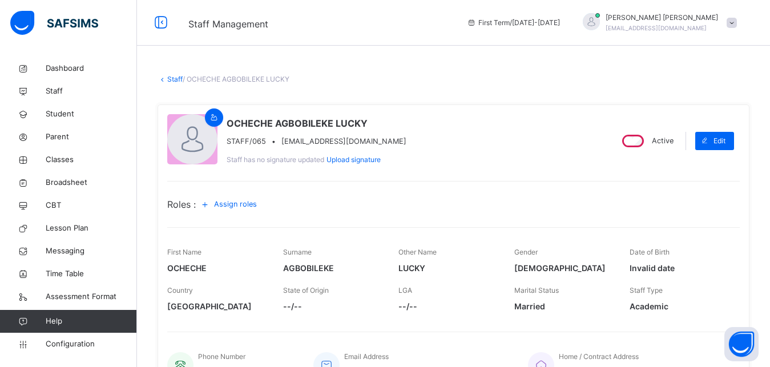
click at [170, 78] on link "Staff" at bounding box center [174, 79] width 15 height 9
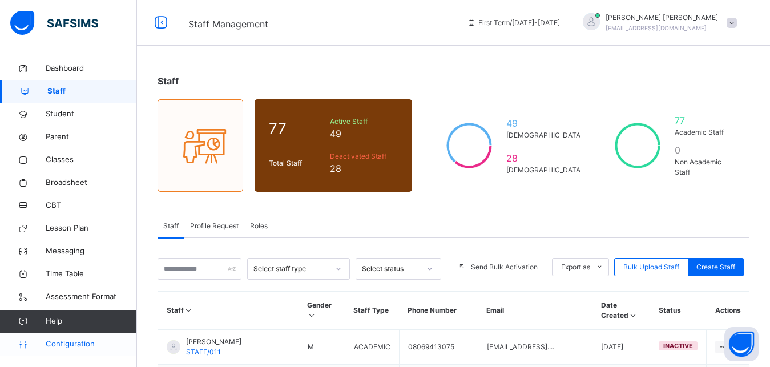
click at [79, 347] on span "Configuration" at bounding box center [91, 343] width 91 height 11
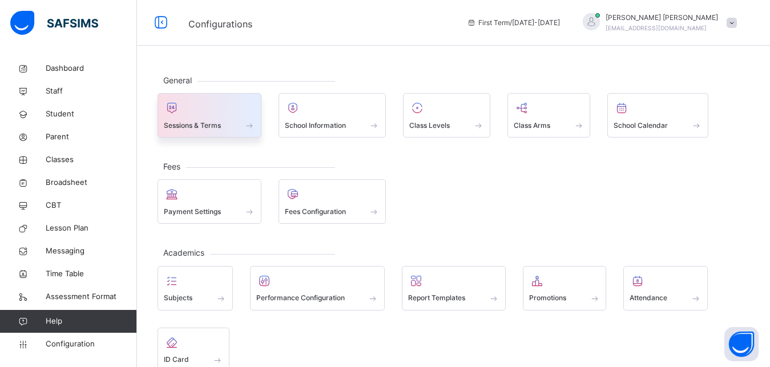
click at [244, 124] on div "Sessions & Terms" at bounding box center [209, 125] width 91 height 12
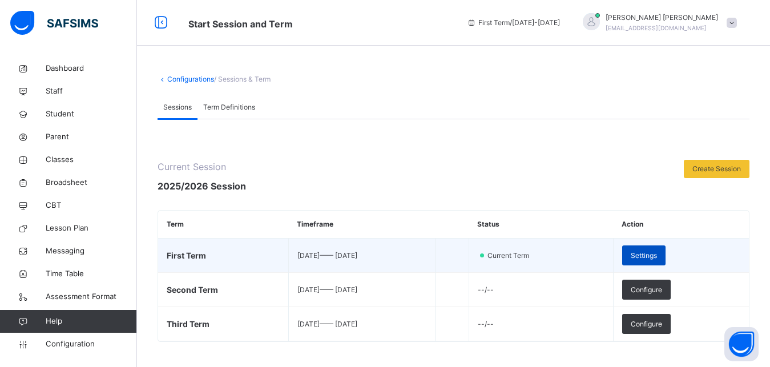
click at [657, 251] on span "Settings" at bounding box center [644, 256] width 26 height 10
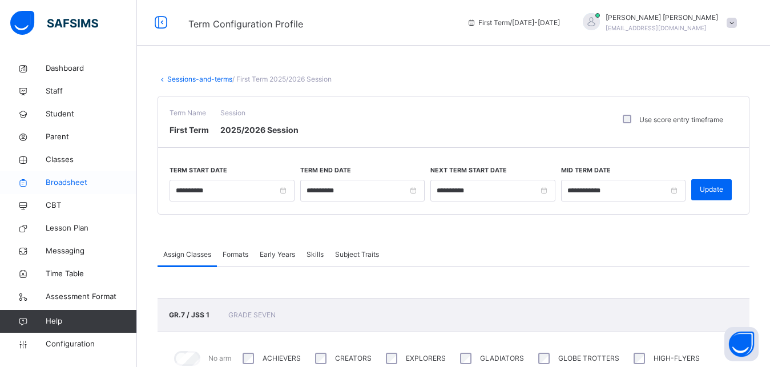
click at [85, 184] on span "Broadsheet" at bounding box center [91, 182] width 91 height 11
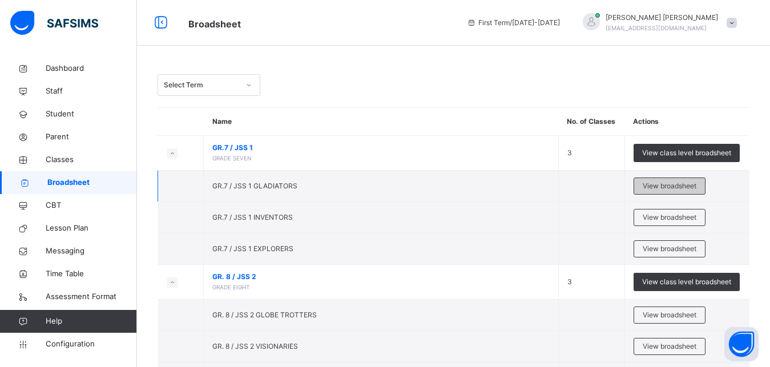
click at [673, 190] on span "View broadsheet" at bounding box center [670, 186] width 54 height 10
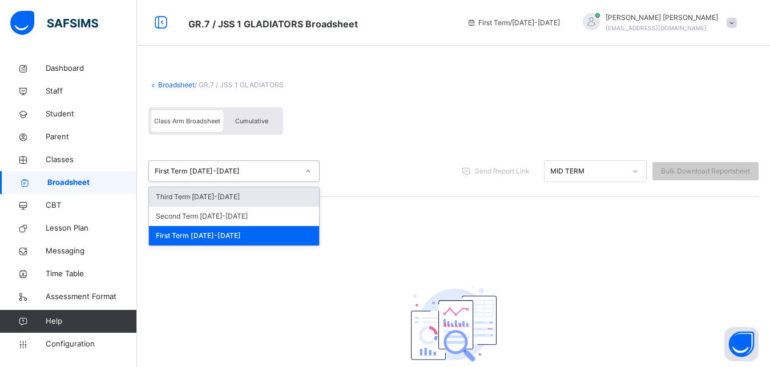
click at [267, 170] on div "First Term 2025-2026" at bounding box center [227, 171] width 144 height 10
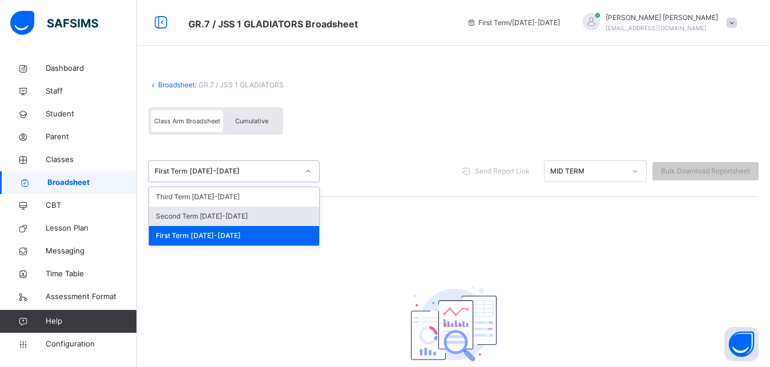
click at [179, 87] on link "Broadsheet" at bounding box center [176, 84] width 37 height 9
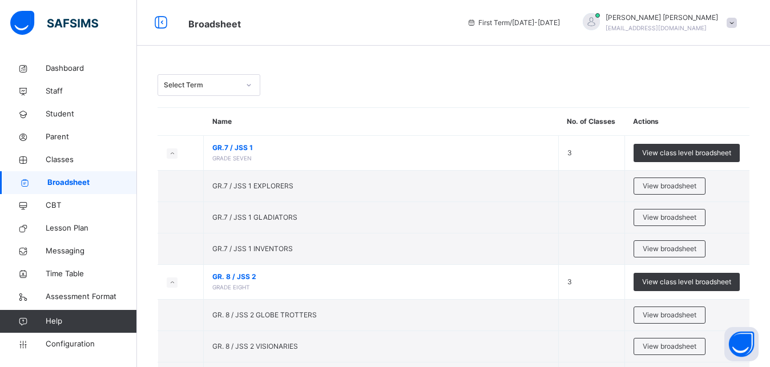
click at [249, 85] on icon at bounding box center [248, 84] width 7 height 11
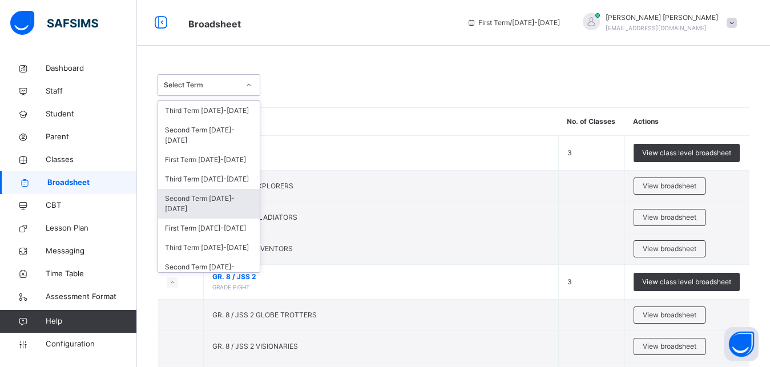
click at [199, 211] on div "Second Term 2024-2025" at bounding box center [209, 204] width 102 height 30
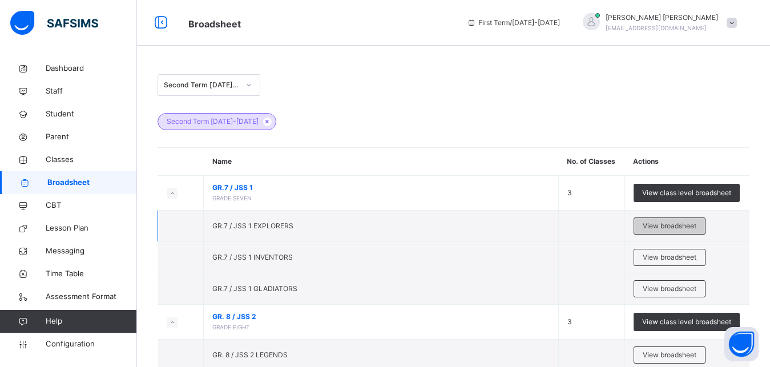
click at [681, 227] on span "View broadsheet" at bounding box center [670, 226] width 54 height 10
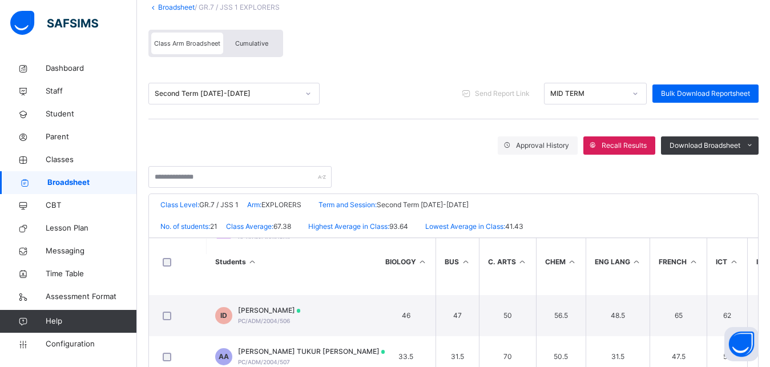
scroll to position [51, 1]
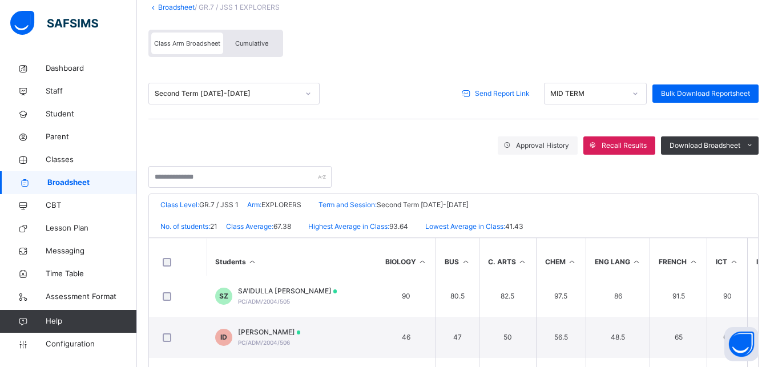
click at [639, 95] on icon at bounding box center [635, 93] width 7 height 11
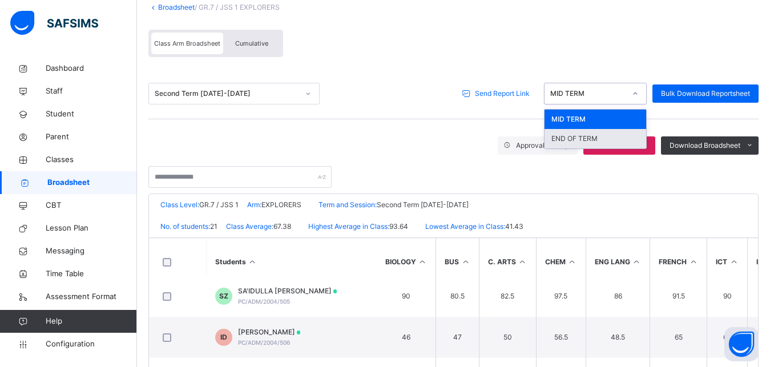
click at [615, 142] on div "END OF TERM" at bounding box center [596, 138] width 102 height 19
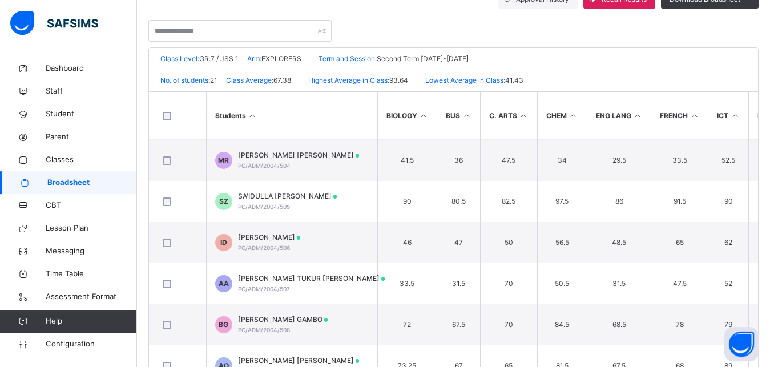
scroll to position [257, 0]
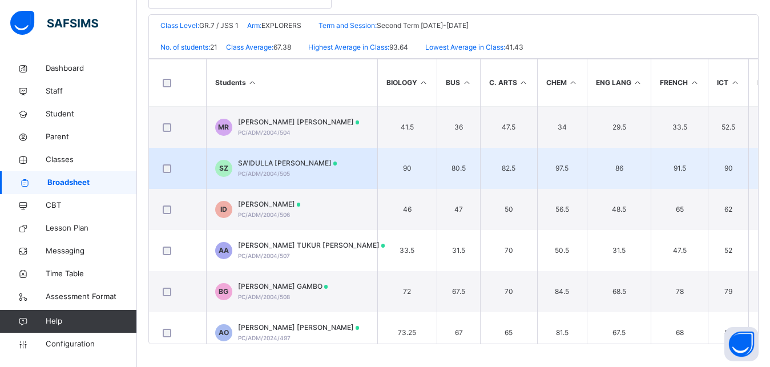
click at [337, 172] on div "SA'IDULLA MUSA ZARENAWA PC/ADM/2004/505" at bounding box center [287, 168] width 99 height 21
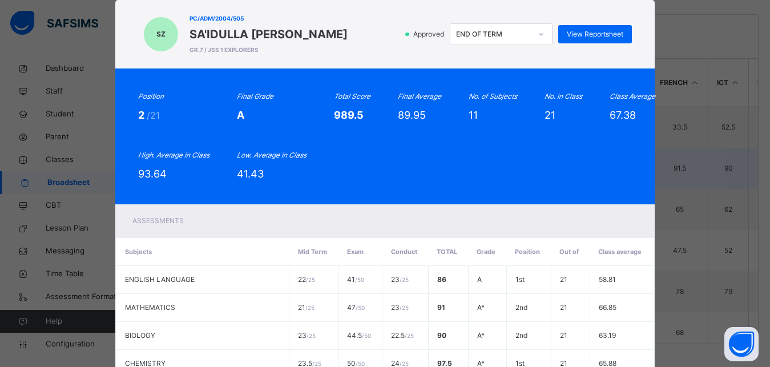
scroll to position [0, 0]
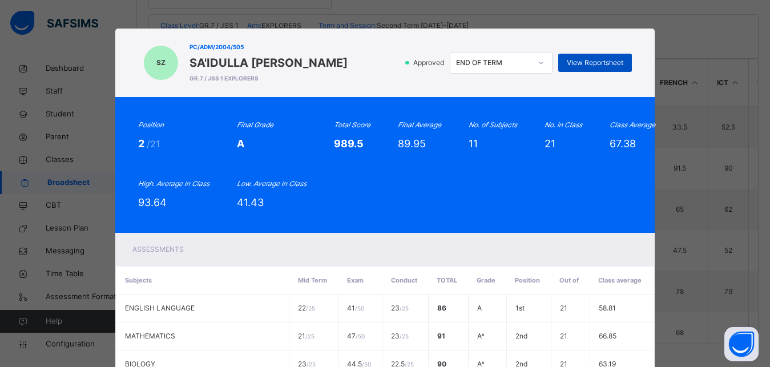
click at [592, 60] on span "View Reportsheet" at bounding box center [595, 63] width 57 height 10
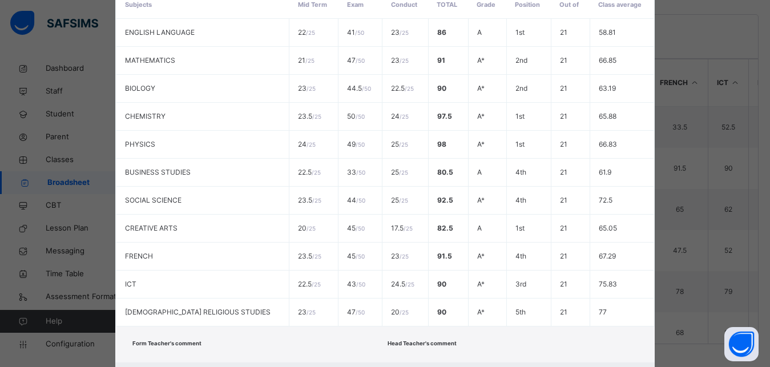
scroll to position [341, 0]
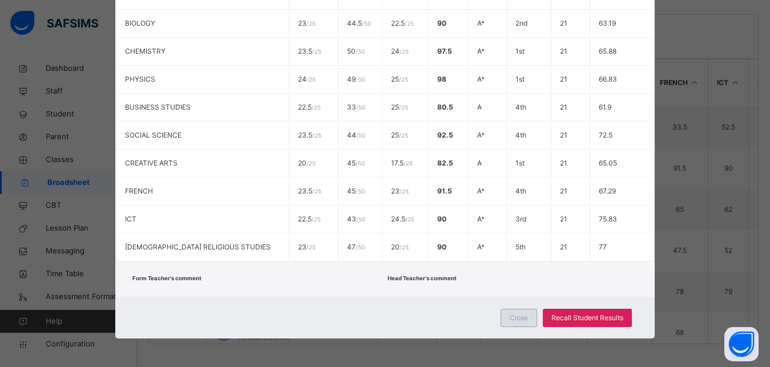
click at [522, 318] on span "Close" at bounding box center [519, 318] width 18 height 10
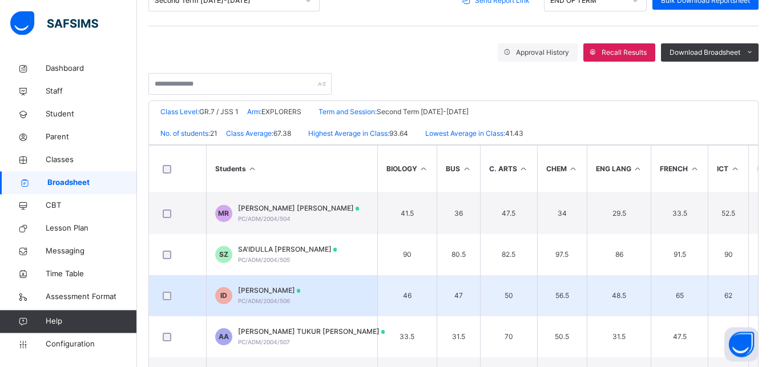
scroll to position [162, 0]
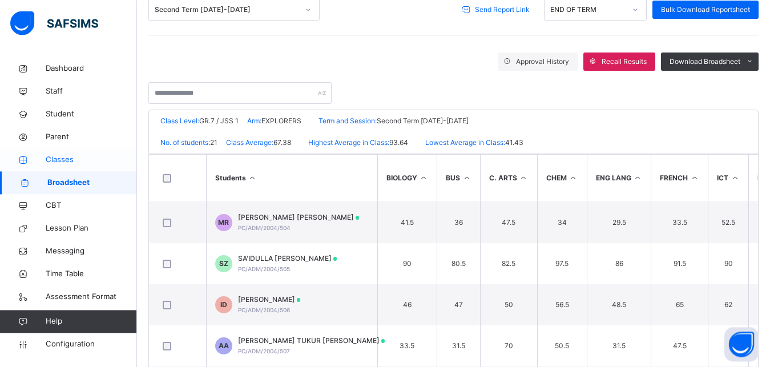
click at [63, 165] on span "Classes" at bounding box center [91, 159] width 91 height 11
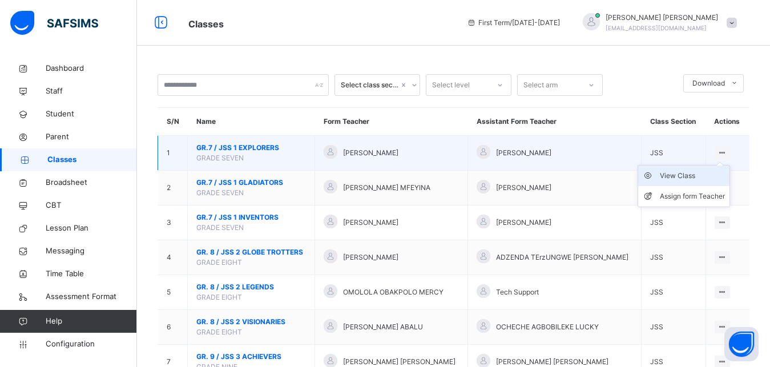
click at [684, 182] on div "View Class" at bounding box center [692, 175] width 65 height 11
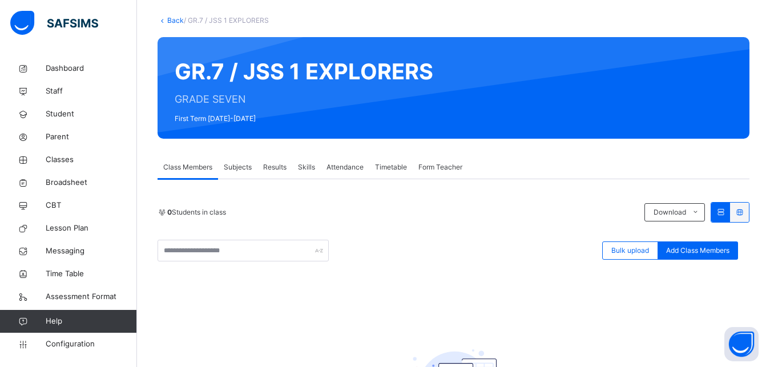
scroll to position [61, 0]
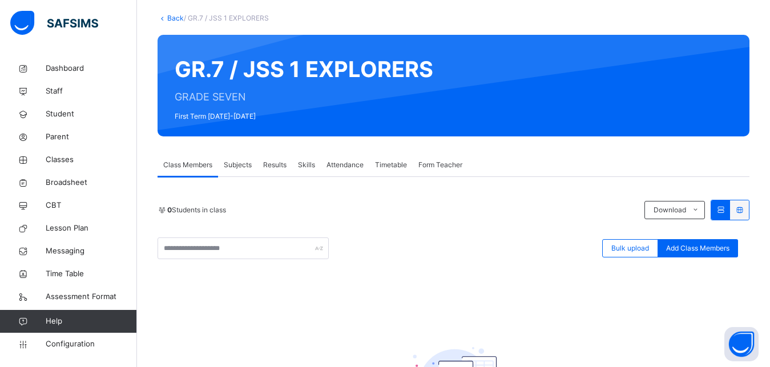
click at [269, 170] on span "Results" at bounding box center [274, 165] width 23 height 10
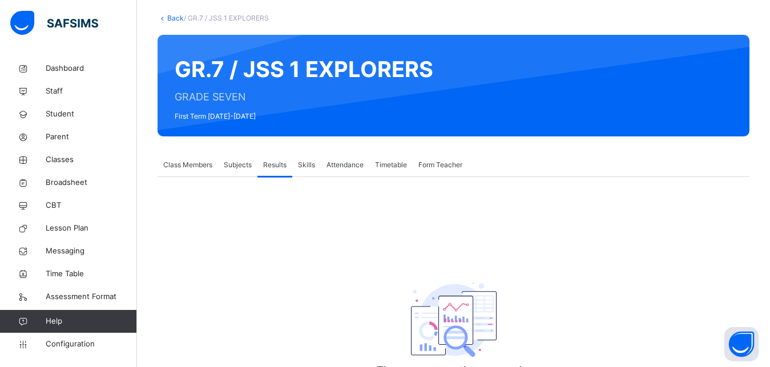
click at [243, 162] on span "Subjects" at bounding box center [238, 165] width 28 height 10
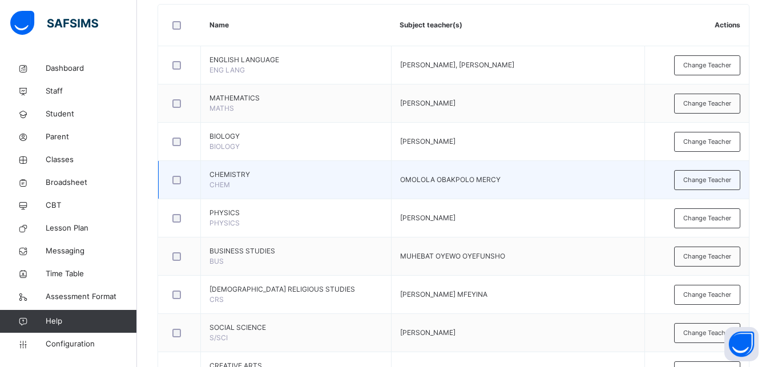
scroll to position [486, 0]
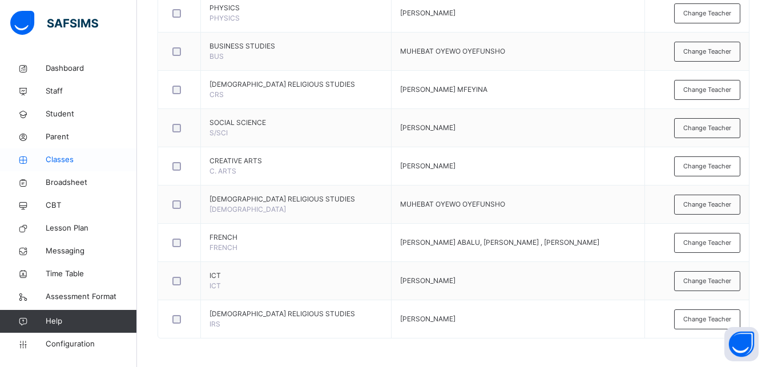
click at [62, 161] on span "Classes" at bounding box center [91, 159] width 91 height 11
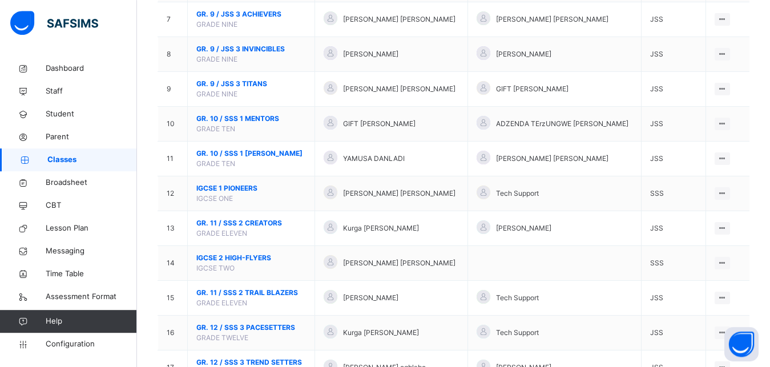
scroll to position [400, 0]
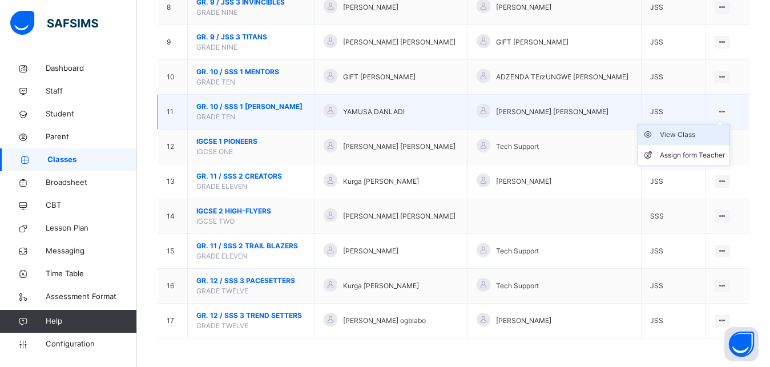
click at [689, 132] on div "View Class" at bounding box center [692, 134] width 65 height 11
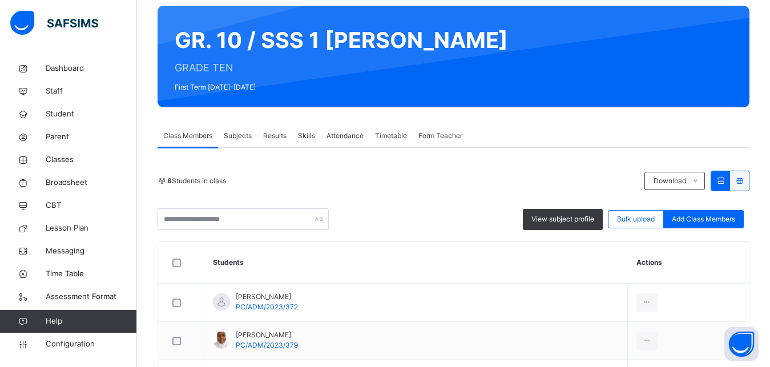
scroll to position [96, 0]
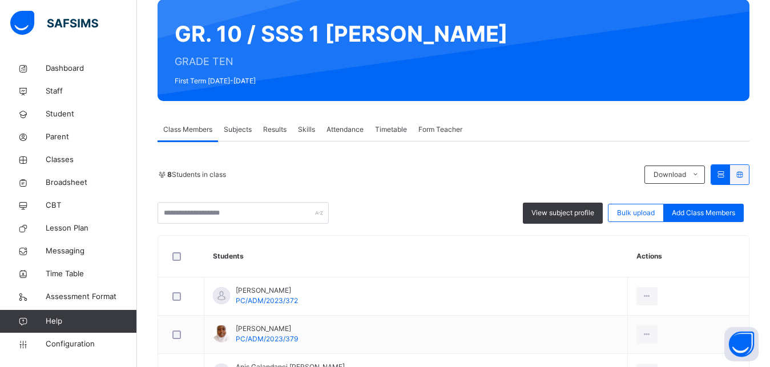
click at [248, 127] on span "Subjects" at bounding box center [238, 129] width 28 height 10
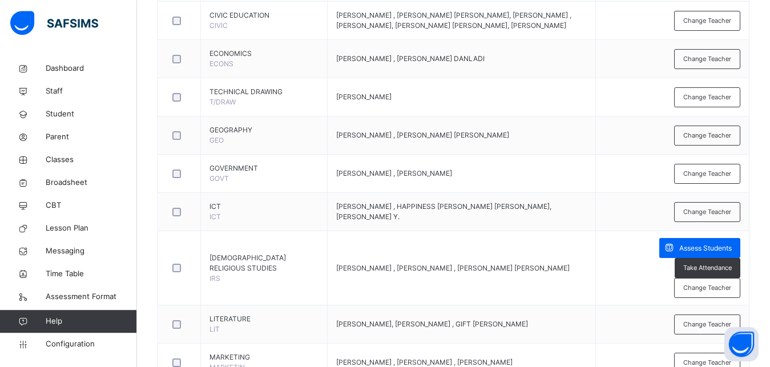
scroll to position [668, 0]
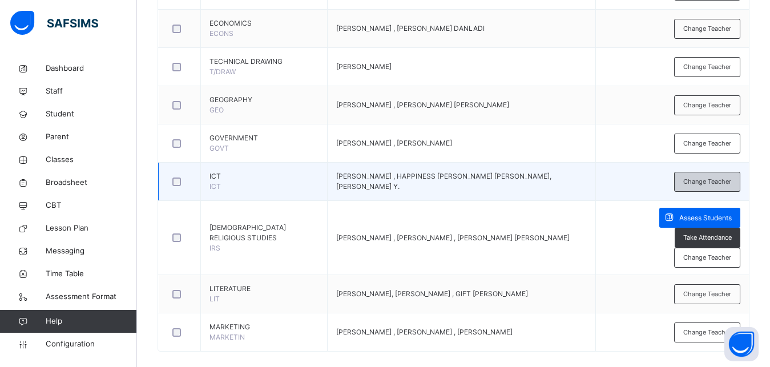
click at [731, 187] on span "Change Teacher" at bounding box center [707, 182] width 48 height 10
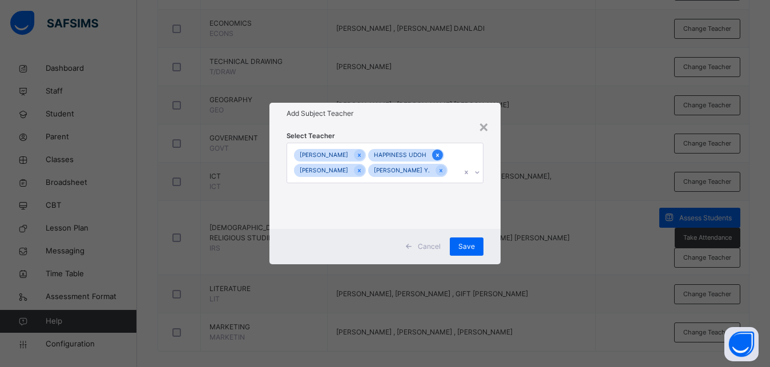
click at [434, 151] on icon at bounding box center [437, 155] width 6 height 8
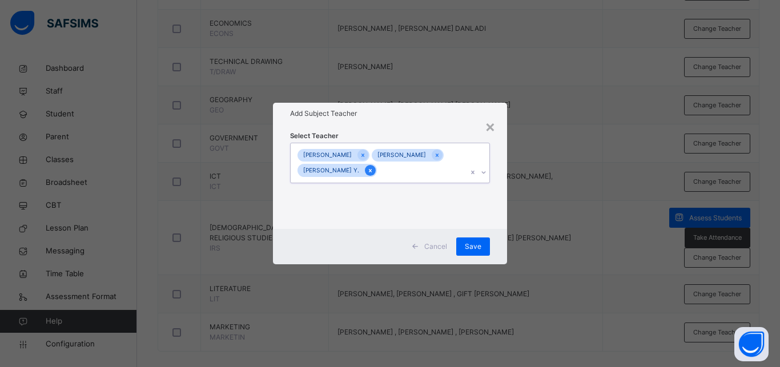
click at [376, 172] on div at bounding box center [370, 170] width 11 height 11
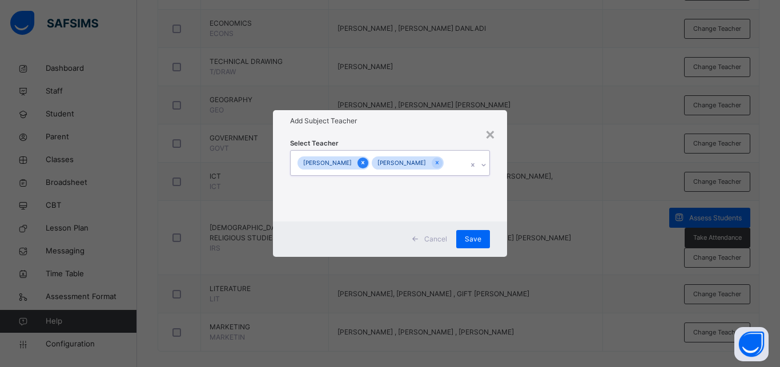
click at [362, 165] on icon at bounding box center [363, 163] width 6 height 8
click at [366, 166] on icon at bounding box center [363, 163] width 6 height 8
click at [352, 165] on div "Select subject teacher's name" at bounding box center [345, 163] width 96 height 22
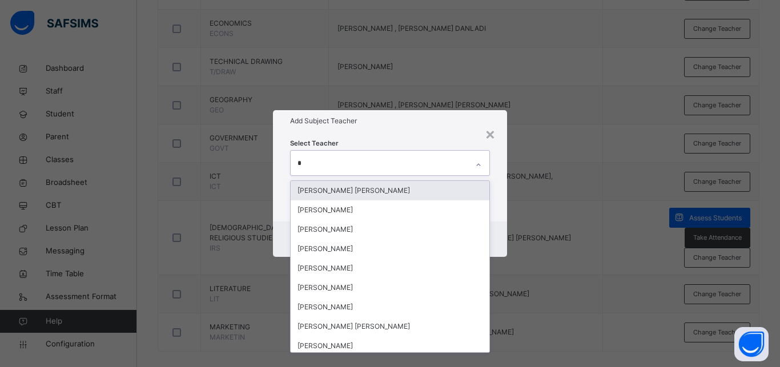
type input "**"
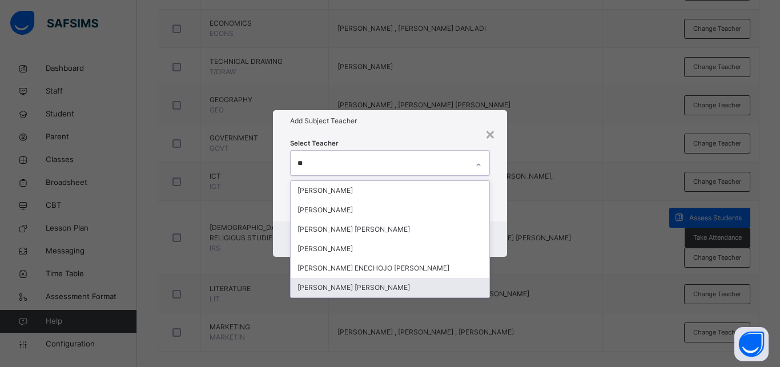
click at [337, 287] on div "Ola John Ayodele" at bounding box center [390, 287] width 199 height 19
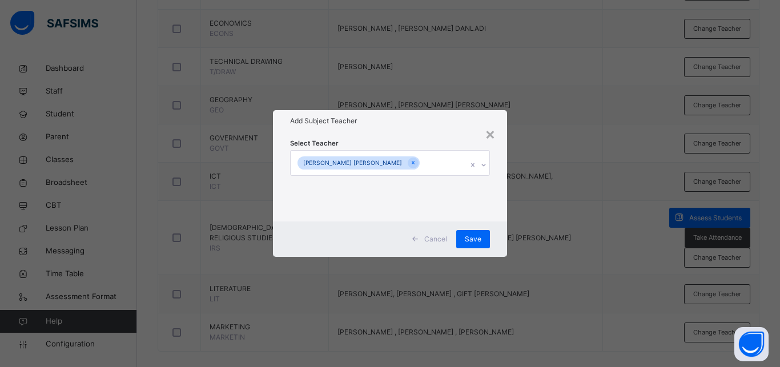
click at [515, 300] on div "× Add Subject Teacher Select Teacher Ola John Ayodele Cancel Save" at bounding box center [390, 183] width 780 height 367
click at [474, 239] on span "Save" at bounding box center [473, 239] width 17 height 10
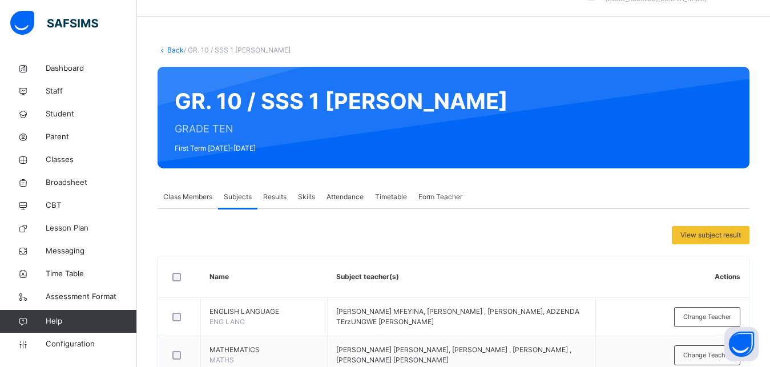
scroll to position [0, 0]
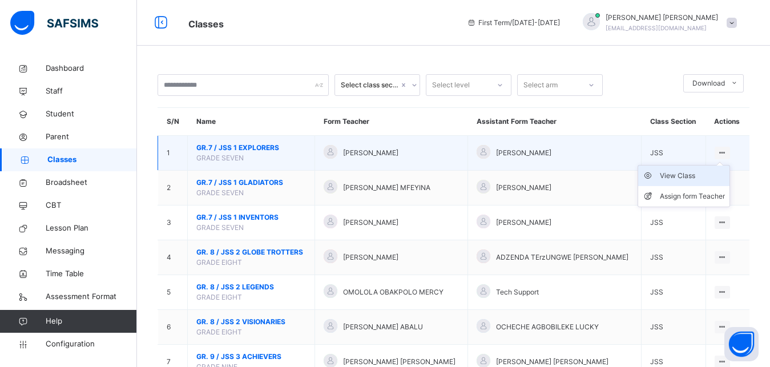
click at [691, 182] on div "View Class" at bounding box center [692, 175] width 65 height 11
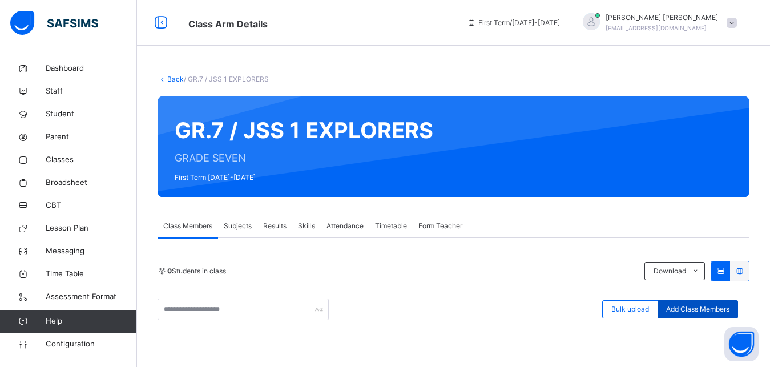
click at [705, 310] on span "Add Class Members" at bounding box center [697, 309] width 63 height 10
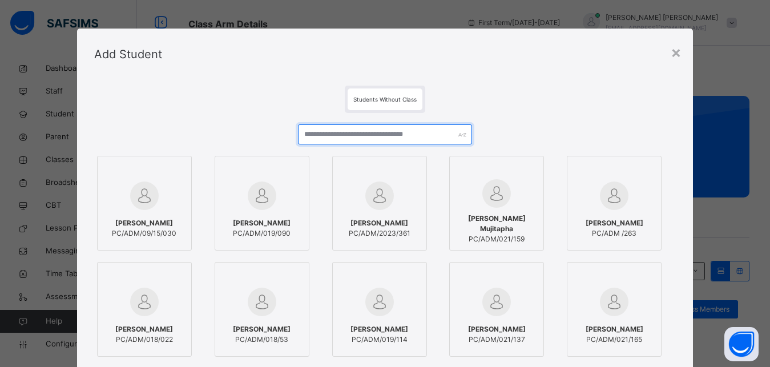
click at [370, 139] on input "text" at bounding box center [385, 134] width 175 height 20
click at [678, 47] on div "×" at bounding box center [676, 52] width 11 height 24
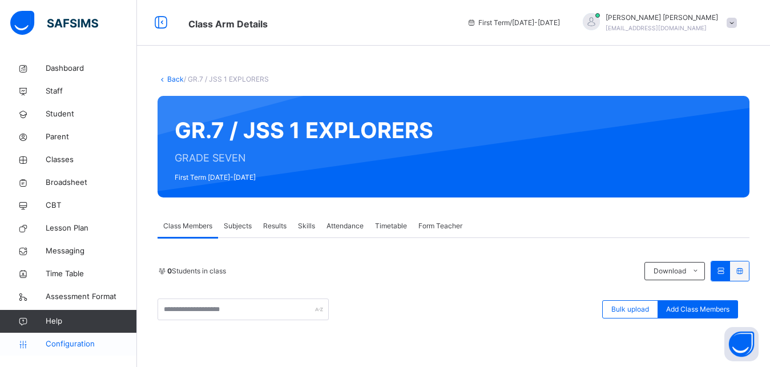
click at [91, 350] on link "Configuration" at bounding box center [68, 344] width 136 height 23
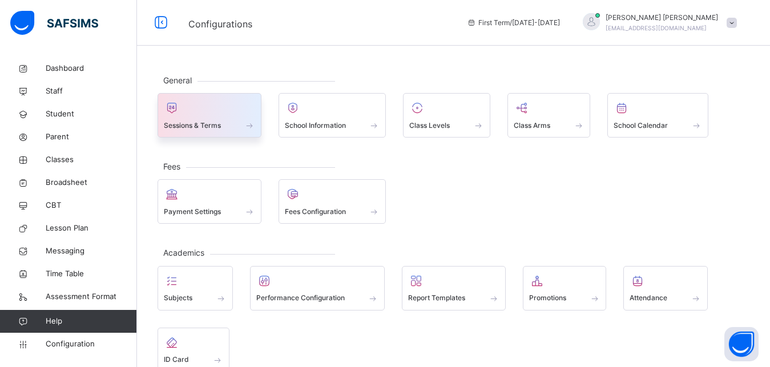
click at [246, 123] on span at bounding box center [249, 125] width 11 height 10
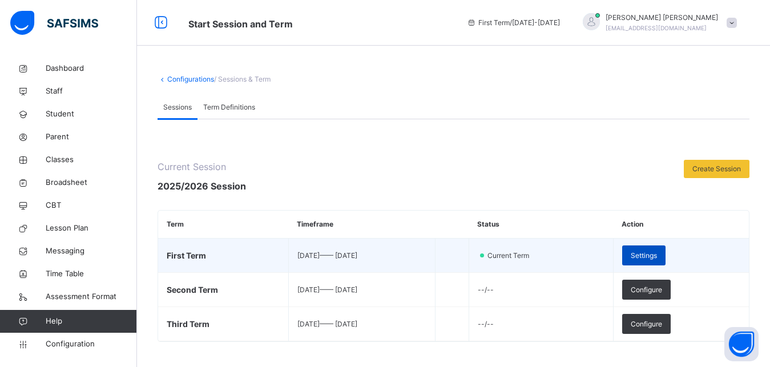
click at [657, 259] on span "Settings" at bounding box center [644, 256] width 26 height 10
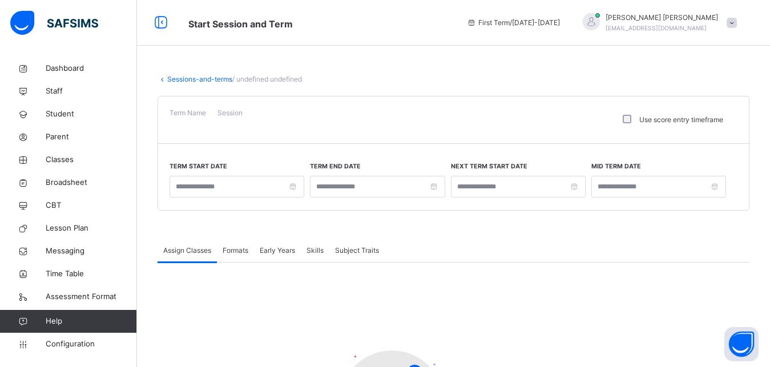
type input "**********"
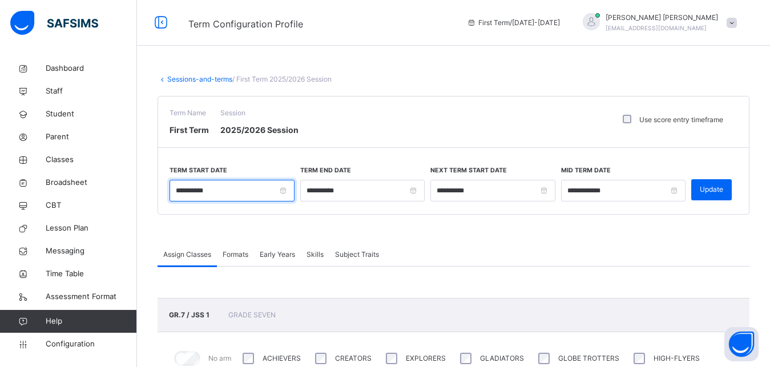
click at [282, 193] on input "**********" at bounding box center [232, 191] width 125 height 22
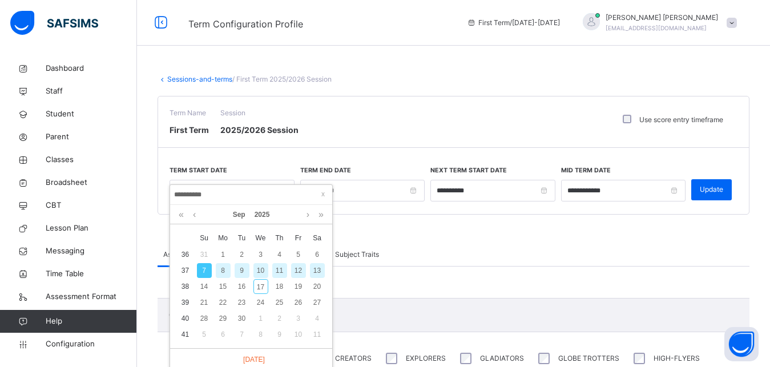
click at [282, 193] on input "**********" at bounding box center [251, 194] width 155 height 13
click at [445, 249] on div "Assign Classes Formats Early Years Skills Subject Traits" at bounding box center [454, 254] width 592 height 23
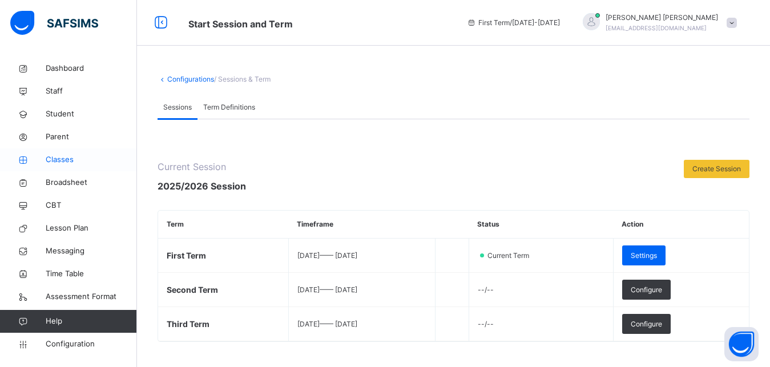
click at [60, 158] on span "Classes" at bounding box center [91, 159] width 91 height 11
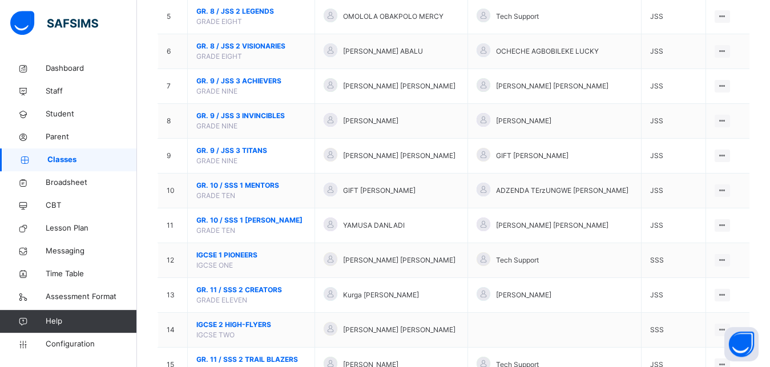
scroll to position [400, 0]
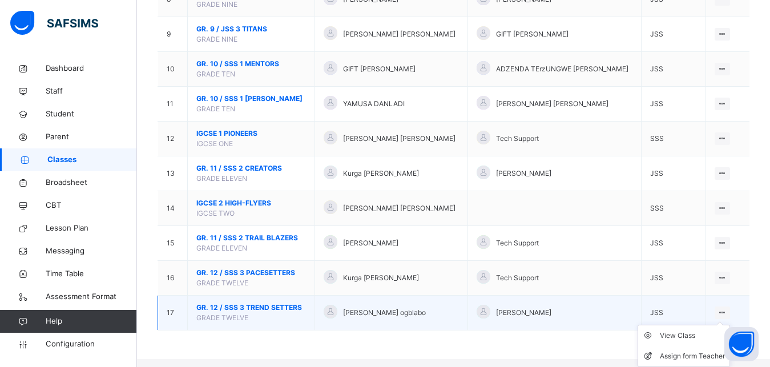
click at [725, 317] on icon at bounding box center [722, 312] width 10 height 9
click at [696, 341] on div "View Class" at bounding box center [692, 335] width 65 height 11
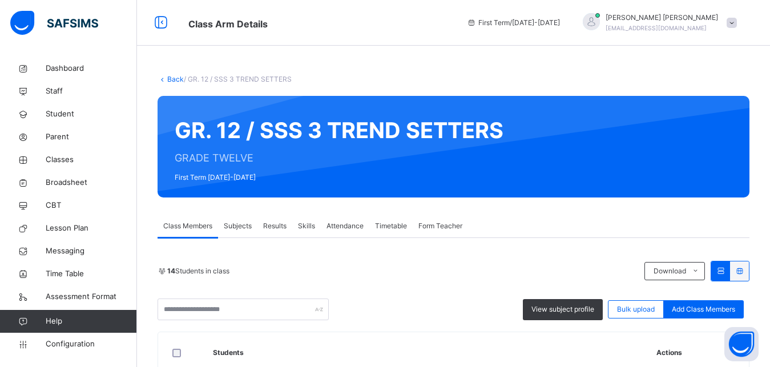
scroll to position [115, 0]
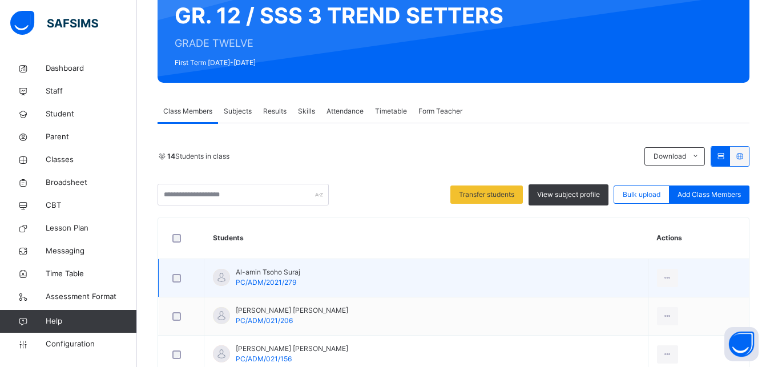
click at [182, 279] on div at bounding box center [181, 278] width 22 height 9
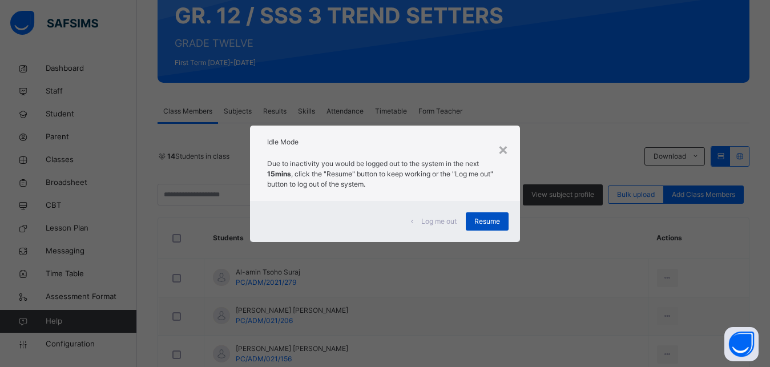
click at [489, 224] on span "Resume" at bounding box center [487, 221] width 26 height 10
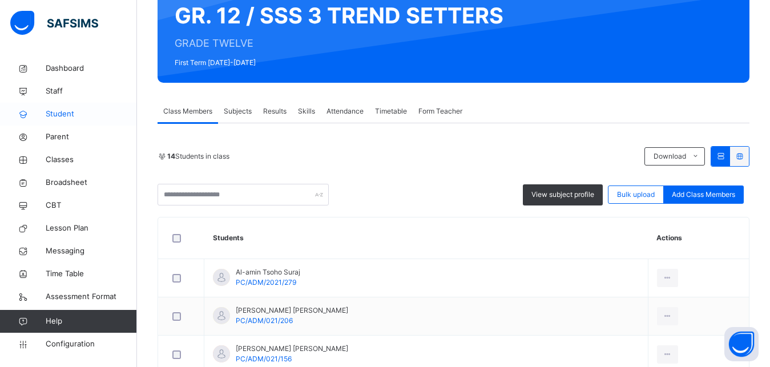
click at [55, 116] on span "Student" at bounding box center [91, 113] width 91 height 11
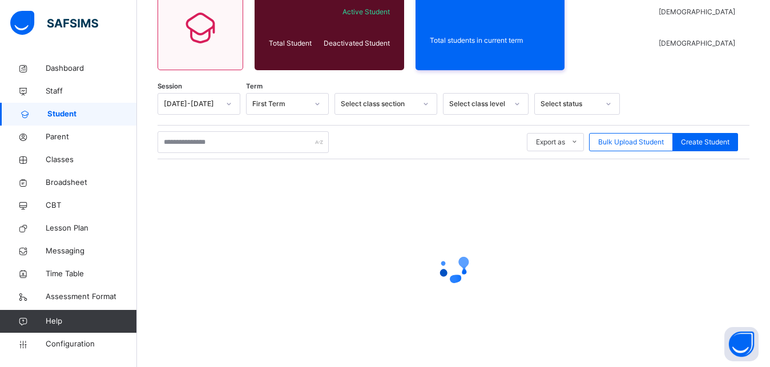
scroll to position [71, 0]
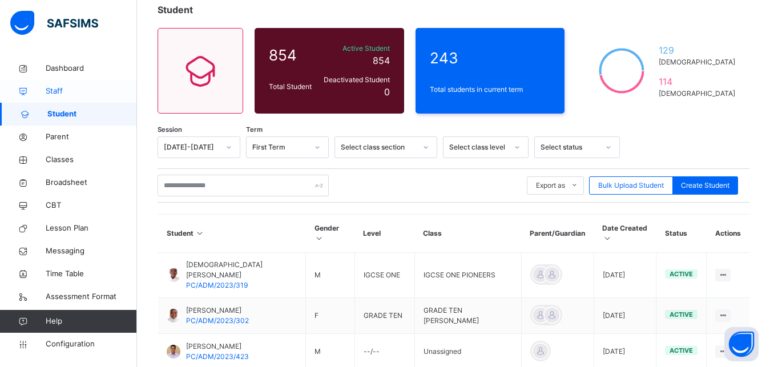
click at [70, 96] on span "Staff" at bounding box center [91, 91] width 91 height 11
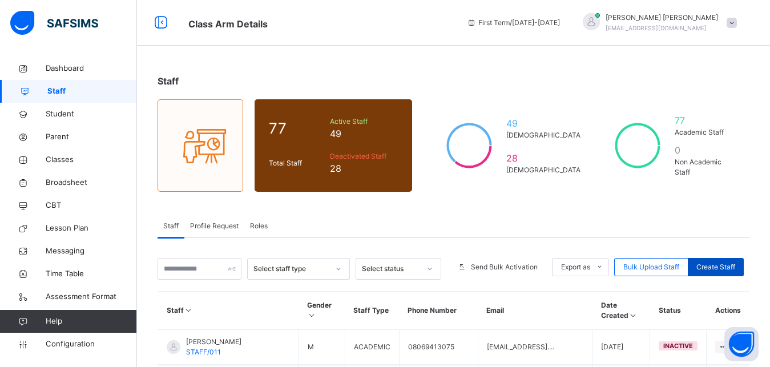
click at [733, 269] on span "Create Staff" at bounding box center [715, 267] width 39 height 10
select select "**"
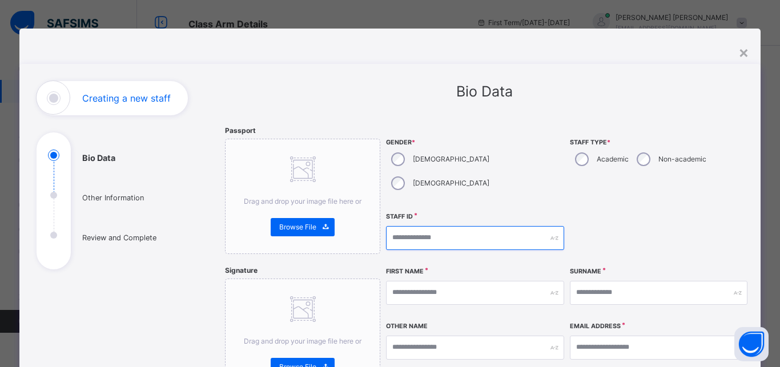
click at [410, 226] on input "text" at bounding box center [475, 238] width 178 height 24
type input "*"
type input "*********"
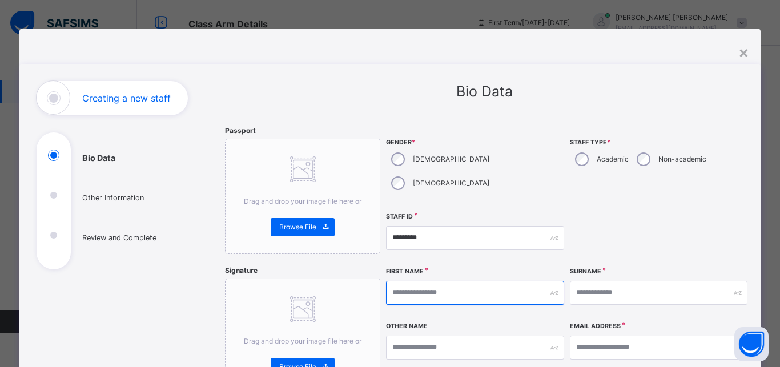
click at [415, 281] on input "text" at bounding box center [475, 293] width 178 height 24
type input "********"
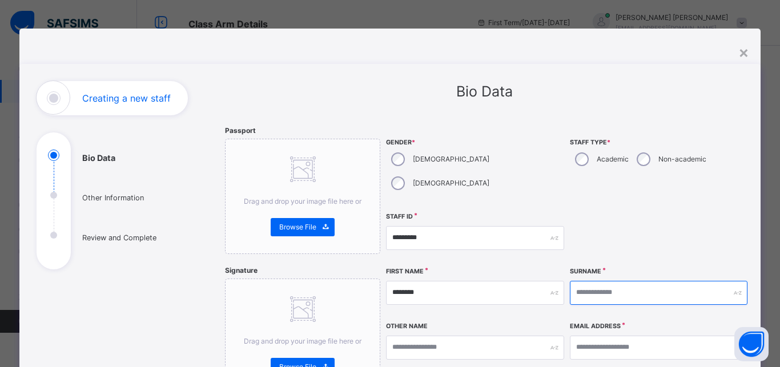
click at [594, 281] on input "text" at bounding box center [659, 293] width 178 height 24
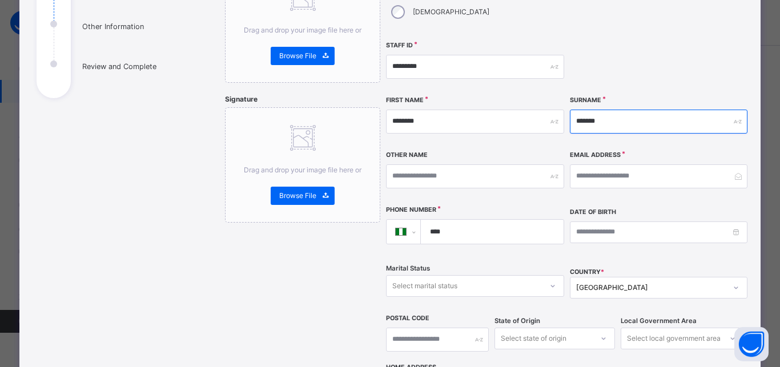
scroll to position [160, 0]
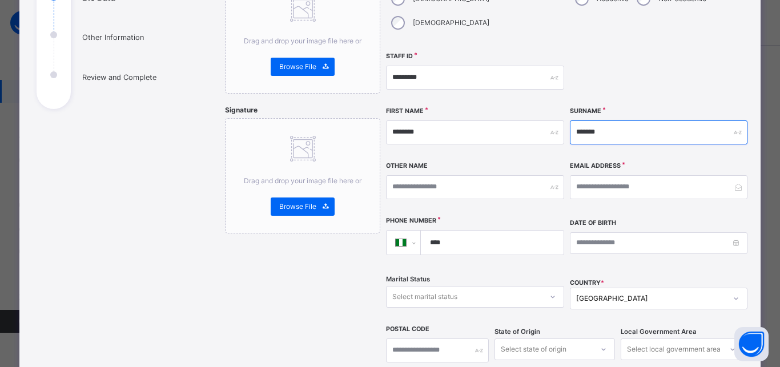
type input "*******"
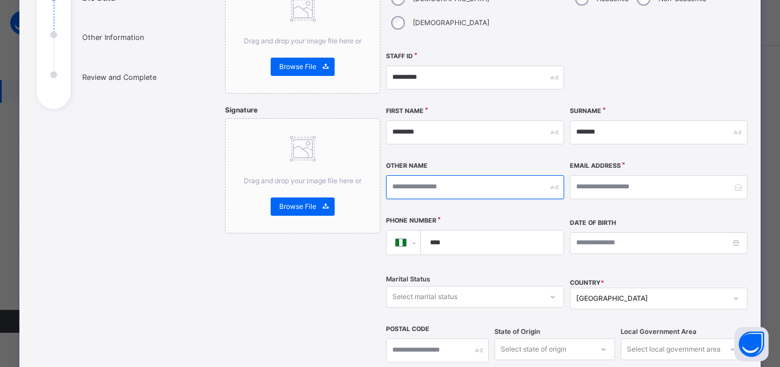
click at [413, 175] on input "text" at bounding box center [475, 187] width 178 height 24
type input "**********"
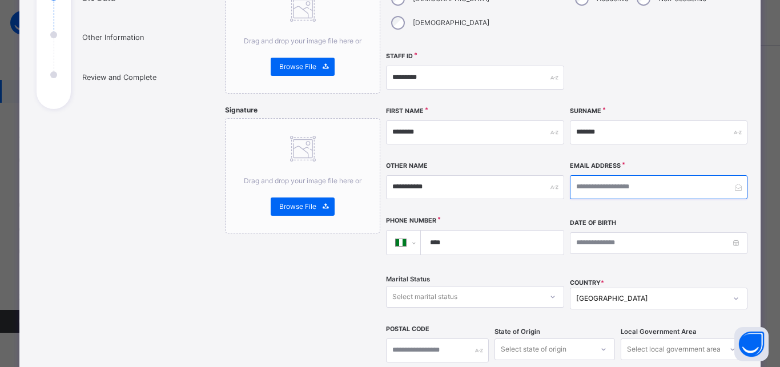
click at [606, 175] on input "email" at bounding box center [659, 187] width 178 height 24
type input "*"
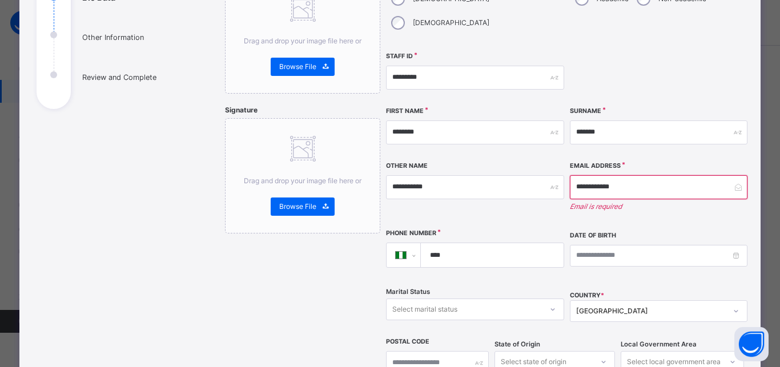
click at [450, 243] on input "****" at bounding box center [490, 255] width 134 height 24
click at [638, 175] on input "**********" at bounding box center [659, 187] width 178 height 24
click at [632, 175] on input "**********" at bounding box center [659, 187] width 178 height 24
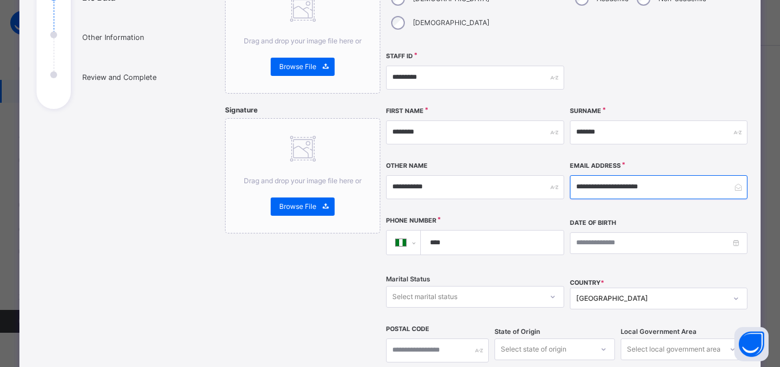
type input "**********"
click at [490, 231] on input "****" at bounding box center [490, 243] width 134 height 24
type input "**********"
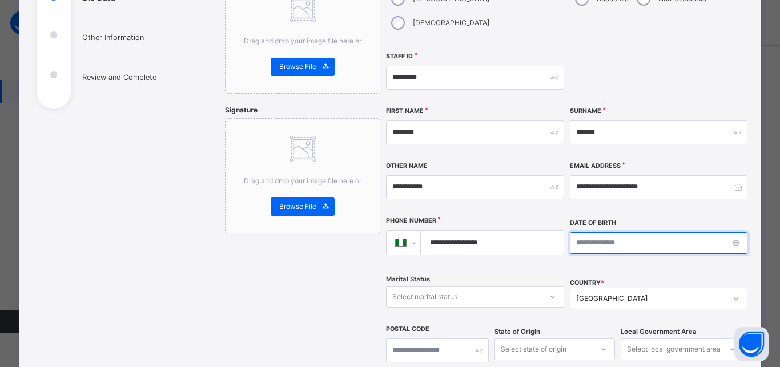
click at [580, 232] on input at bounding box center [659, 243] width 178 height 22
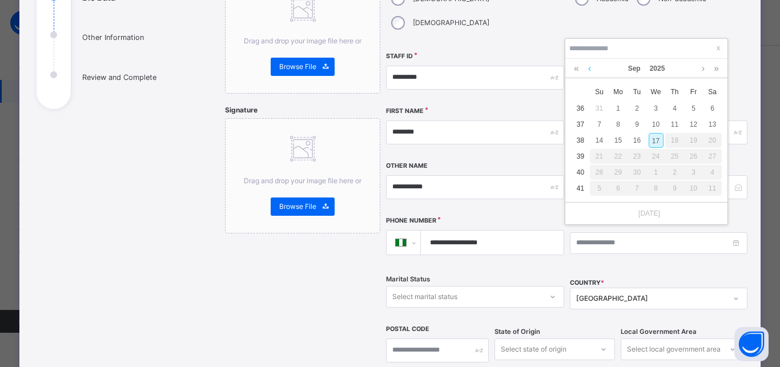
click at [588, 70] on link at bounding box center [589, 68] width 9 height 19
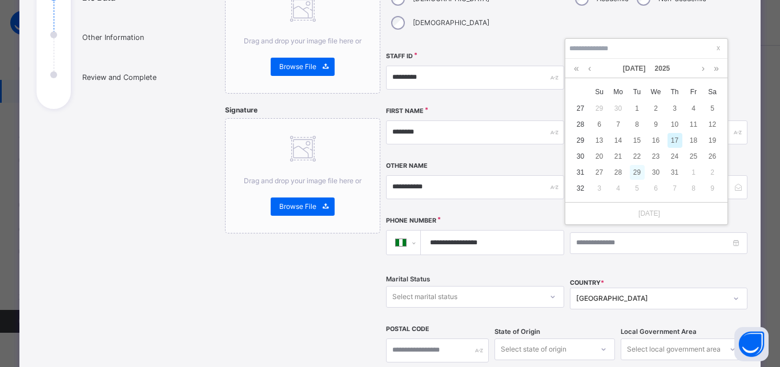
click at [632, 170] on div "29" at bounding box center [637, 172] width 15 height 15
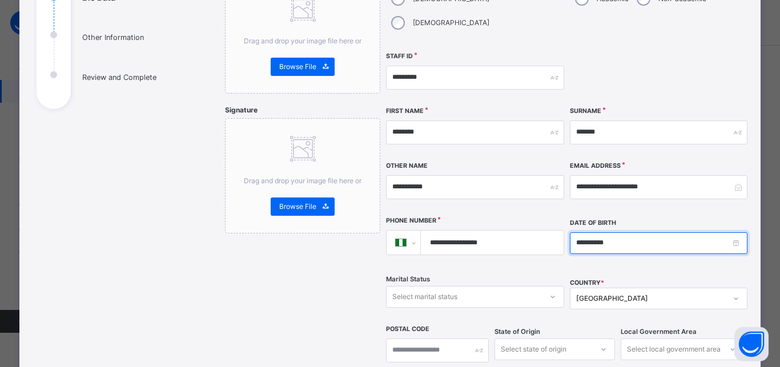
click at [612, 232] on input "**********" at bounding box center [659, 243] width 178 height 22
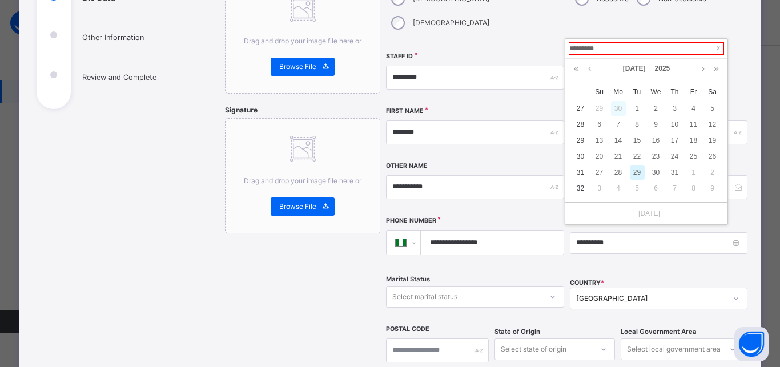
type input "**********"
click at [659, 234] on div "**********" at bounding box center [659, 242] width 178 height 50
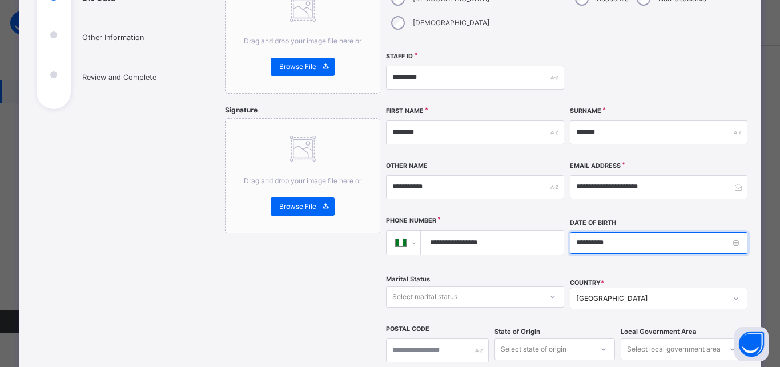
click at [616, 232] on input "**********" at bounding box center [659, 243] width 178 height 22
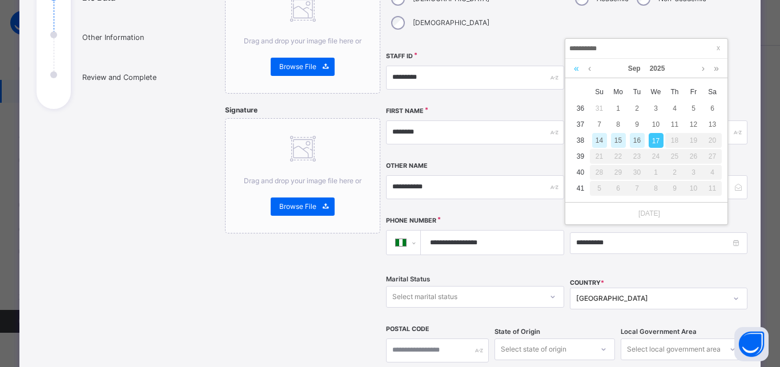
click at [574, 65] on link at bounding box center [576, 68] width 11 height 19
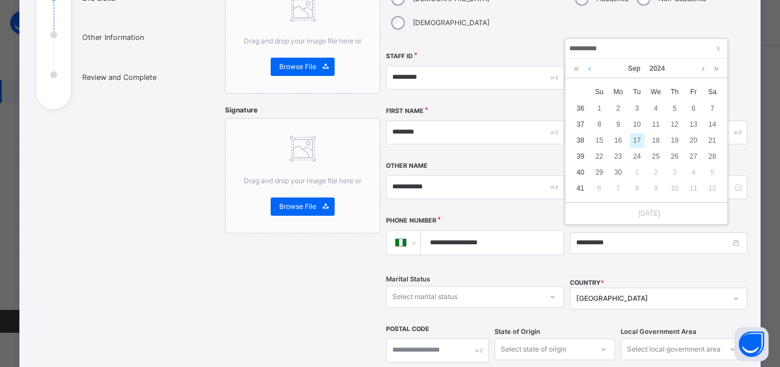
click at [589, 64] on link at bounding box center [589, 68] width 9 height 19
click at [654, 67] on link "2024" at bounding box center [657, 68] width 25 height 19
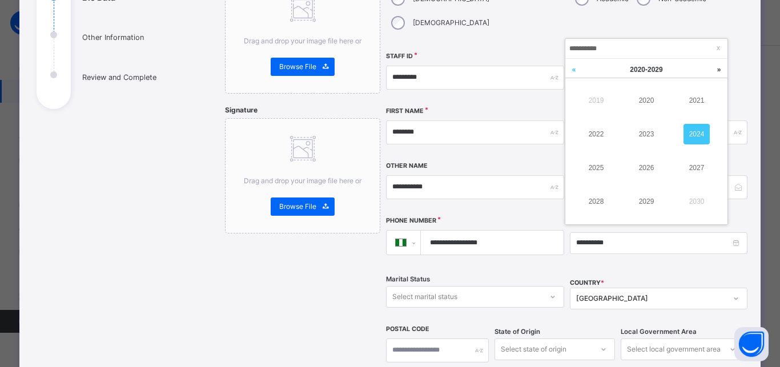
click at [575, 71] on link at bounding box center [573, 70] width 17 height 22
click at [691, 133] on link "1984" at bounding box center [696, 134] width 26 height 21
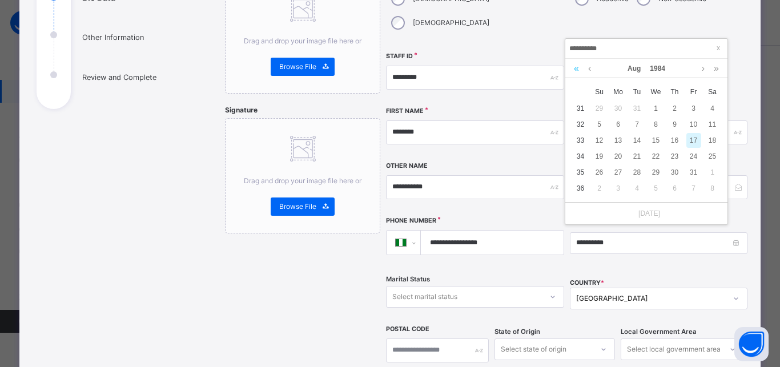
click at [574, 69] on link at bounding box center [576, 68] width 11 height 19
click at [716, 71] on link at bounding box center [716, 68] width 11 height 19
click at [588, 67] on link at bounding box center [589, 68] width 9 height 19
click at [599, 168] on div "29" at bounding box center [599, 172] width 15 height 15
type input "**********"
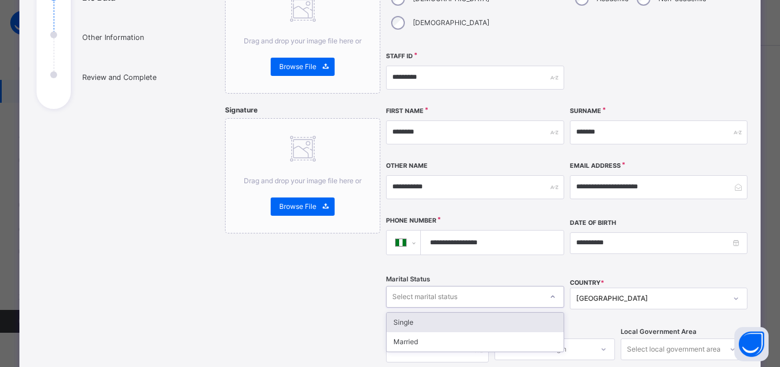
click at [549, 291] on icon at bounding box center [552, 296] width 7 height 11
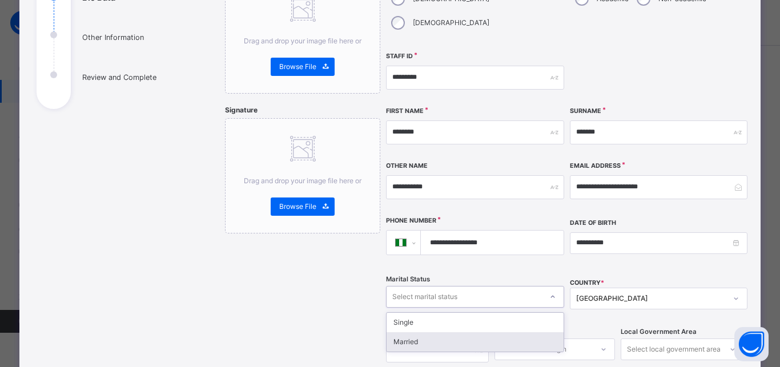
click at [404, 332] on div "Married" at bounding box center [474, 341] width 176 height 19
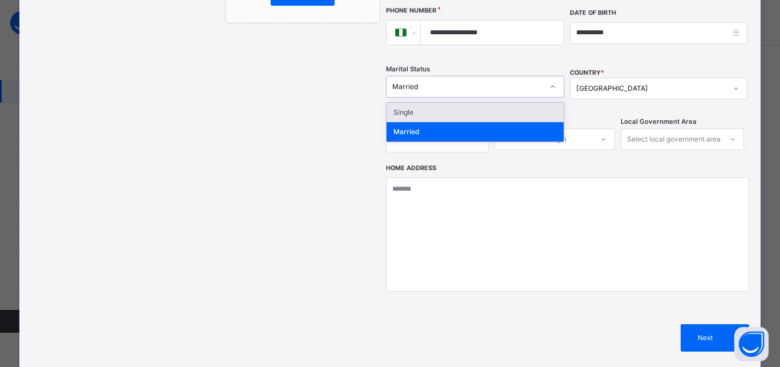
scroll to position [384, 0]
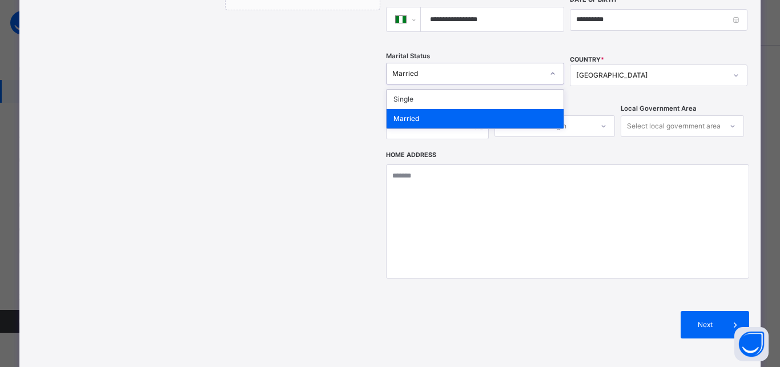
click at [447, 109] on div "Married" at bounding box center [474, 118] width 176 height 19
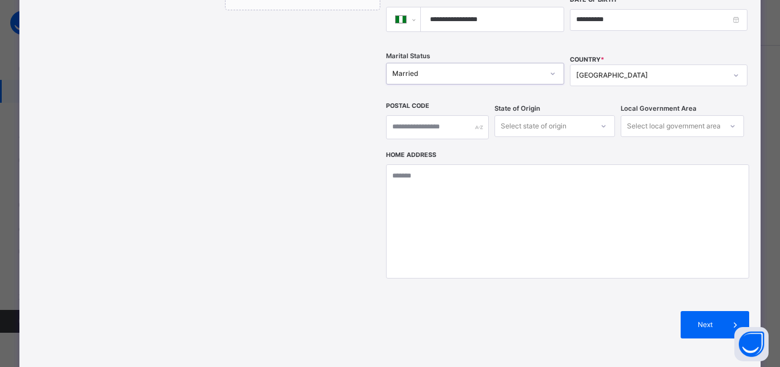
click at [522, 115] on div "Select state of origin" at bounding box center [534, 126] width 66 height 22
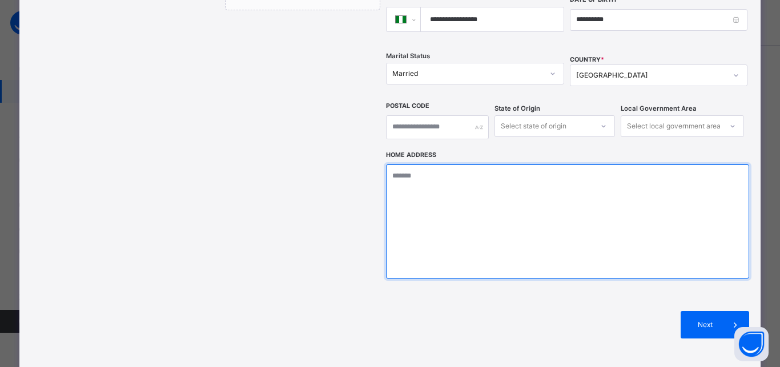
click at [457, 180] on textarea at bounding box center [567, 221] width 362 height 114
type textarea "****"
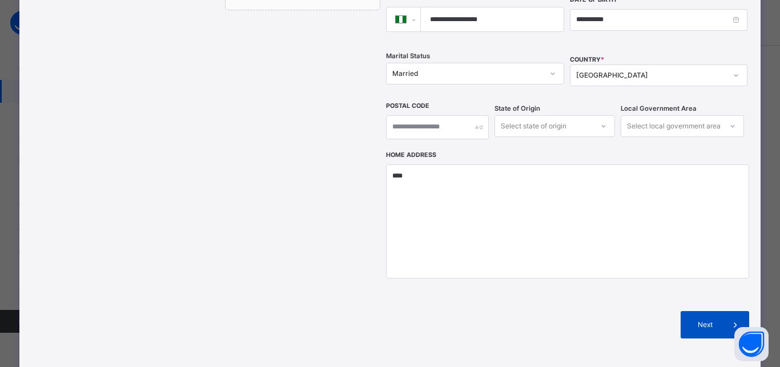
click at [701, 311] on div "Next" at bounding box center [714, 324] width 68 height 27
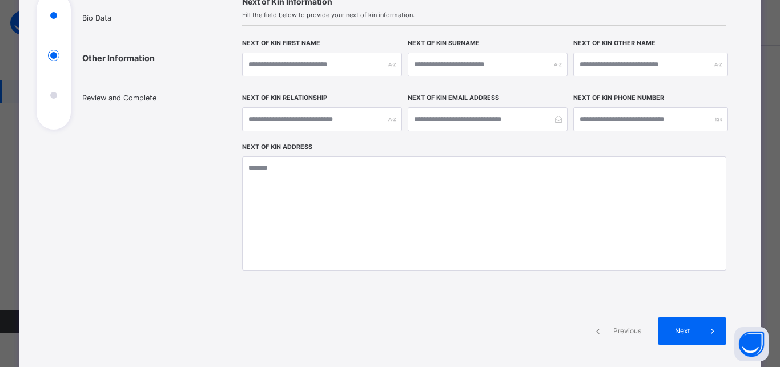
scroll to position [176, 0]
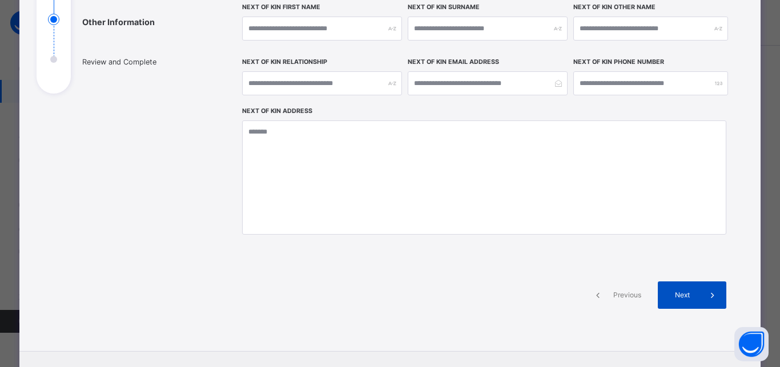
click at [708, 286] on span at bounding box center [712, 294] width 27 height 27
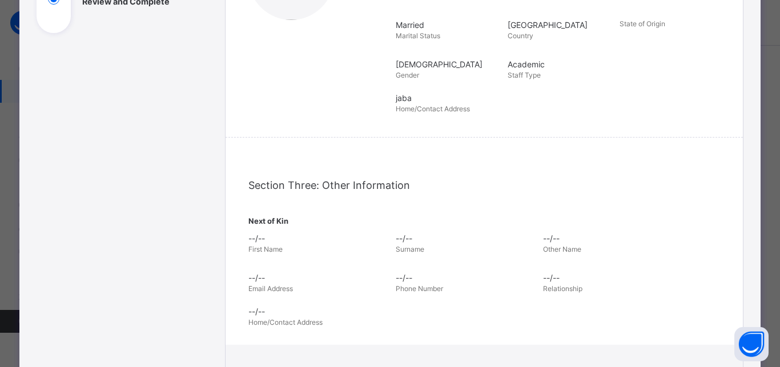
scroll to position [442, 0]
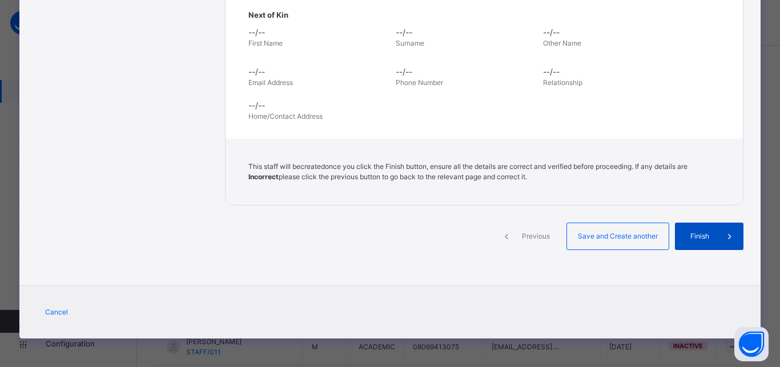
click at [697, 228] on div "Finish" at bounding box center [709, 236] width 68 height 27
click at [509, 231] on span at bounding box center [506, 236] width 27 height 27
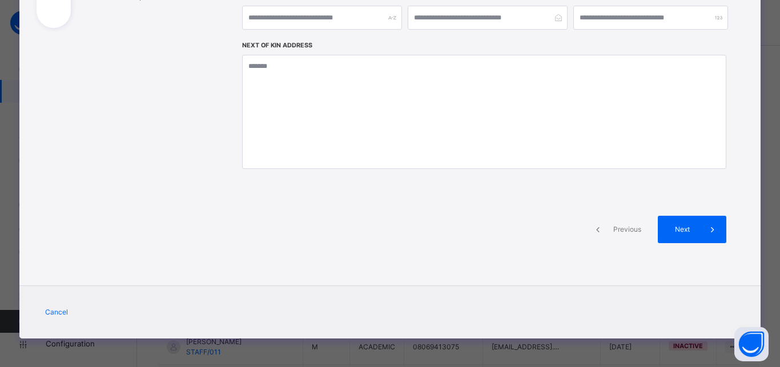
scroll to position [240, 0]
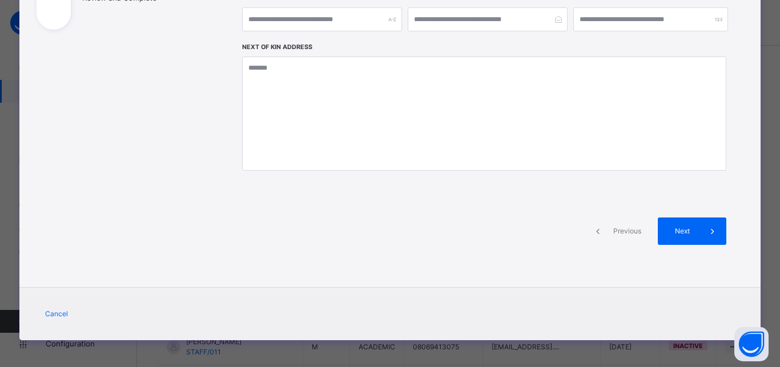
click at [600, 225] on span at bounding box center [597, 230] width 27 height 27
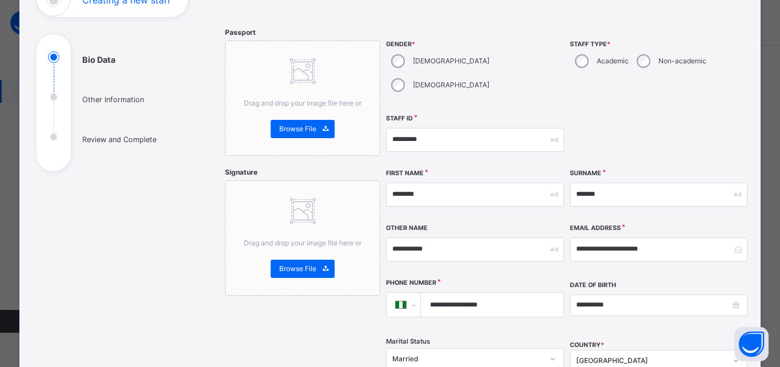
scroll to position [81, 0]
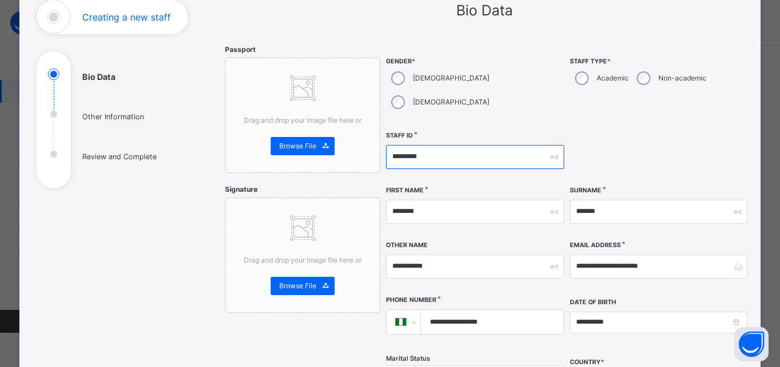
click at [423, 145] on input "*********" at bounding box center [475, 157] width 178 height 24
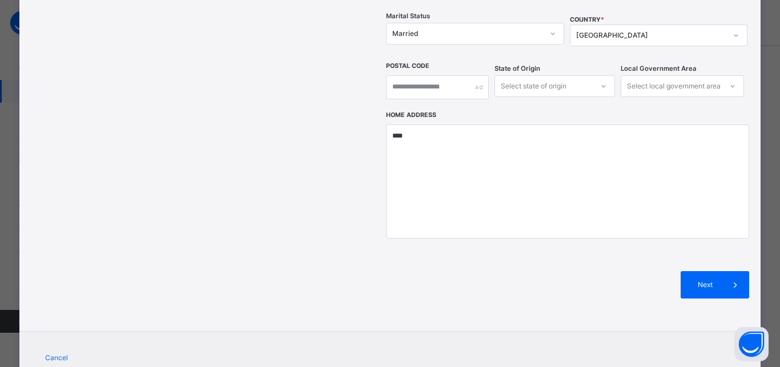
scroll to position [443, 0]
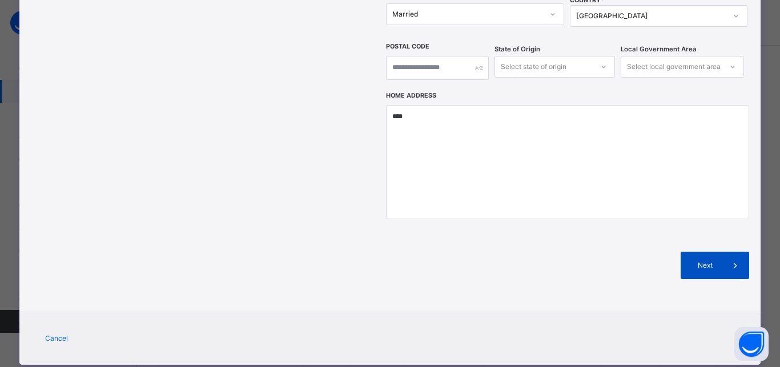
click at [715, 260] on span "Next" at bounding box center [705, 265] width 33 height 10
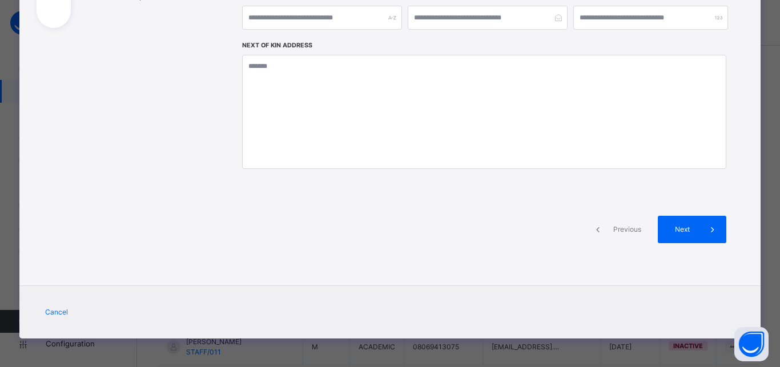
scroll to position [240, 0]
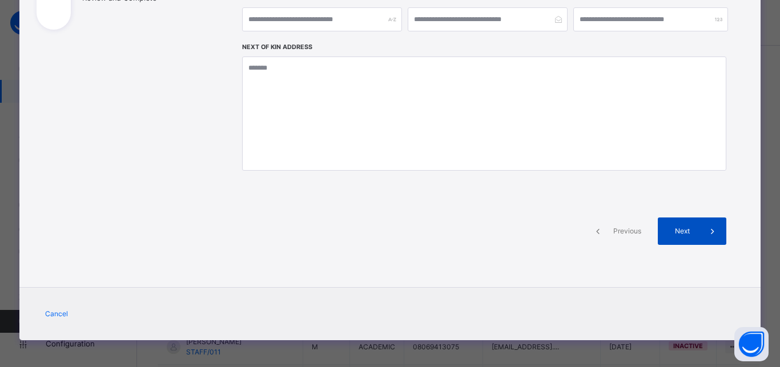
click at [687, 237] on div "Next" at bounding box center [692, 230] width 68 height 27
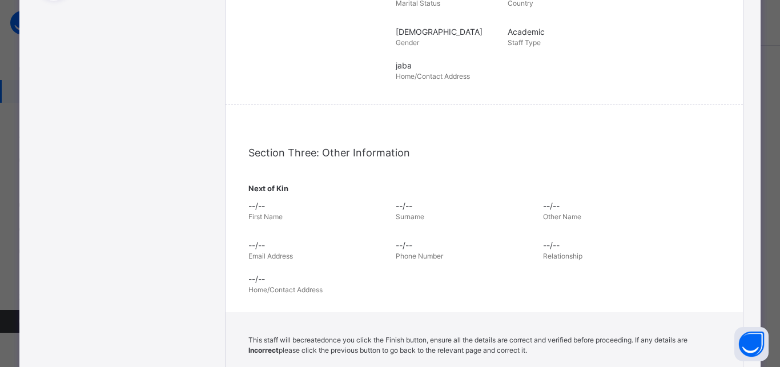
scroll to position [442, 0]
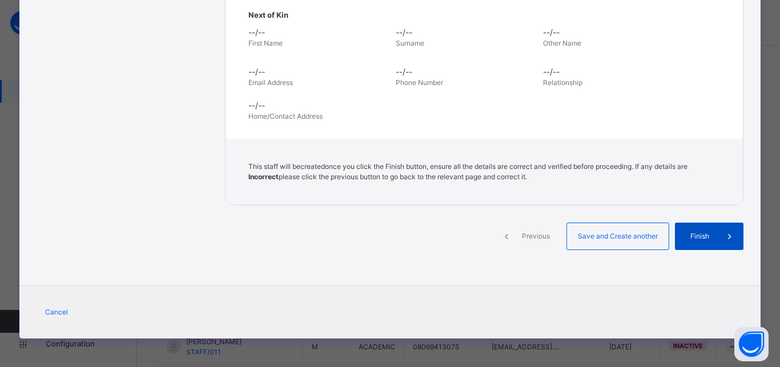
click at [698, 237] on span "Finish" at bounding box center [699, 236] width 33 height 10
click at [530, 236] on span "Previous" at bounding box center [535, 236] width 31 height 10
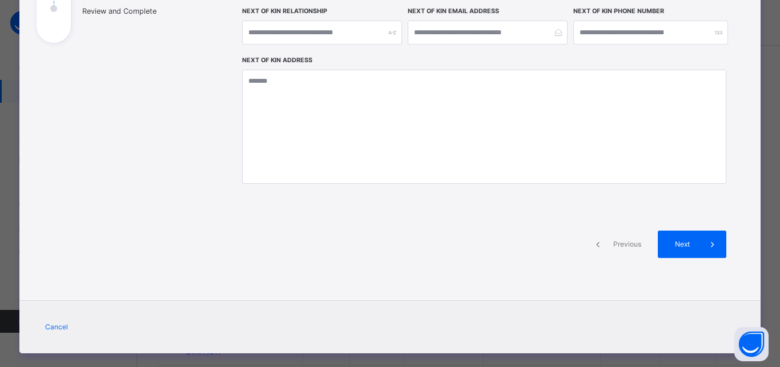
scroll to position [240, 0]
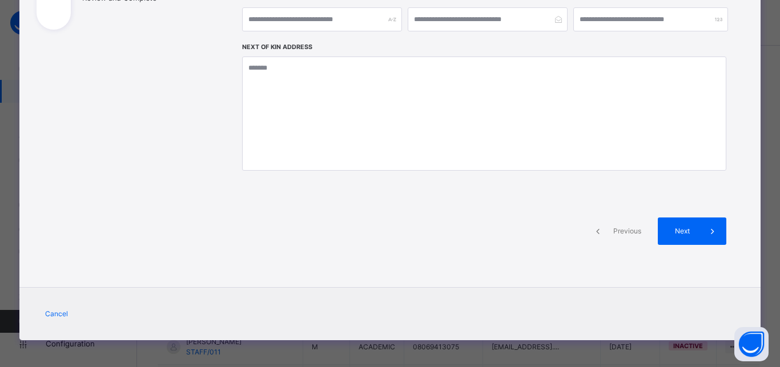
click at [623, 229] on span "Previous" at bounding box center [626, 231] width 31 height 10
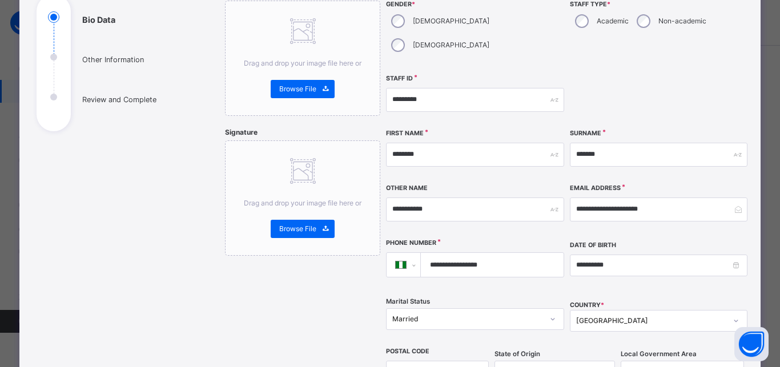
scroll to position [135, 0]
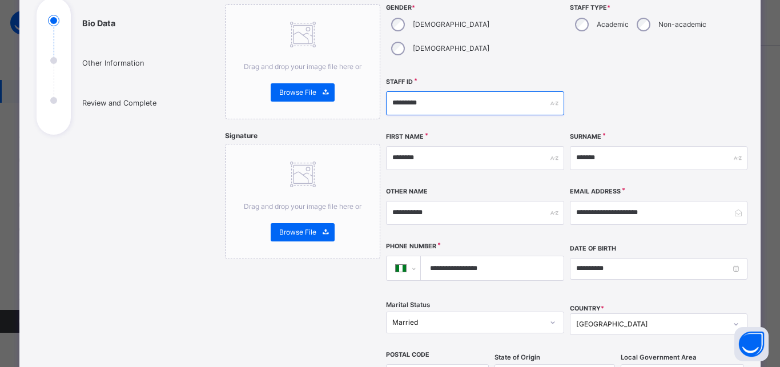
click at [439, 91] on input "*********" at bounding box center [475, 103] width 178 height 24
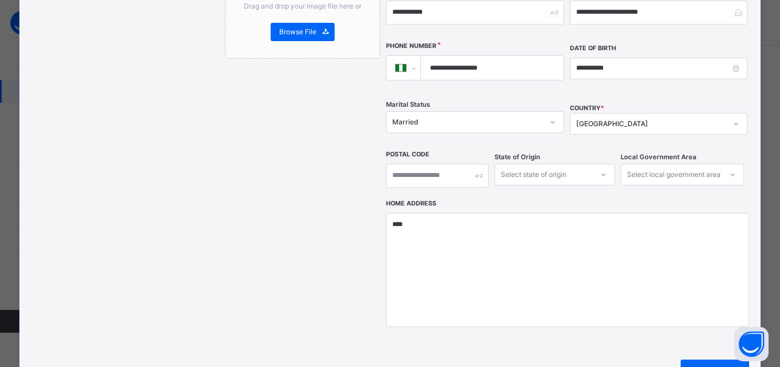
scroll to position [443, 0]
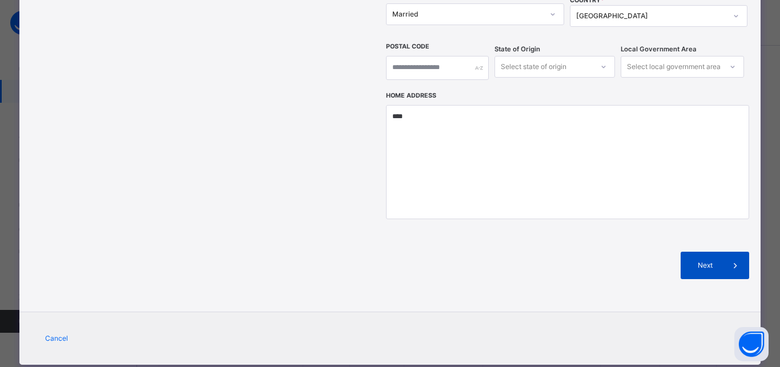
type input "*********"
click at [711, 260] on span "Next" at bounding box center [705, 265] width 33 height 10
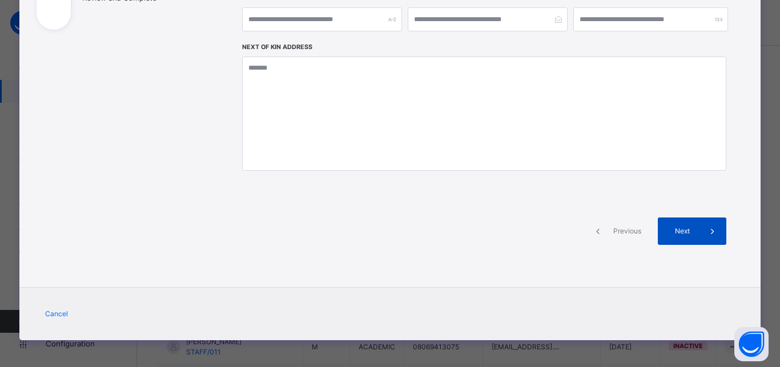
click at [683, 238] on div "Next" at bounding box center [692, 230] width 68 height 27
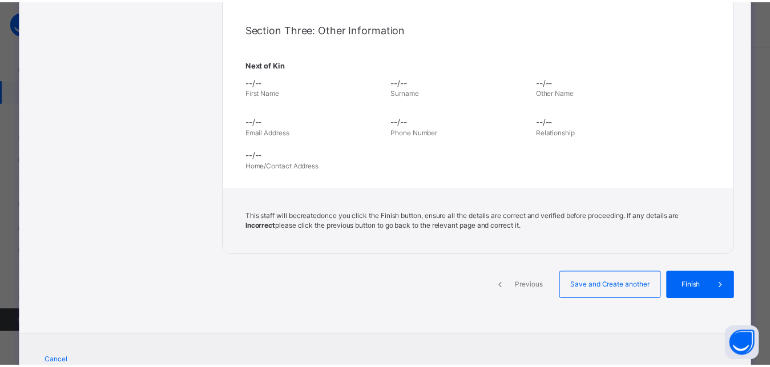
scroll to position [442, 0]
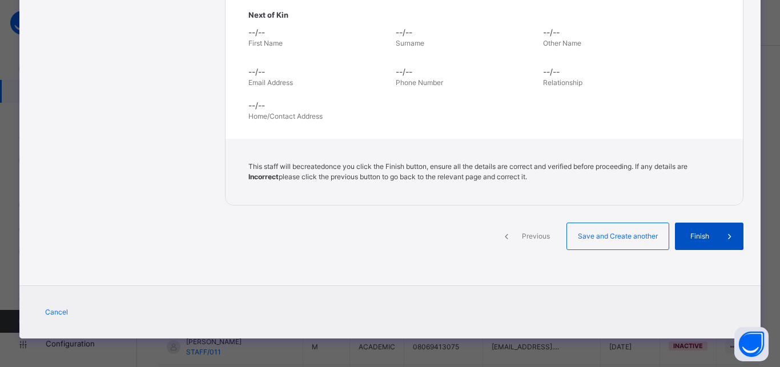
click at [675, 232] on div "Finish" at bounding box center [709, 236] width 68 height 27
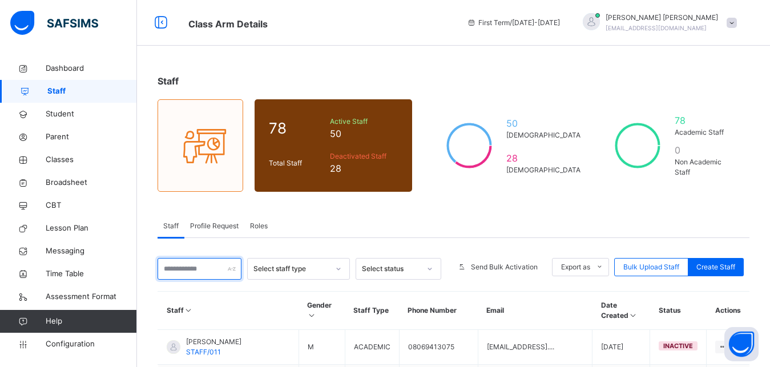
click at [212, 277] on input "text" at bounding box center [200, 269] width 84 height 22
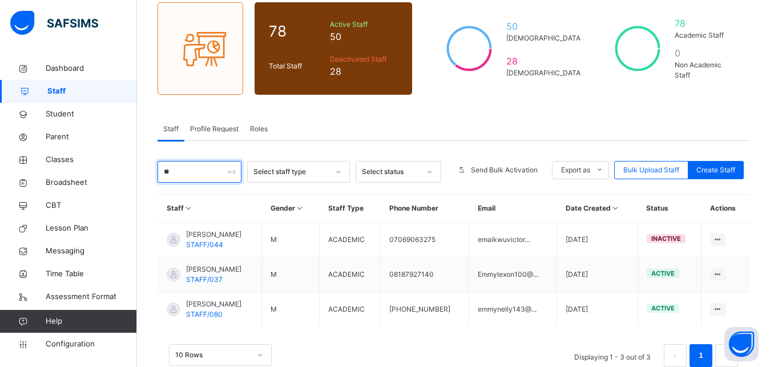
scroll to position [126, 0]
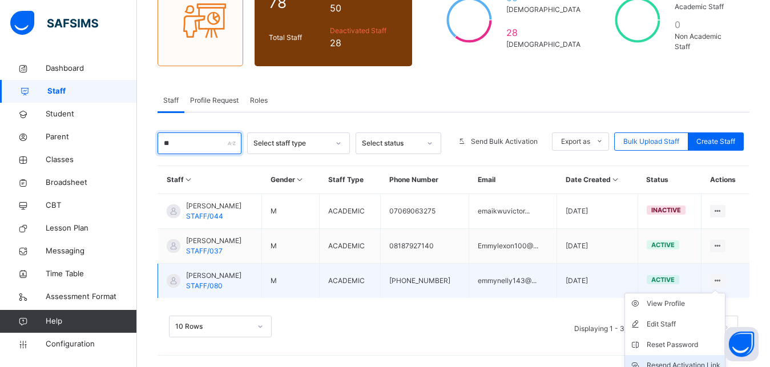
type input "**"
click at [698, 360] on div "Resend Activation Link" at bounding box center [684, 365] width 74 height 11
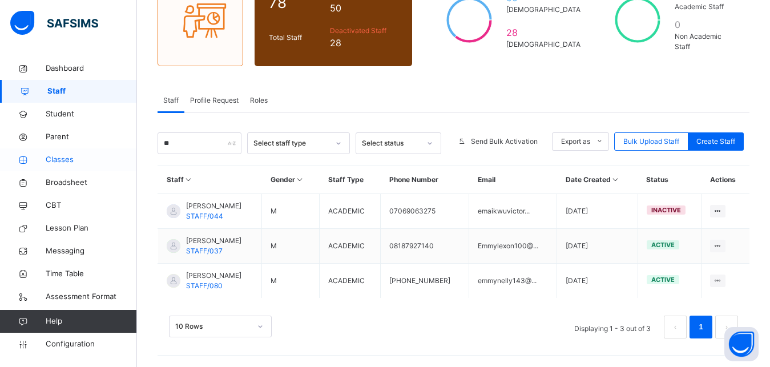
click at [68, 167] on link "Classes" at bounding box center [68, 159] width 137 height 23
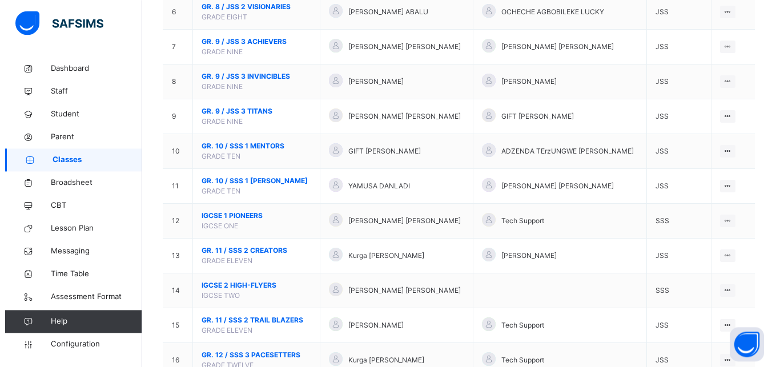
scroll to position [334, 0]
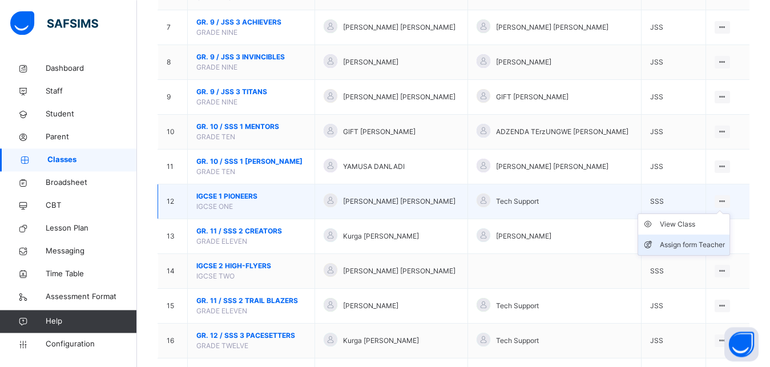
click at [703, 251] on div "Assign form Teacher" at bounding box center [692, 244] width 65 height 11
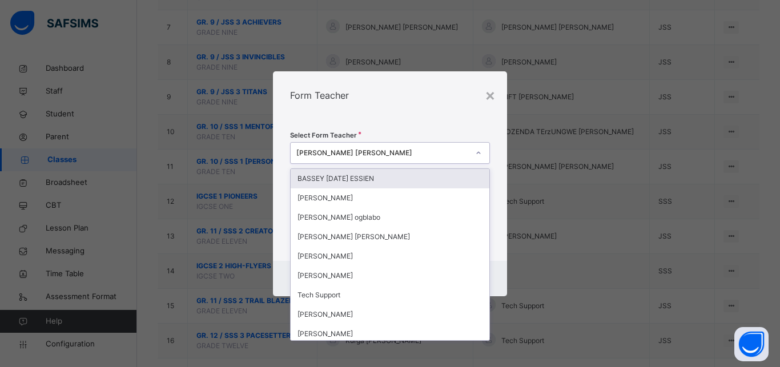
click at [443, 150] on div "AYODEJI OLOWU MICHEAL" at bounding box center [382, 153] width 172 height 10
type input "**"
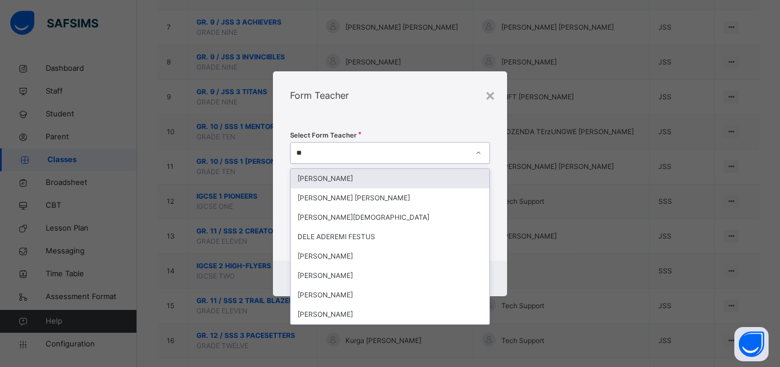
click at [465, 182] on div "EMMANUEL OGBONNA EBERECHUKWU" at bounding box center [390, 178] width 199 height 19
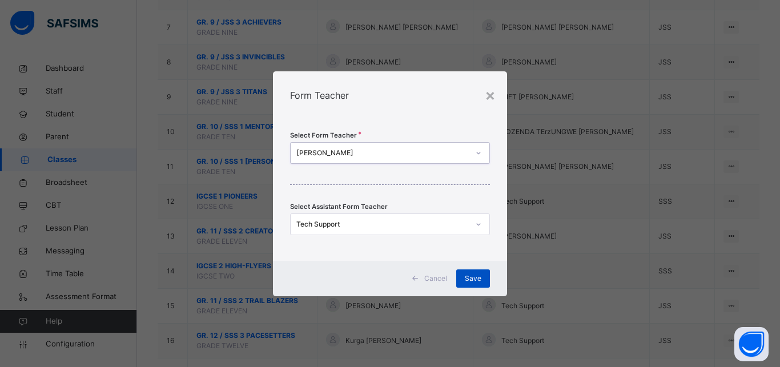
click at [468, 281] on span "Save" at bounding box center [473, 278] width 17 height 10
